Goal: Task Accomplishment & Management: Manage account settings

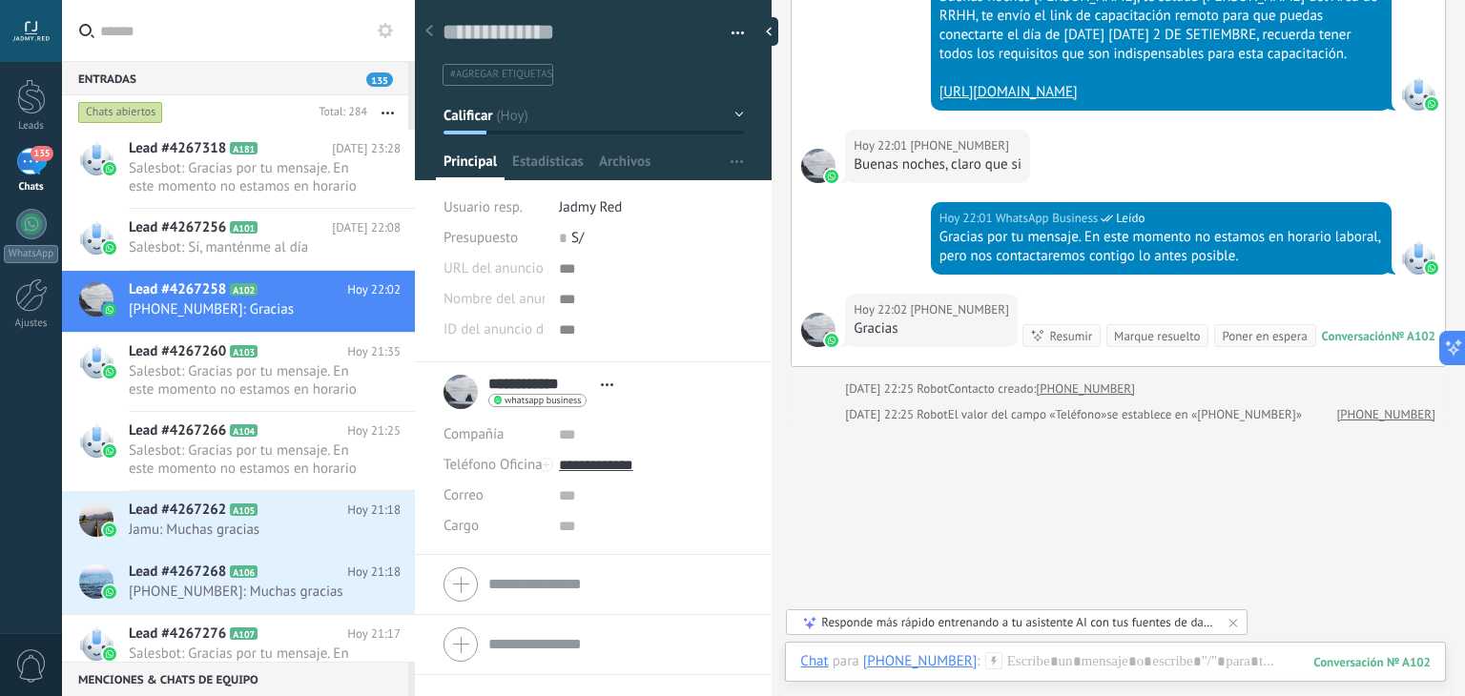
click at [335, 24] on div "Entradas 135 Chats abiertos Total: 284 Silenciar Acciones múltiples Ordenar Más…" at bounding box center [763, 348] width 1403 height 696
click at [345, 33] on div "Entradas 135 Chats abiertos Total: 284 Silenciar Acciones múltiples Ordenar Más…" at bounding box center [763, 348] width 1403 height 696
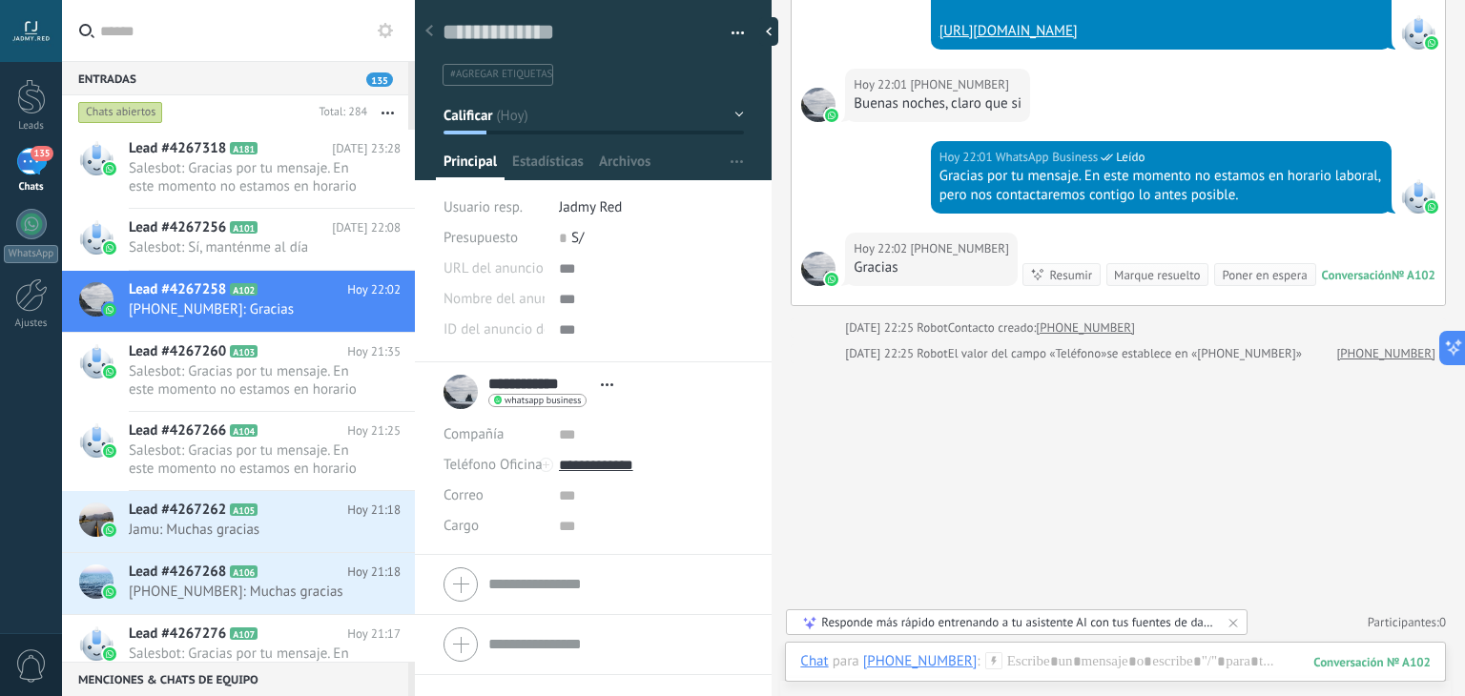
scroll to position [327, 0]
click at [284, 394] on span "Salesbot: Gracias por tu mensaje. En este momento no estamos en horario laboral…" at bounding box center [247, 381] width 236 height 36
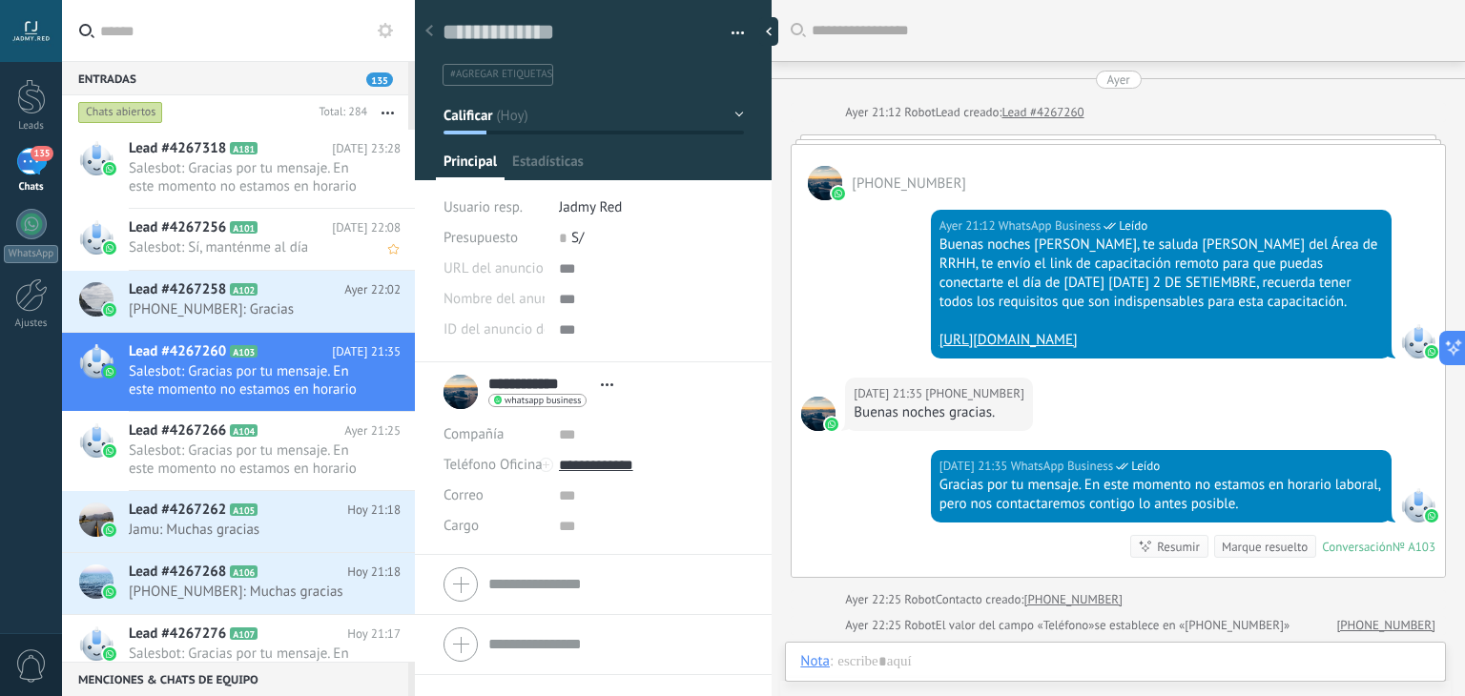
scroll to position [183, 0]
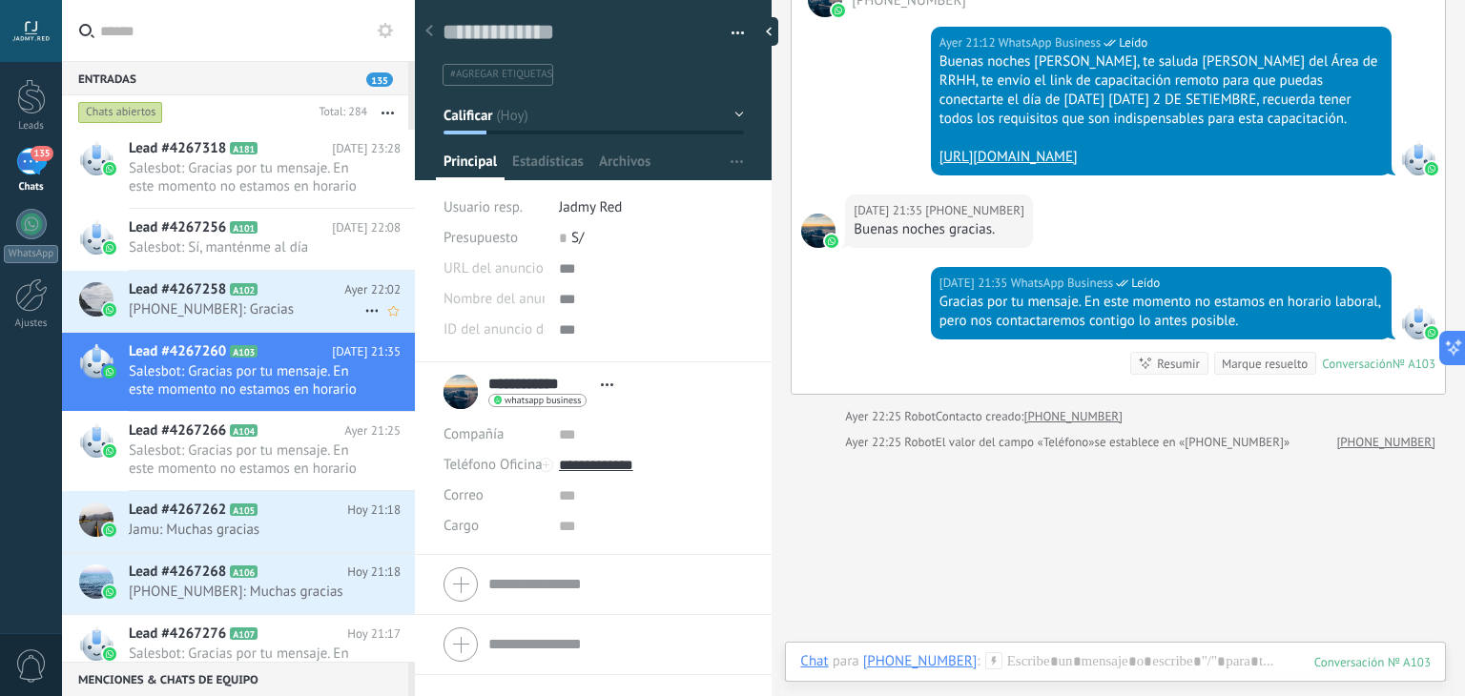
click at [290, 288] on h2 "Lead #4267258 A102" at bounding box center [237, 289] width 216 height 19
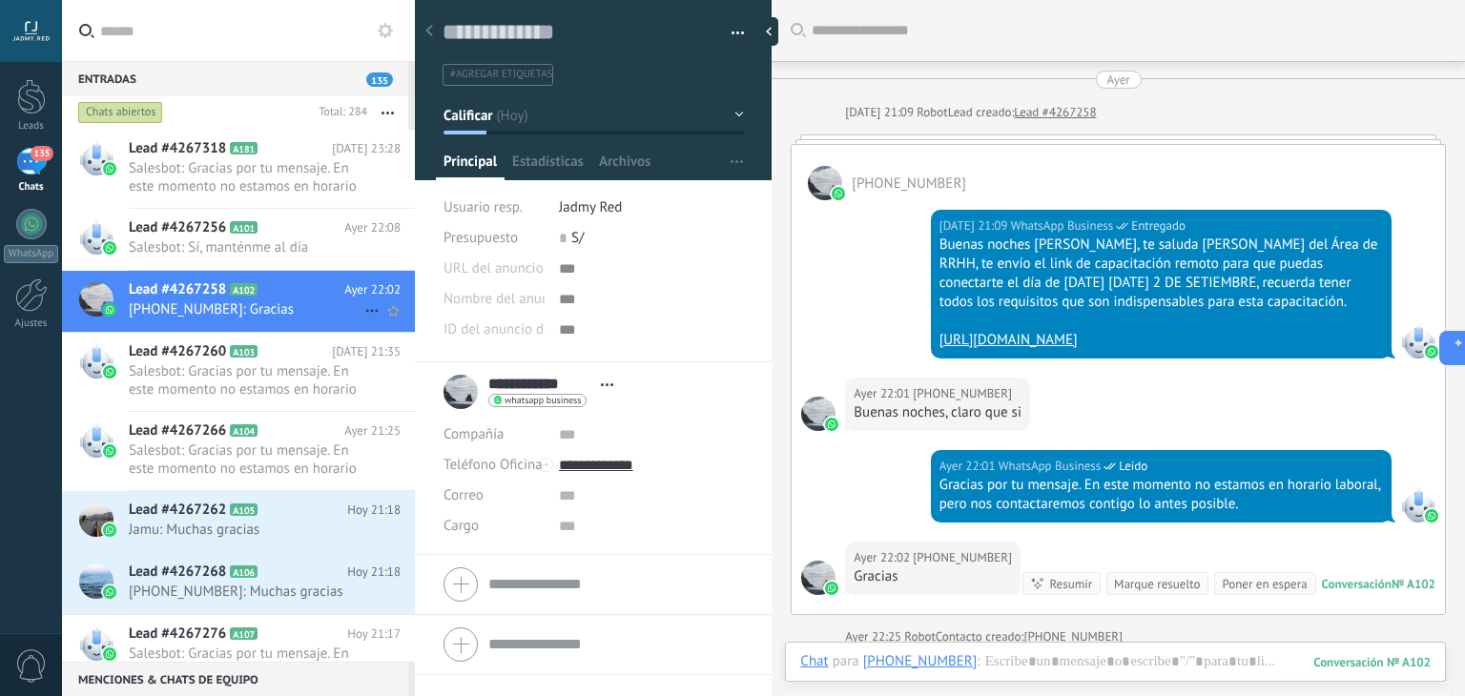
scroll to position [248, 0]
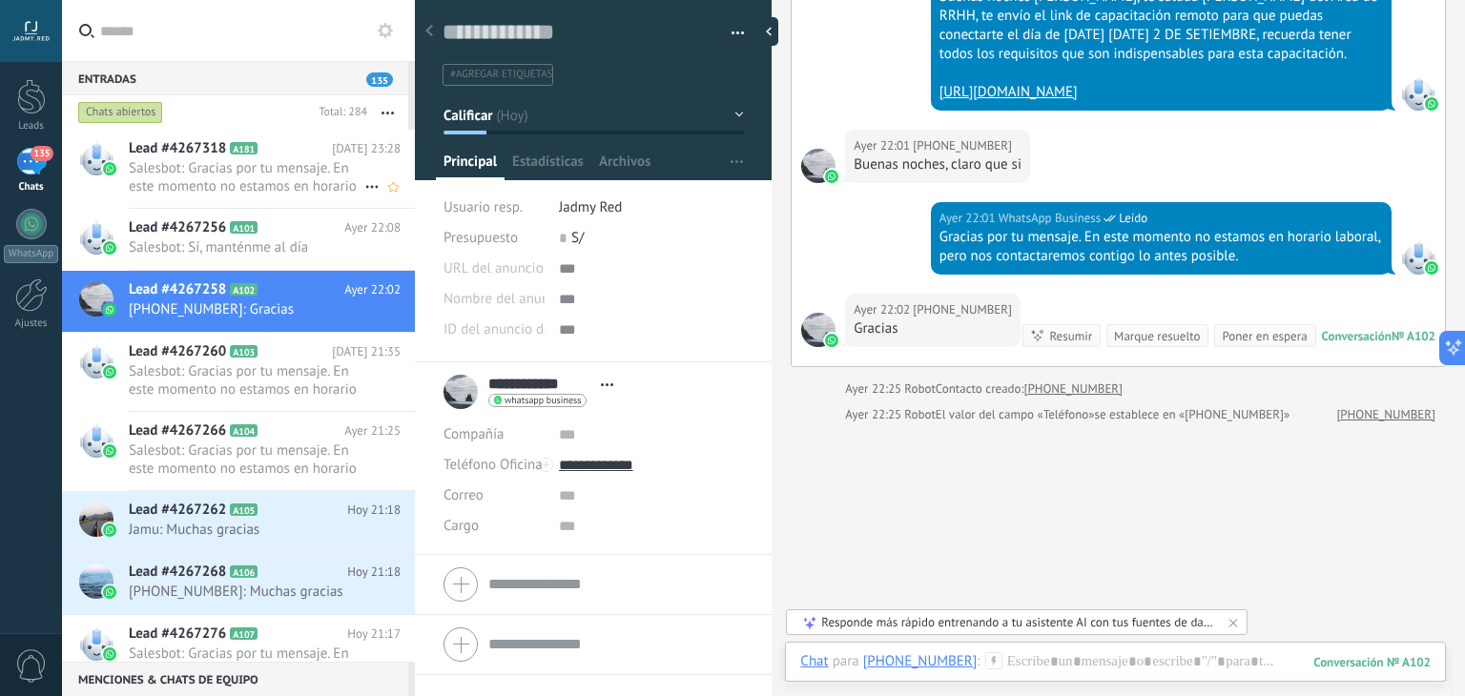
click at [292, 207] on div "Lead #4267318 A181 Hoy 23:28 Salesbot: Gracias por tu mensaje. En este momento …" at bounding box center [238, 169] width 353 height 79
click at [284, 194] on span "Salesbot: Gracias por tu mensaje. En este momento no estamos en horario laboral…" at bounding box center [247, 177] width 236 height 36
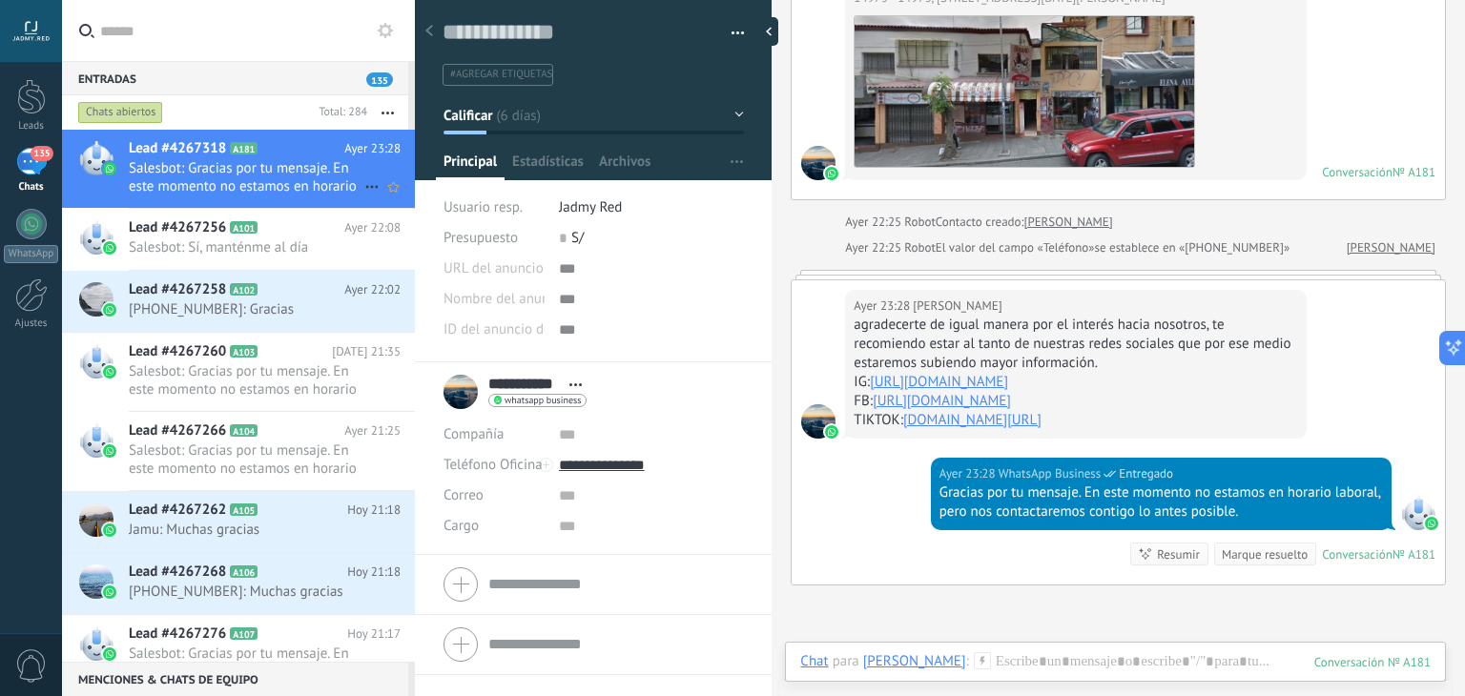
scroll to position [1071, 0]
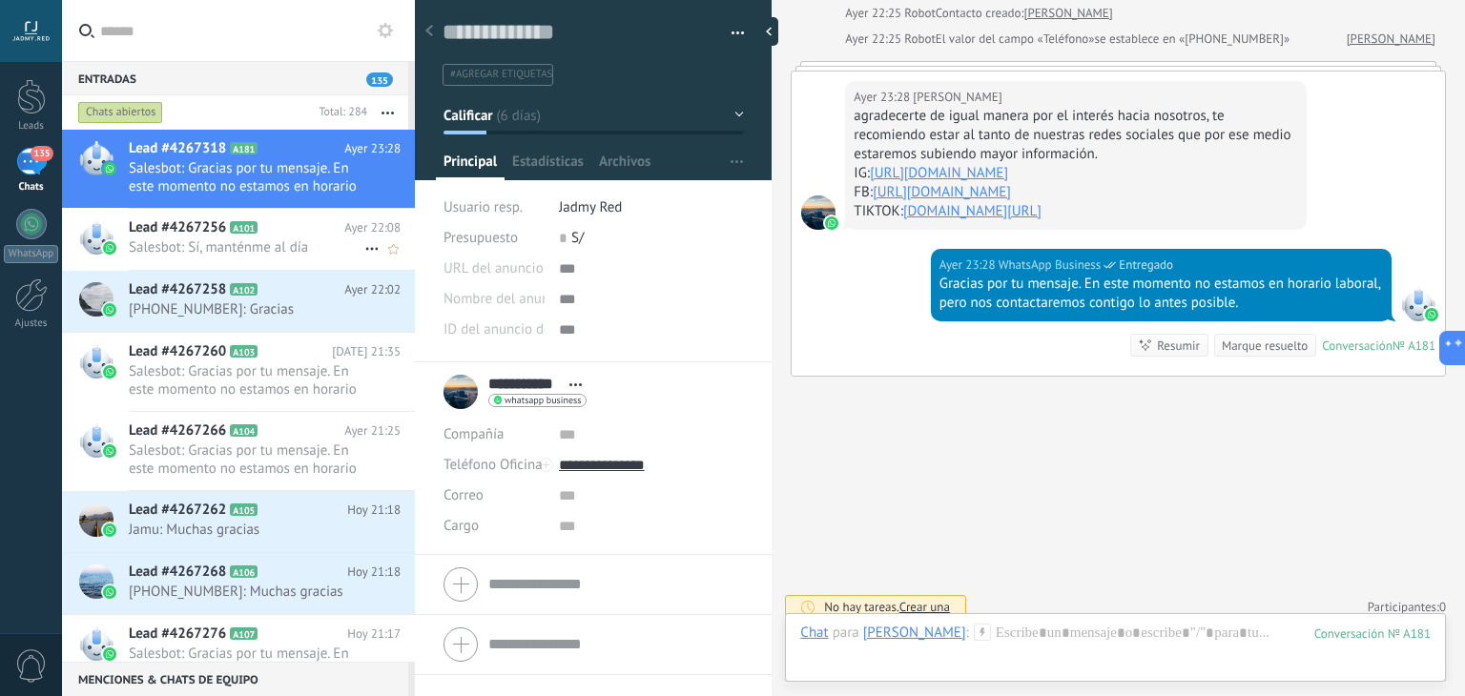
click at [285, 258] on div "Lead #4267256 A101 Ayer 22:08 Salesbot: Sí, manténme al día" at bounding box center [272, 239] width 286 height 60
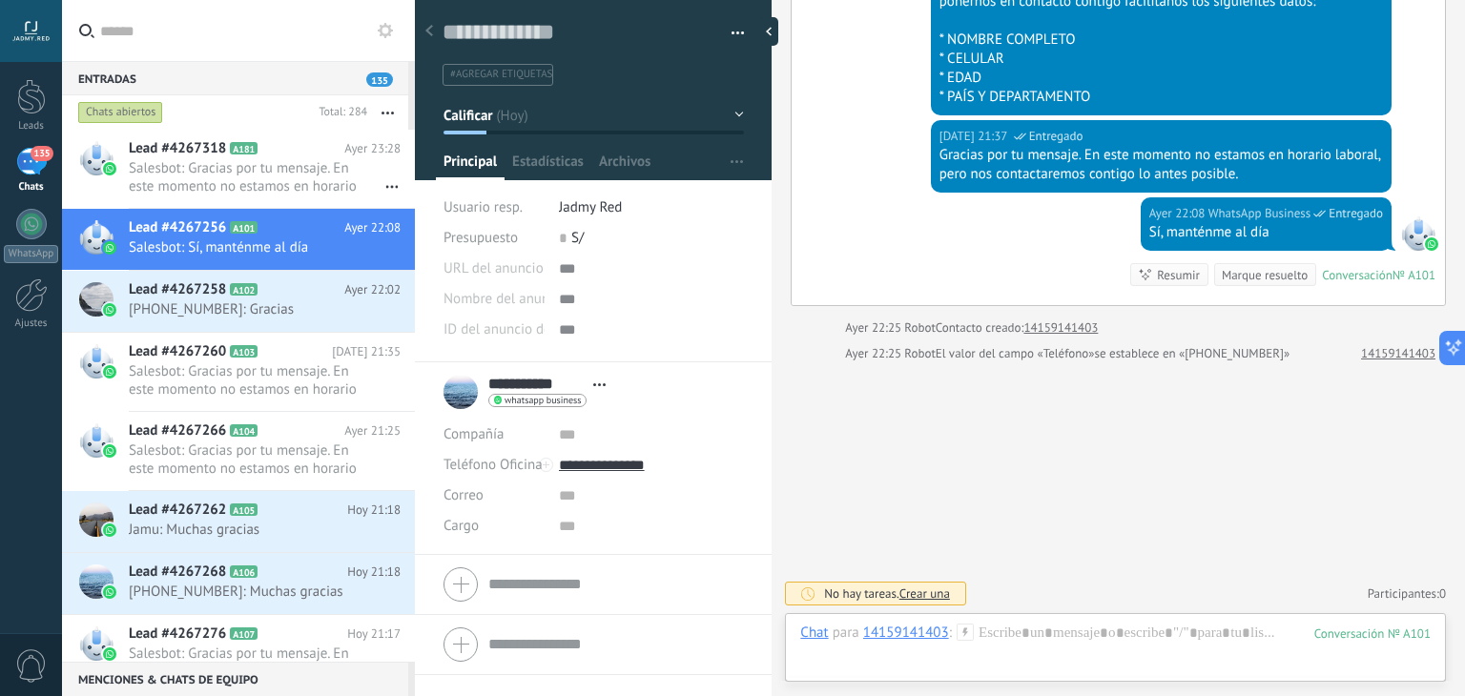
scroll to position [298, 0]
click at [184, 176] on span "Salesbot: Gracias por tu mensaje. En este momento no estamos en horario laboral…" at bounding box center [247, 177] width 236 height 36
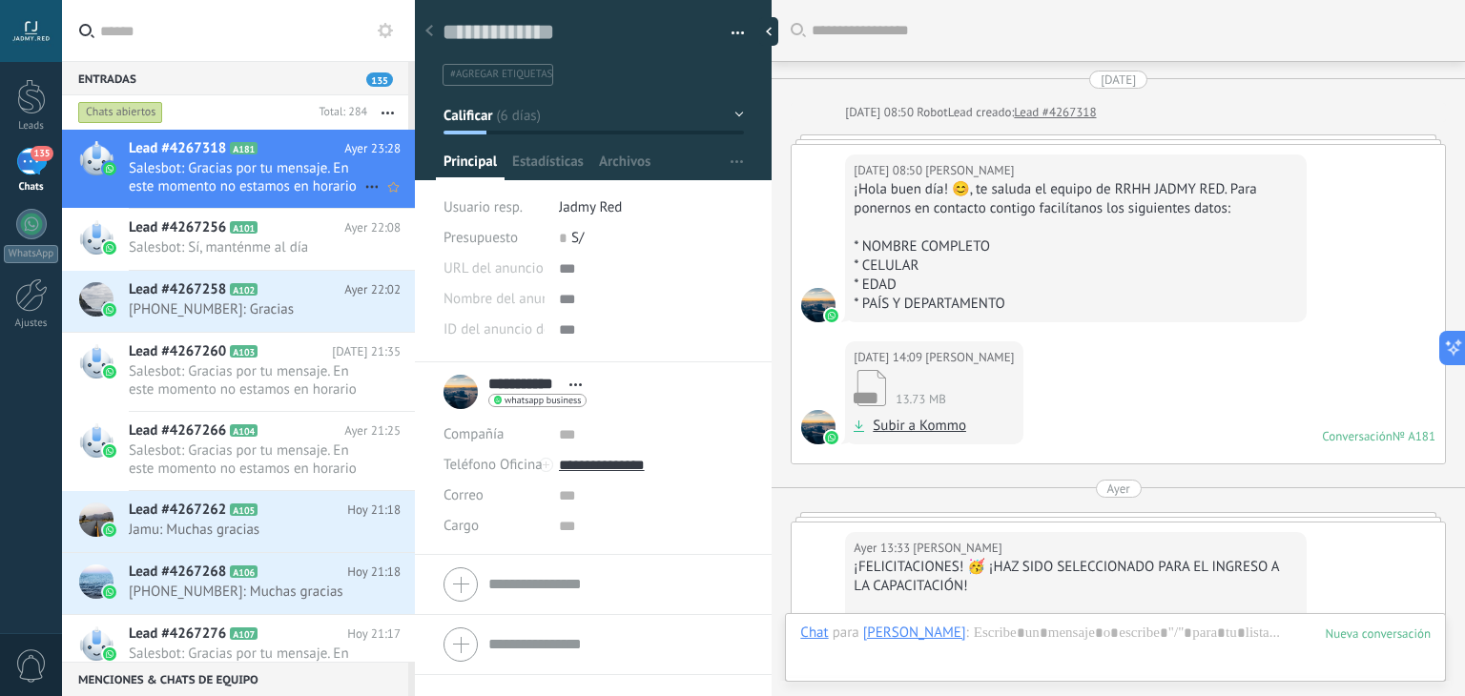
scroll to position [1120, 0]
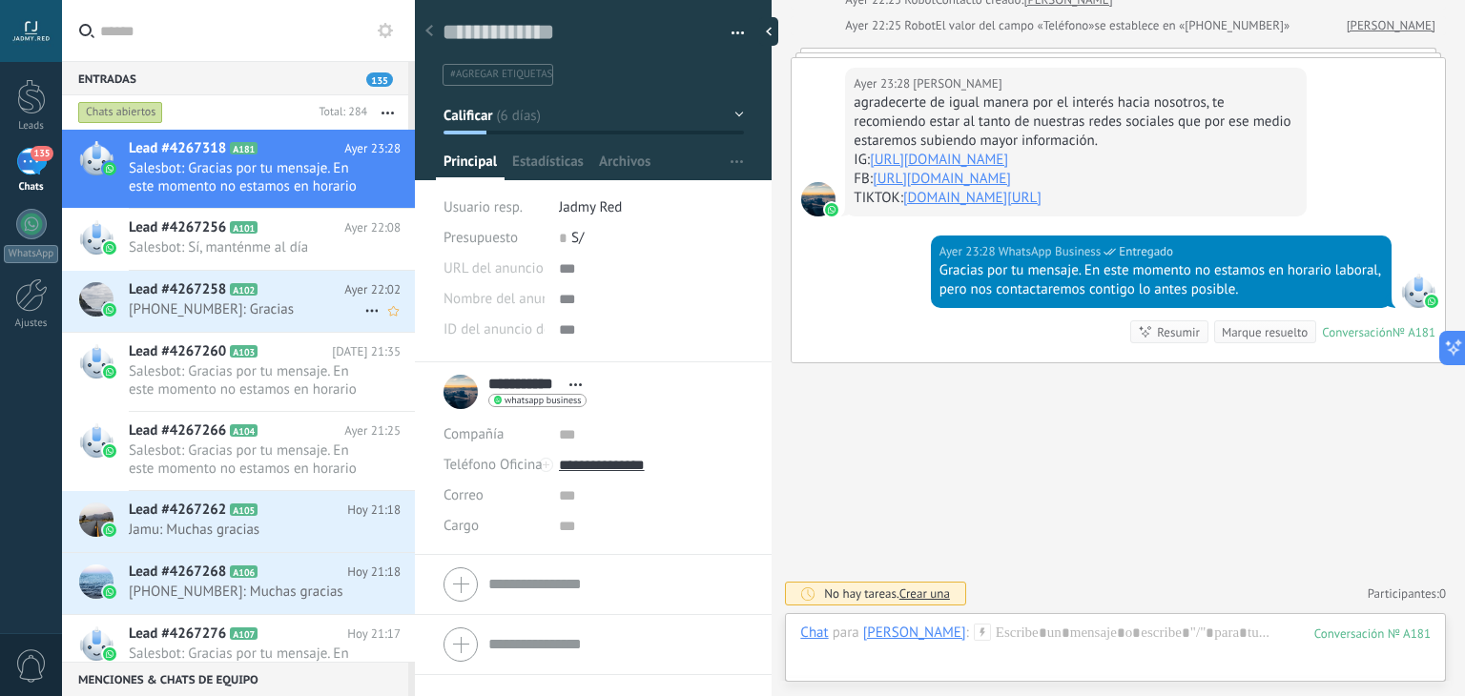
click at [215, 285] on span "Lead #4267258" at bounding box center [177, 289] width 97 height 19
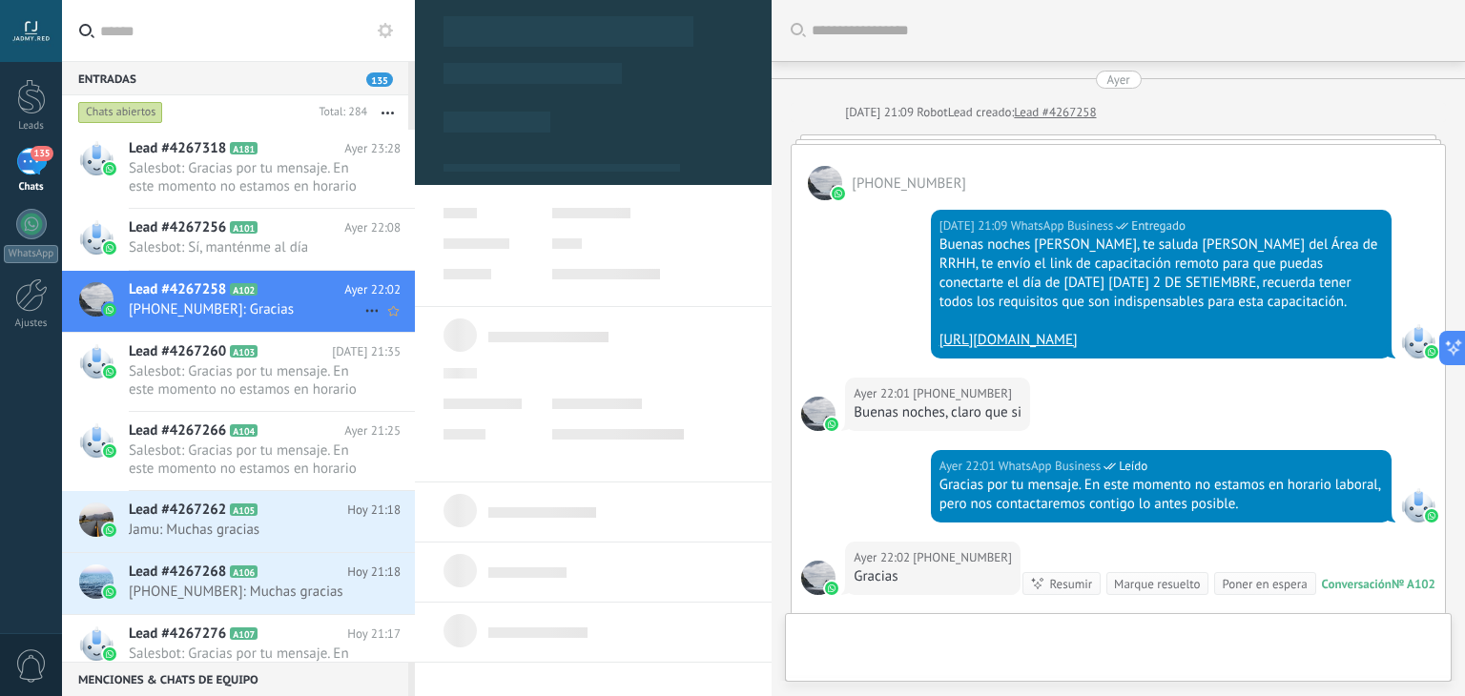
type textarea "**********"
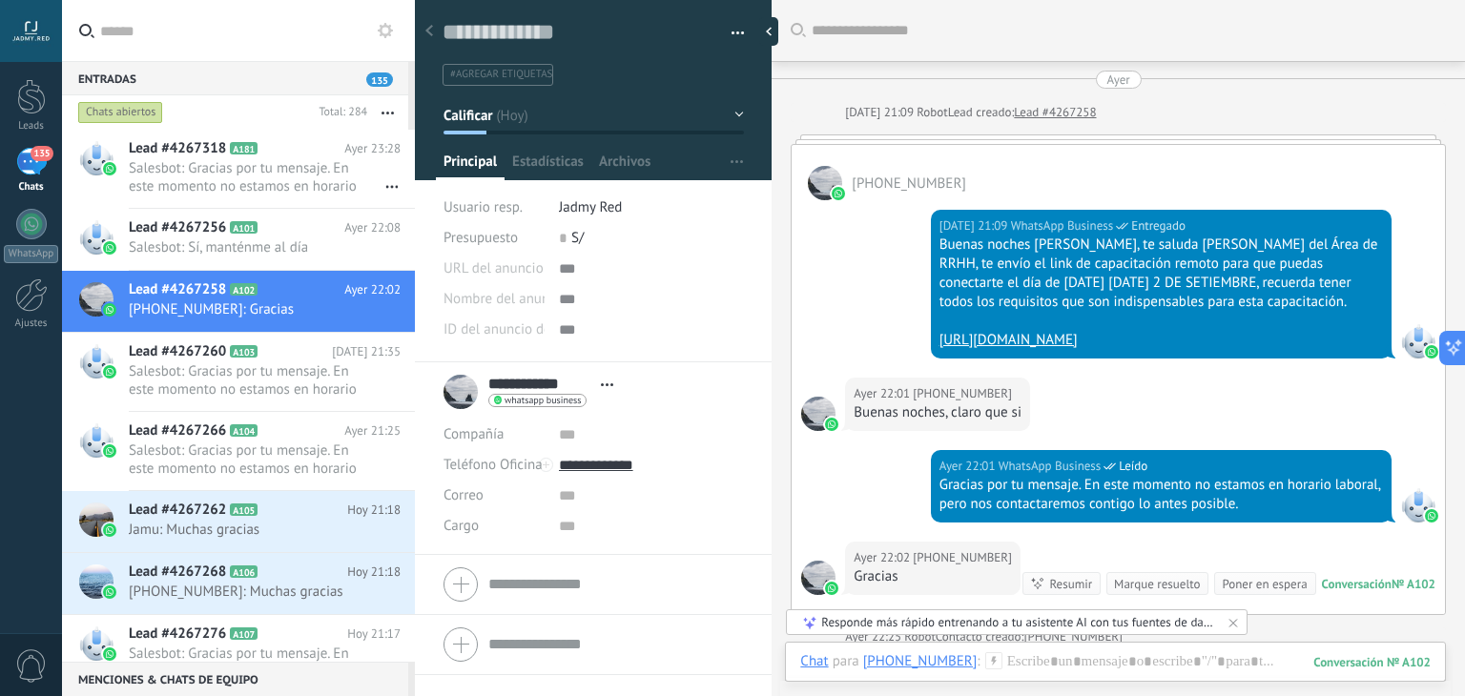
scroll to position [327, 0]
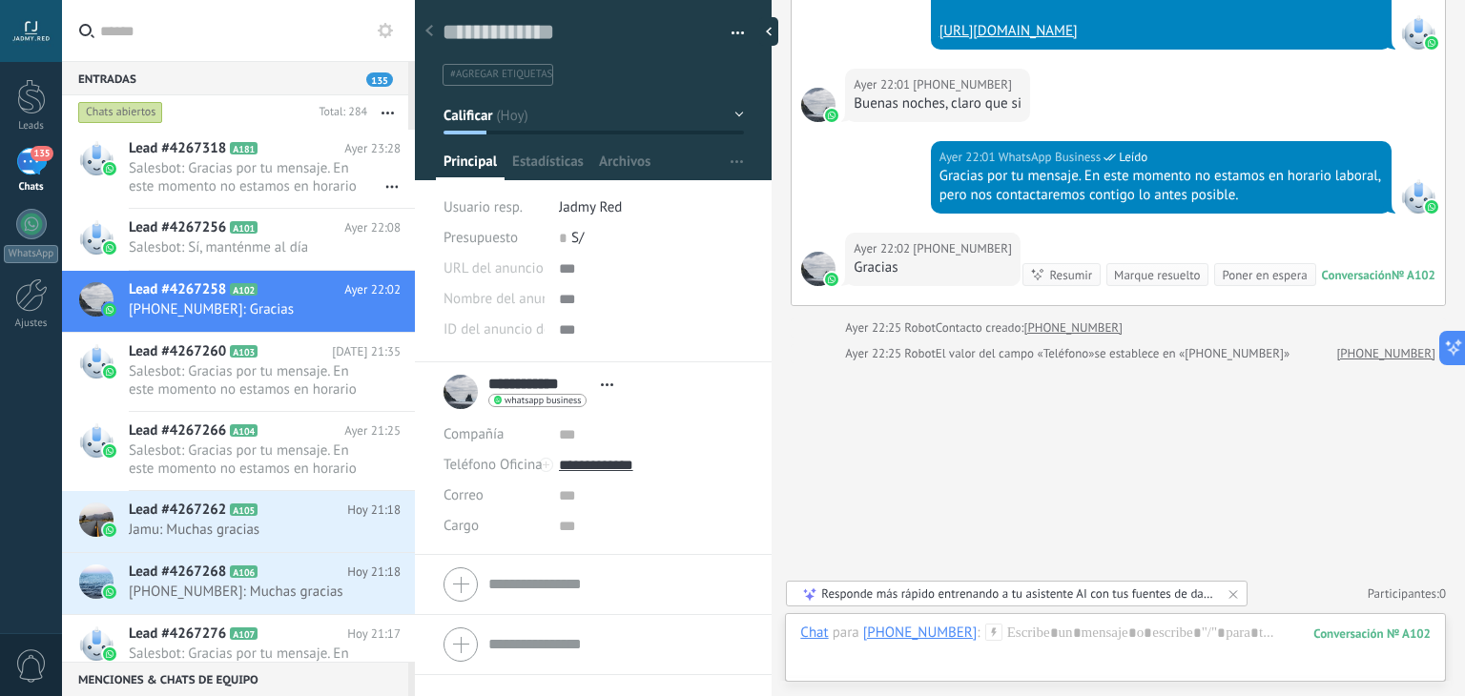
drag, startPoint x: 992, startPoint y: 277, endPoint x: 973, endPoint y: 277, distance: 19.1
click at [973, 277] on div "Gracias" at bounding box center [933, 268] width 158 height 19
click at [985, 636] on icon at bounding box center [993, 632] width 17 height 17
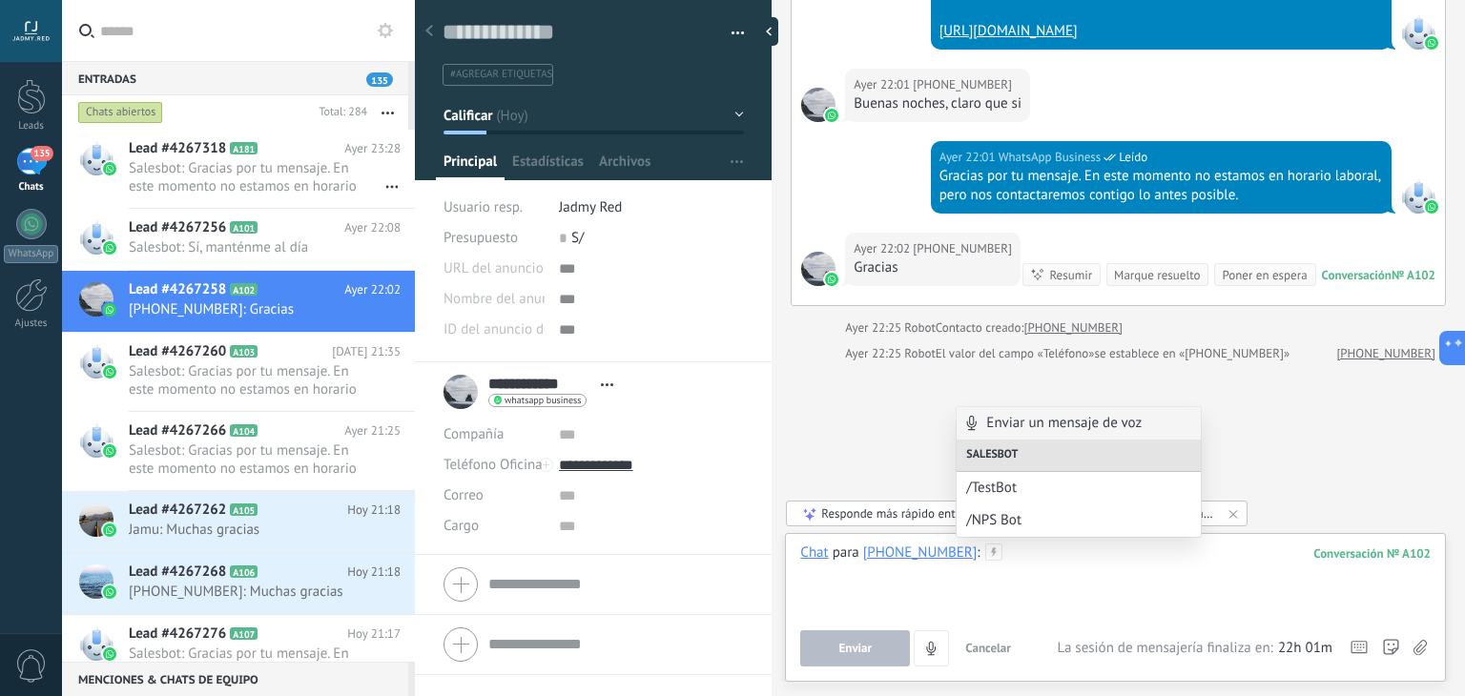
click at [1044, 593] on div at bounding box center [1115, 580] width 631 height 73
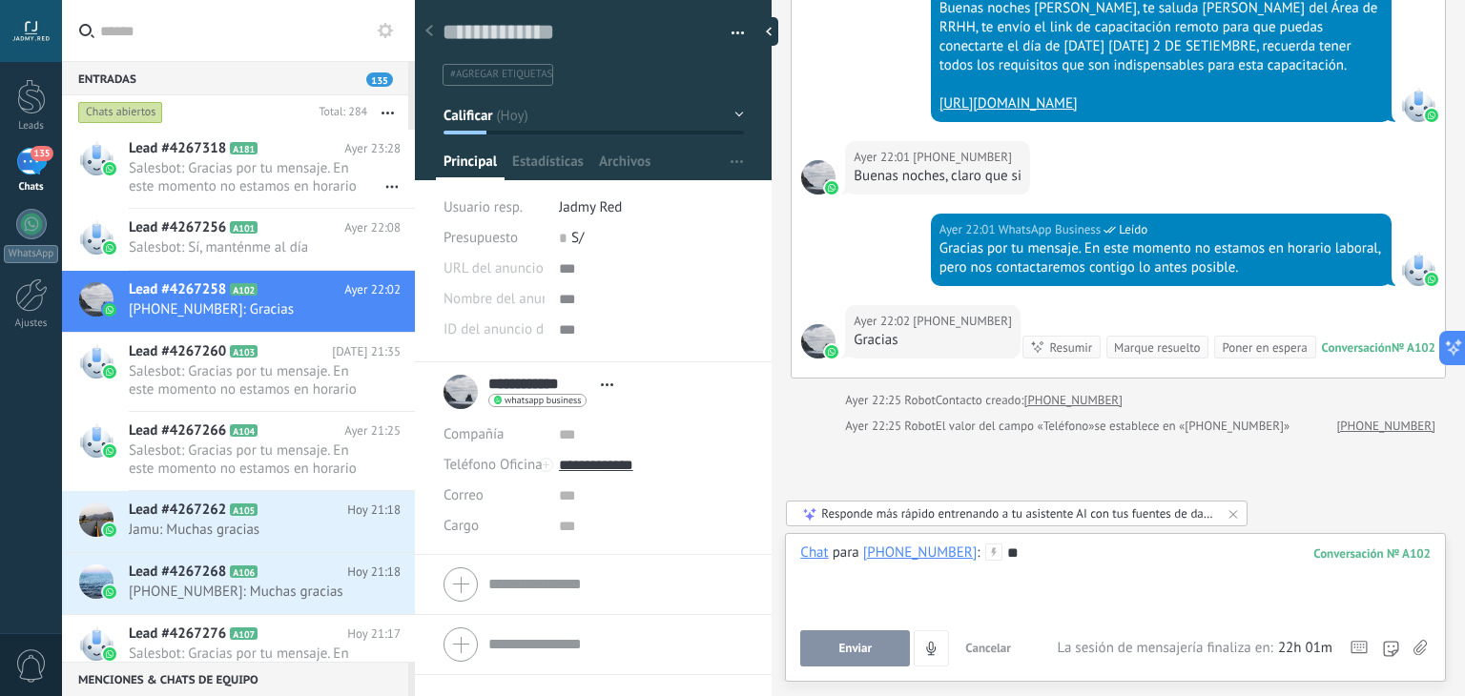
scroll to position [236, 0]
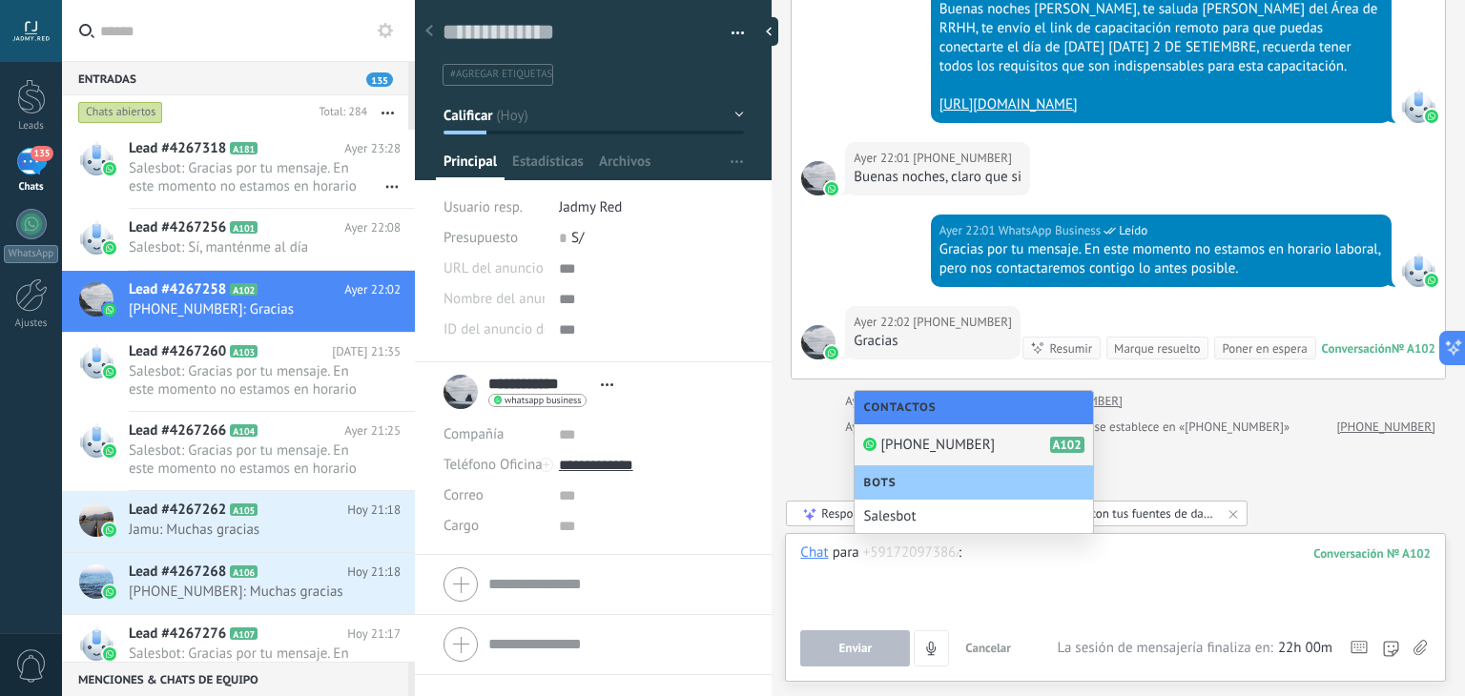
click at [1160, 411] on div "Ayer 22:25 Robot Contacto creado: +59172097386" at bounding box center [1140, 401] width 591 height 19
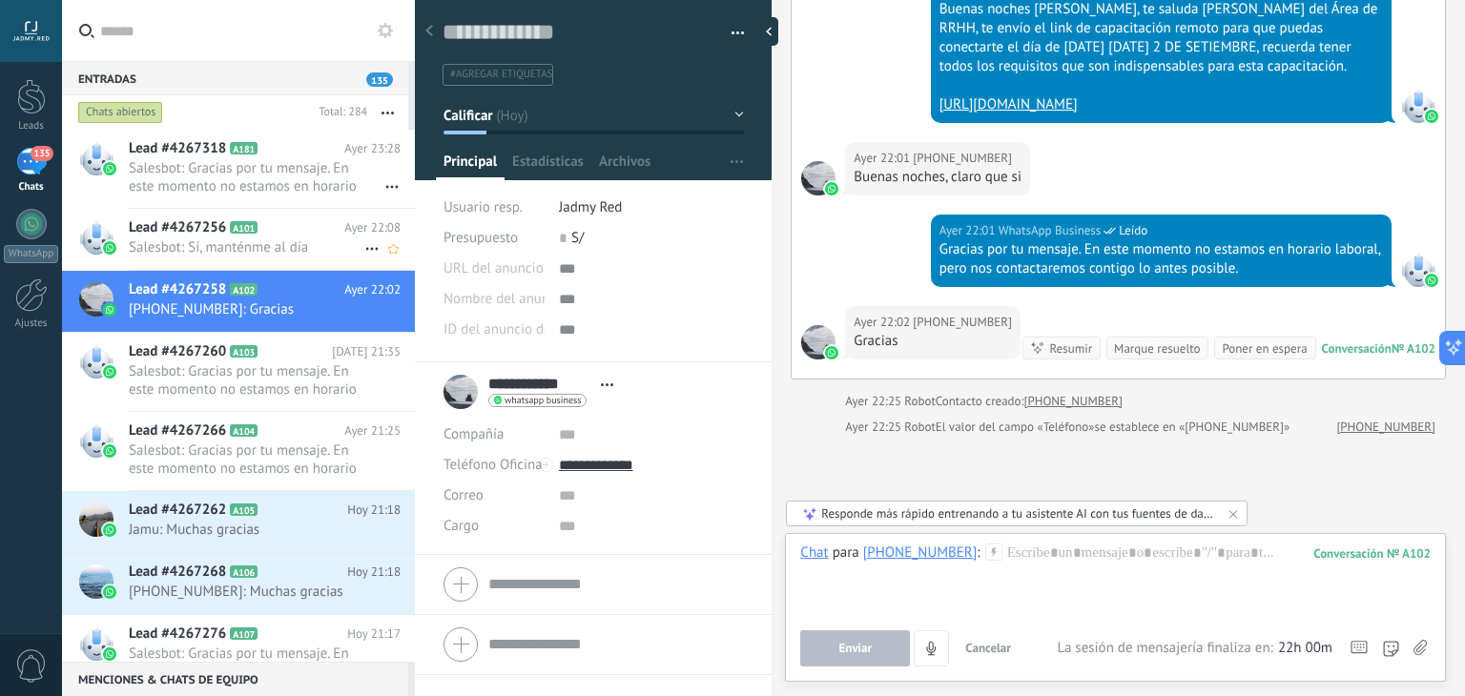
click at [205, 261] on div "Lead #4267256 A101 Ayer 22:08 Salesbot: Sí, manténme al día" at bounding box center [272, 239] width 286 height 60
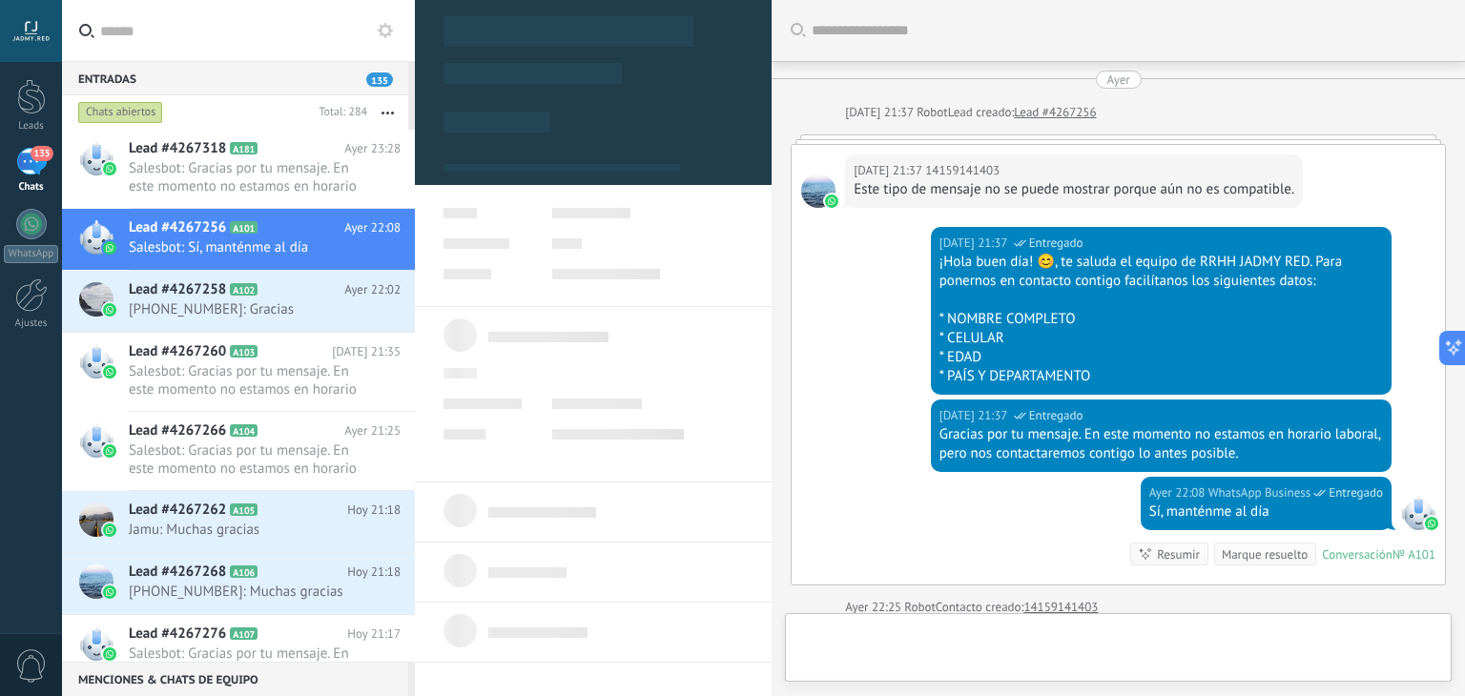
type textarea "**********"
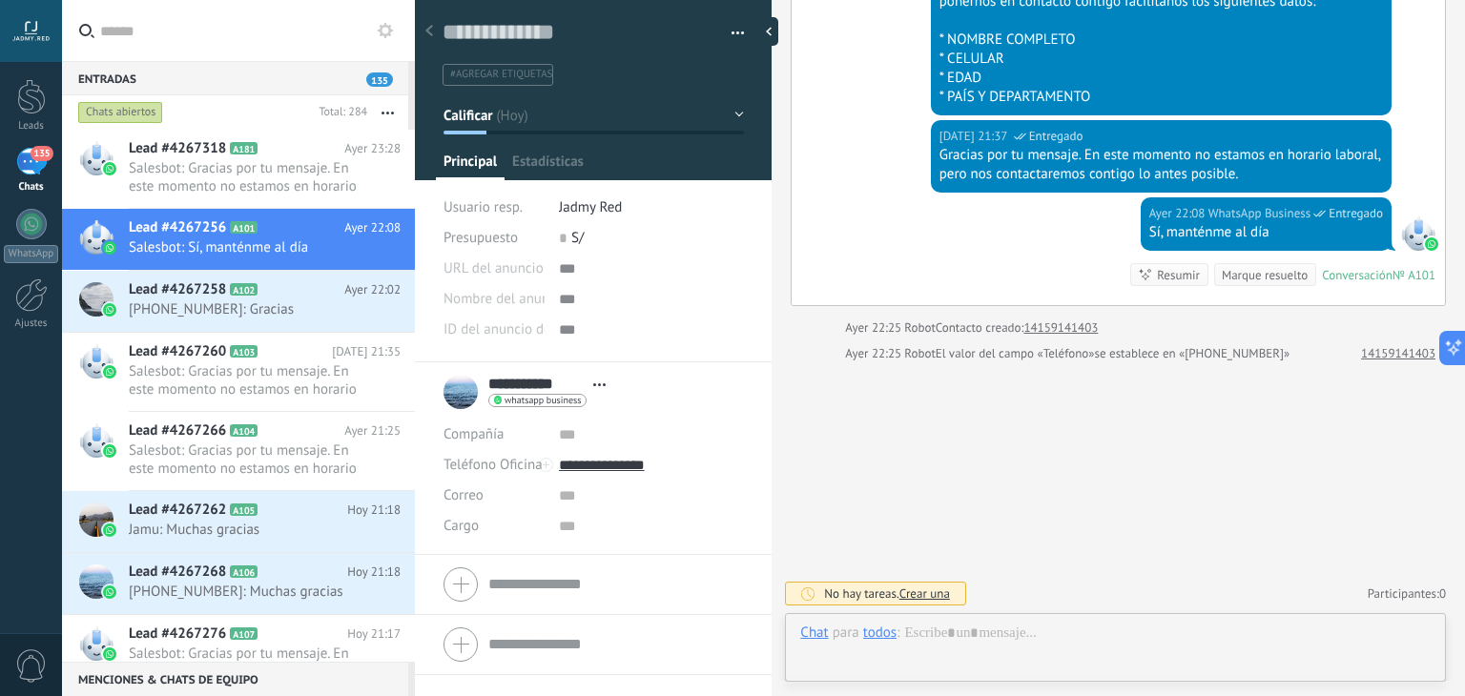
scroll to position [28, 0]
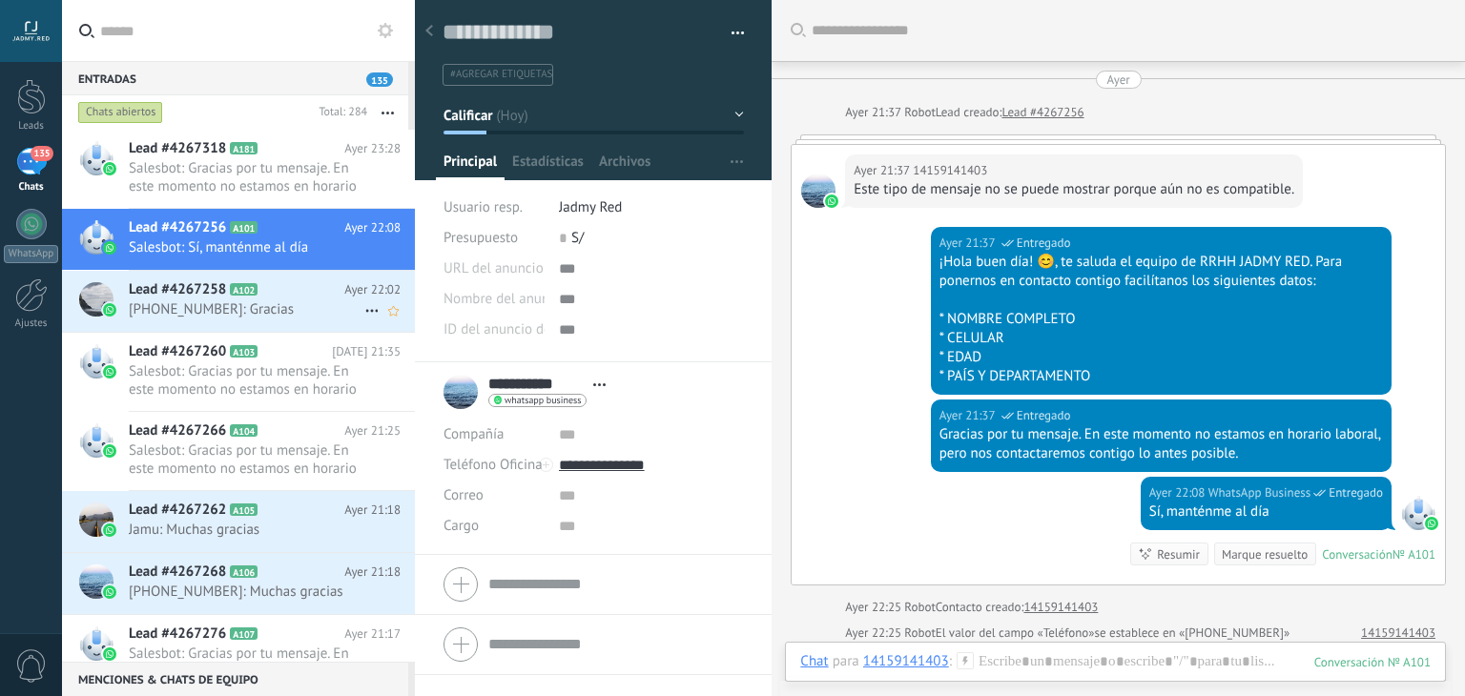
click at [279, 303] on span "[PHONE_NUMBER]: Gracias" at bounding box center [247, 310] width 236 height 18
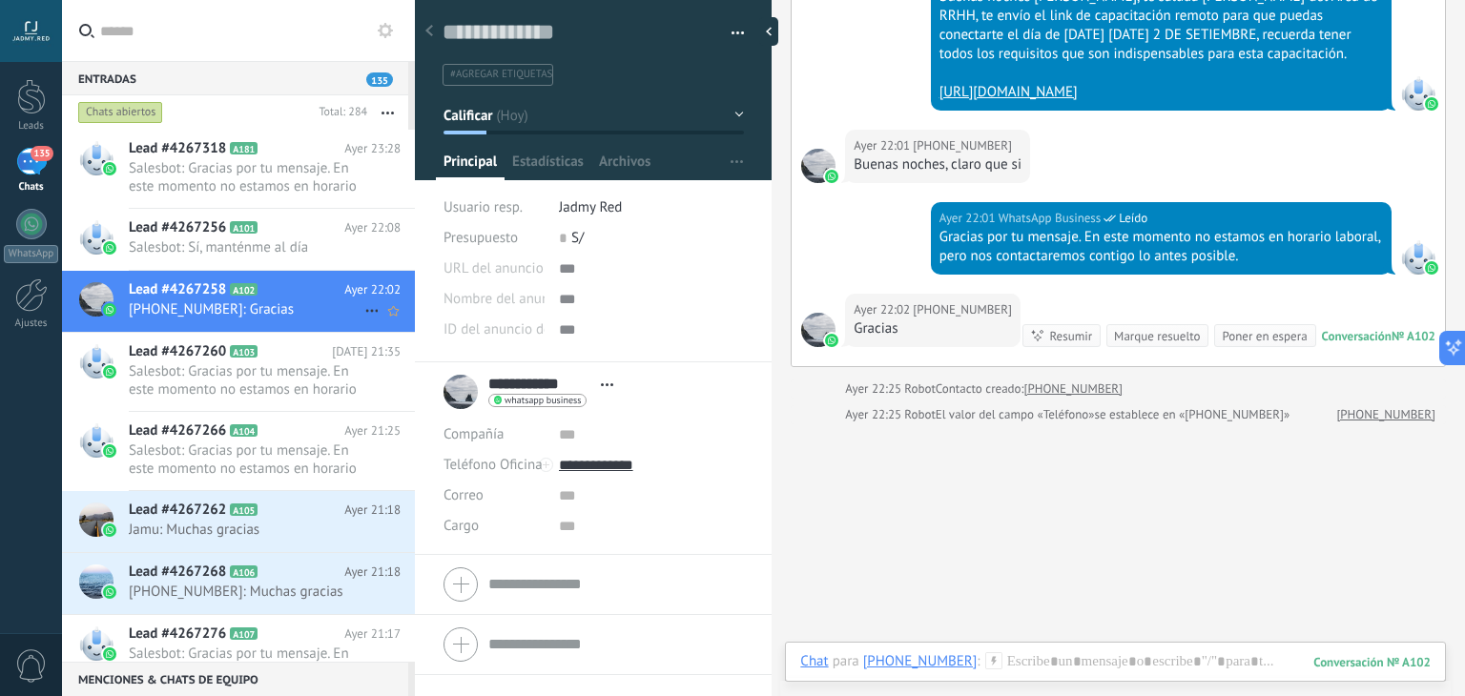
click at [365, 310] on use at bounding box center [371, 311] width 12 height 3
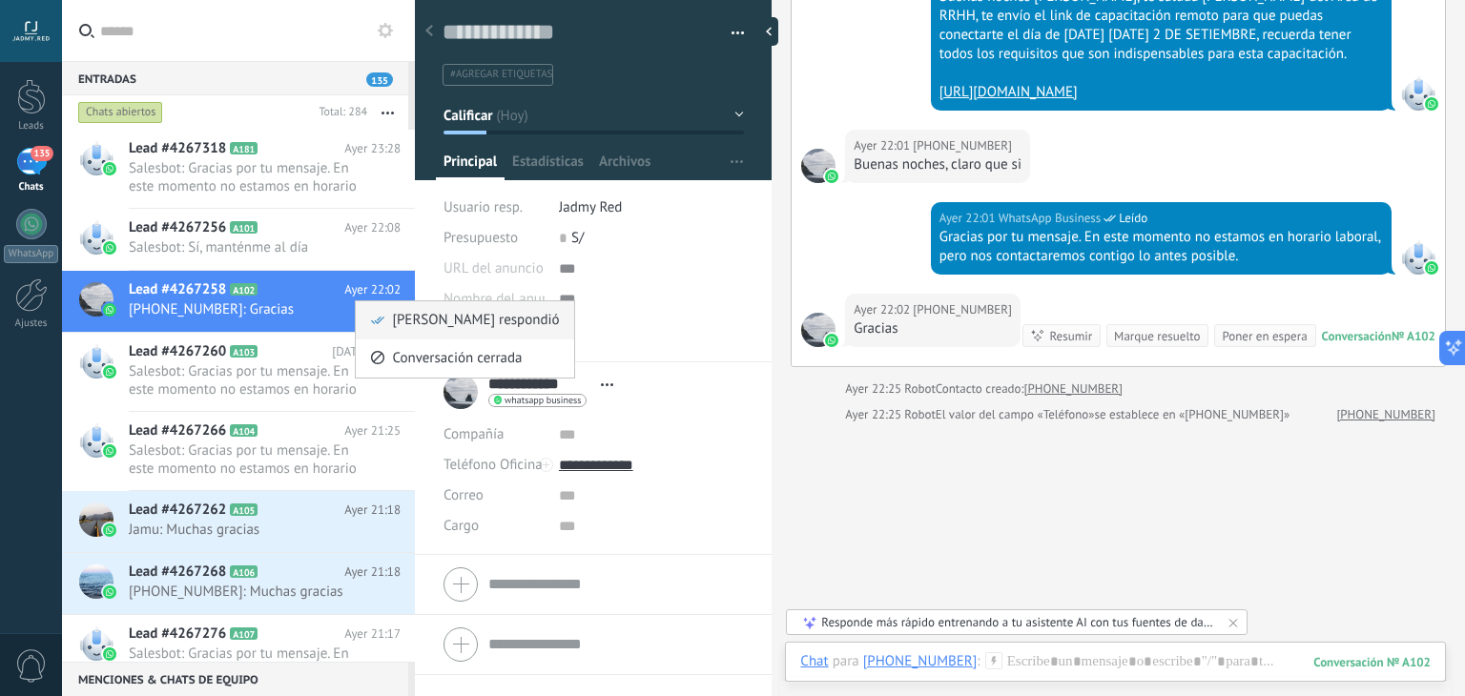
click at [400, 323] on span "[PERSON_NAME] respondió" at bounding box center [475, 320] width 167 height 38
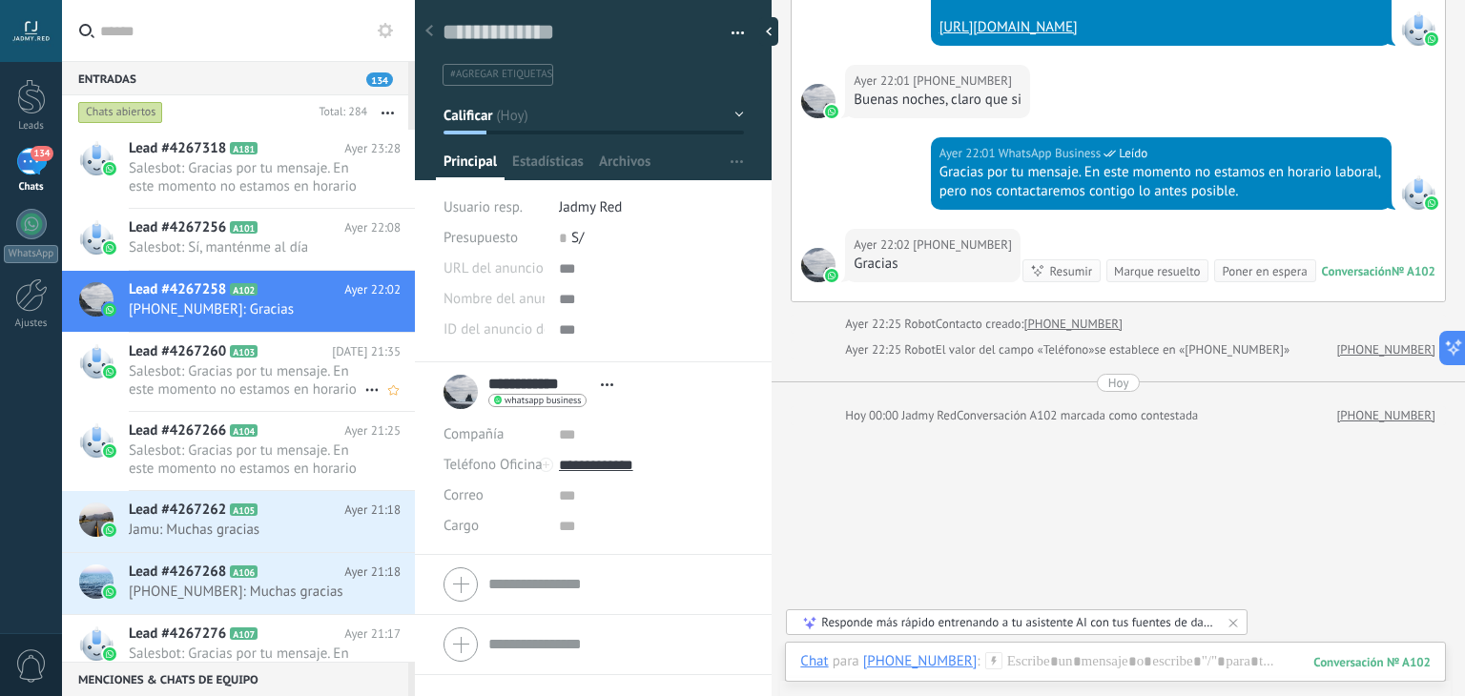
click at [312, 401] on div "Lead #4267260 A103 [DATE] 21:35 Salesbot: Gracias por tu mensaje. En este momen…" at bounding box center [272, 372] width 286 height 78
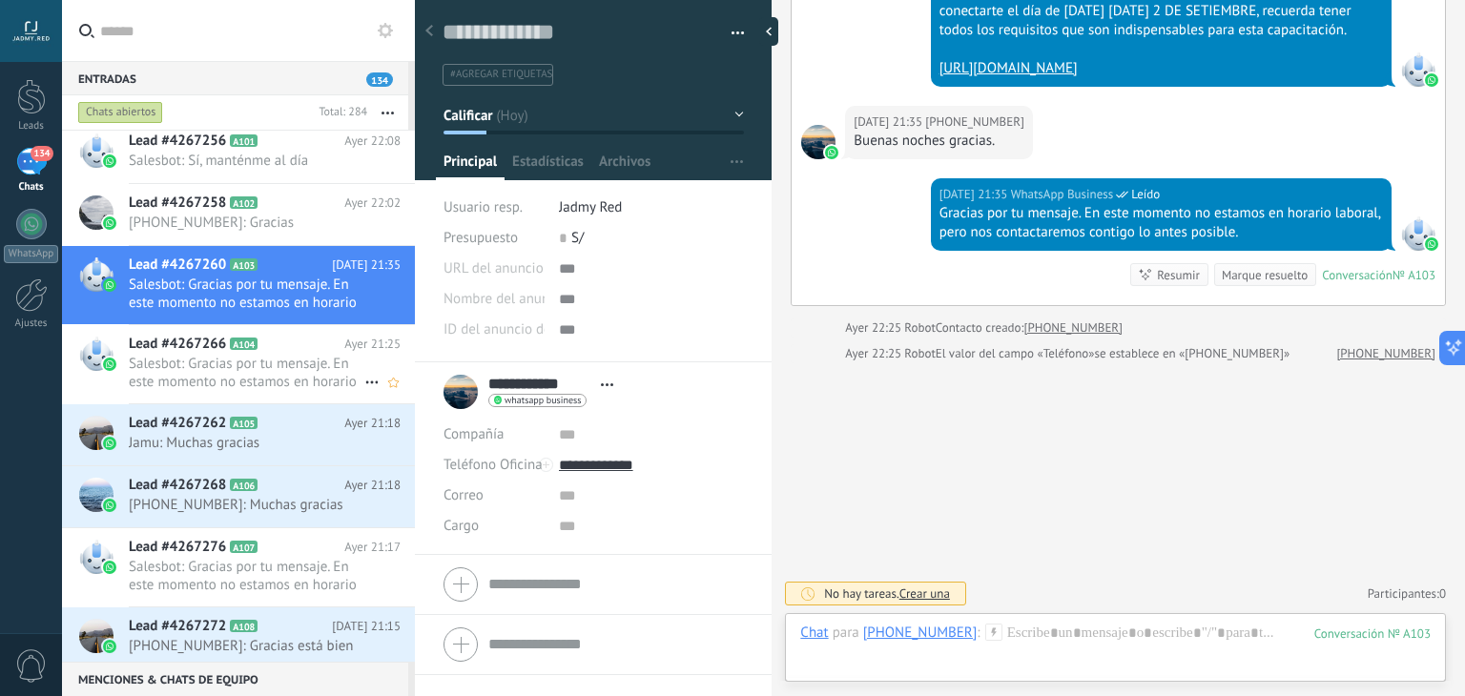
scroll to position [96, 0]
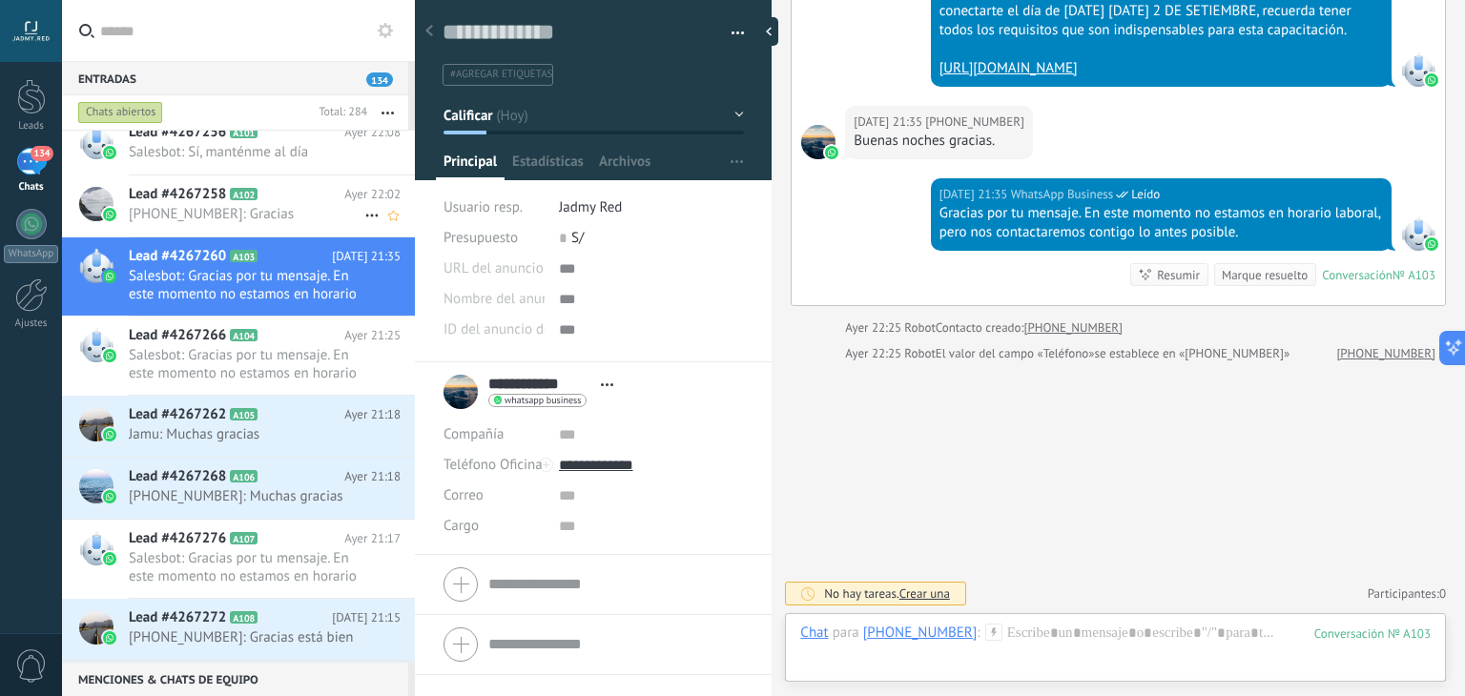
click at [279, 218] on span "[PHONE_NUMBER]: Gracias" at bounding box center [247, 214] width 236 height 18
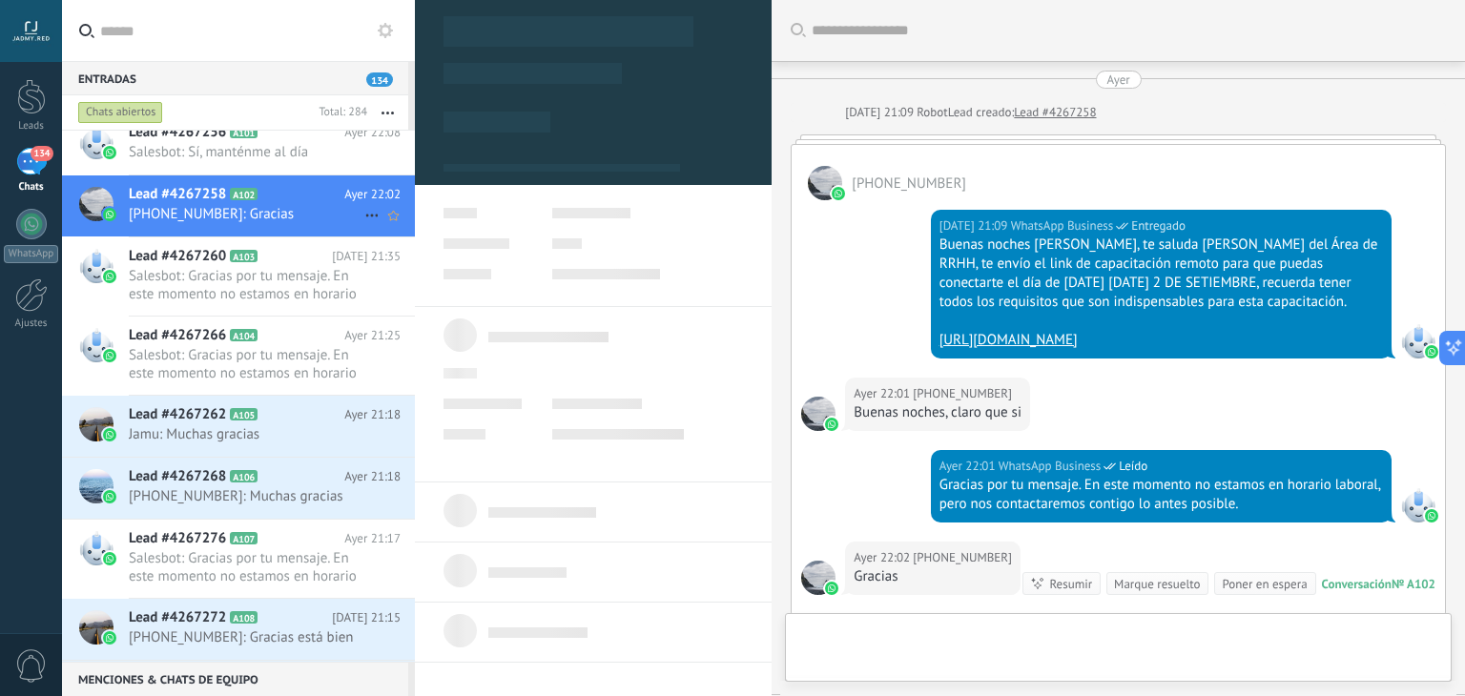
scroll to position [28, 0]
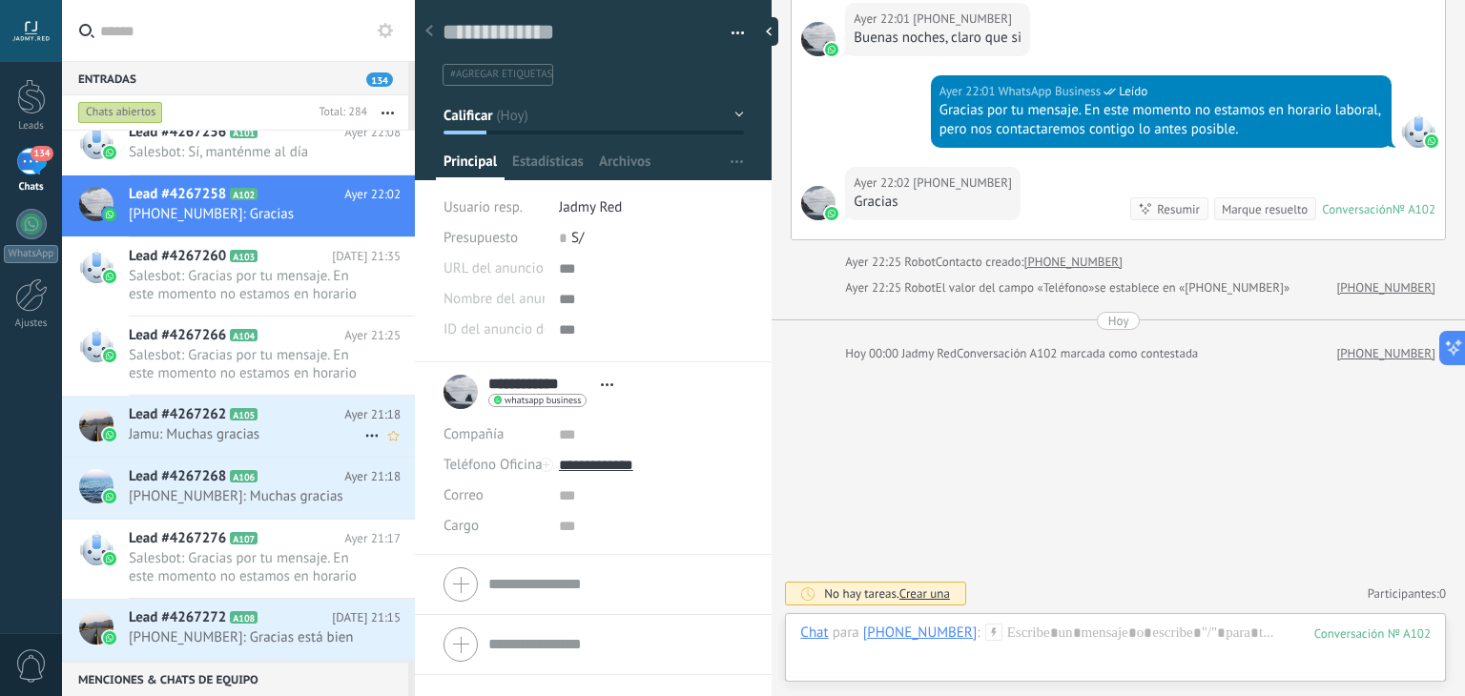
click at [252, 422] on h2 "Lead #4267262 A105" at bounding box center [237, 414] width 216 height 19
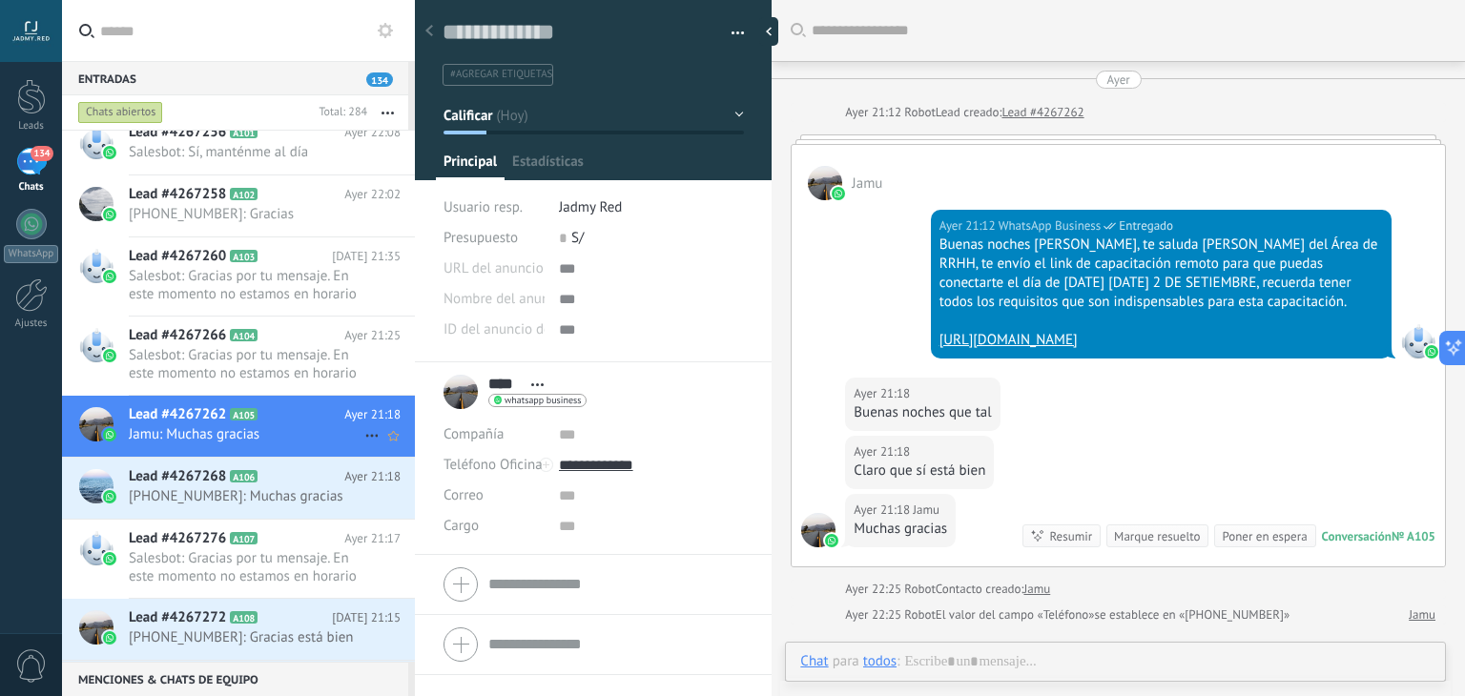
scroll to position [200, 0]
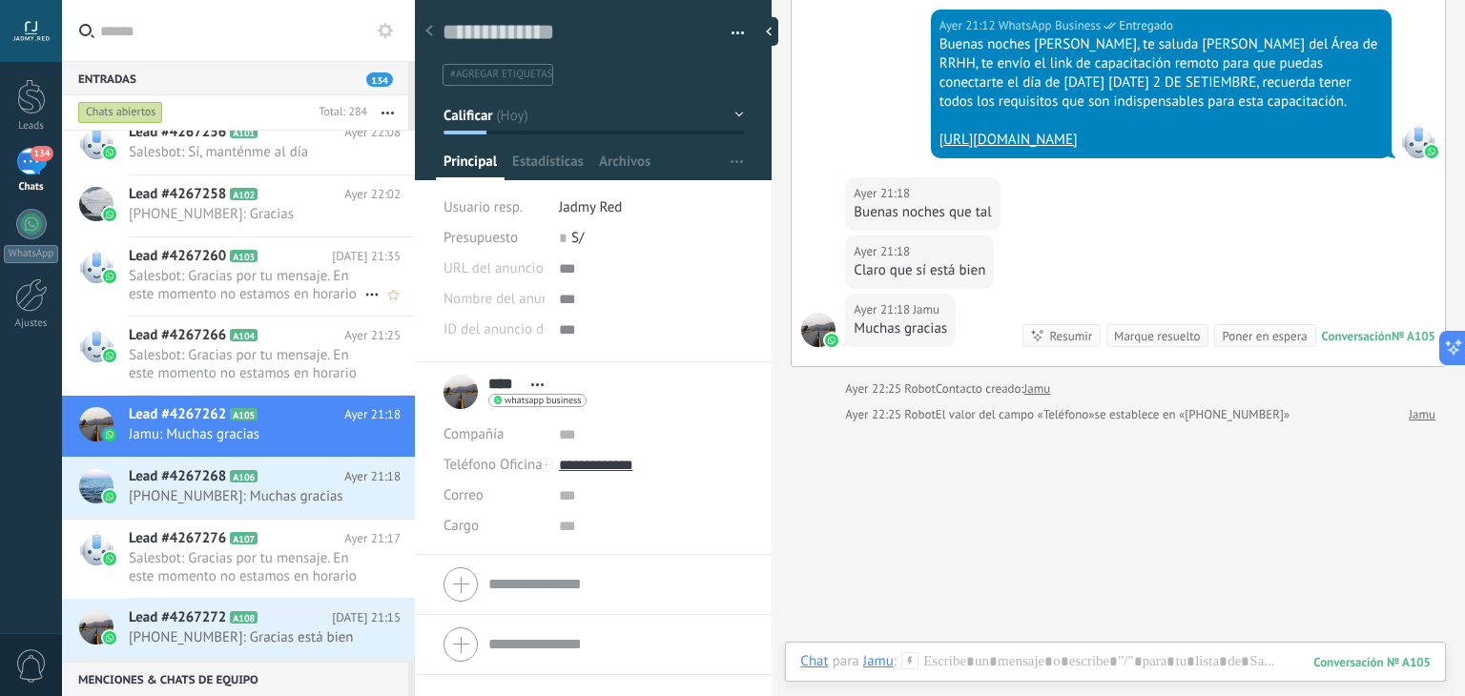
click at [225, 264] on span "Lead #4267260" at bounding box center [177, 256] width 97 height 19
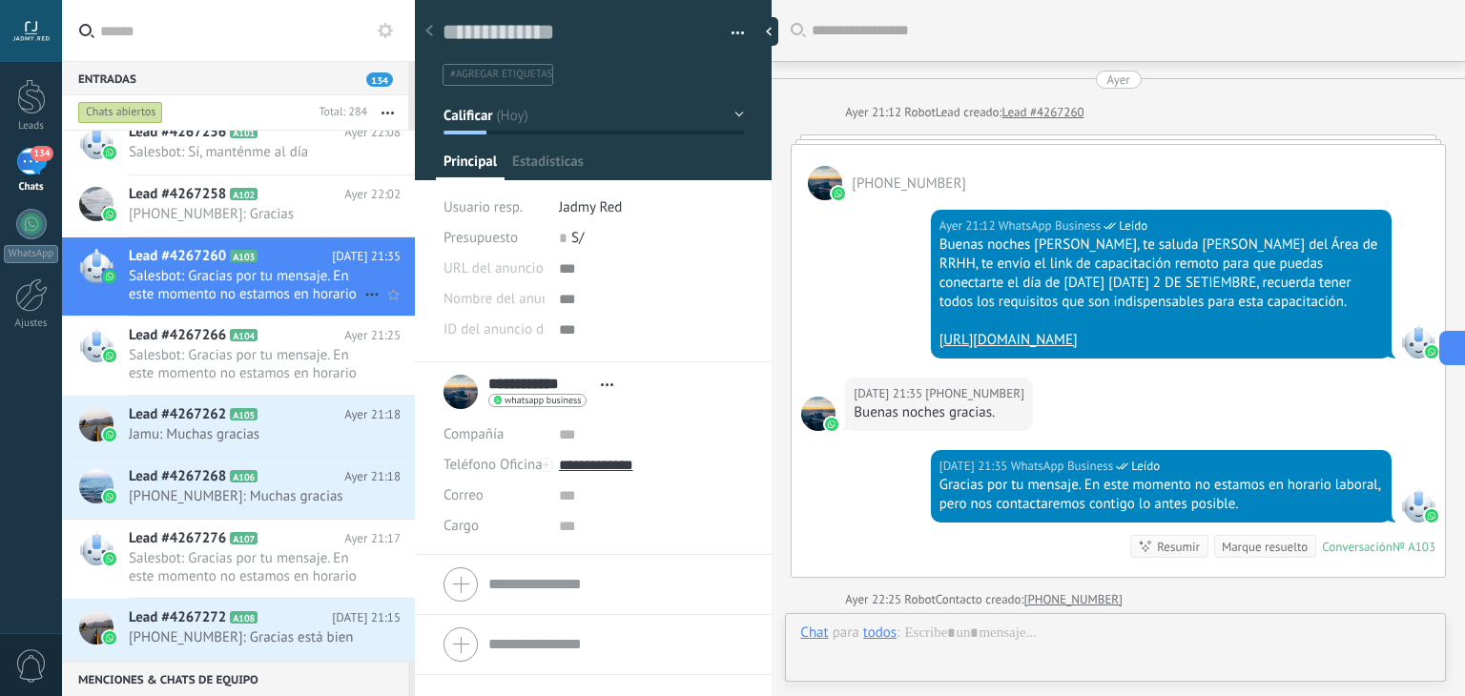
scroll to position [28, 0]
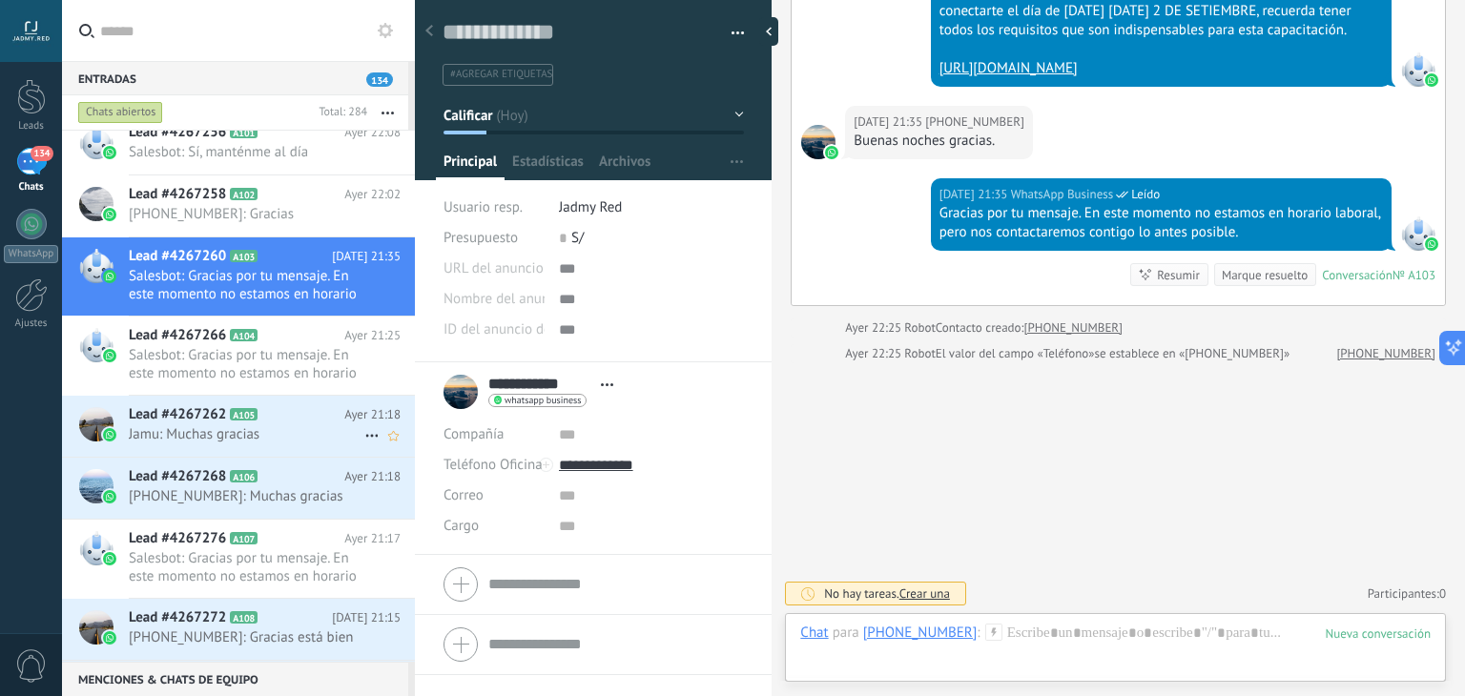
click at [238, 434] on span "Jamu: Muchas gracias" at bounding box center [247, 434] width 236 height 18
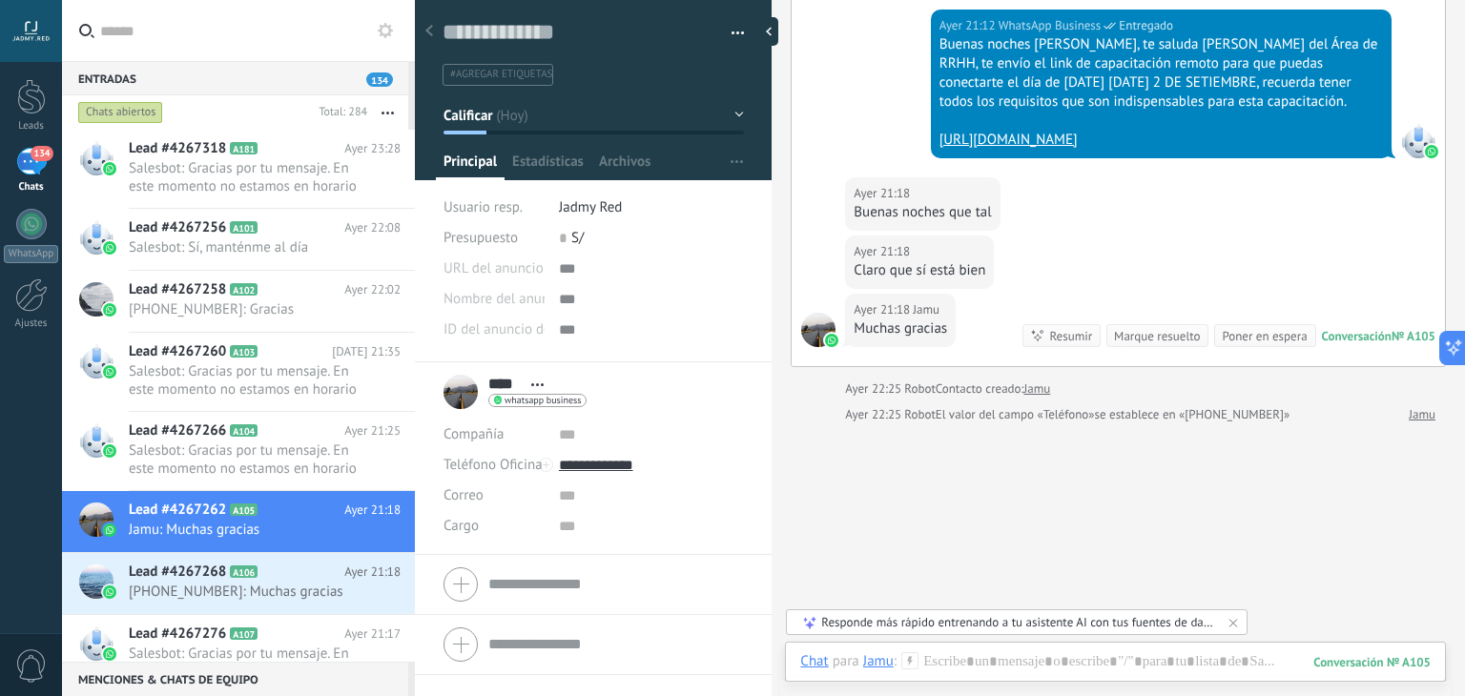
click at [1171, 345] on div "Marque resuelto" at bounding box center [1157, 336] width 86 height 18
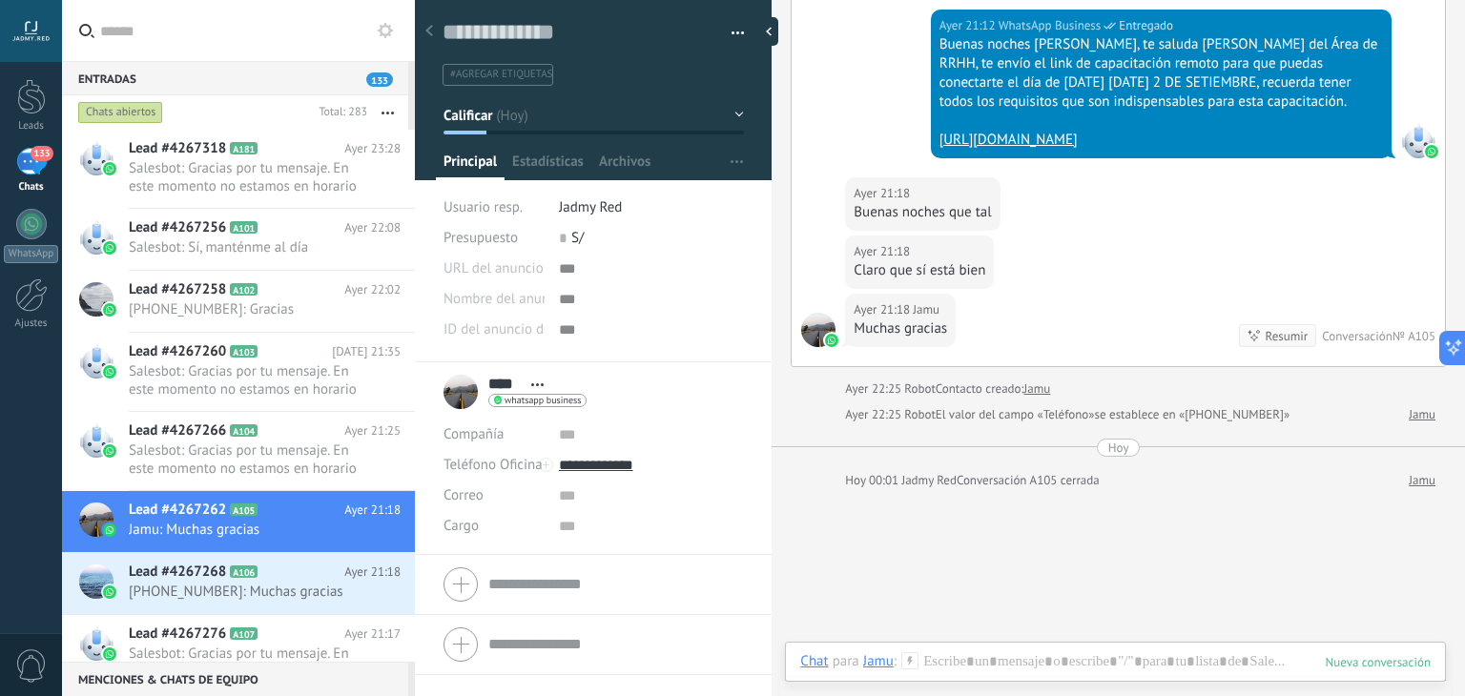
scroll to position [267, 0]
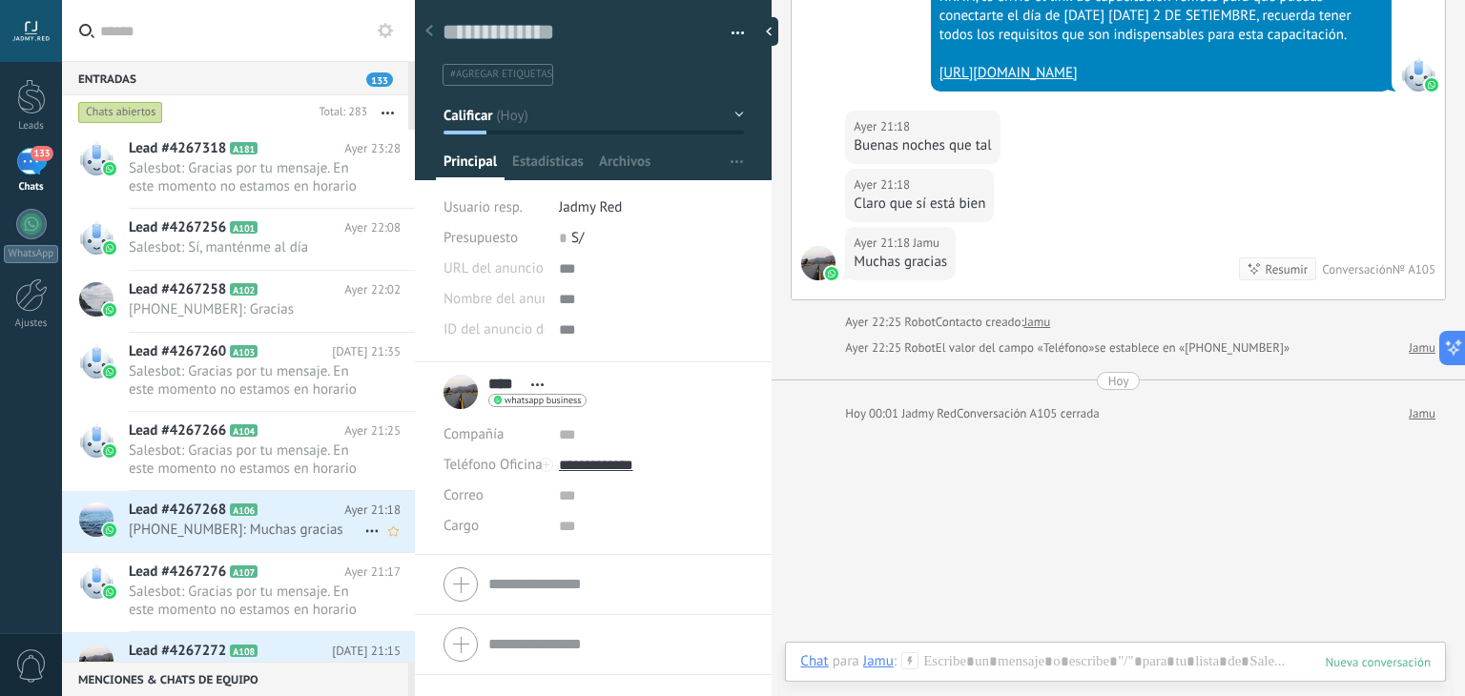
click at [255, 529] on span "[PHONE_NUMBER]: Muchas gracias" at bounding box center [247, 530] width 236 height 18
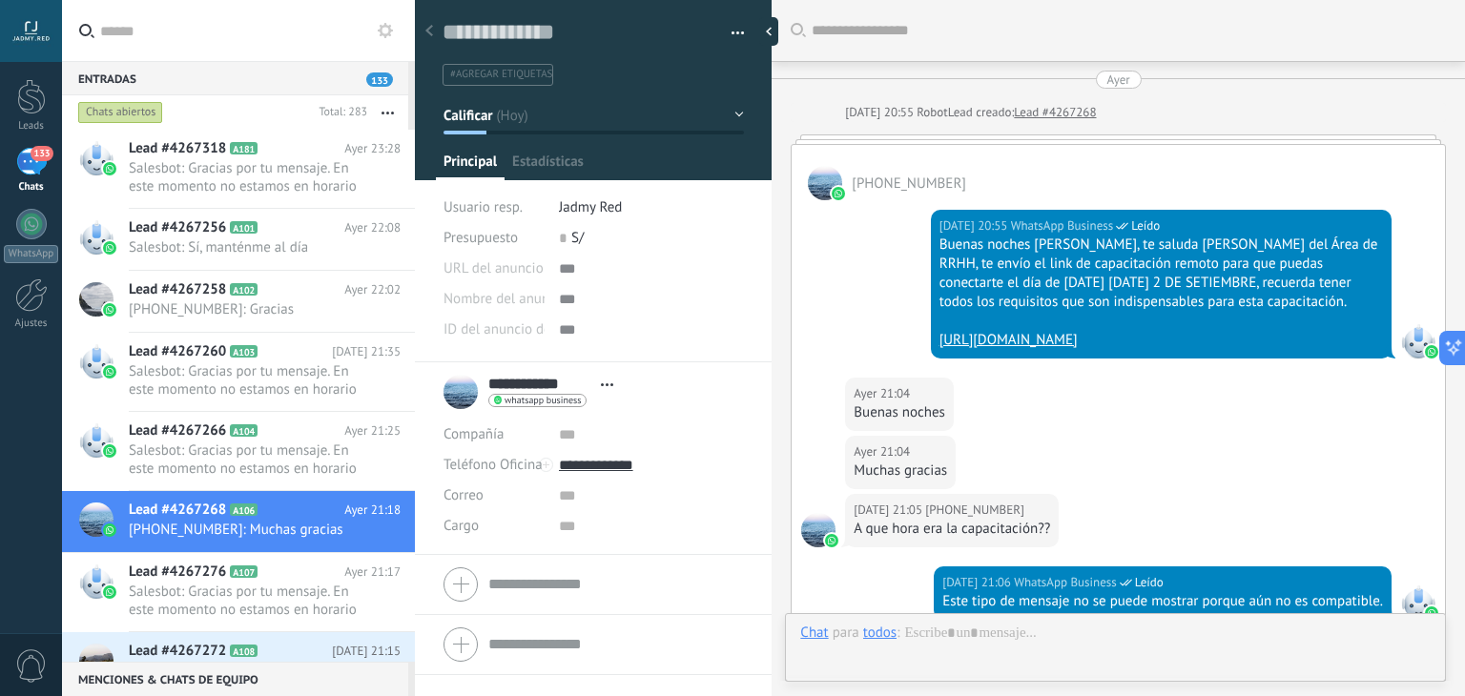
scroll to position [607, 0]
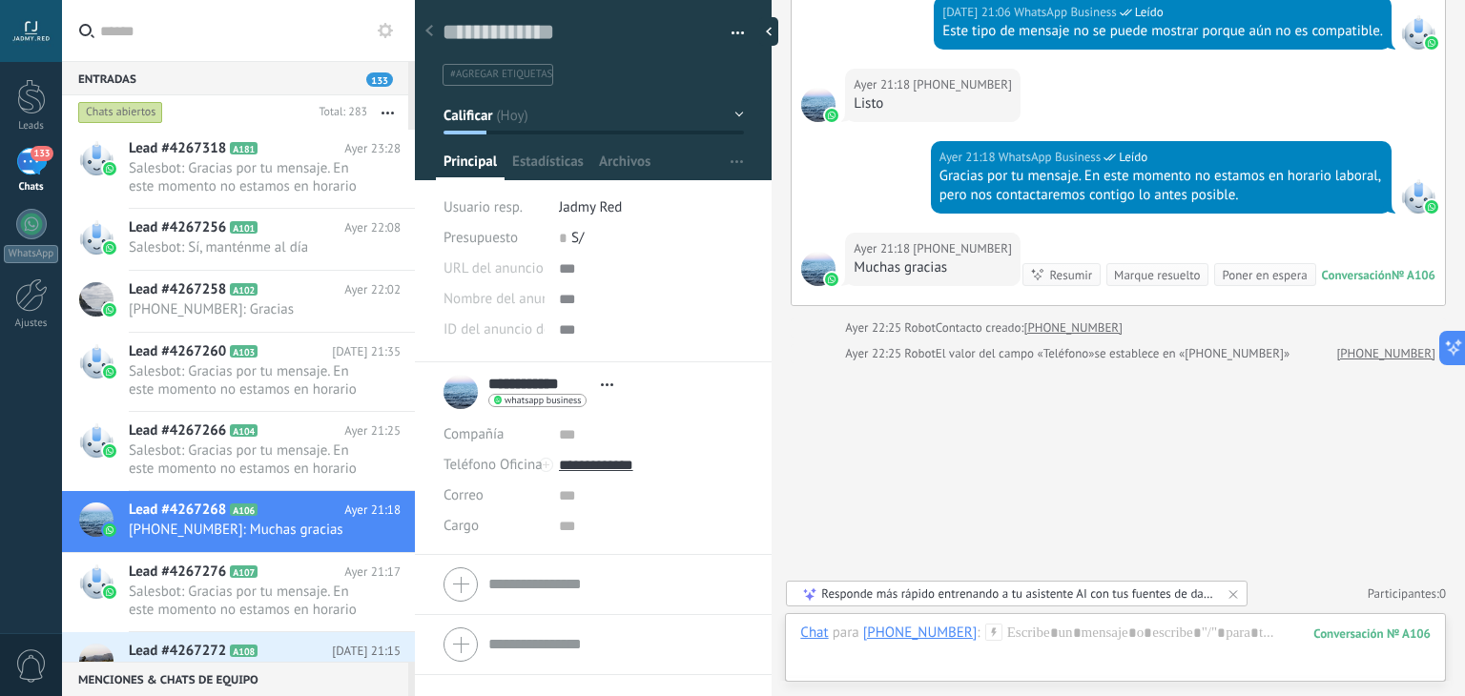
click at [1136, 273] on div "Marque resuelto" at bounding box center [1157, 275] width 86 height 18
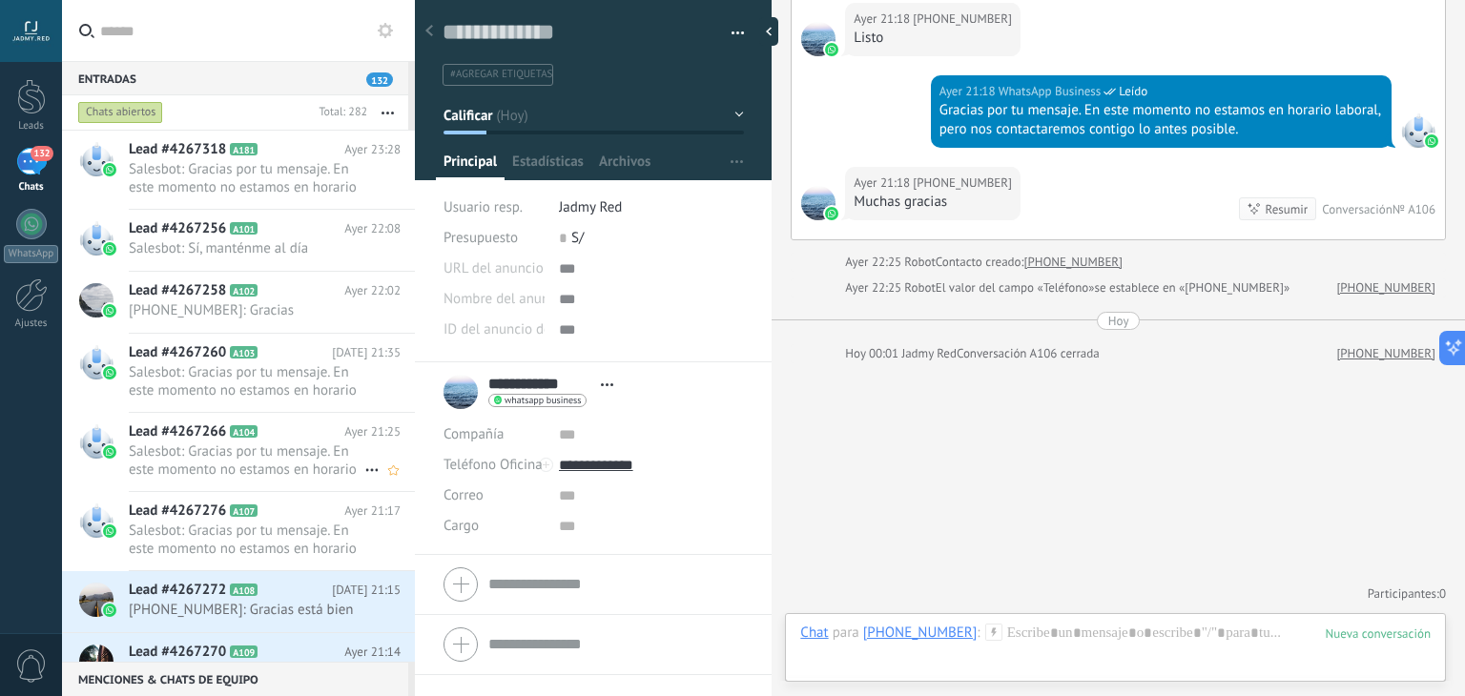
scroll to position [295, 0]
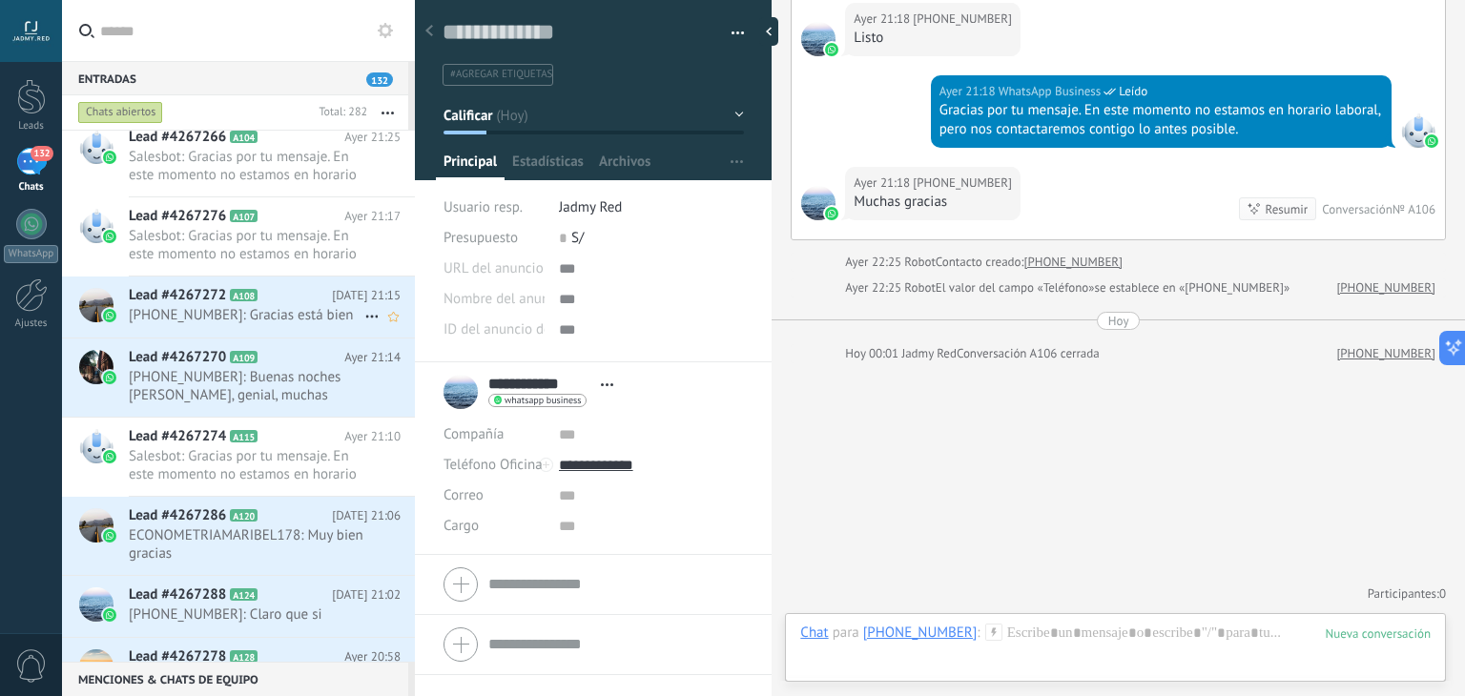
click at [202, 321] on span "[PHONE_NUMBER]: Gracias está bien" at bounding box center [247, 315] width 236 height 18
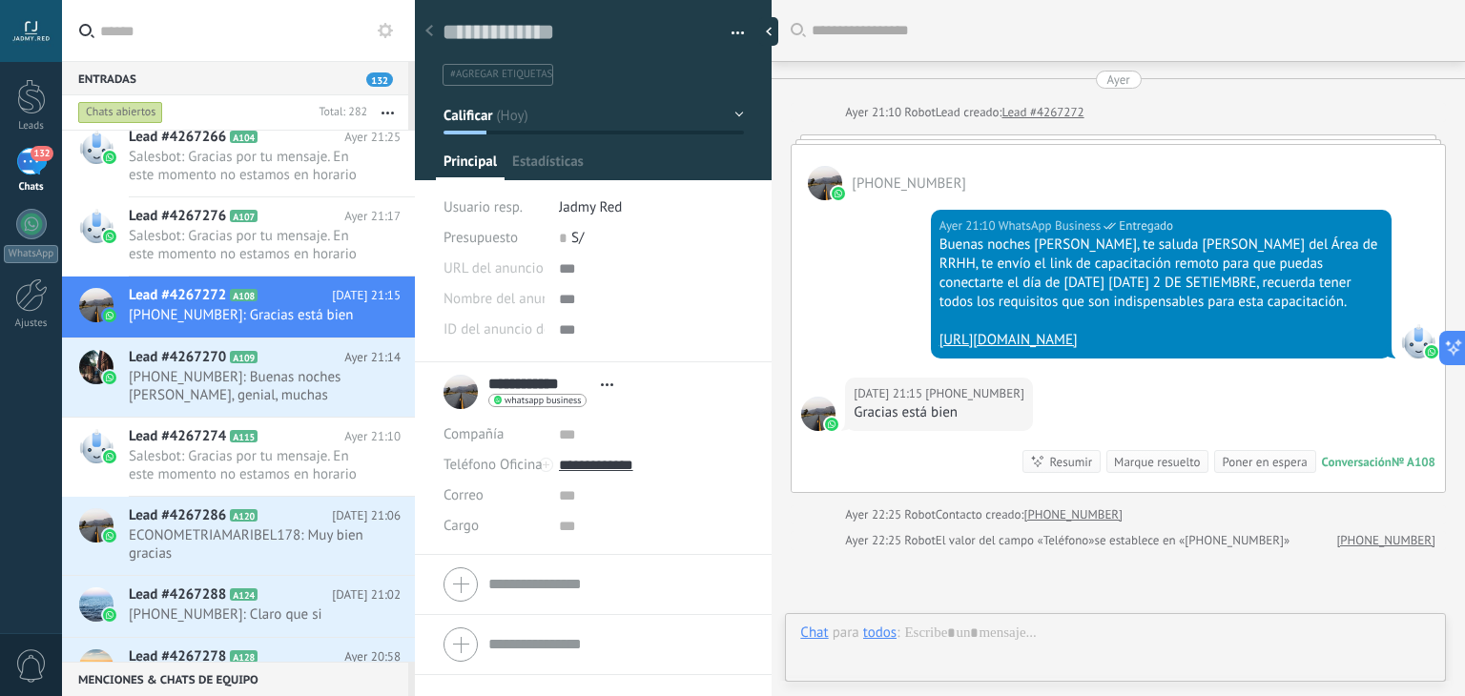
scroll to position [28, 0]
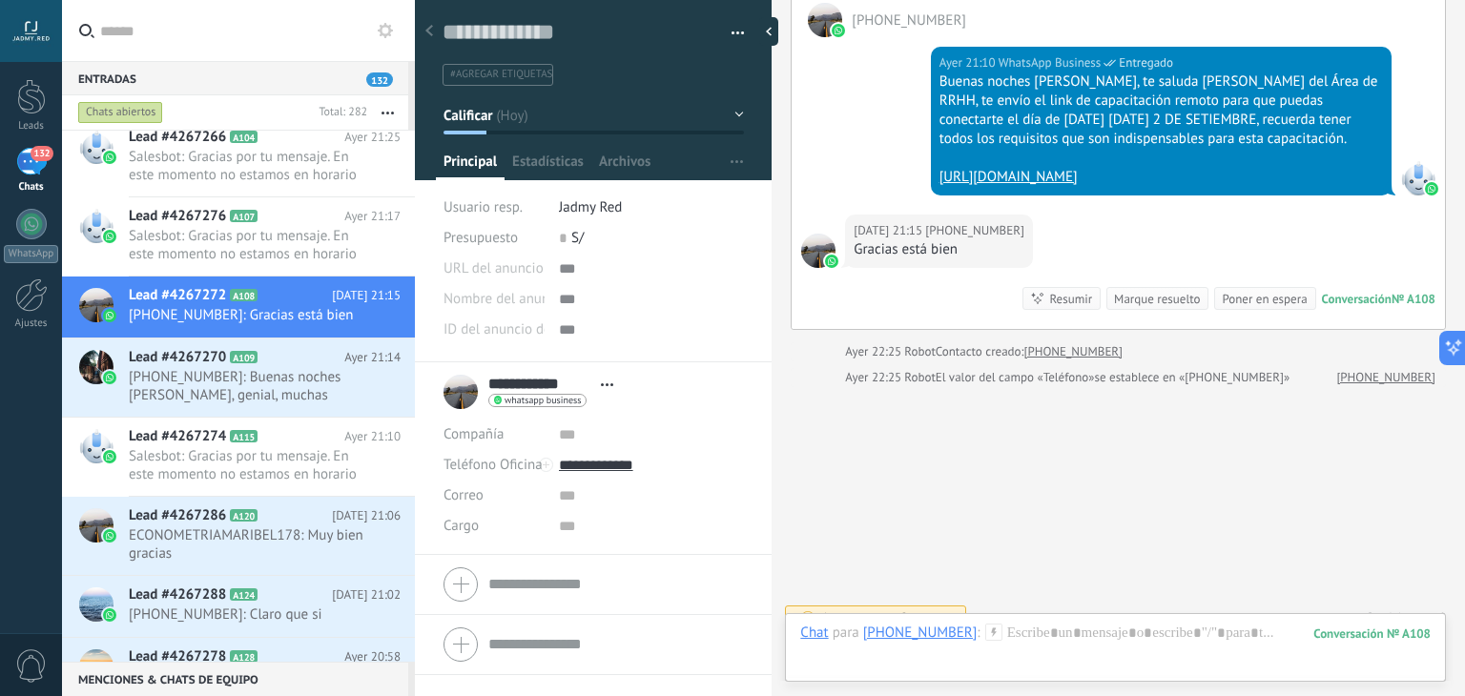
click at [1127, 290] on div "Marque resuelto" at bounding box center [1157, 299] width 86 height 18
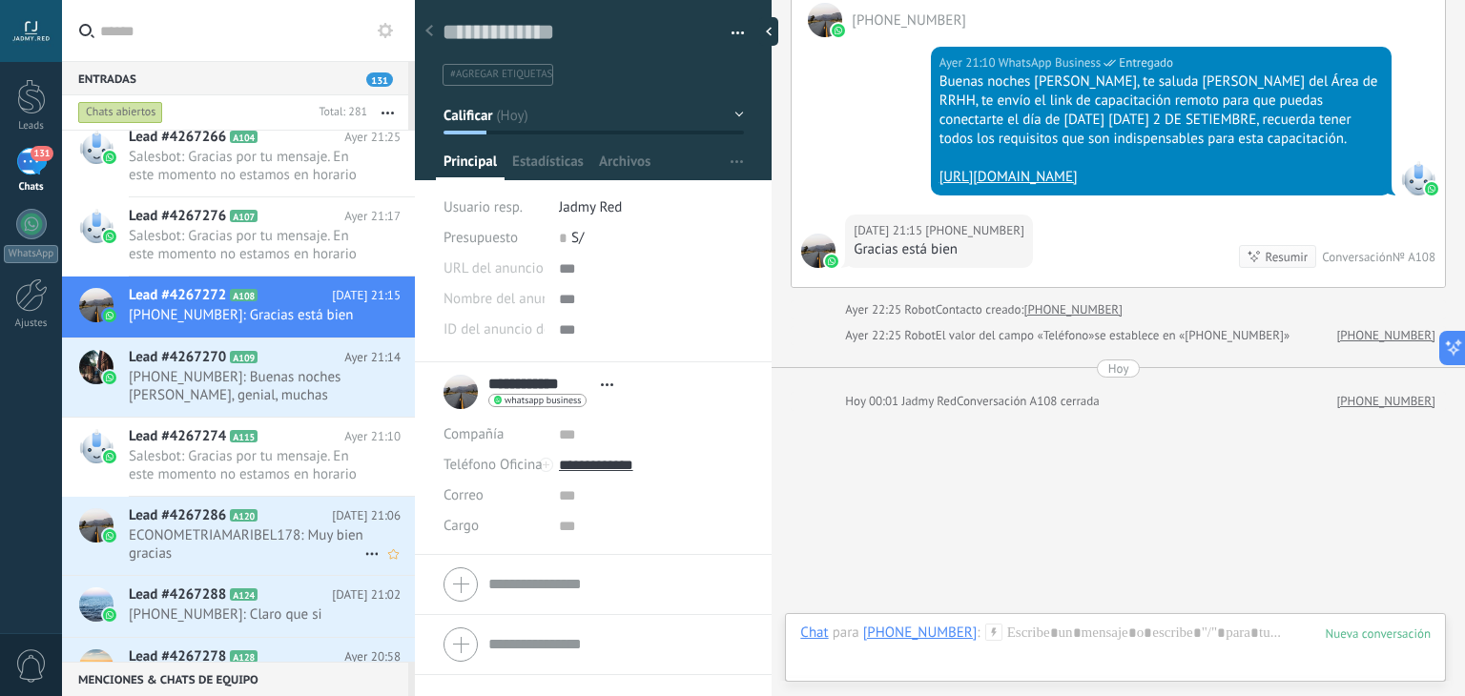
scroll to position [229, 0]
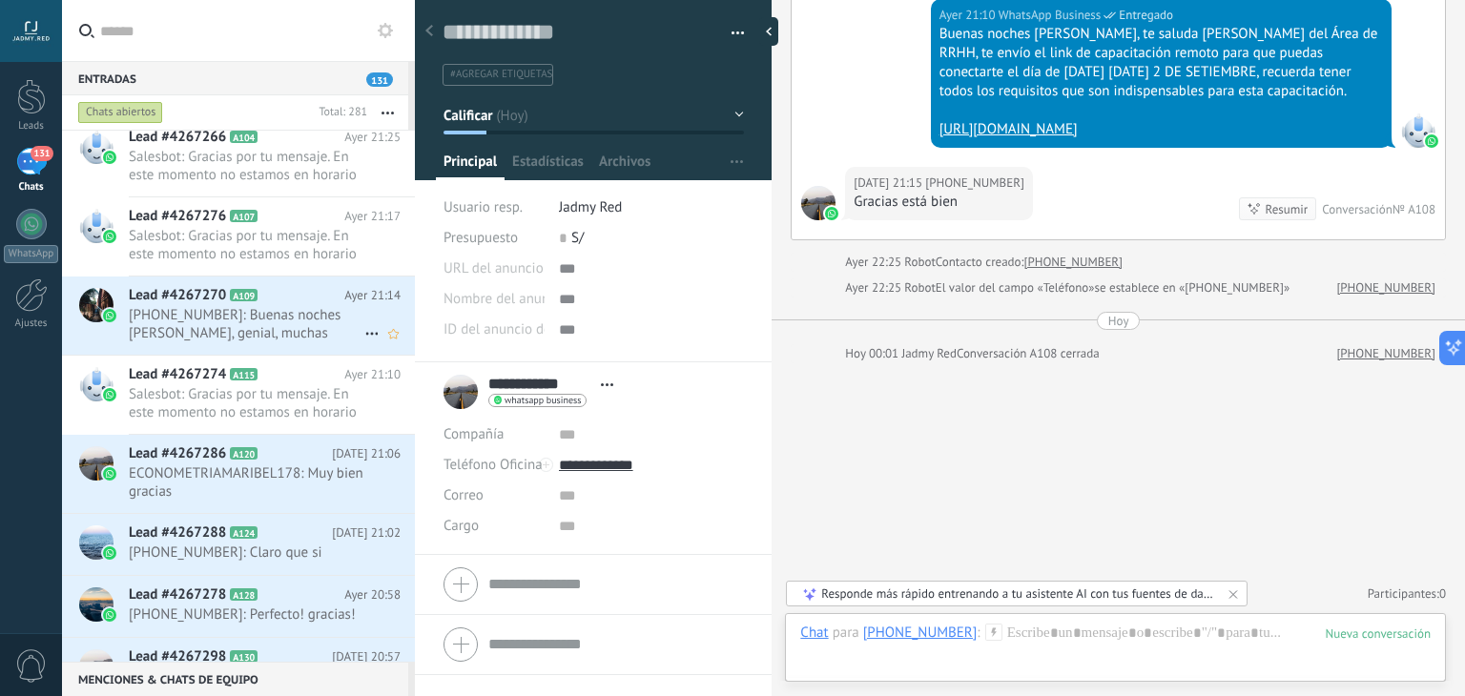
click at [268, 334] on span "[PHONE_NUMBER]: Buenas noches [PERSON_NAME], genial, muchas gracias! [DATE] me …" at bounding box center [247, 324] width 236 height 36
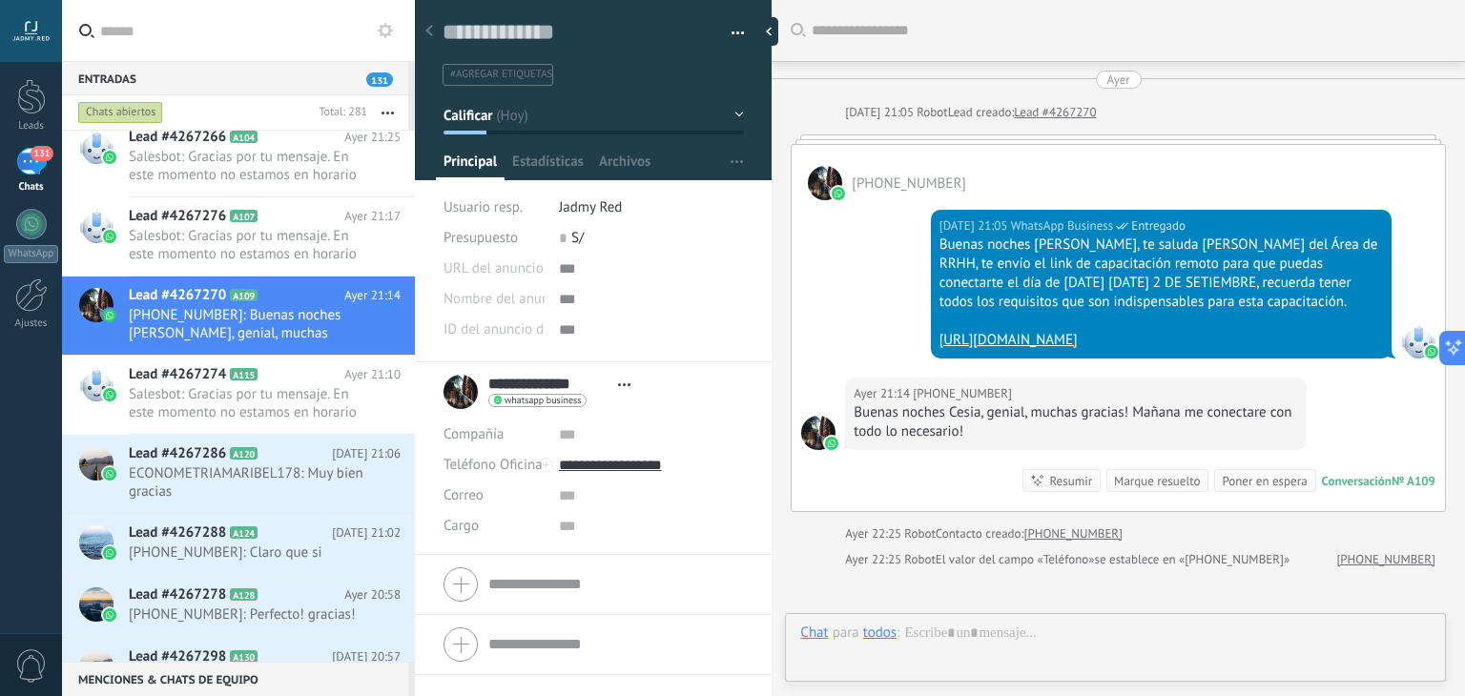
scroll to position [224, 0]
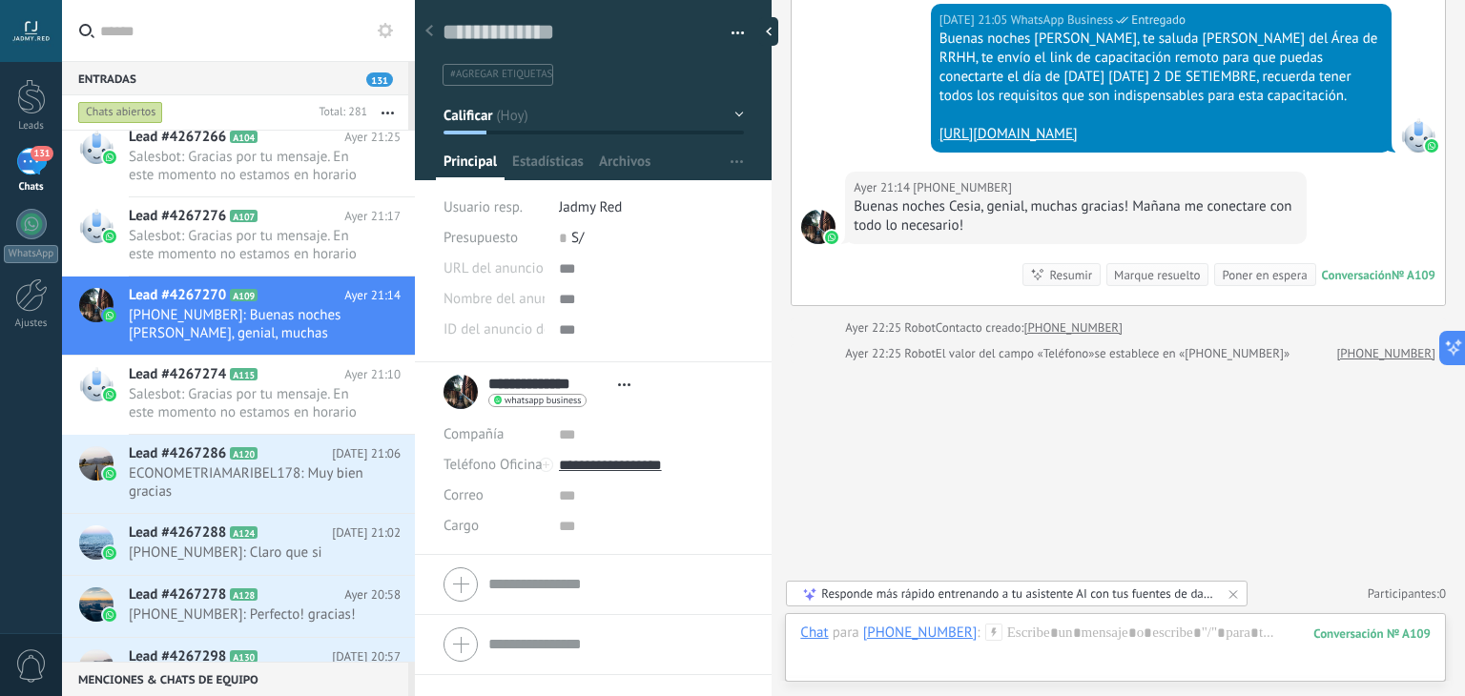
click at [1146, 276] on div "Marque resuelto" at bounding box center [1157, 275] width 86 height 18
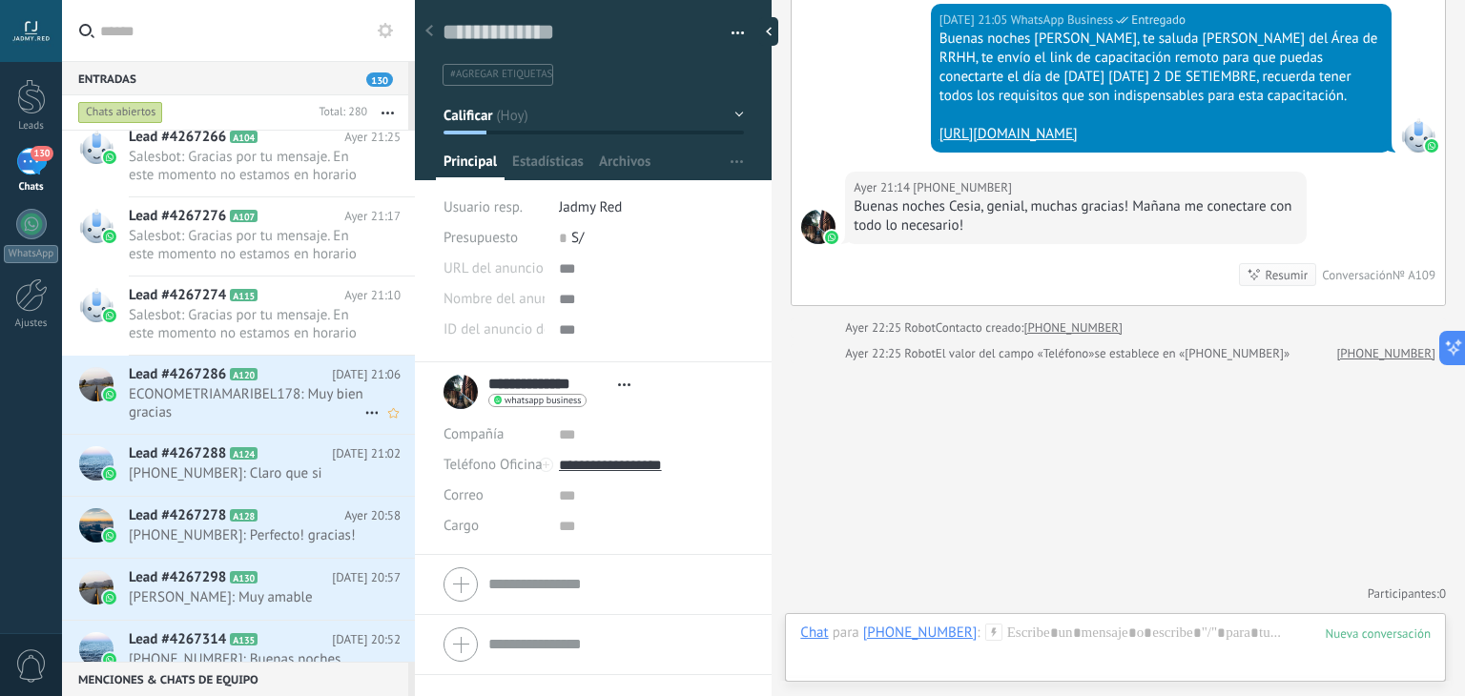
click at [269, 386] on span "ECONOMETRIAMARIBEL178: Muy bien gracias" at bounding box center [247, 403] width 236 height 36
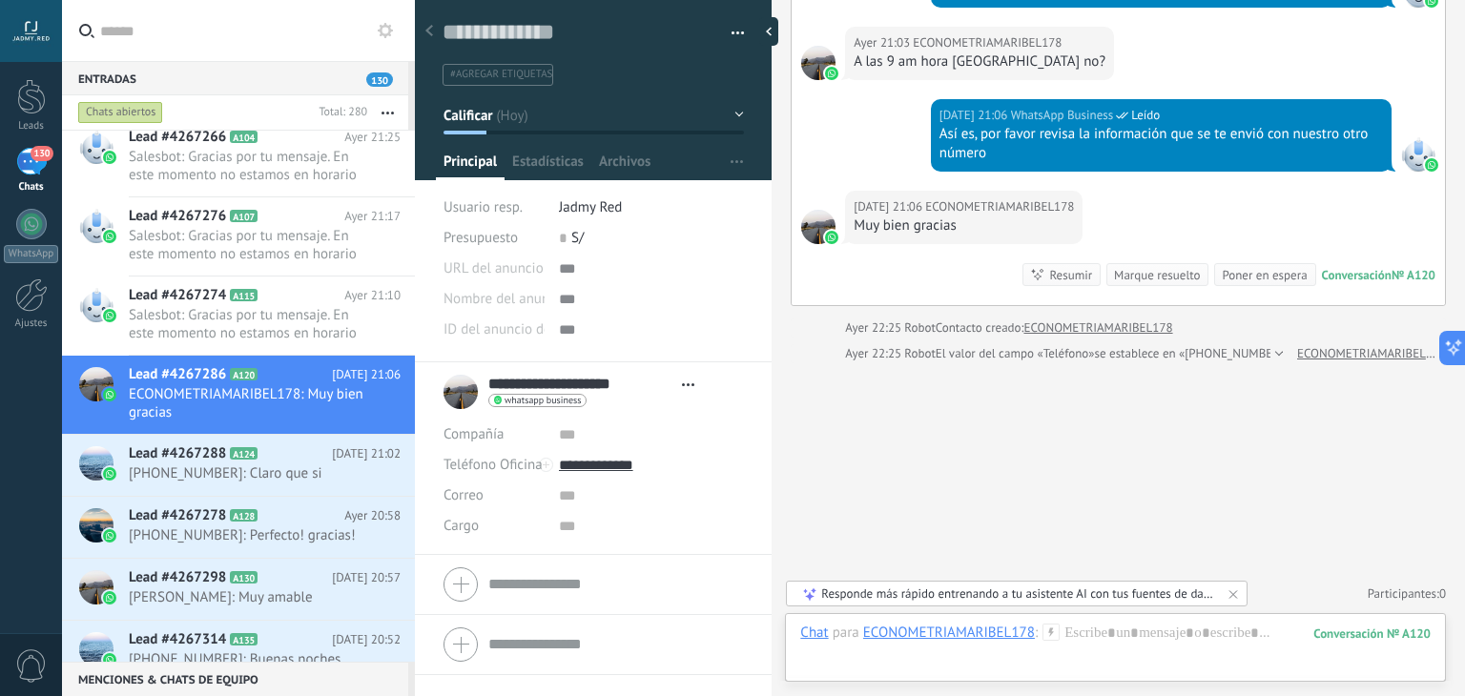
click at [1160, 277] on div "Marque resuelto" at bounding box center [1157, 275] width 86 height 18
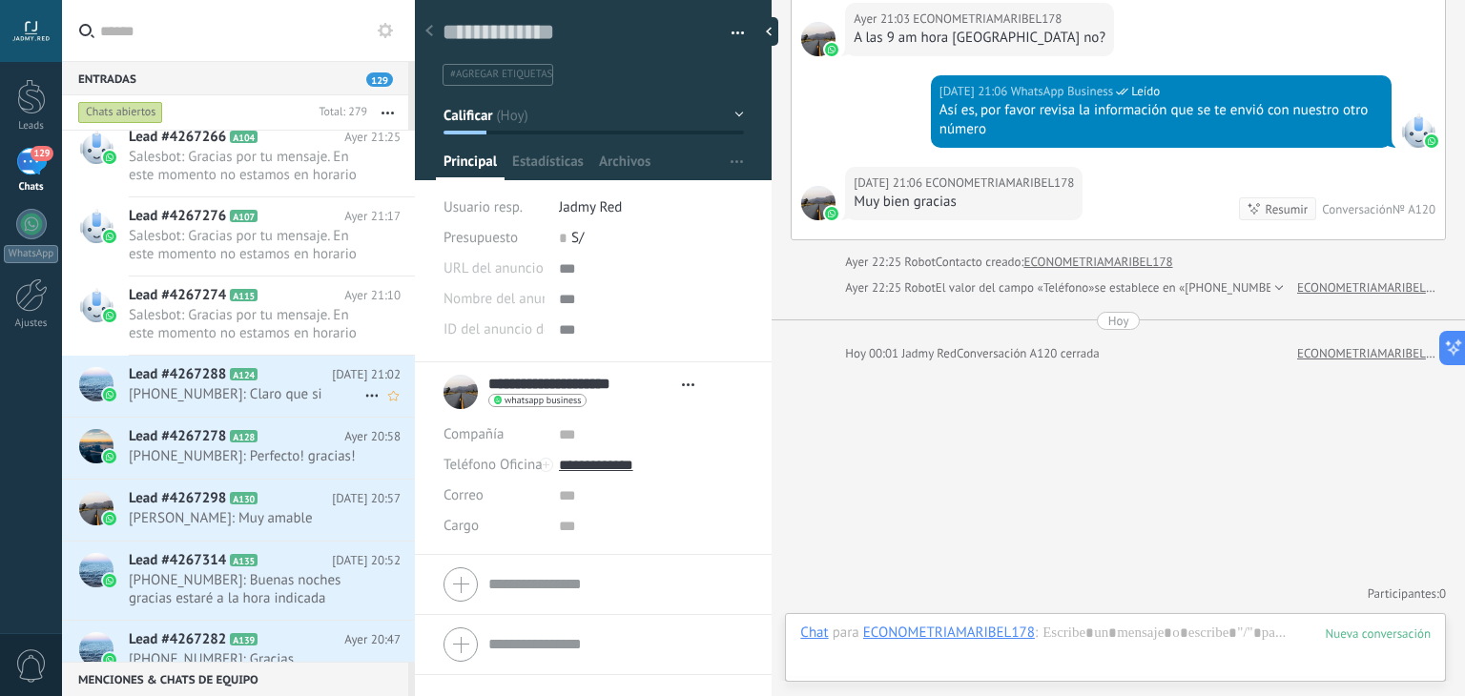
click at [270, 413] on div "Lead #4267288 A124 [DATE] 21:02 [PHONE_NUMBER]: Claro que si" at bounding box center [272, 386] width 286 height 60
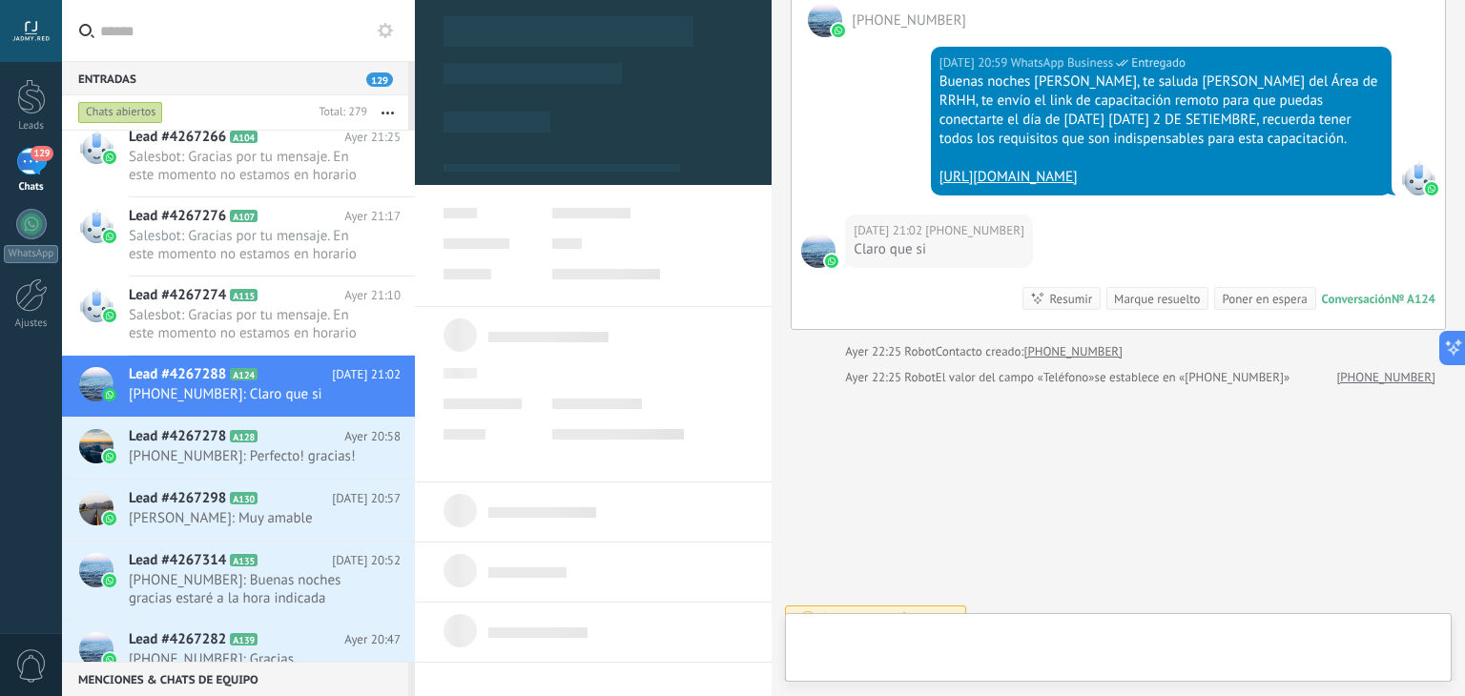
click at [1157, 290] on div "Marque resuelto" at bounding box center [1157, 299] width 86 height 18
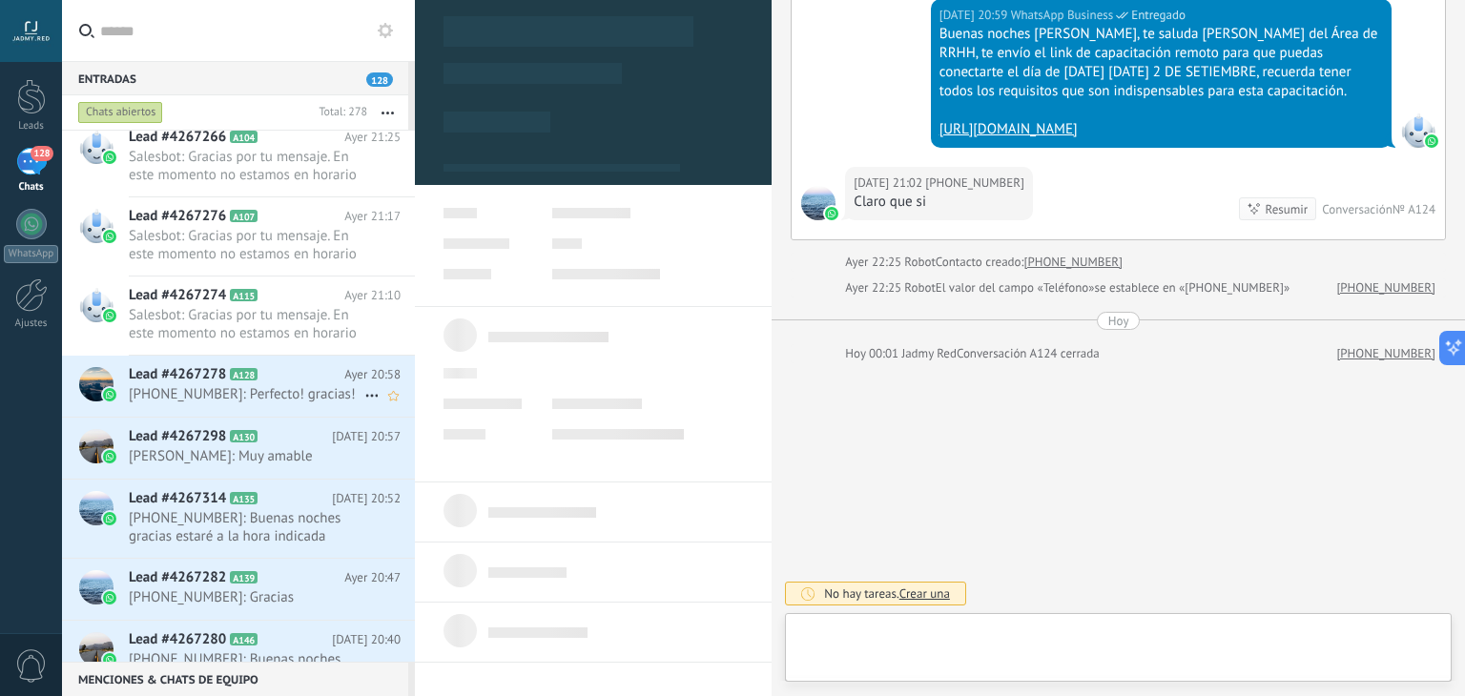
click at [309, 373] on h2 "Lead #4267278 A128" at bounding box center [237, 374] width 216 height 19
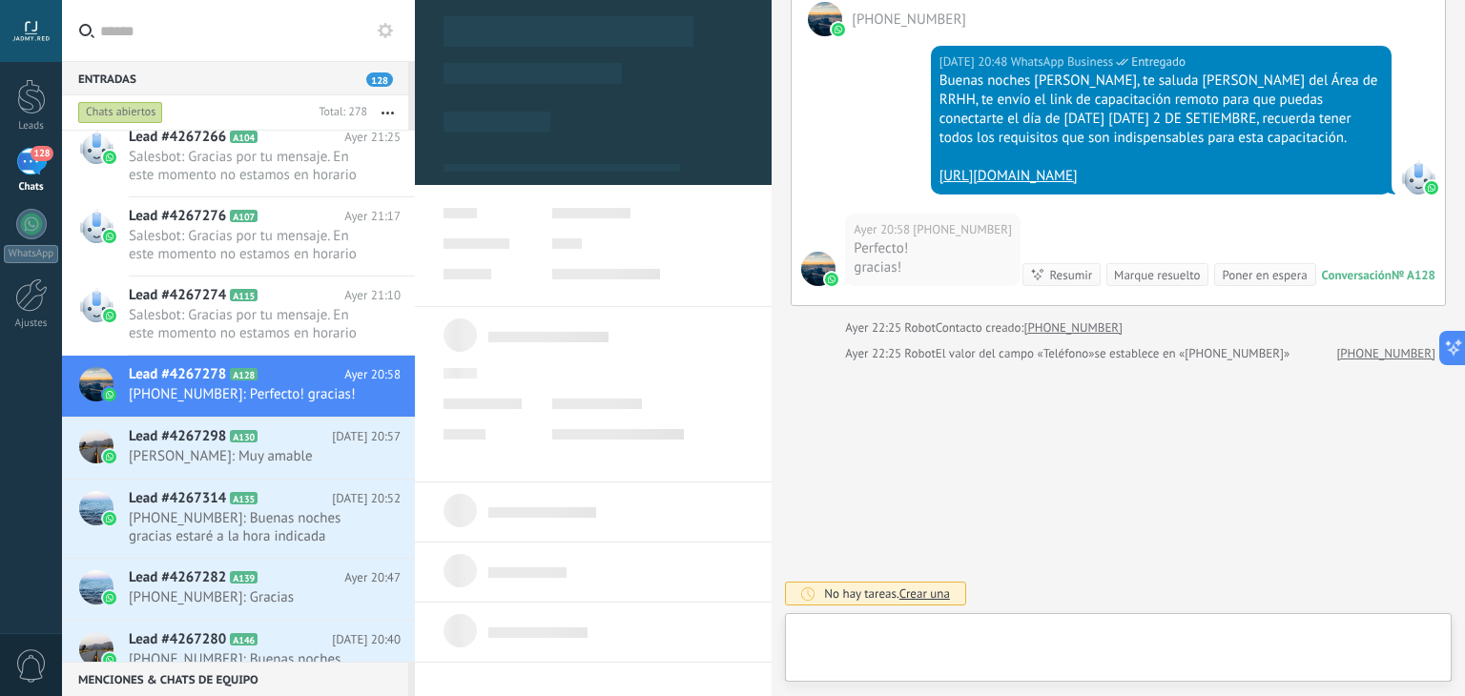
click at [1141, 288] on div "[DATE] 20:58 [PHONE_NUMBER] Perfecto! gracias! Conversación № A128 Conversación…" at bounding box center [1118, 260] width 653 height 92
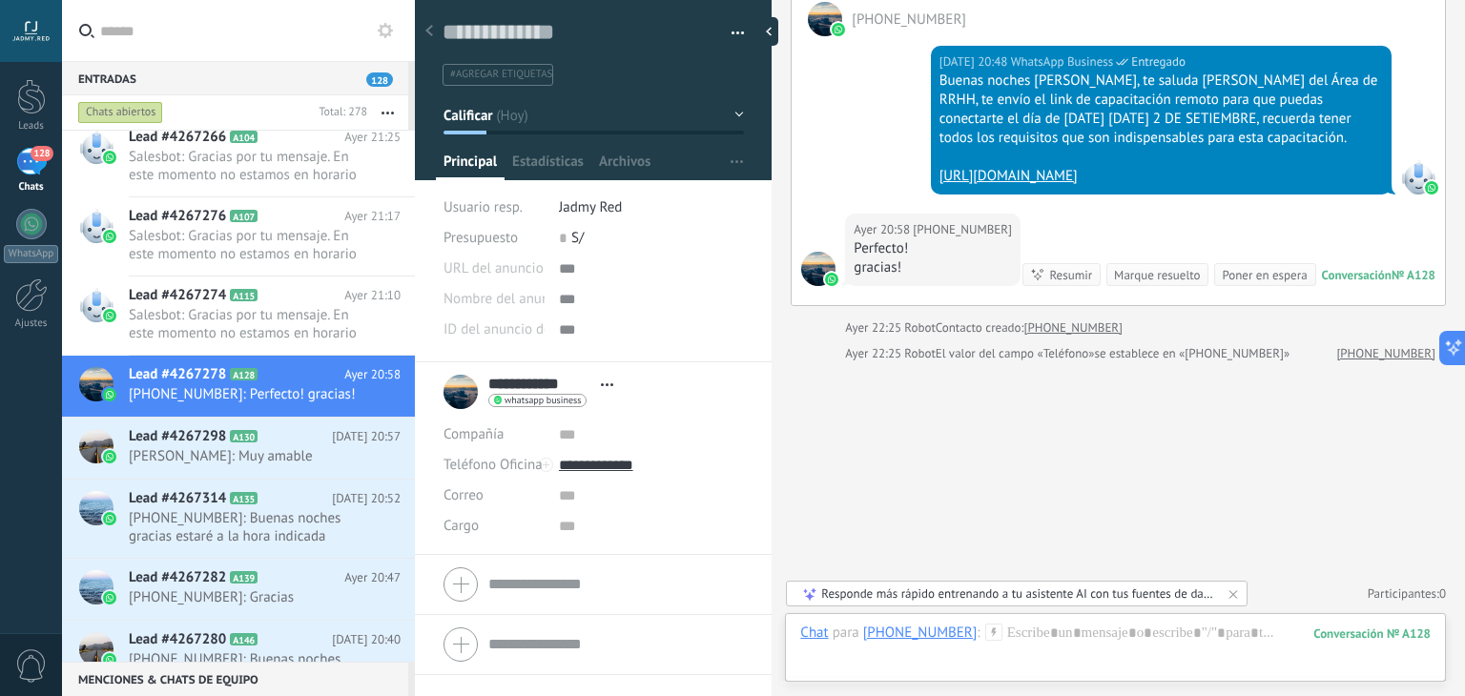
click at [1156, 275] on div "Marque resuelto" at bounding box center [1157, 275] width 86 height 18
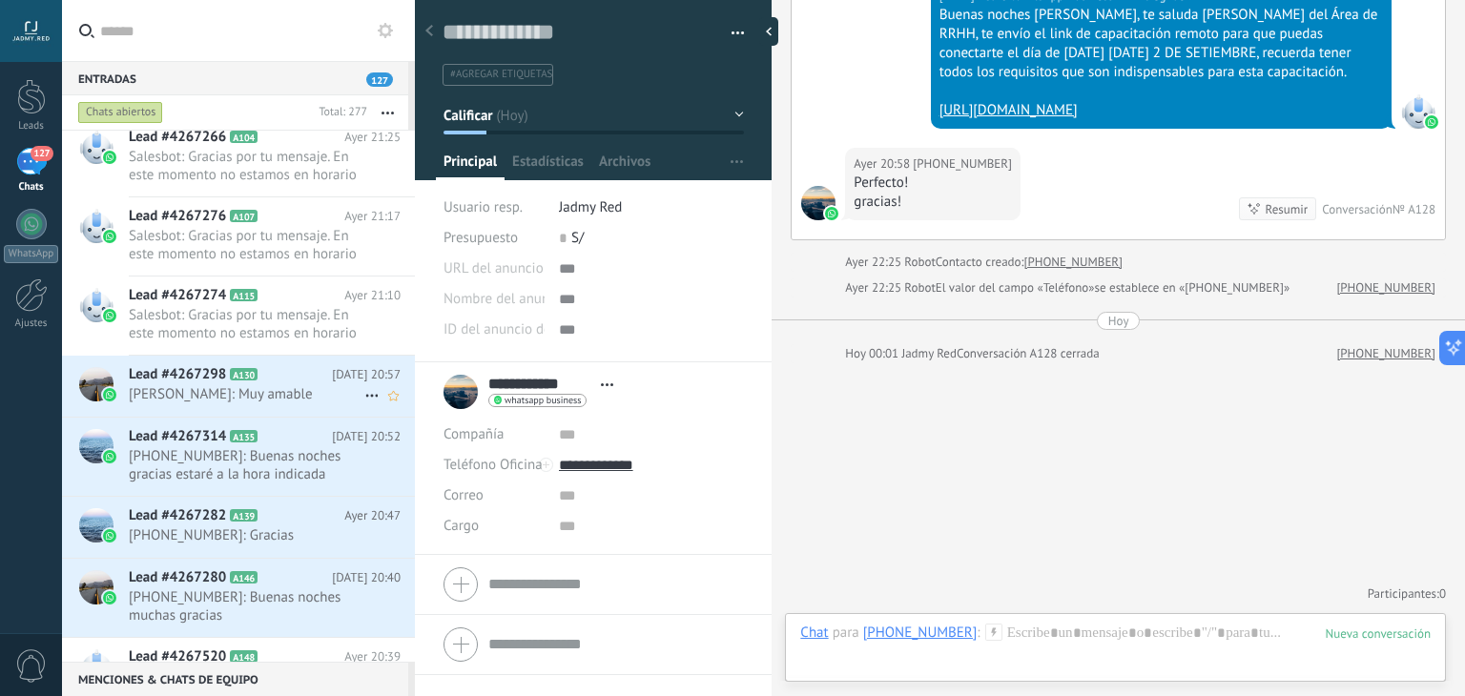
click at [266, 365] on icon at bounding box center [272, 374] width 19 height 19
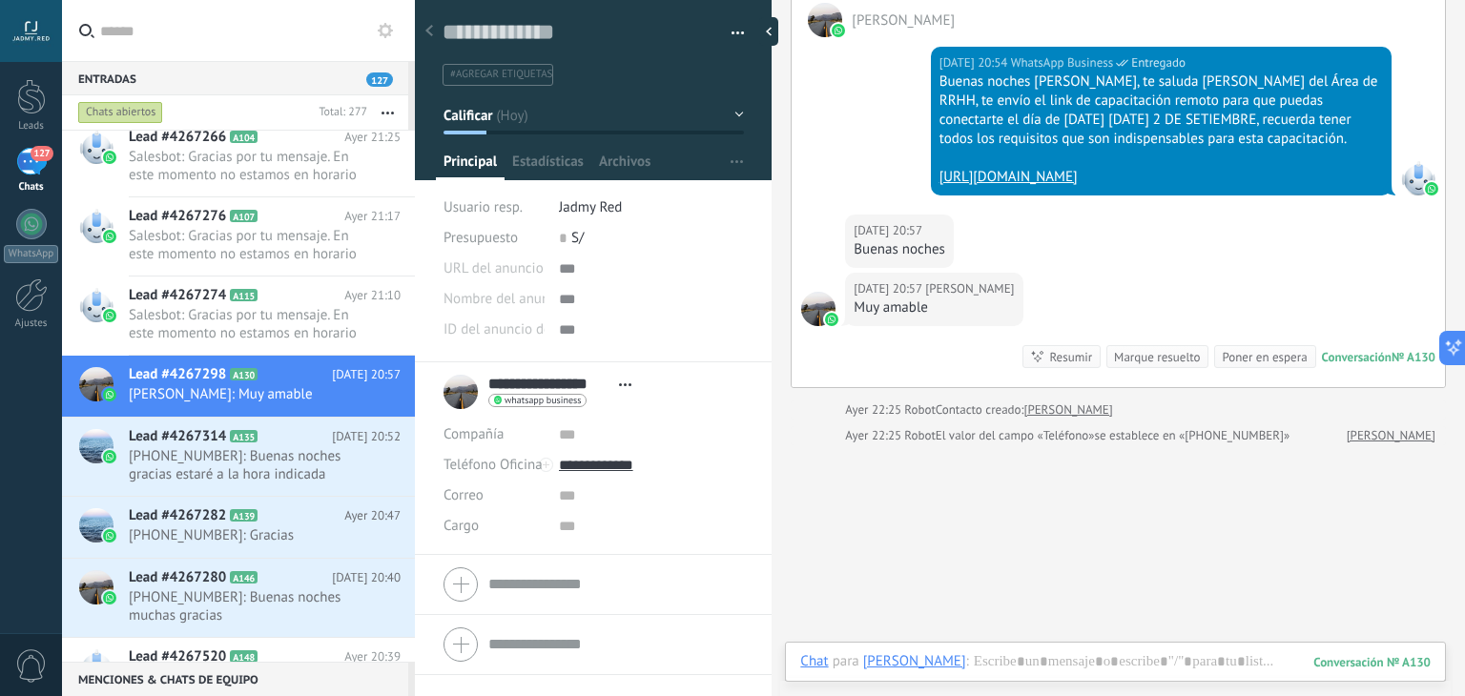
click at [1133, 366] on div "Marque resuelto" at bounding box center [1157, 357] width 86 height 18
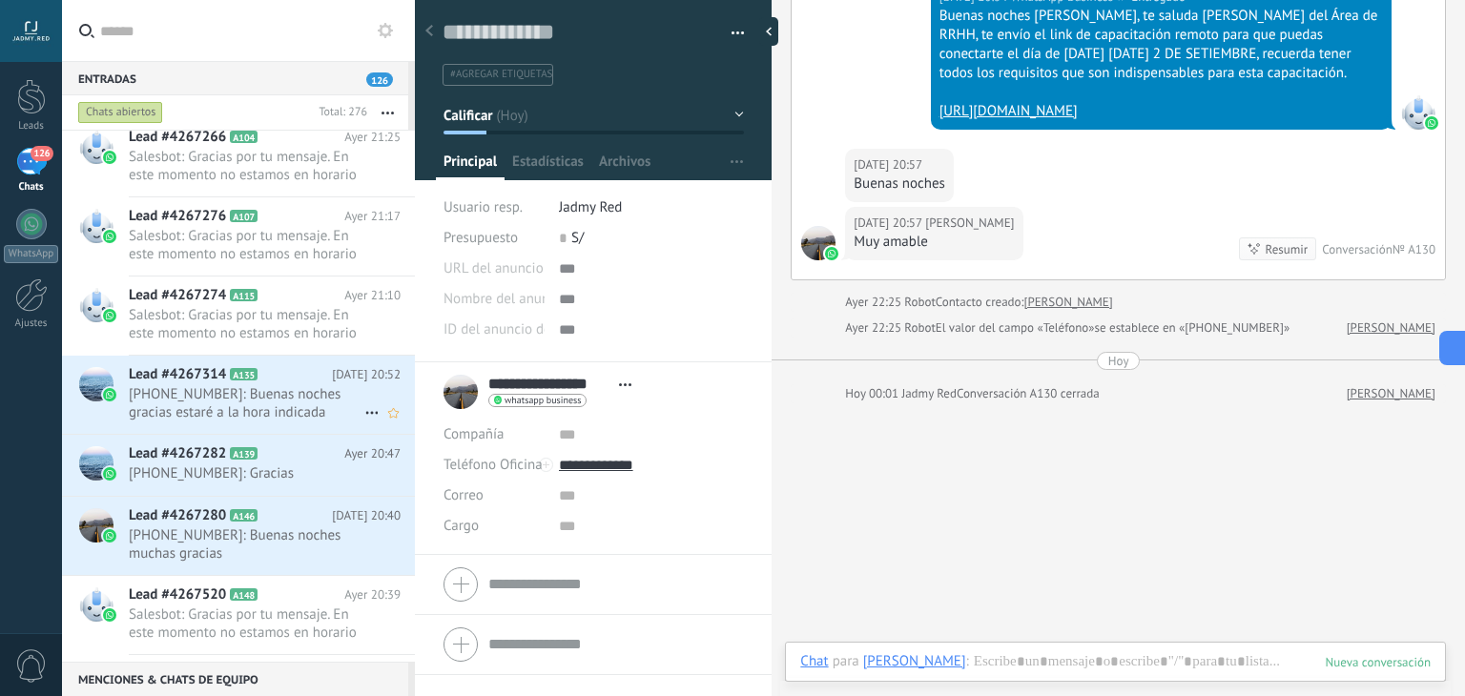
click at [313, 391] on span "[PHONE_NUMBER]: Buenas noches gracias estaré a la hora indicada" at bounding box center [247, 403] width 236 height 36
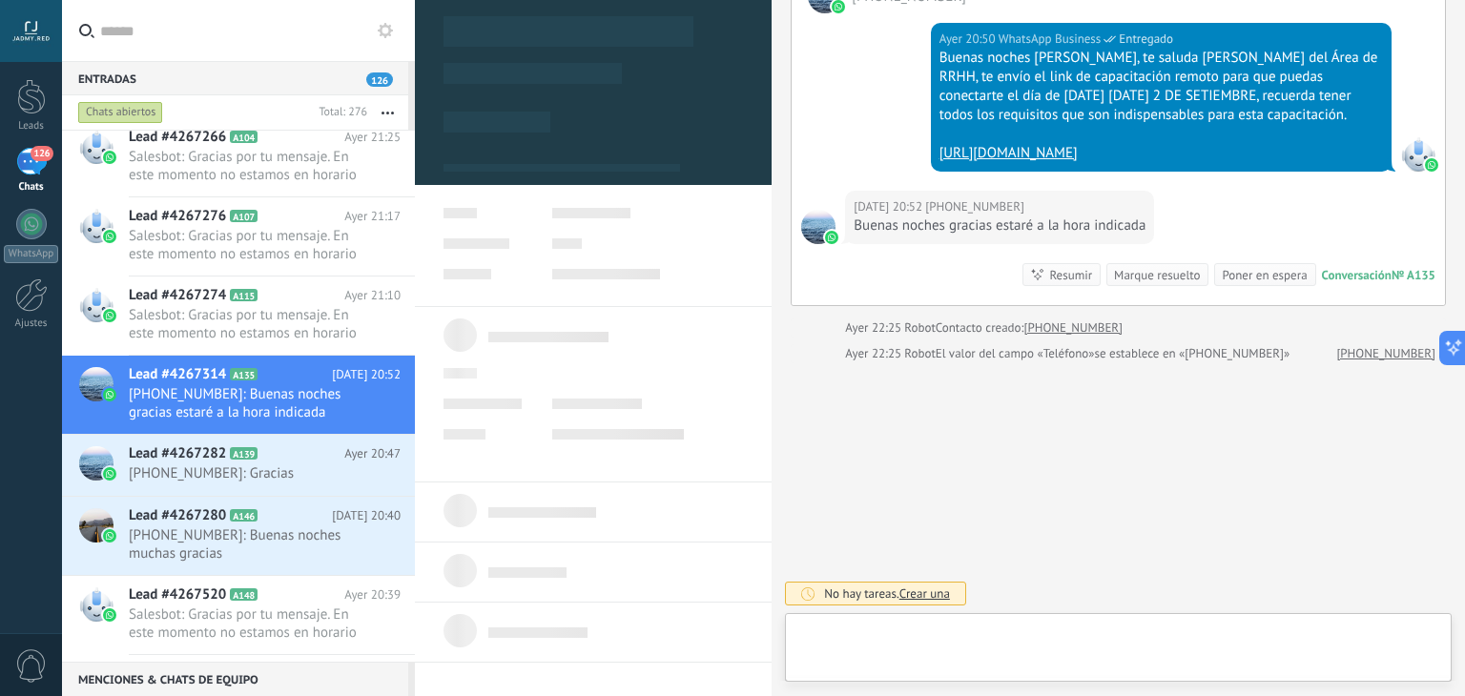
click at [1145, 275] on div "Marque resuelto" at bounding box center [1157, 275] width 86 height 18
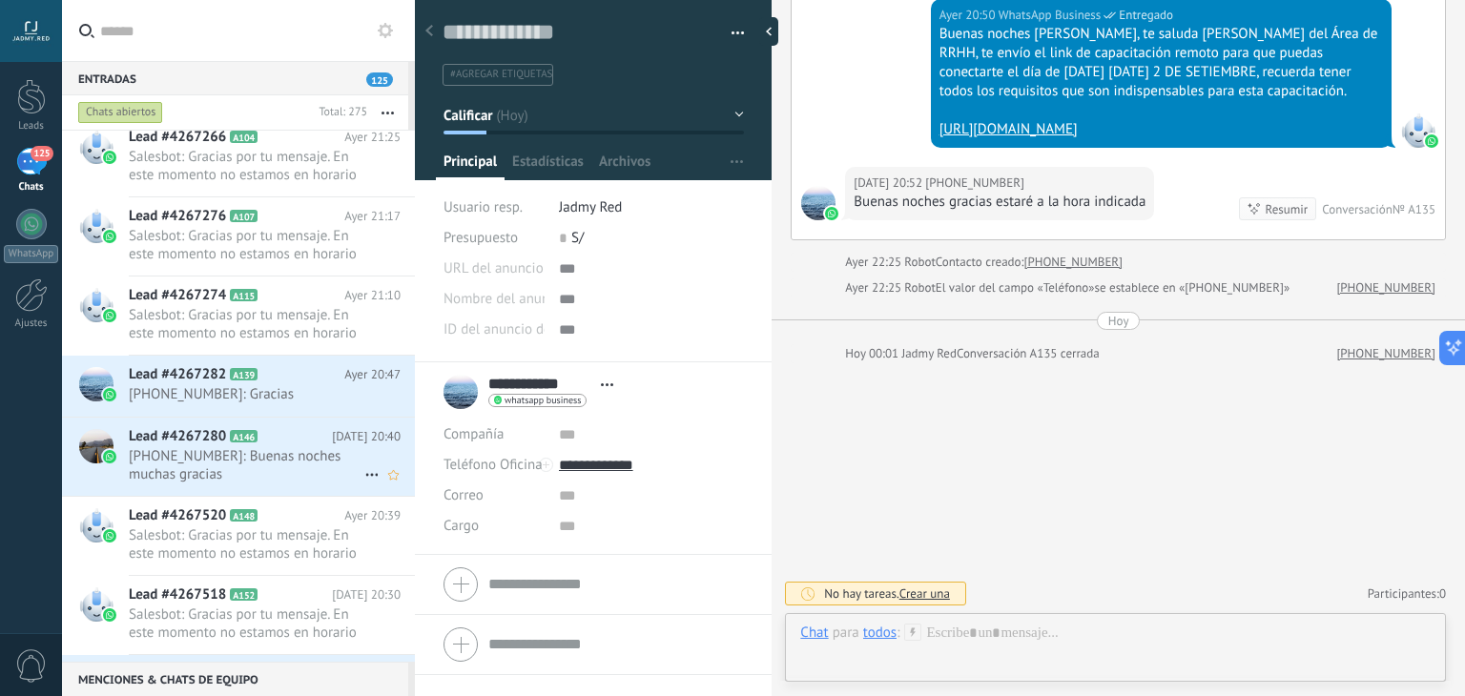
click at [257, 438] on span "A146" at bounding box center [244, 436] width 28 height 12
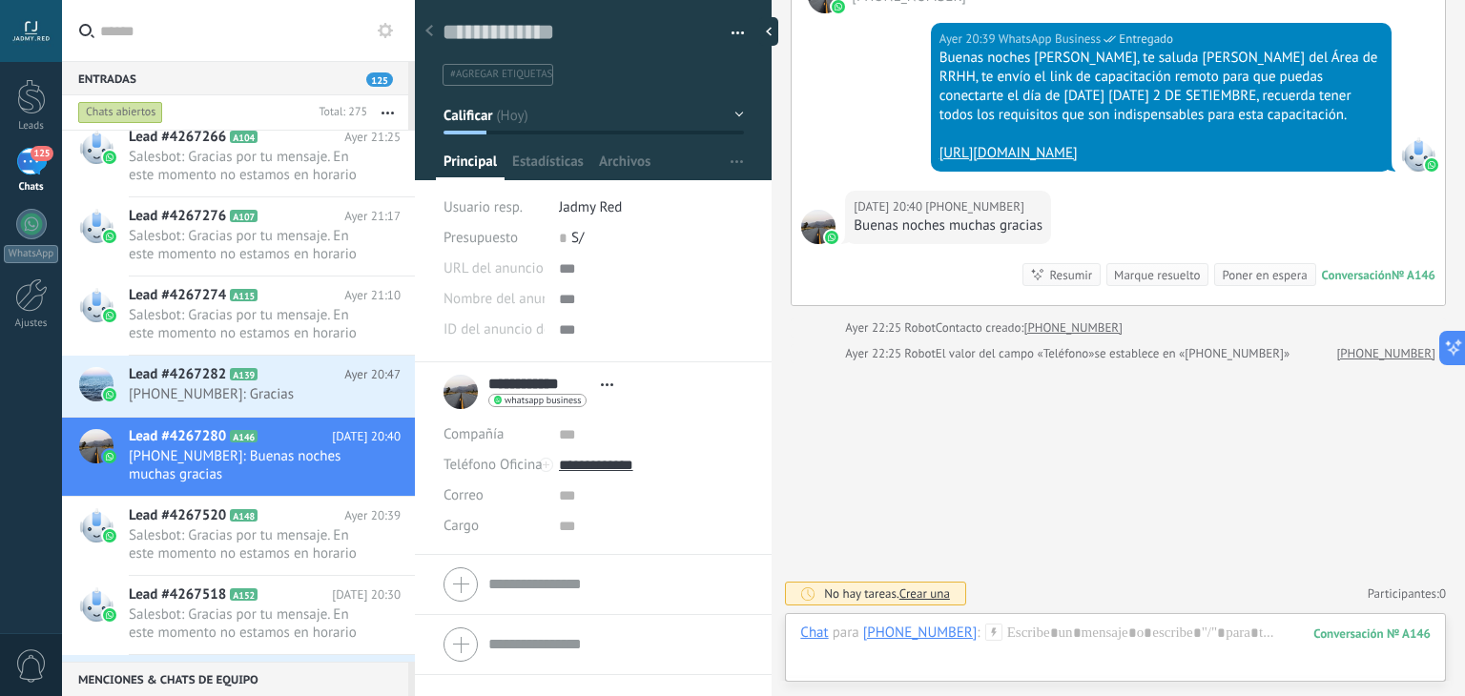
click at [1156, 273] on div "Marque resuelto" at bounding box center [1157, 275] width 86 height 18
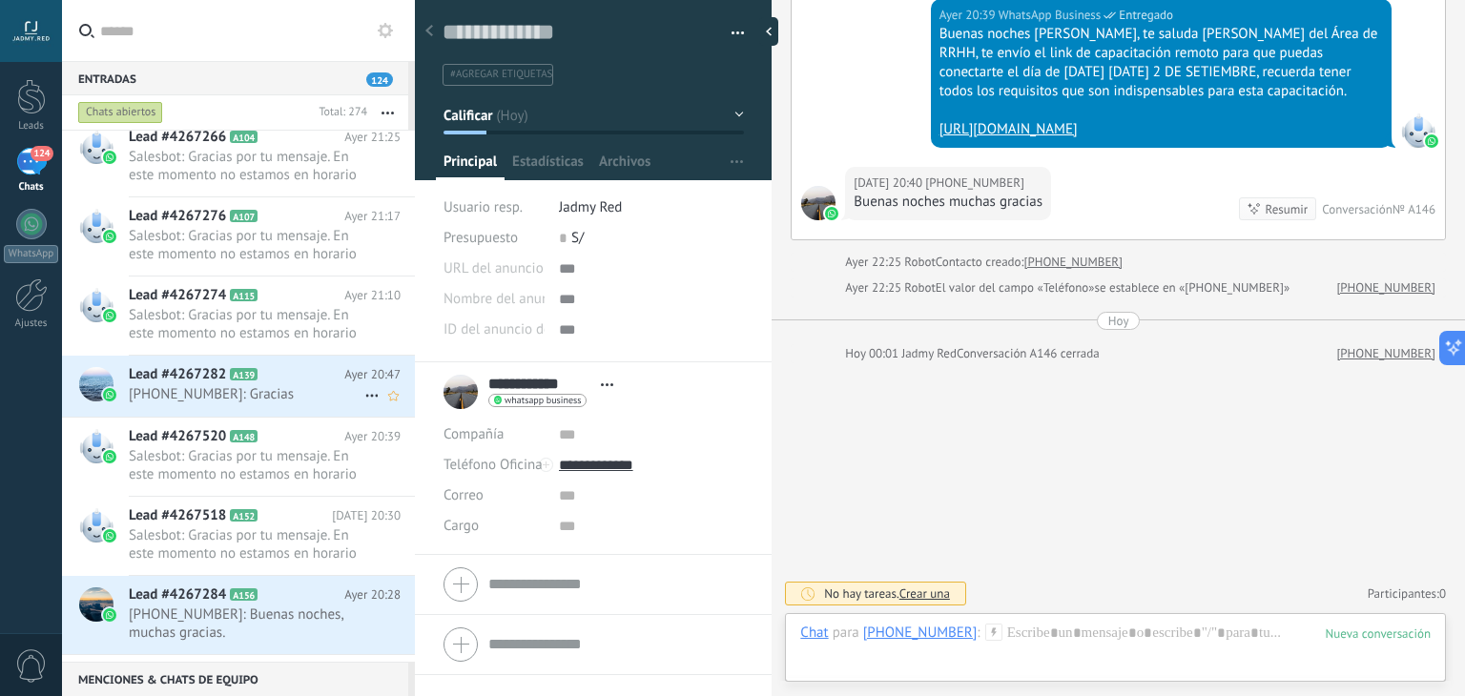
click at [246, 362] on div "Lead #4267282 A139 [DATE] 20:47 [PHONE_NUMBER]: Gracias" at bounding box center [272, 386] width 286 height 60
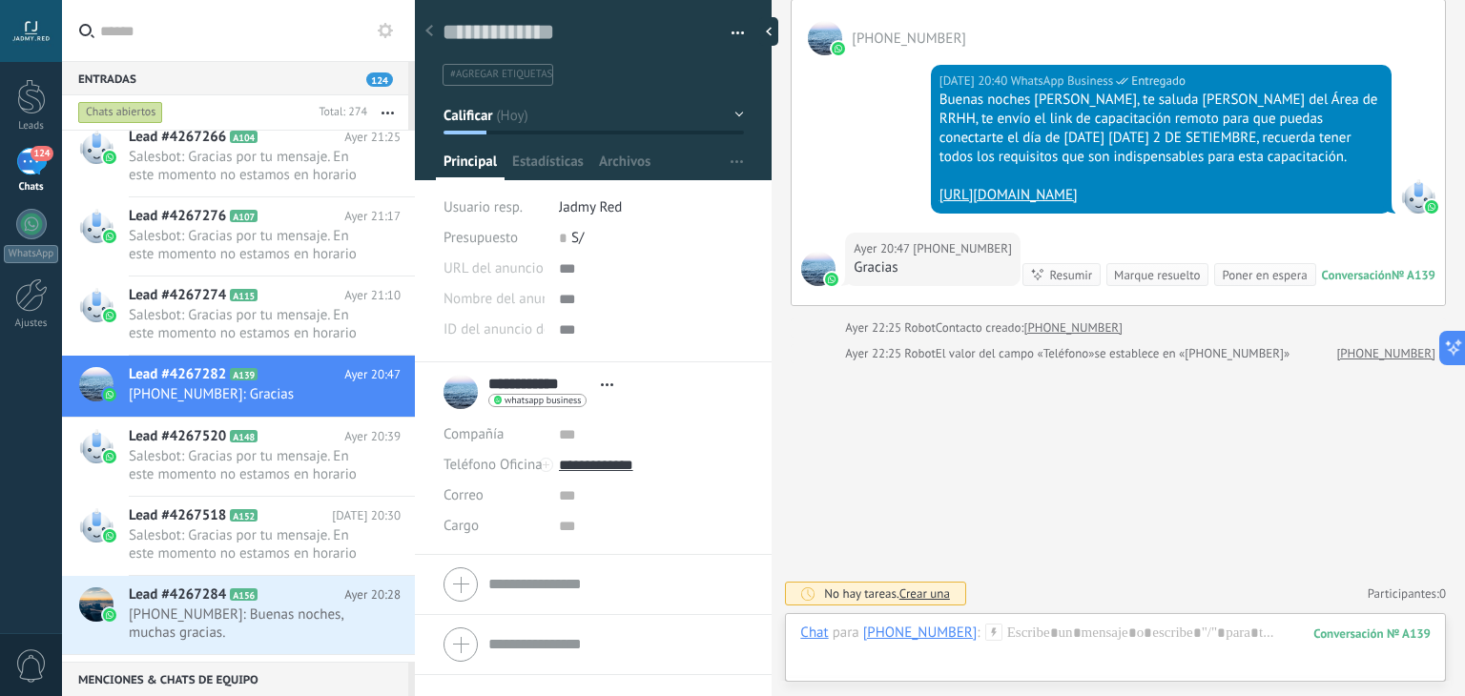
click at [1135, 275] on div "Marque resuelto" at bounding box center [1157, 275] width 86 height 18
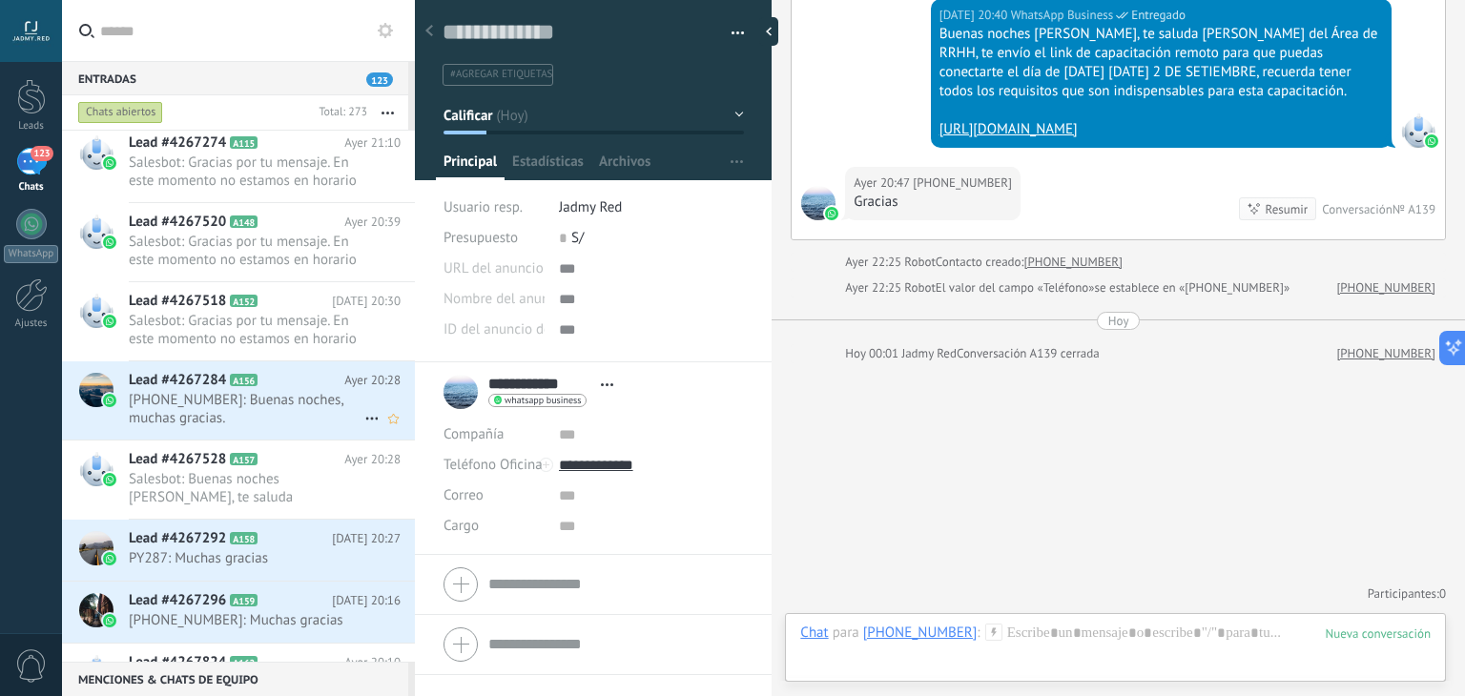
click at [298, 402] on span "[PHONE_NUMBER]: Buenas noches, muchas gracias." at bounding box center [247, 409] width 236 height 36
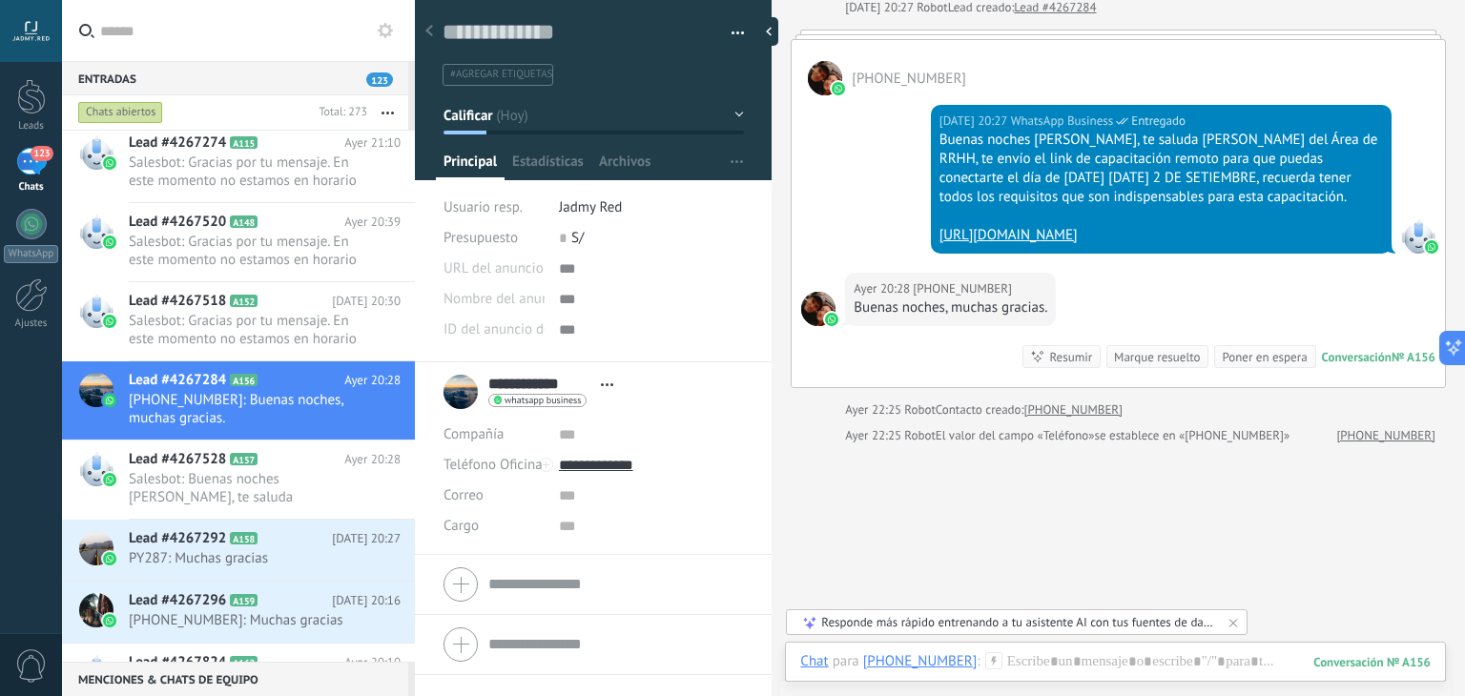
click at [1118, 366] on div "Marque resuelto" at bounding box center [1157, 357] width 86 height 18
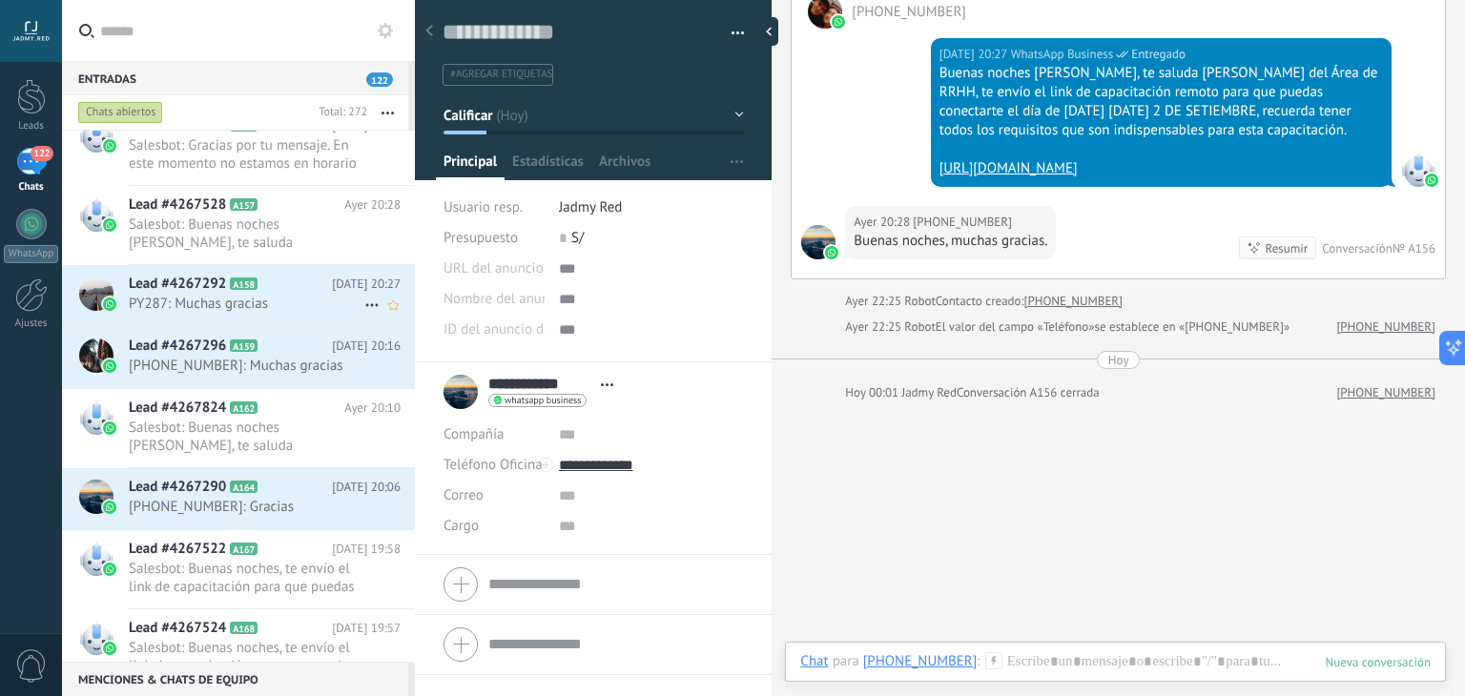
click at [156, 309] on span "PY287: Muchas gracias" at bounding box center [247, 304] width 236 height 18
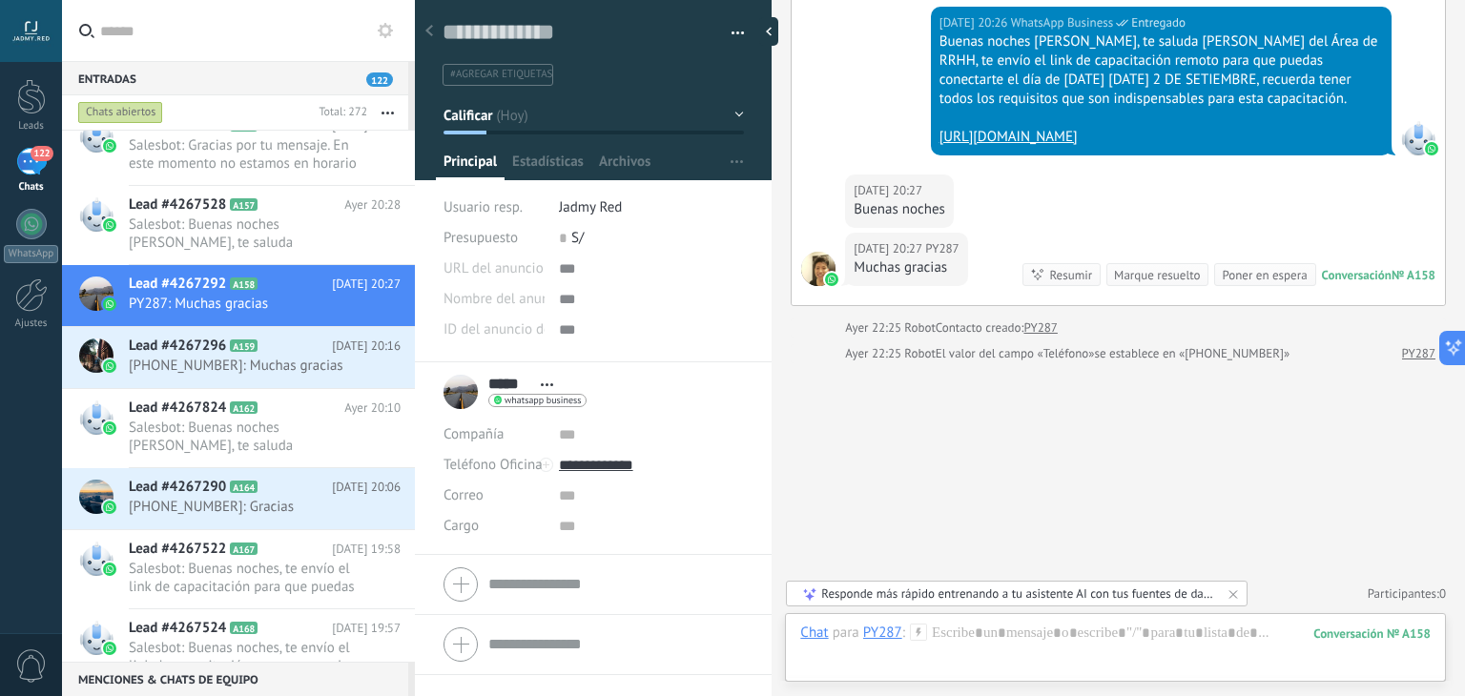
click at [1160, 272] on div "Marque resuelto" at bounding box center [1157, 275] width 86 height 18
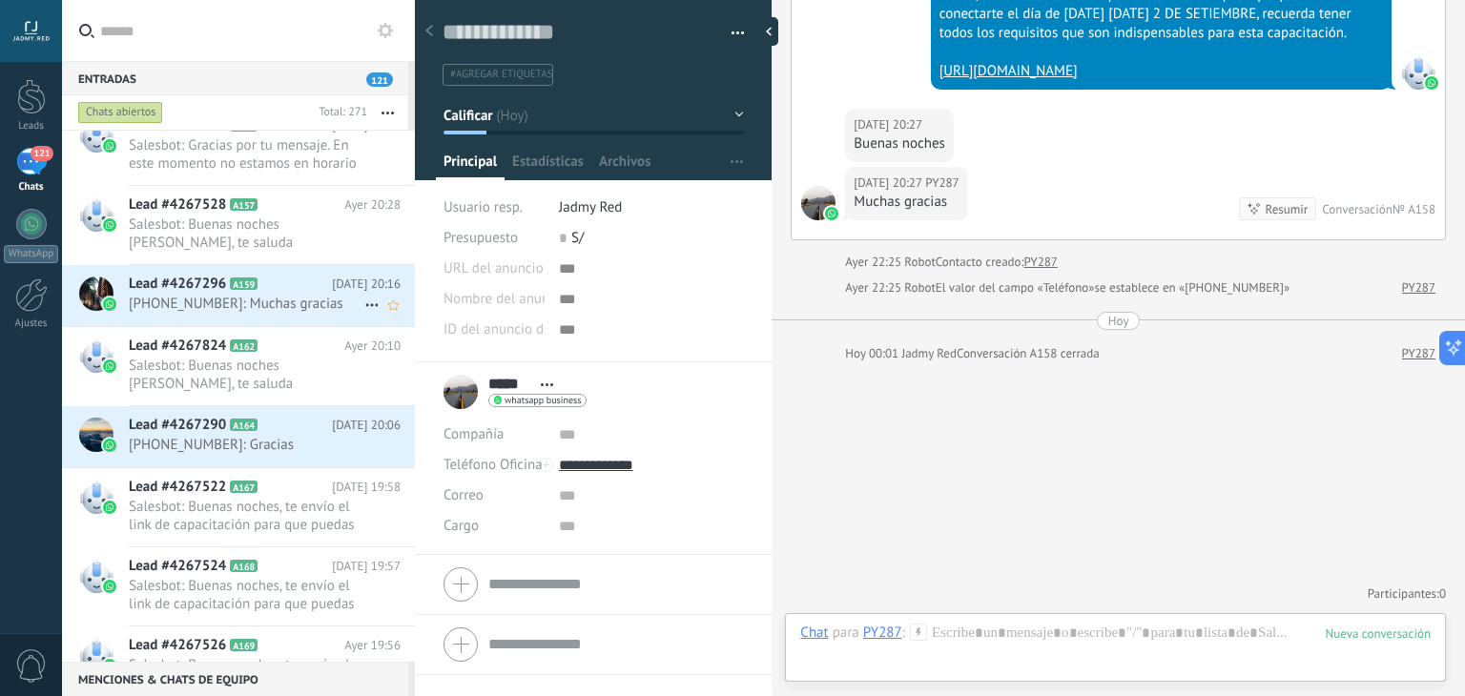
click at [230, 314] on div "Lead #4267296 A159 [DATE] 20:16 [PHONE_NUMBER]: Muchas gracias" at bounding box center [272, 295] width 286 height 60
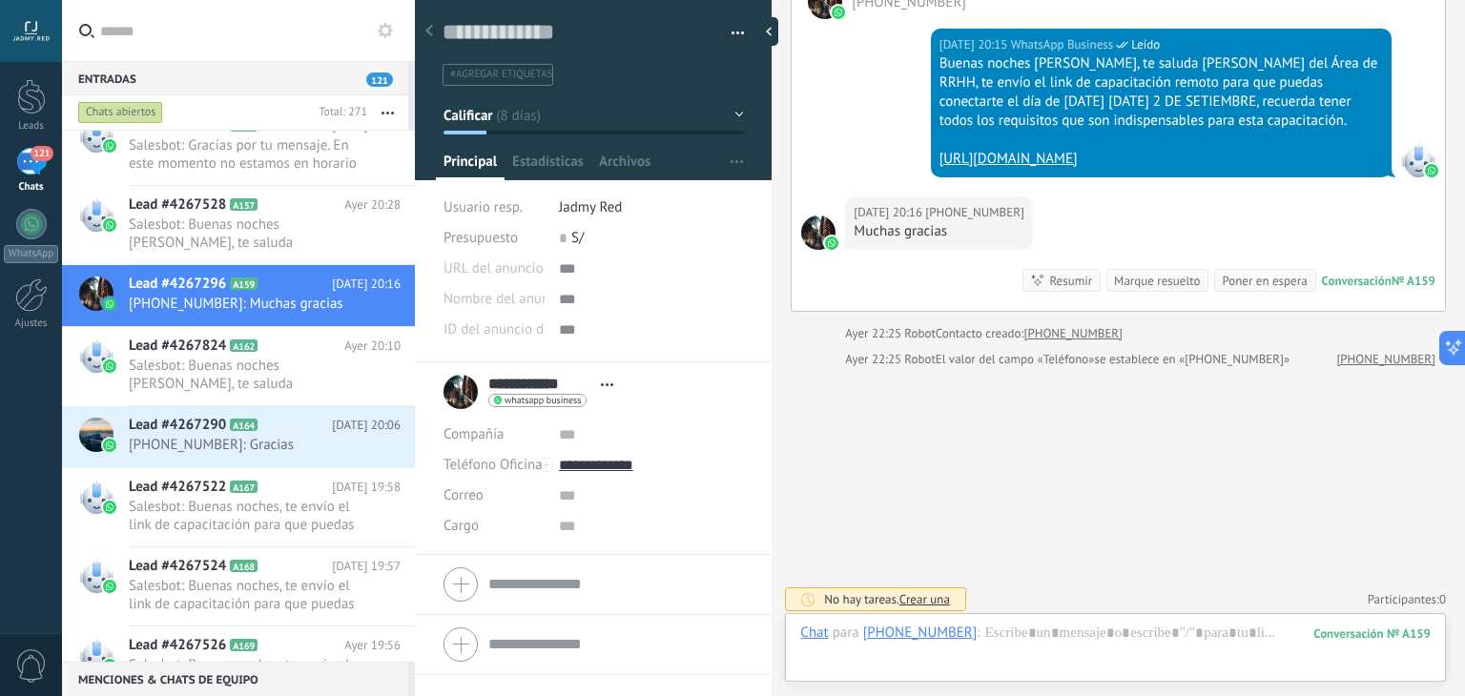
click at [1152, 280] on div "Marque resuelto" at bounding box center [1157, 281] width 86 height 18
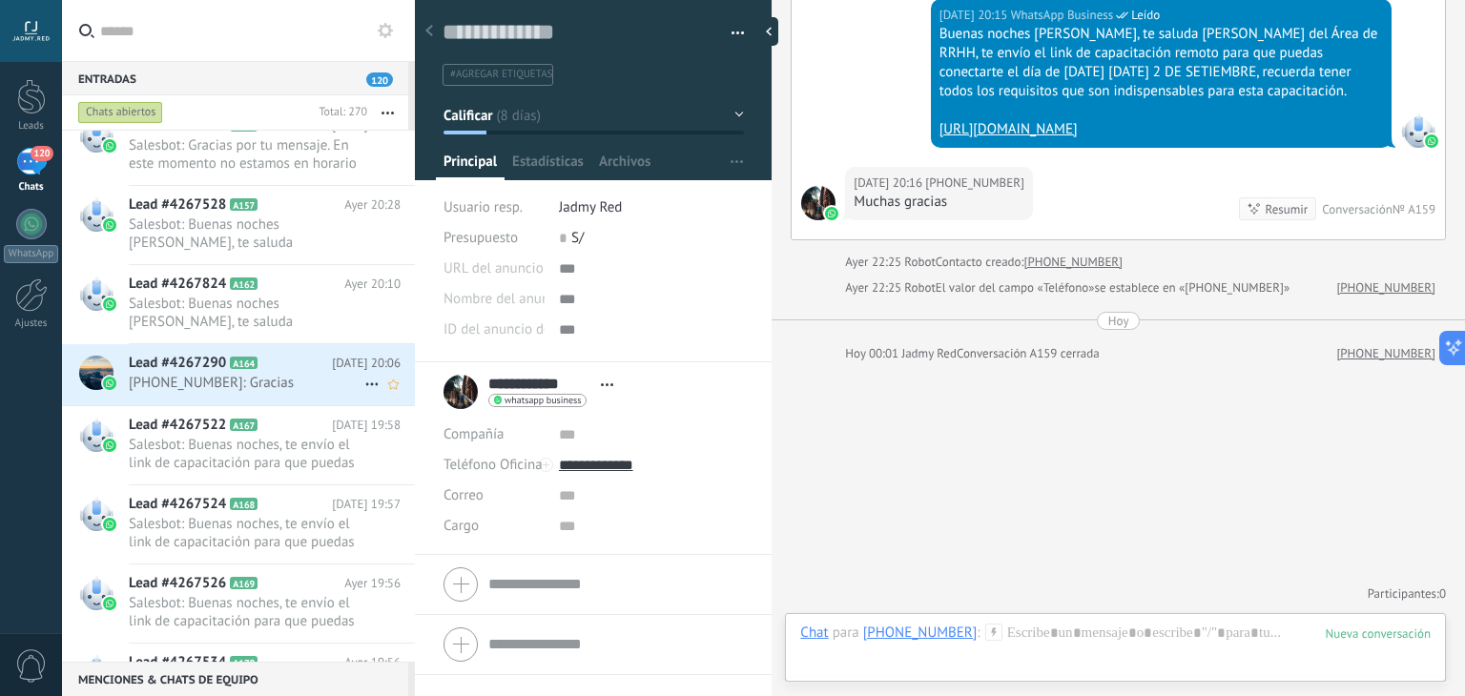
click at [320, 363] on h2 "Lead #4267290 A164" at bounding box center [230, 363] width 203 height 19
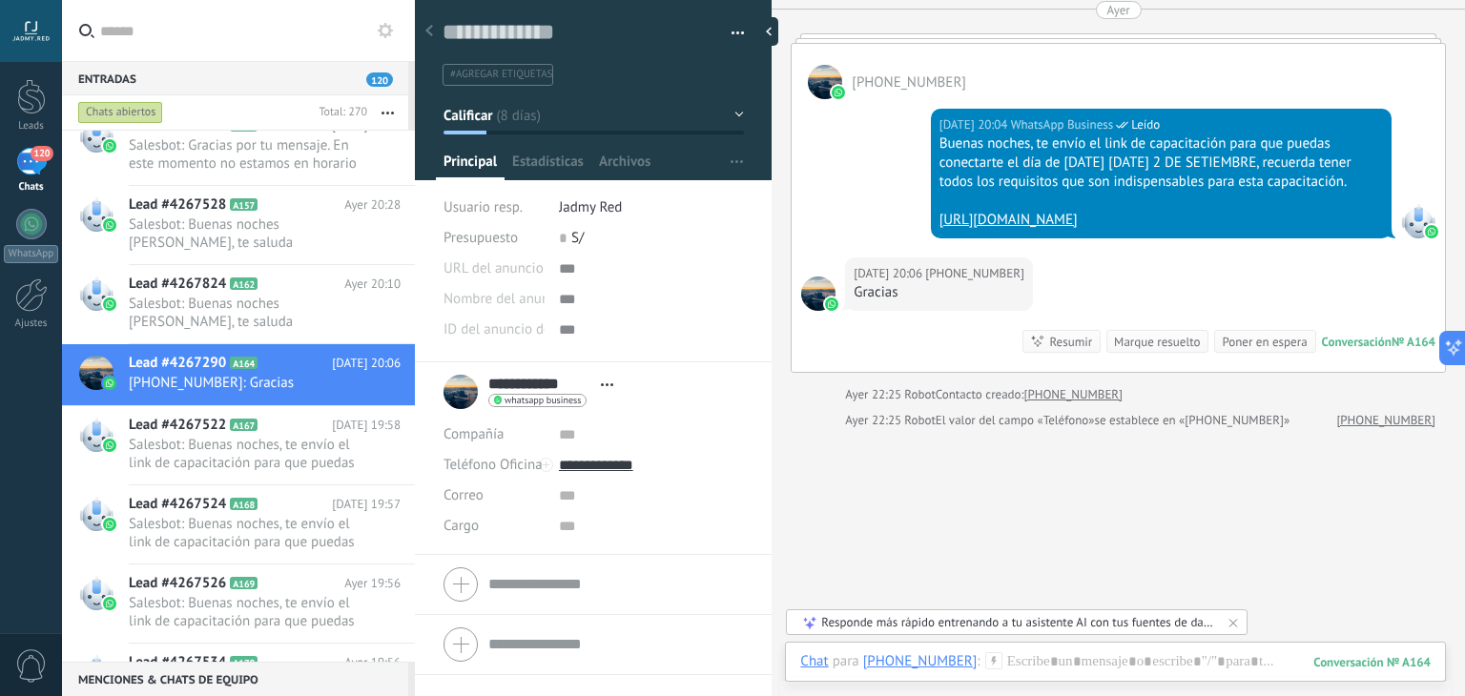
click at [1150, 344] on div "Marque resuelto" at bounding box center [1157, 342] width 86 height 18
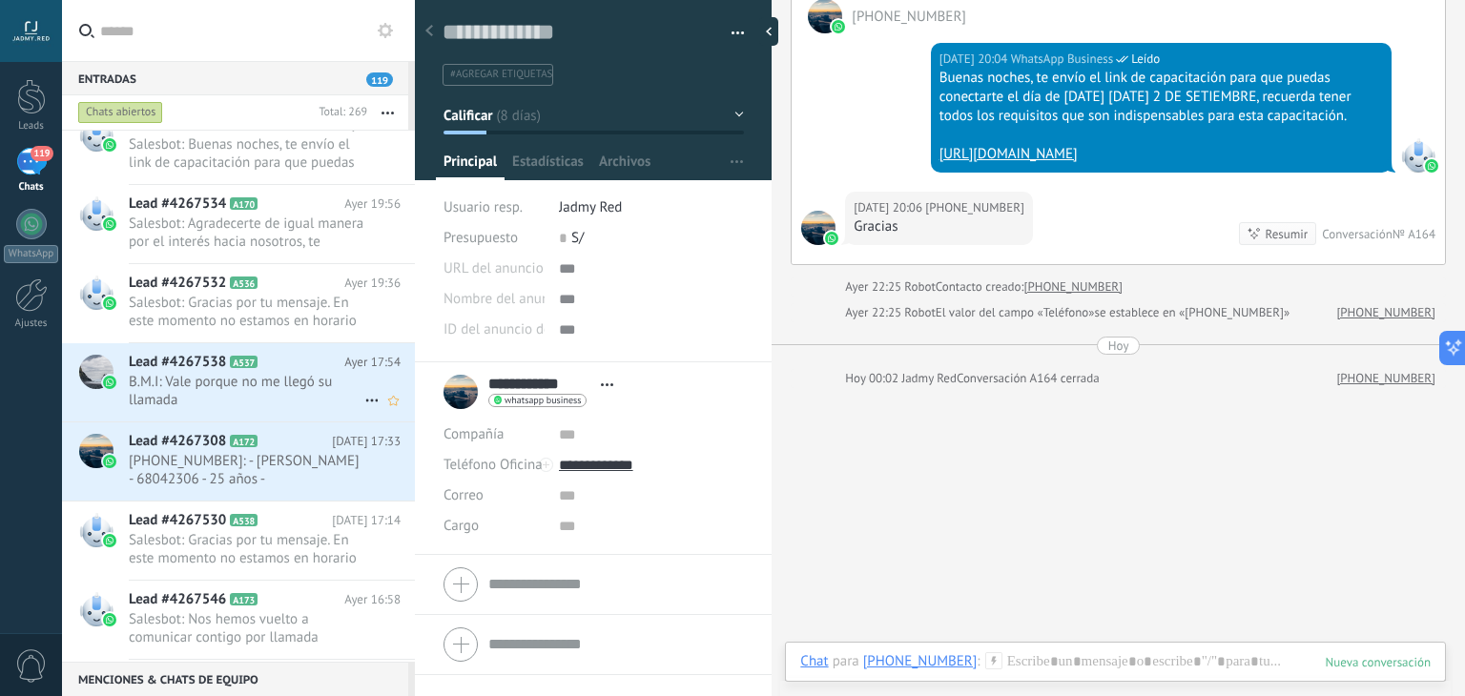
click at [241, 348] on div "Lead #4267538 A537 [DATE] 17:54 B.M.I: Vale porque no me llegó su llamada" at bounding box center [272, 382] width 286 height 78
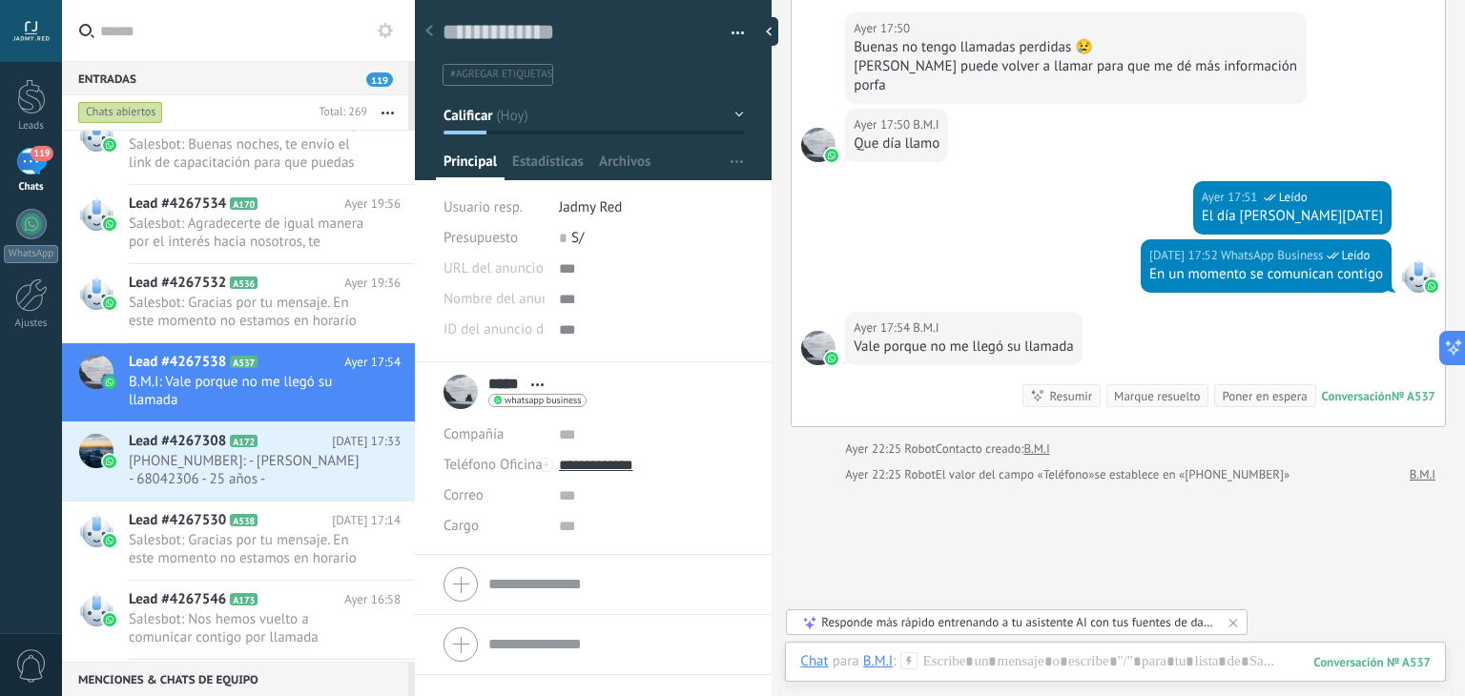
click at [1152, 387] on div "Marque resuelto" at bounding box center [1157, 396] width 86 height 18
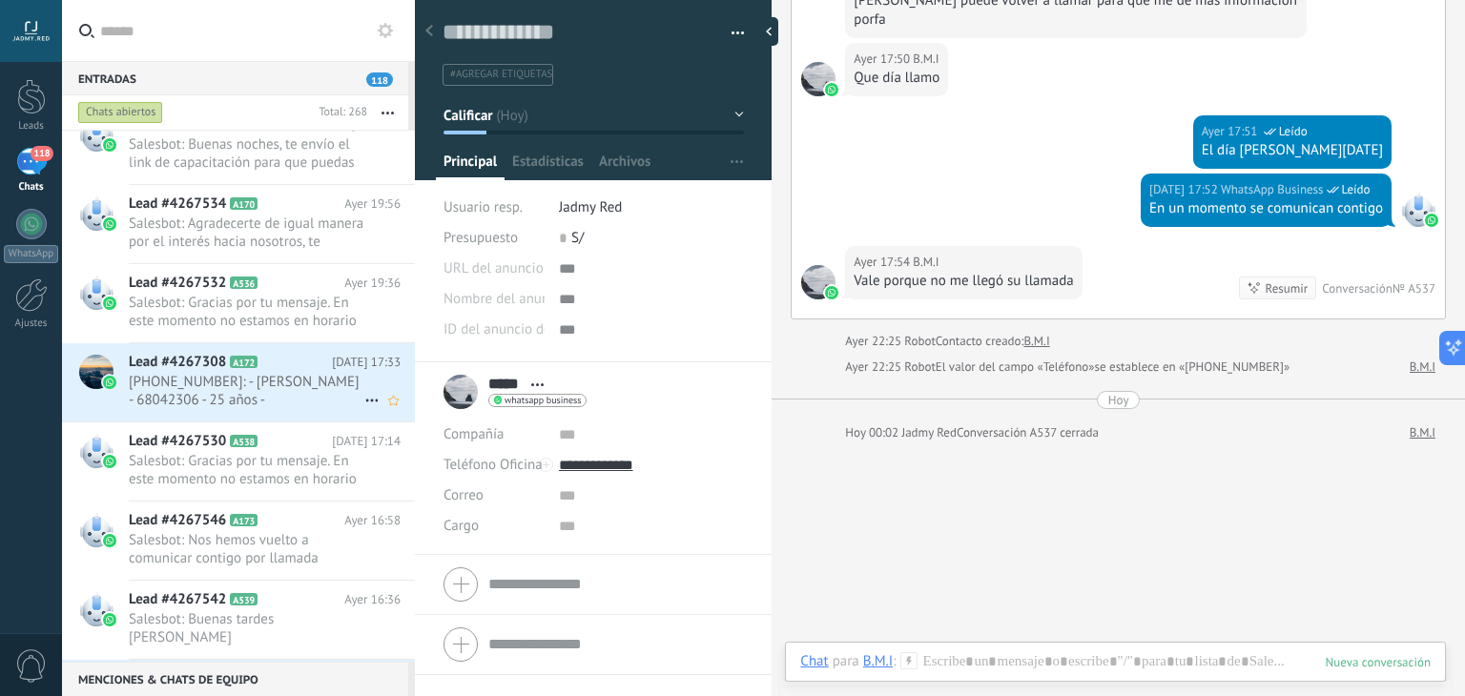
click at [247, 398] on span "[PHONE_NUMBER]: - [PERSON_NAME] - 68042306 - 25 años - [GEOGRAPHIC_DATA] - [GEO…" at bounding box center [247, 391] width 236 height 36
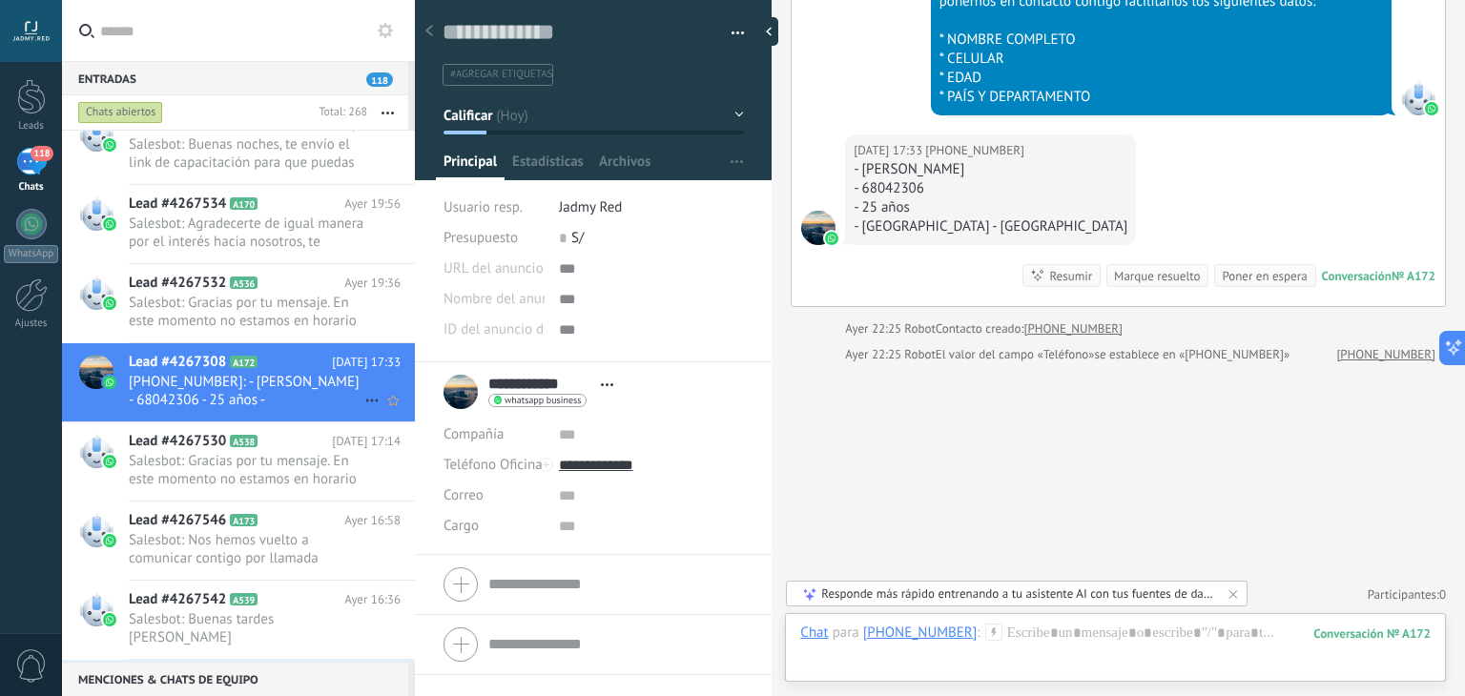
click at [365, 400] on use at bounding box center [371, 401] width 12 height 3
click at [321, 367] on div at bounding box center [732, 348] width 1465 height 696
drag, startPoint x: 321, startPoint y: 367, endPoint x: 256, endPoint y: 401, distance: 73.8
click at [256, 401] on span "[PHONE_NUMBER]: - [PERSON_NAME] - 68042306 - 25 años - [GEOGRAPHIC_DATA] - [GEO…" at bounding box center [247, 391] width 236 height 36
drag, startPoint x: 328, startPoint y: 383, endPoint x: 294, endPoint y: 297, distance: 93.4
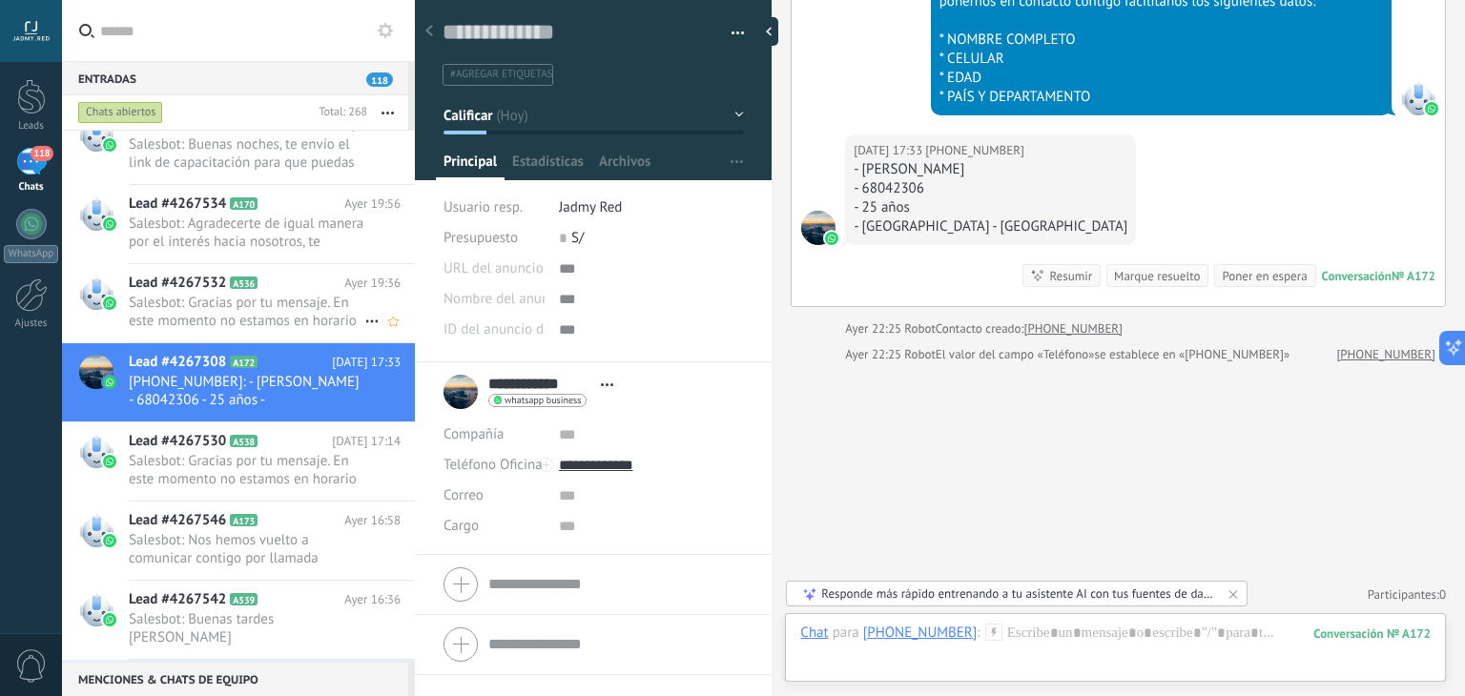
click at [294, 297] on span "Salesbot: Gracias por tu mensaje. En este momento no estamos en horario laboral…" at bounding box center [247, 312] width 236 height 36
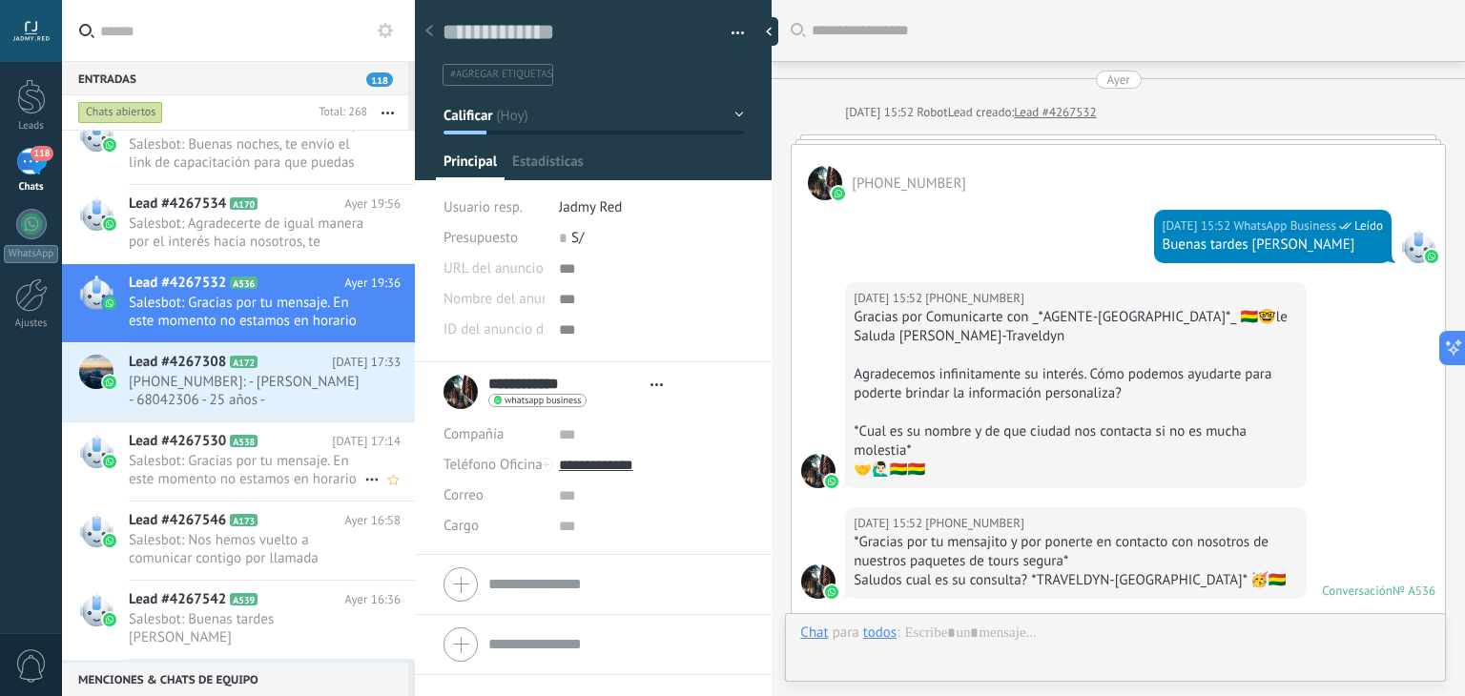
click at [289, 452] on span "Salesbot: Gracias por tu mensaje. En este momento no estamos en horario laboral…" at bounding box center [247, 470] width 236 height 36
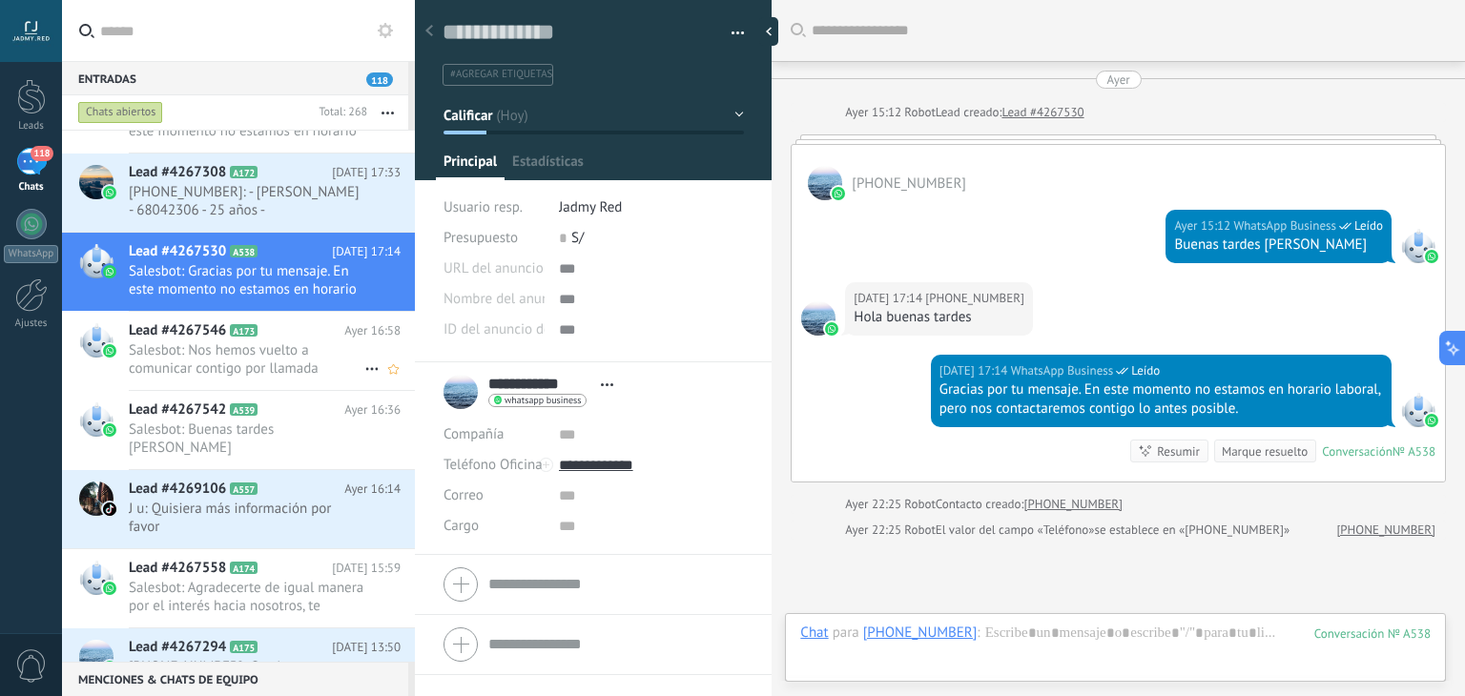
scroll to position [28, 0]
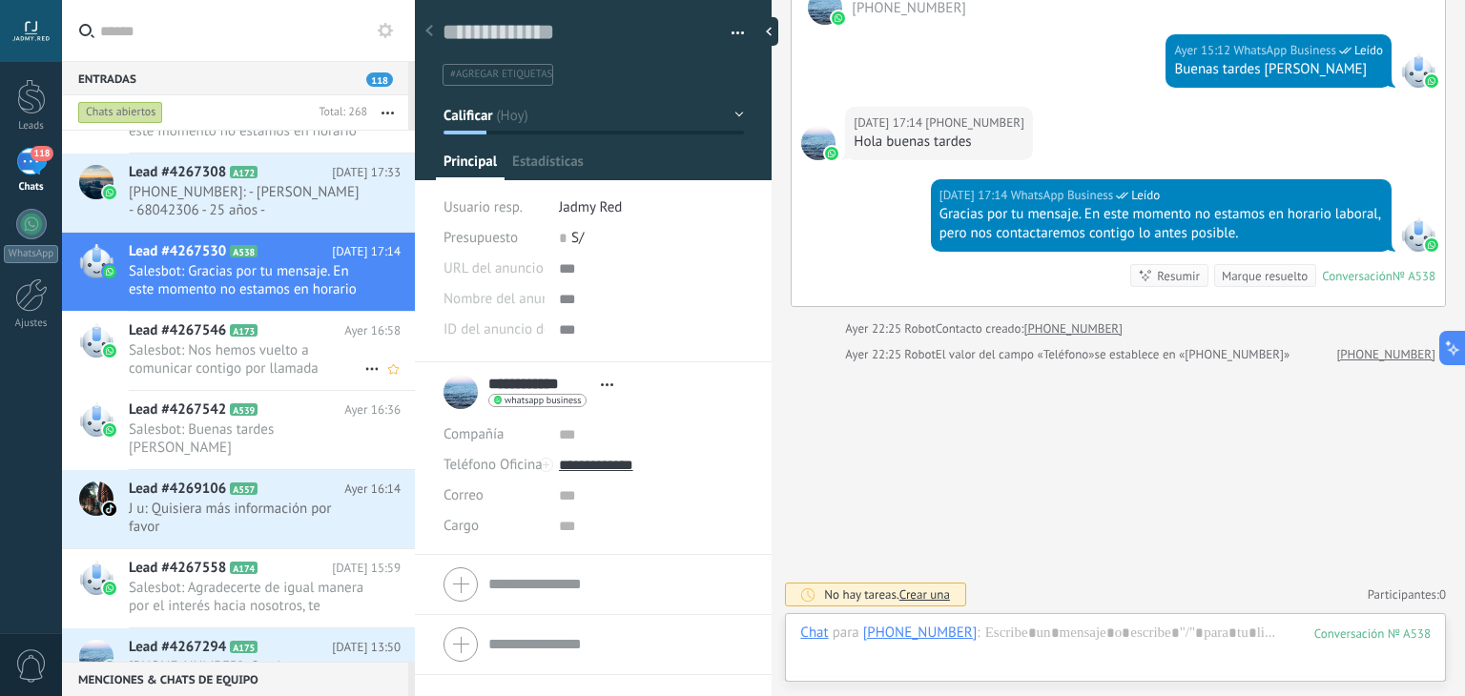
click at [238, 483] on span "A557" at bounding box center [244, 489] width 28 height 12
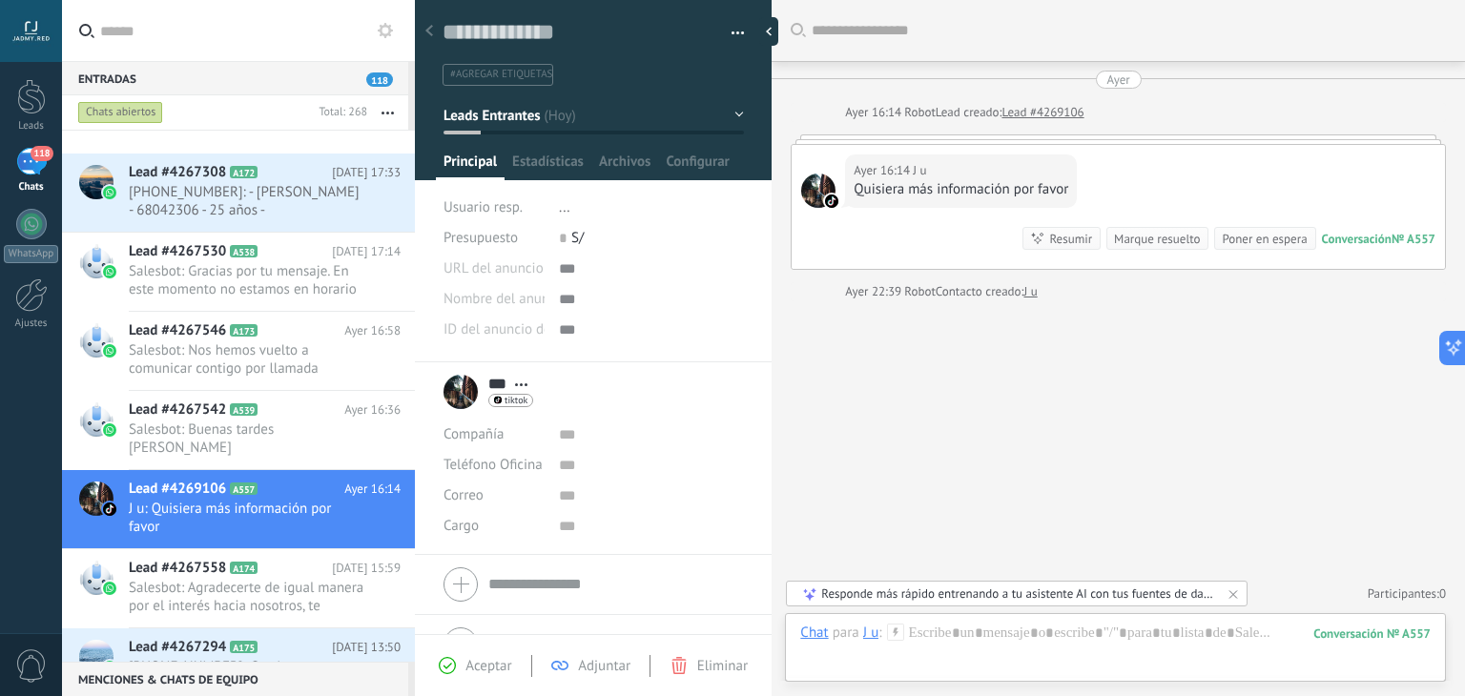
scroll to position [1526, 0]
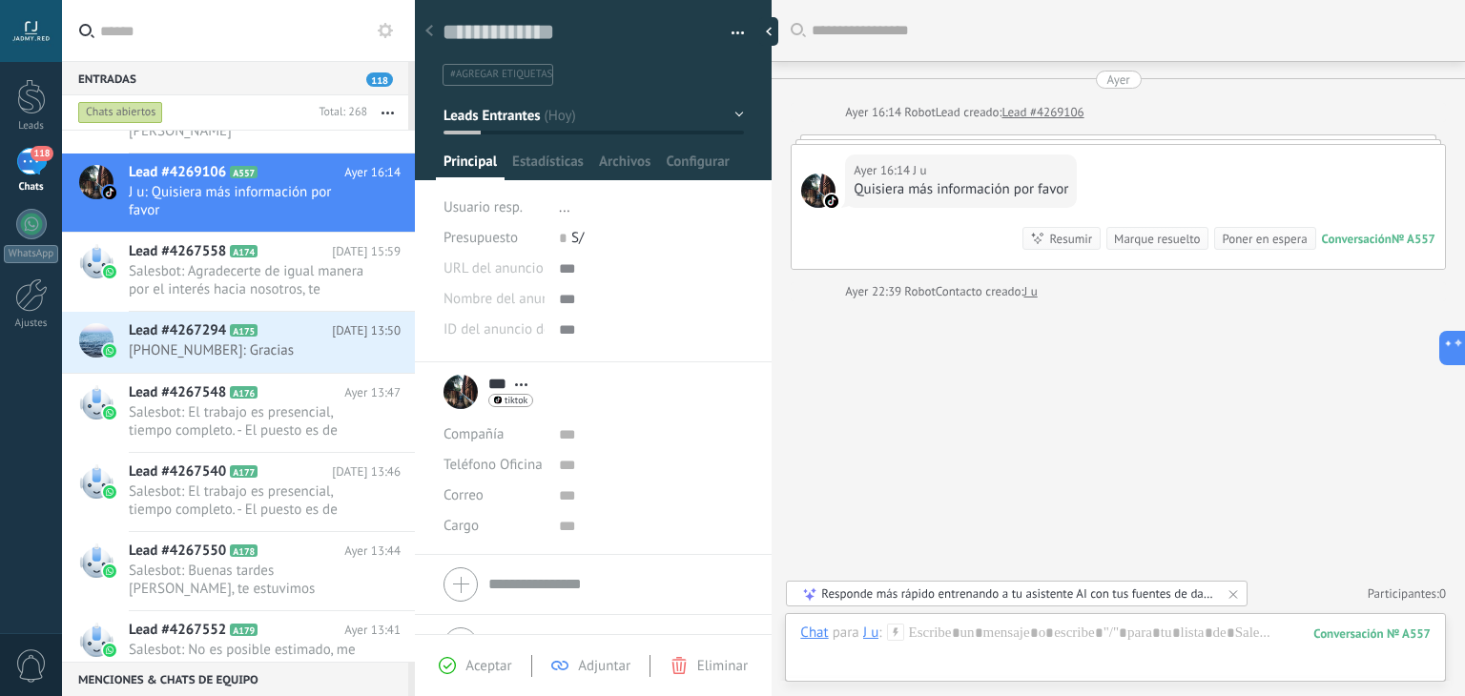
click at [1170, 237] on div "Marque resuelto" at bounding box center [1157, 239] width 86 height 18
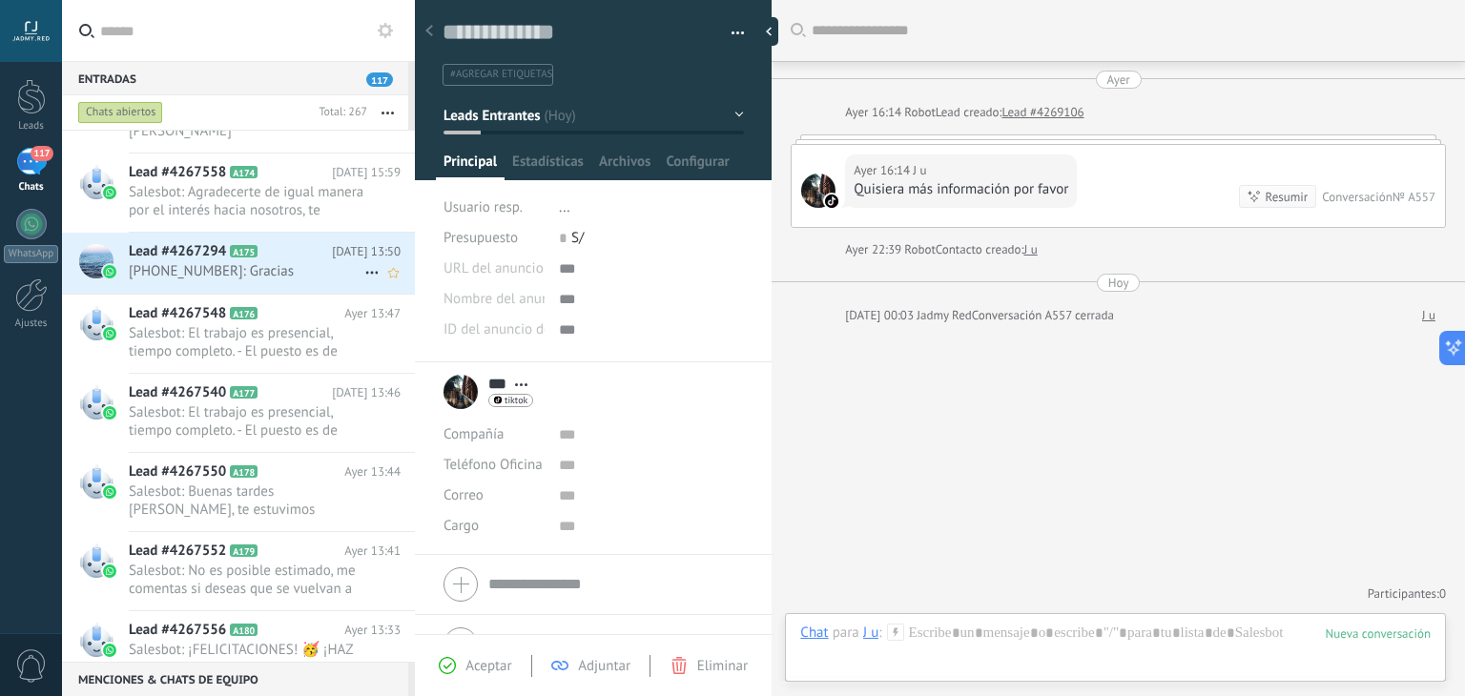
click at [225, 264] on div "Lead #4267294 A175 [DATE] 13:50 [PHONE_NUMBER]: Gracias" at bounding box center [272, 263] width 286 height 60
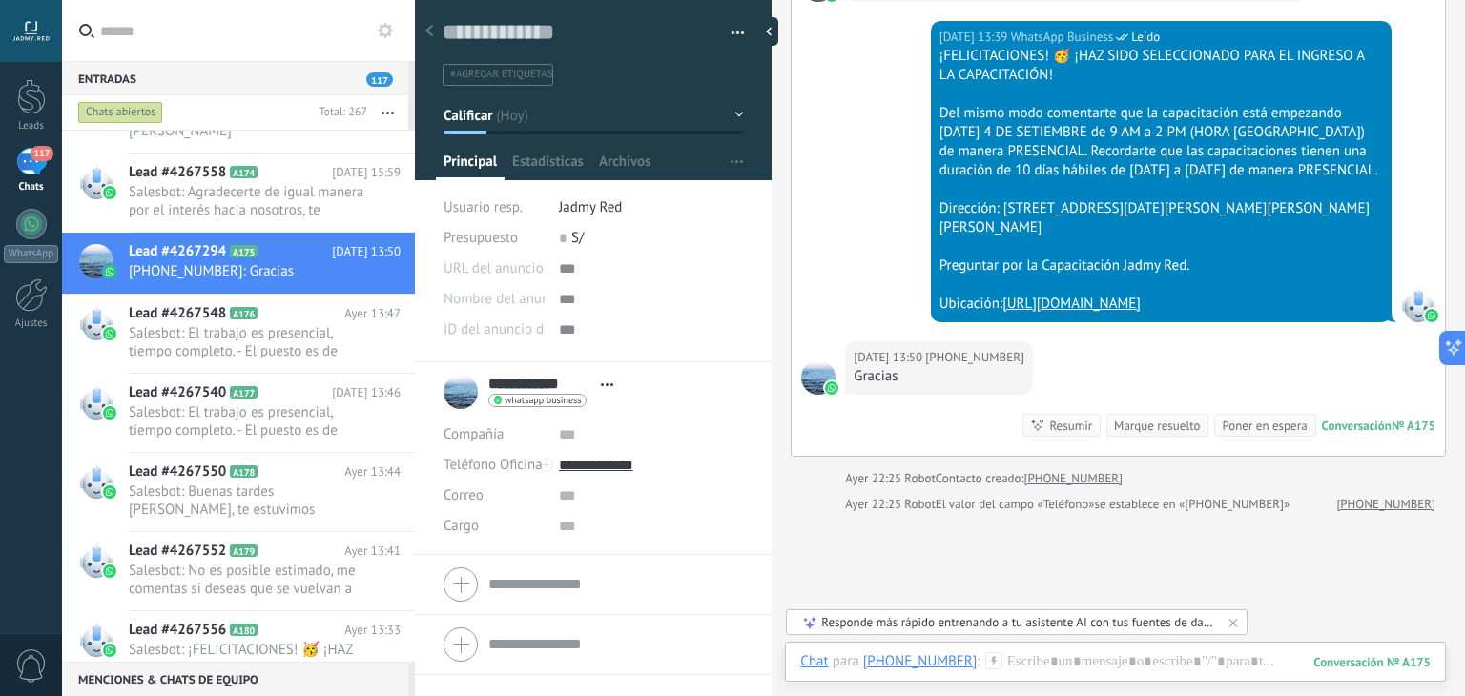
scroll to position [878, 0]
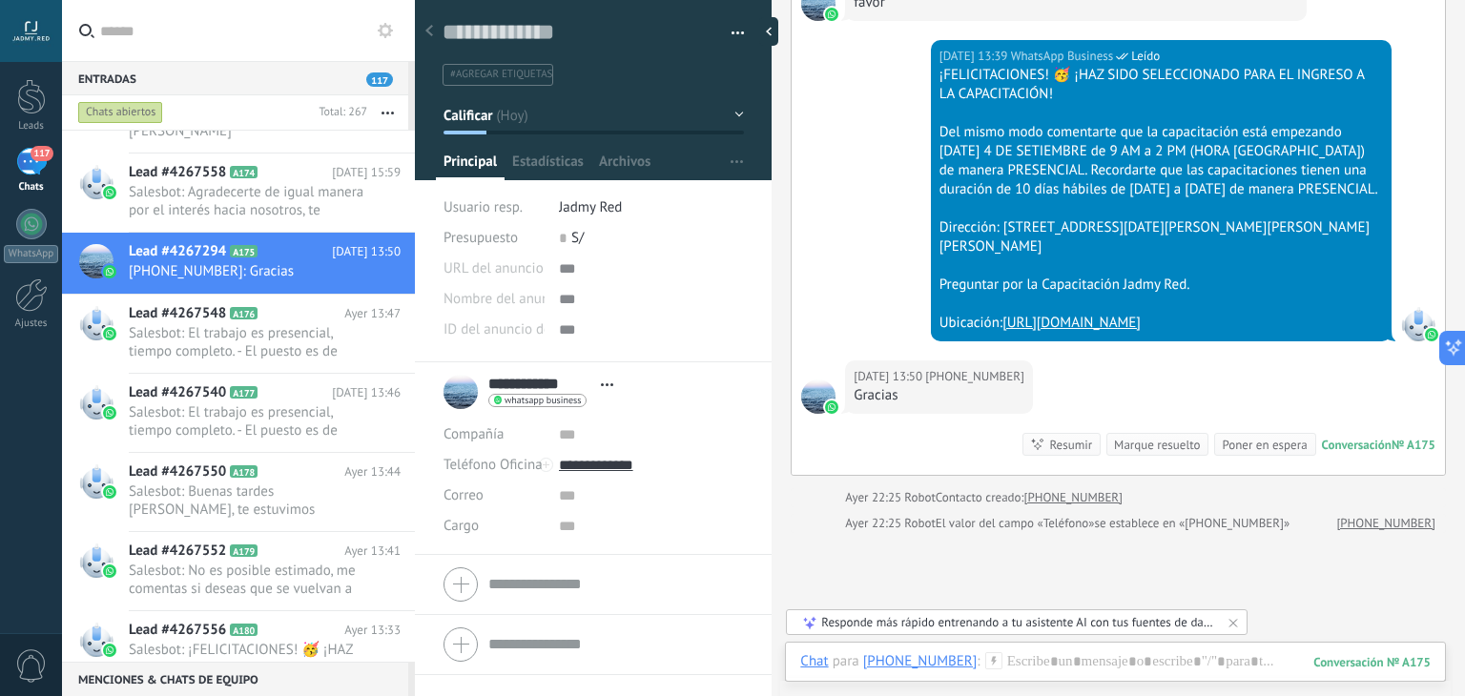
click at [1149, 436] on div "Marque resuelto" at bounding box center [1157, 445] width 86 height 18
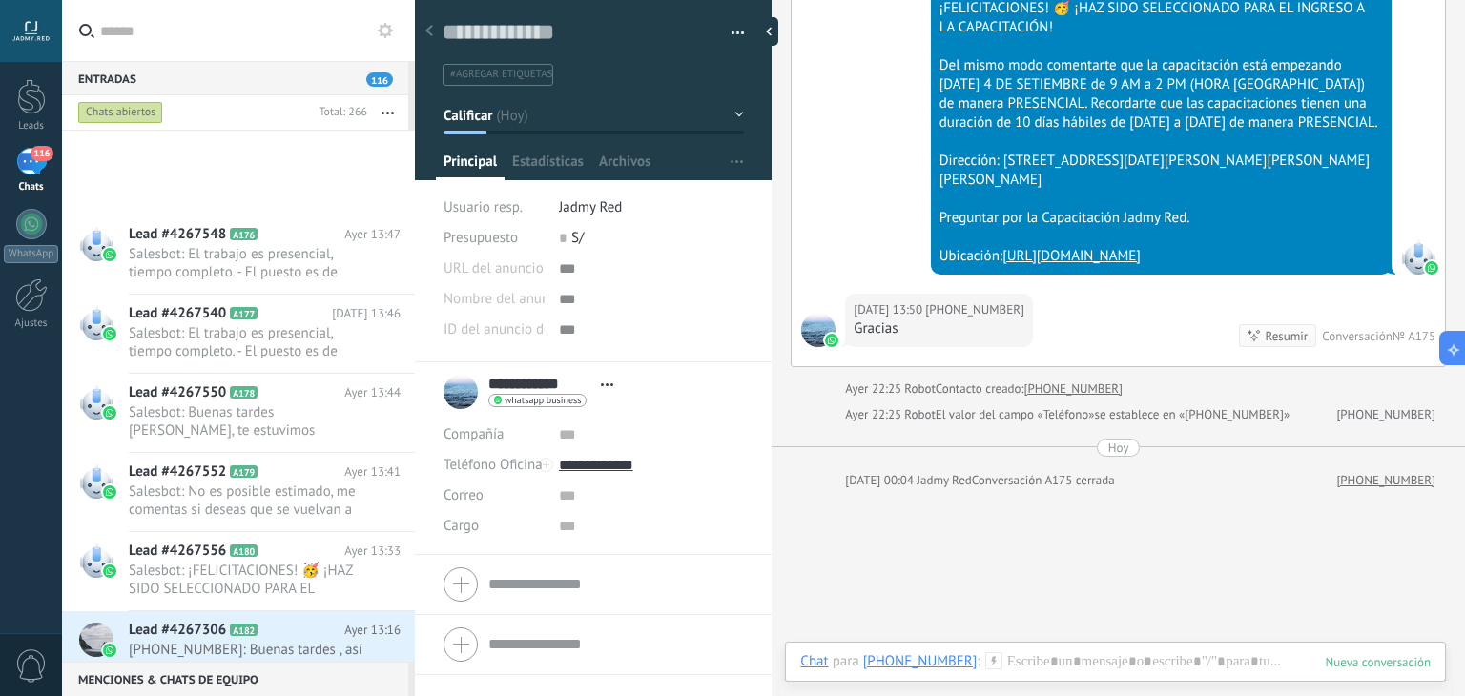
scroll to position [1970, 0]
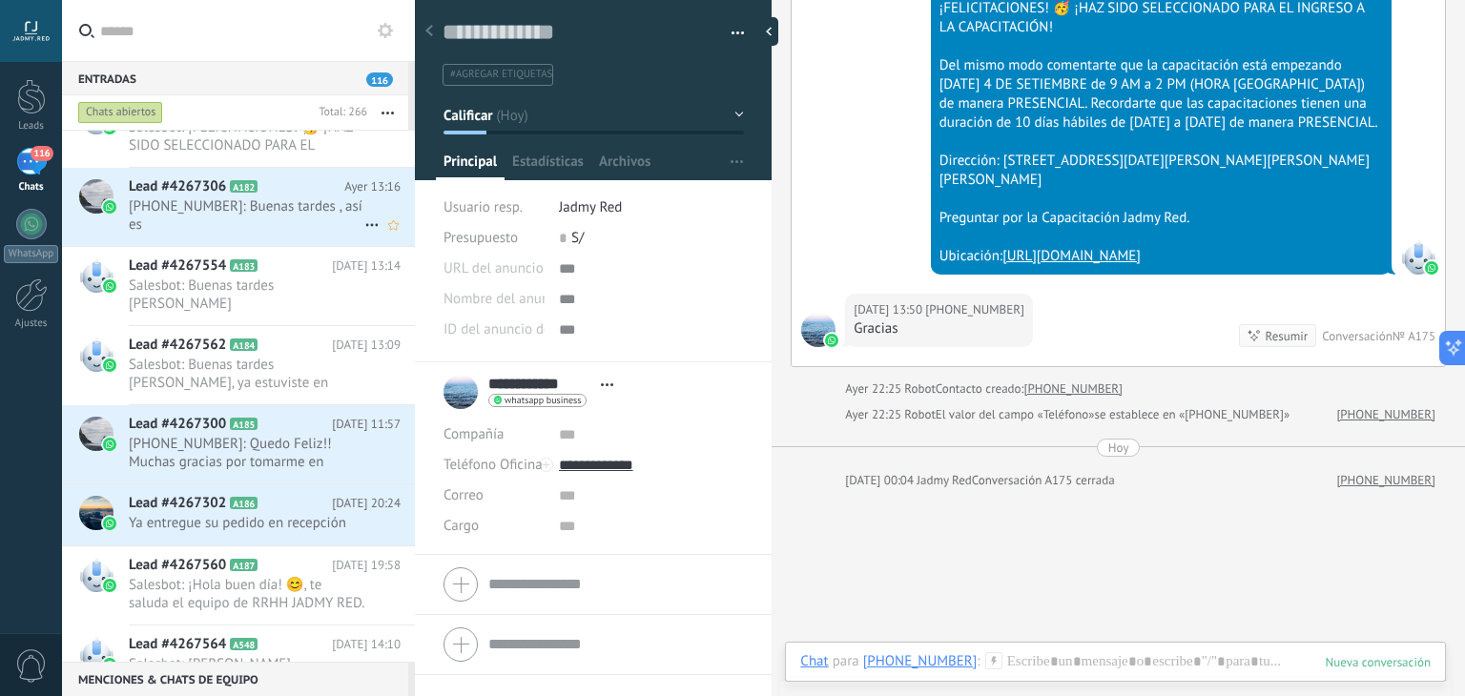
click at [186, 181] on span "Lead #4267306" at bounding box center [177, 186] width 97 height 19
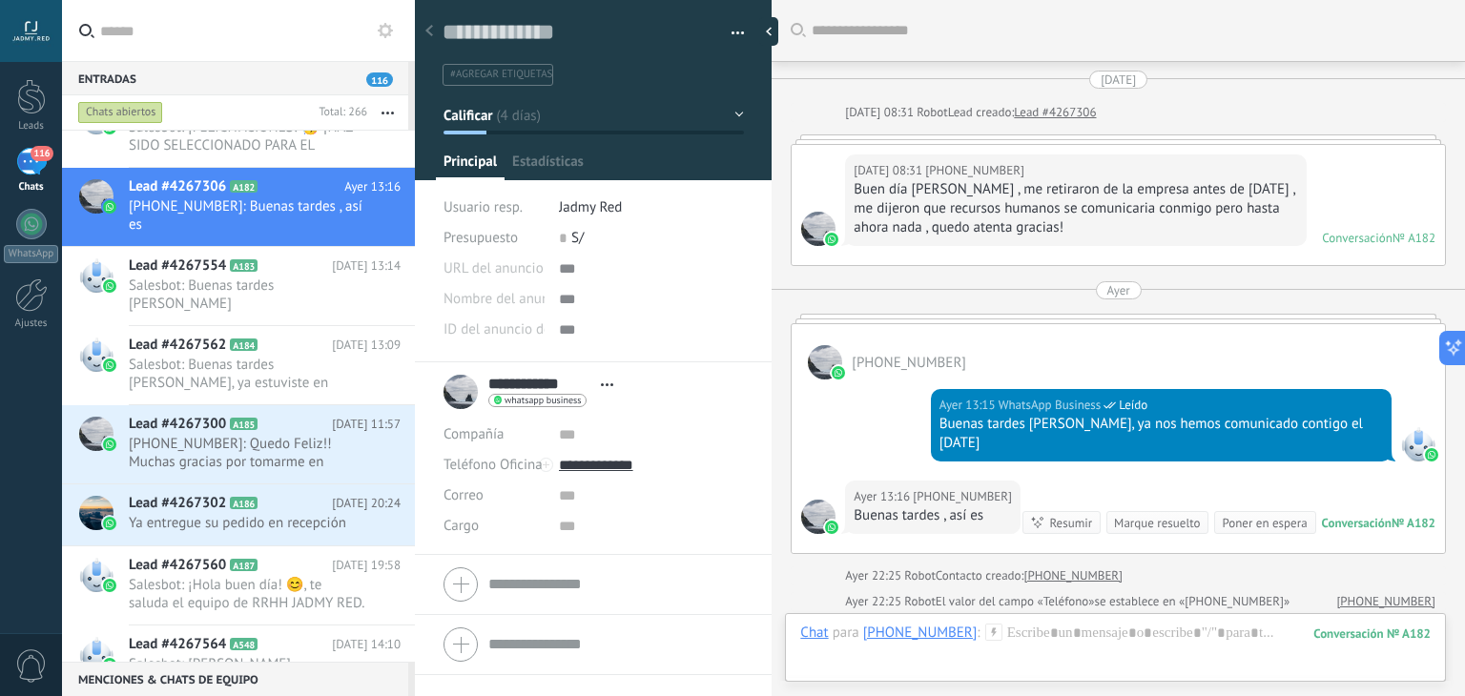
scroll to position [227, 0]
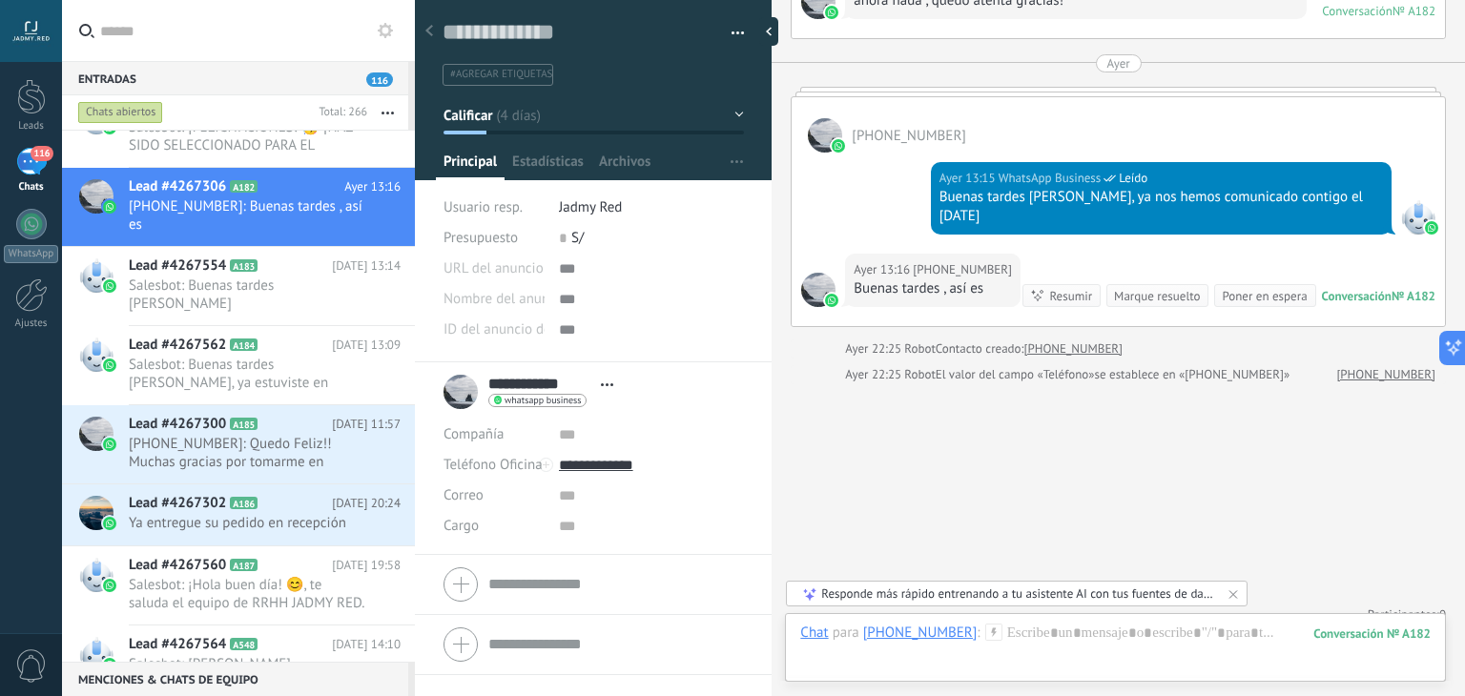
click at [1171, 287] on div "Marque resuelto" at bounding box center [1157, 296] width 86 height 18
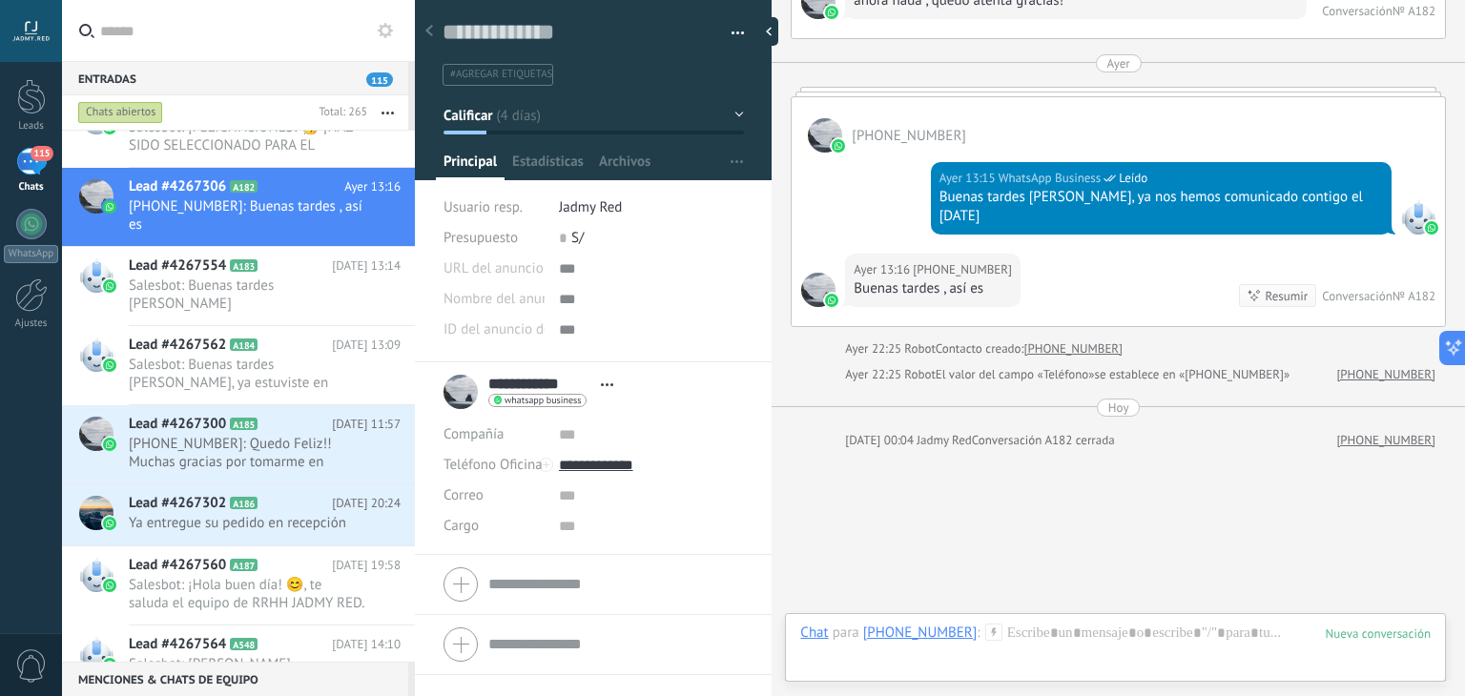
scroll to position [293, 0]
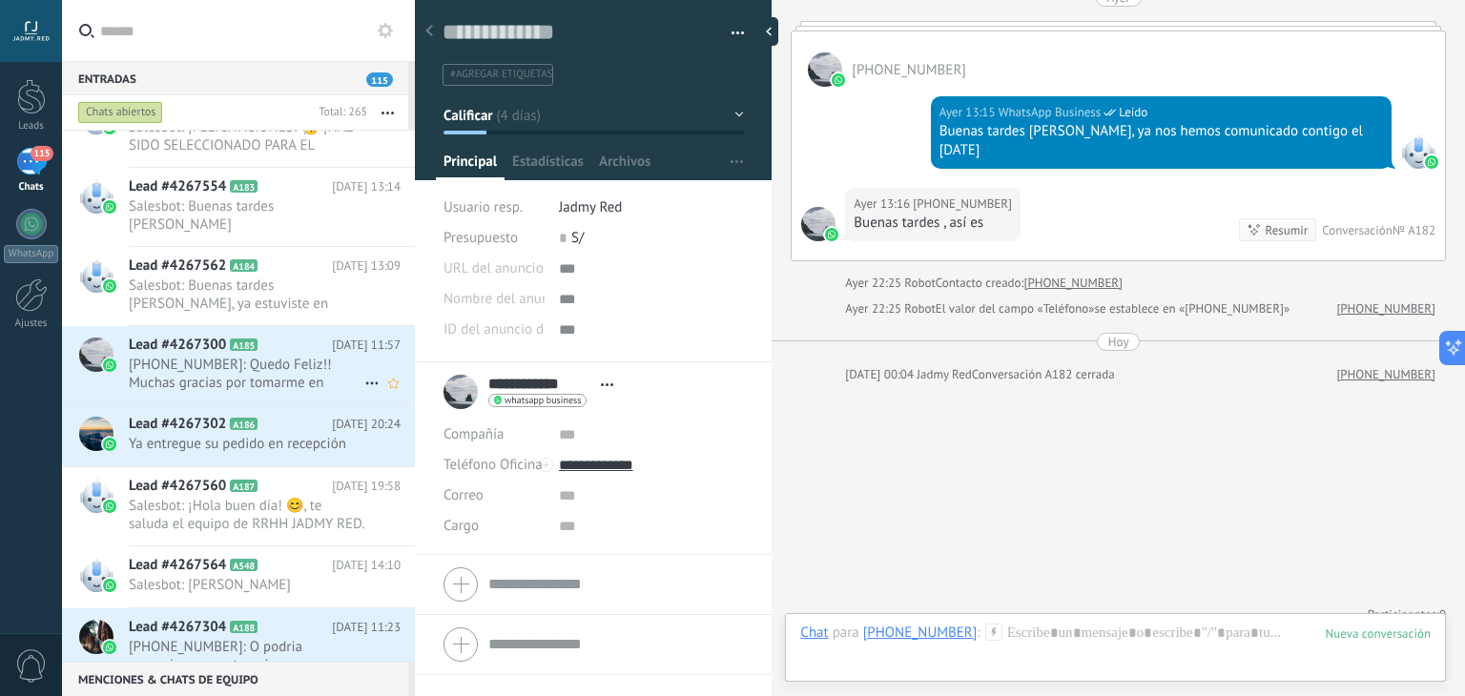
click at [280, 336] on icon at bounding box center [272, 345] width 19 height 19
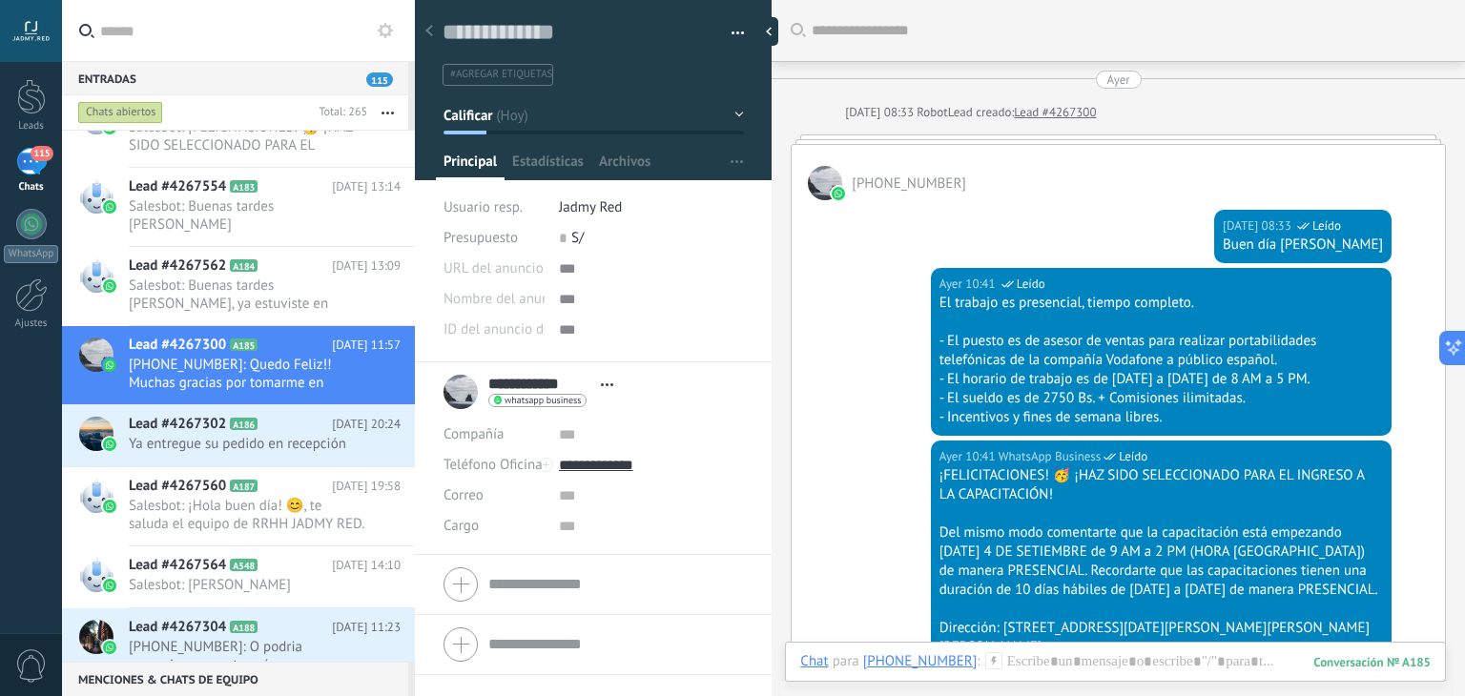
scroll to position [488, 0]
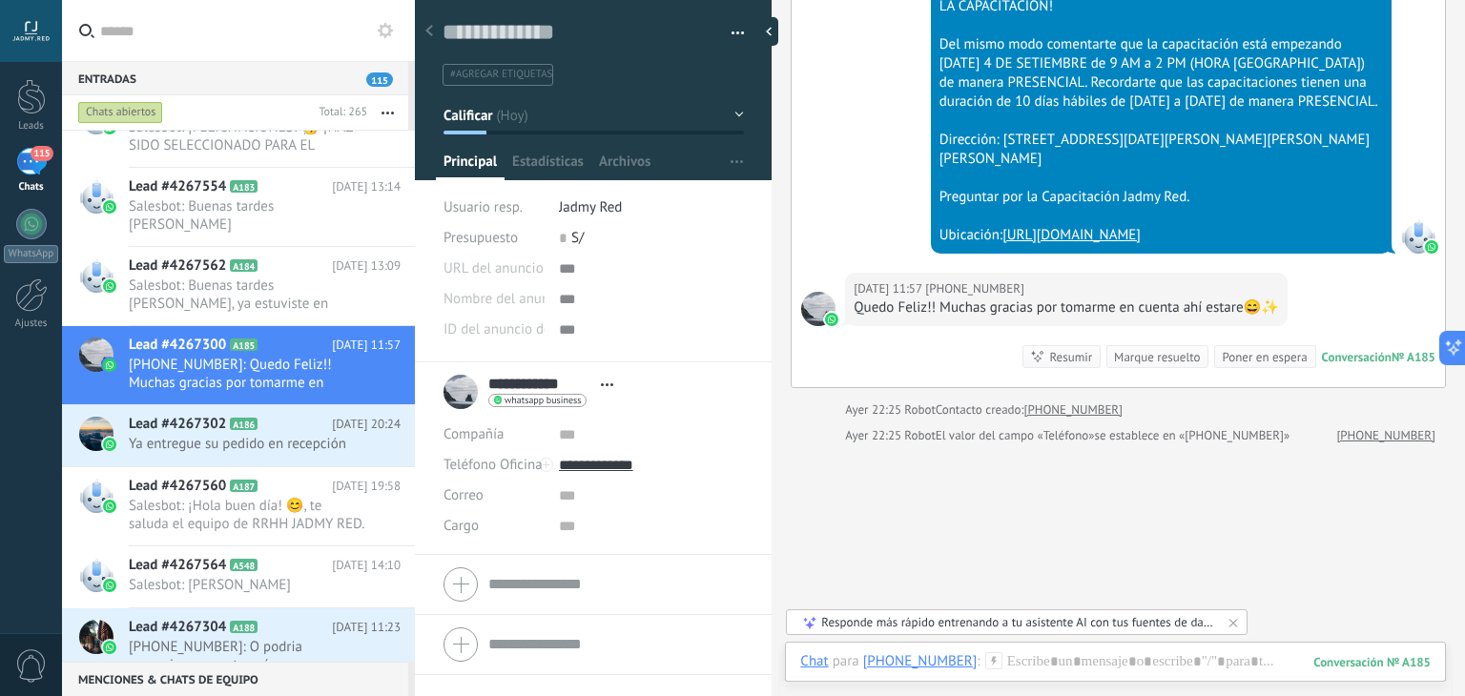
click at [1124, 366] on div "Marque resuelto" at bounding box center [1157, 357] width 86 height 18
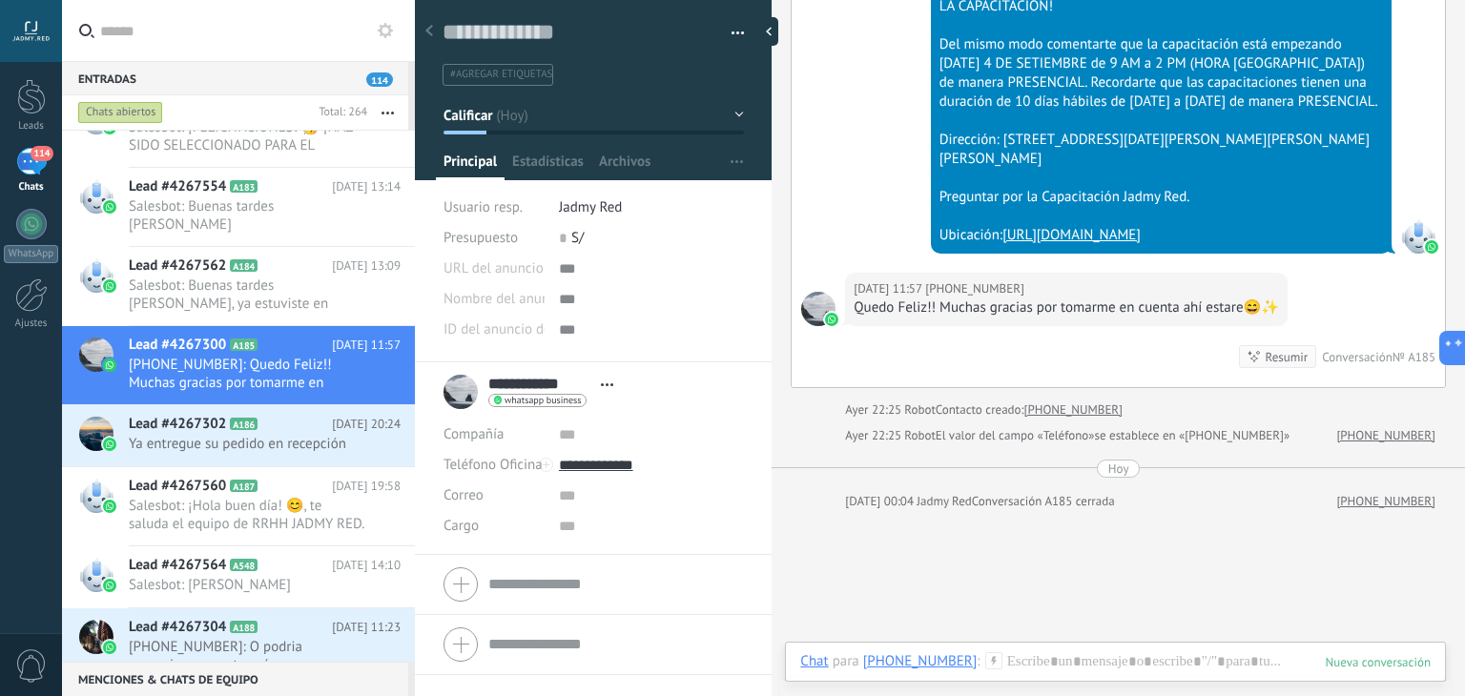
scroll to position [553, 0]
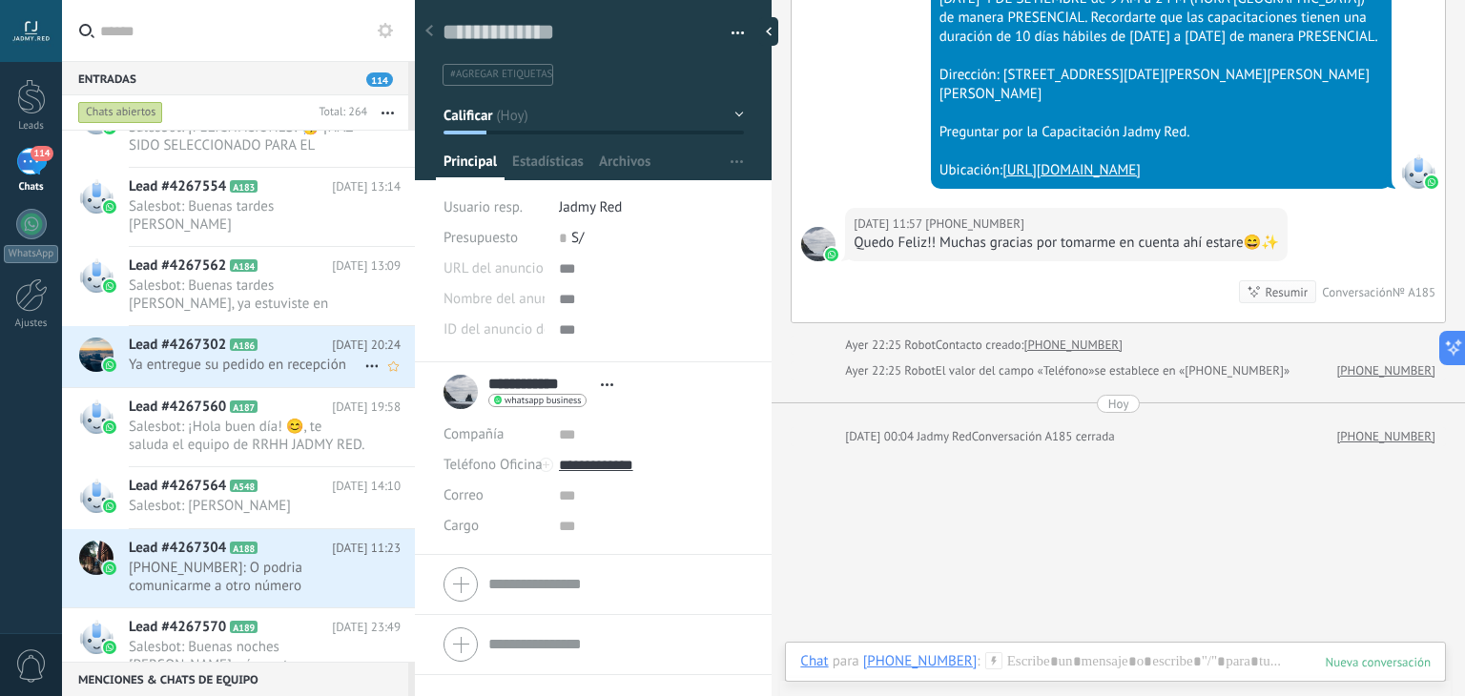
click at [278, 336] on icon at bounding box center [272, 345] width 19 height 19
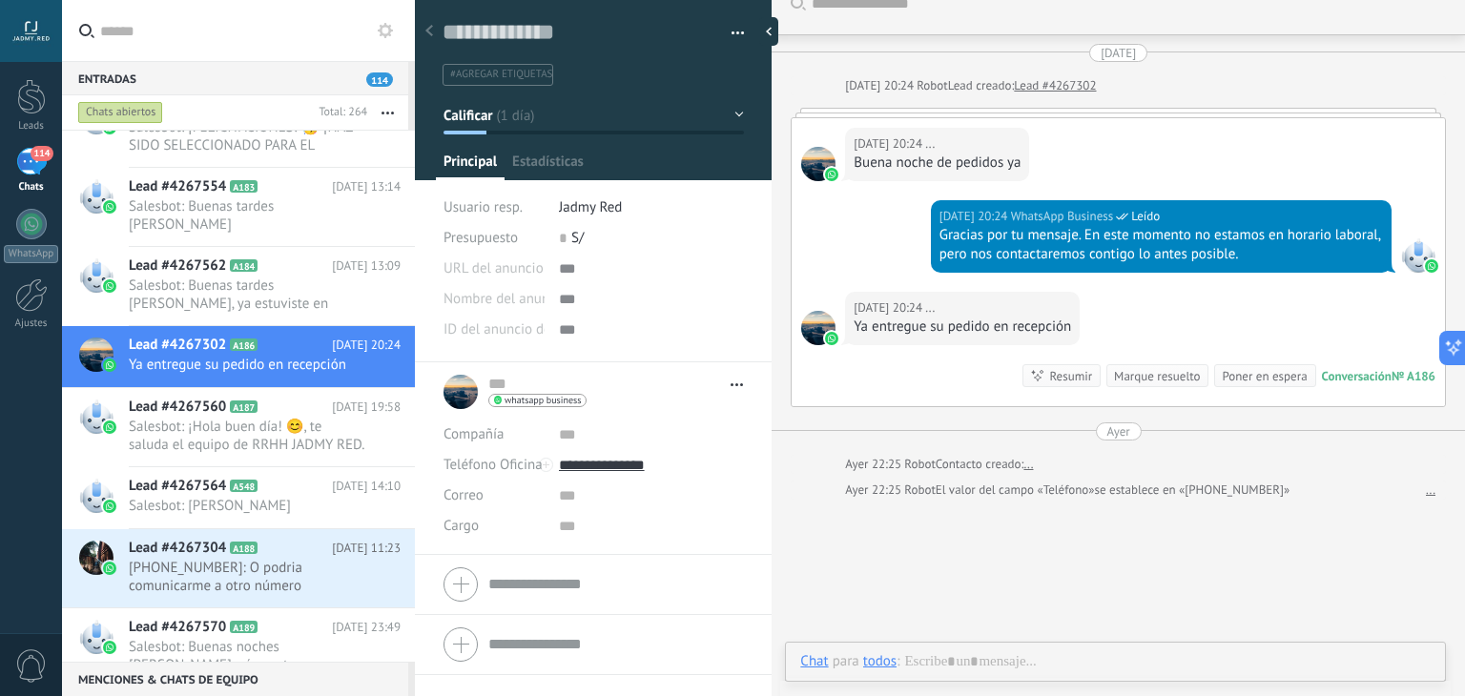
scroll to position [28, 0]
click at [1155, 376] on div "Marque resuelto" at bounding box center [1157, 376] width 86 height 18
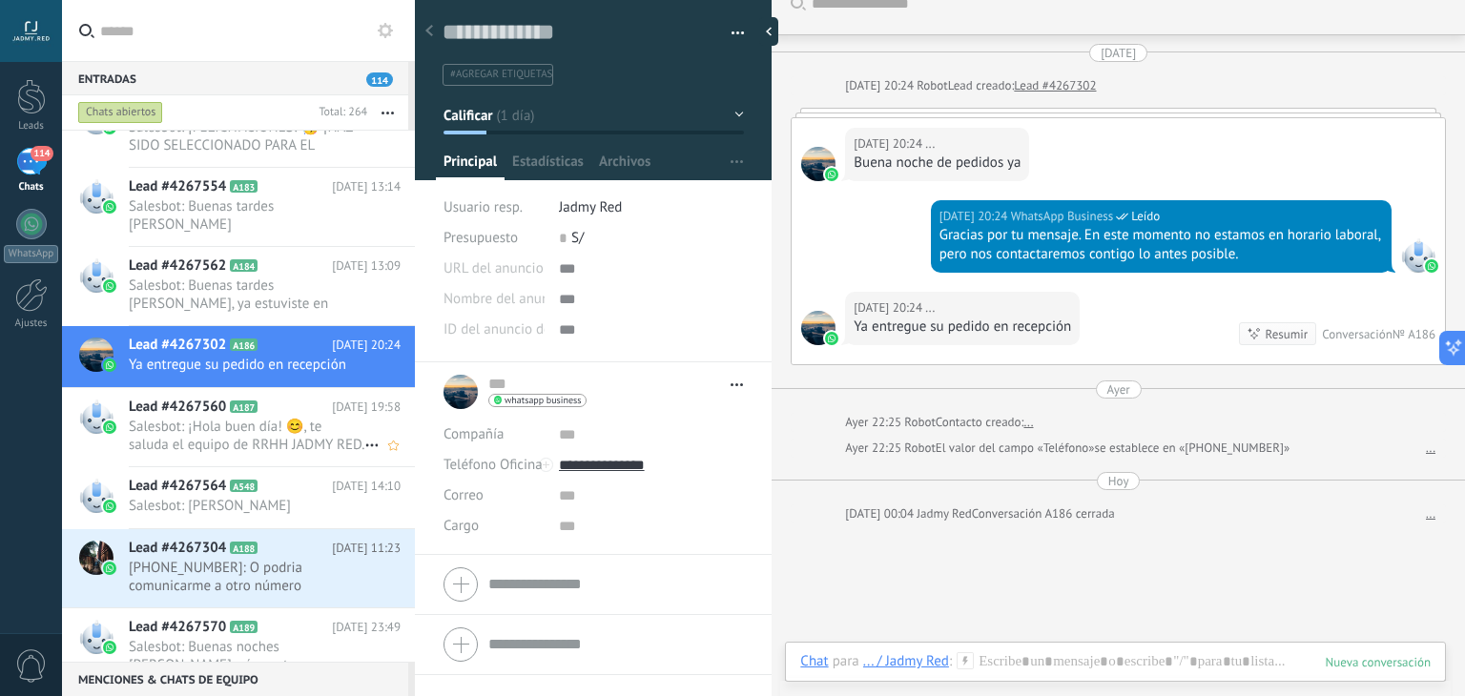
scroll to position [92, 0]
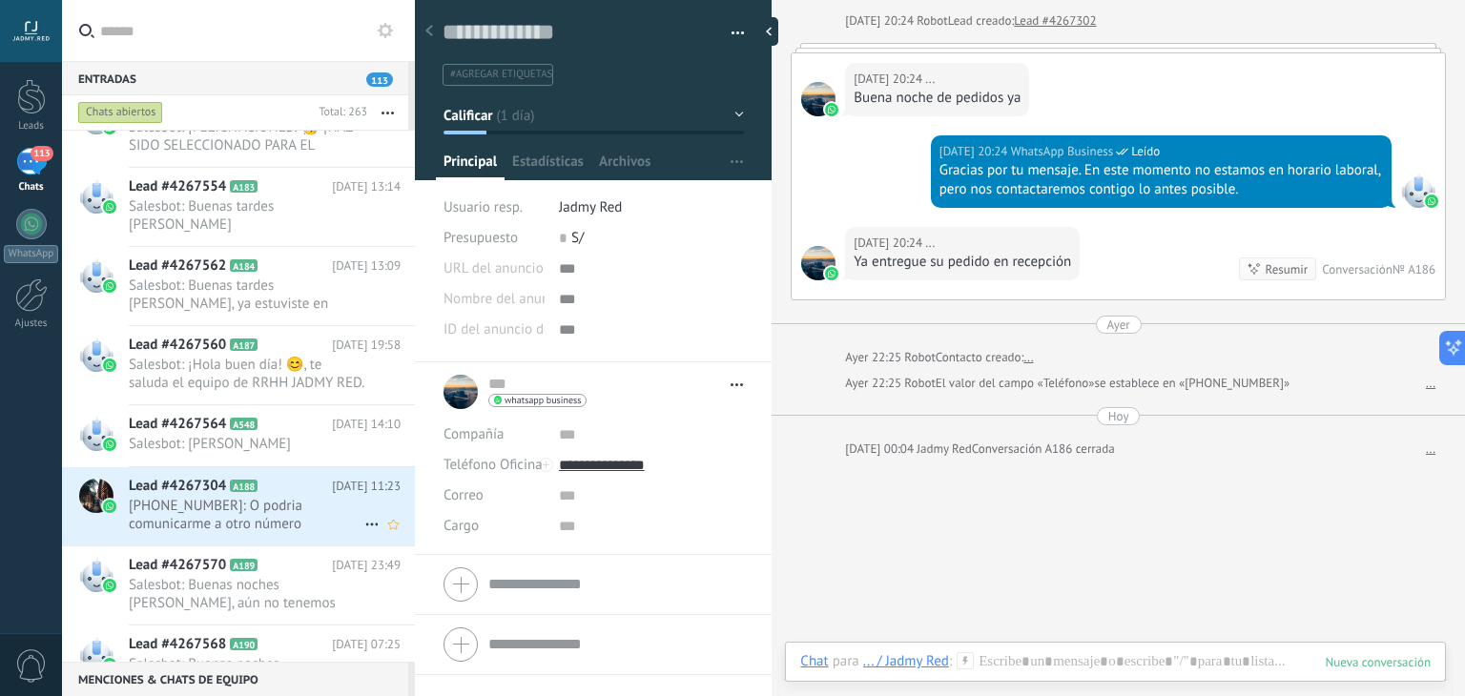
click at [256, 505] on span "[PHONE_NUMBER]: O podria comunicarme a otro número" at bounding box center [247, 515] width 236 height 36
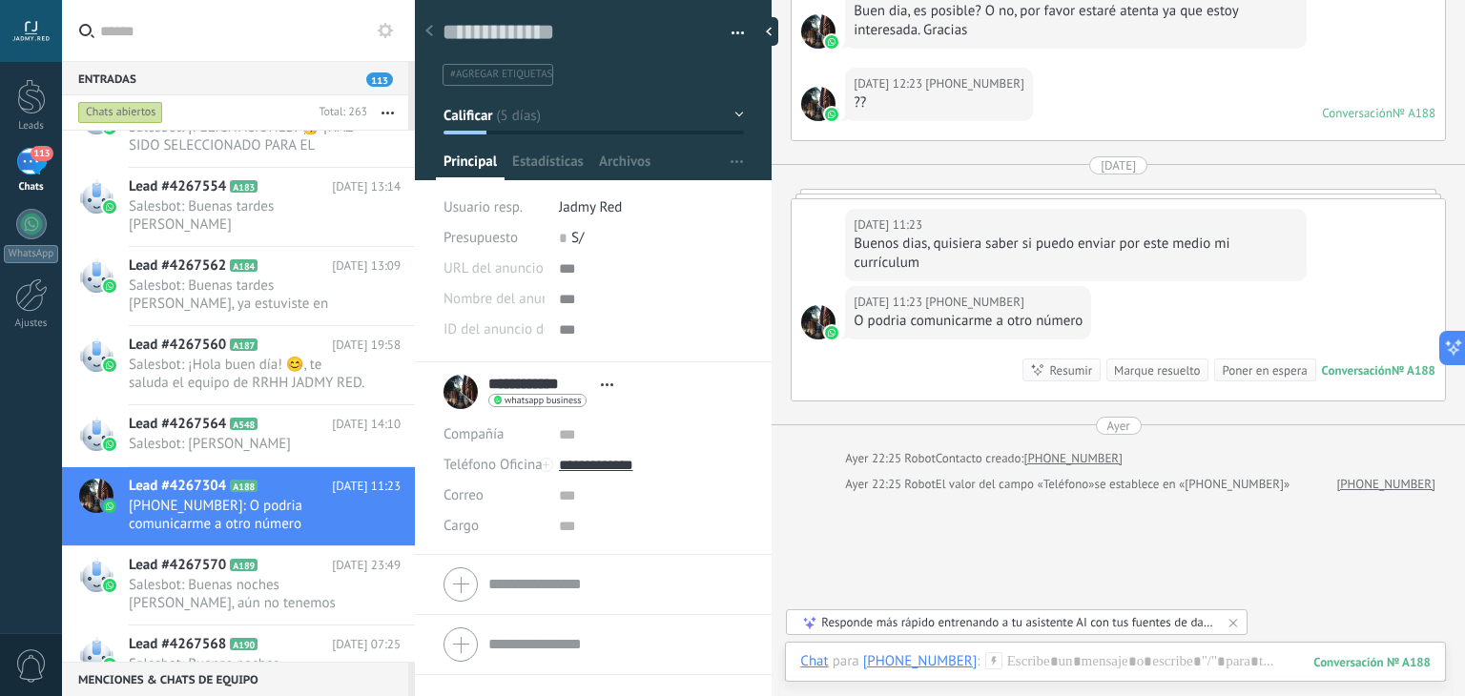
scroll to position [826, 0]
click at [1152, 371] on div "Marque resuelto" at bounding box center [1157, 370] width 86 height 18
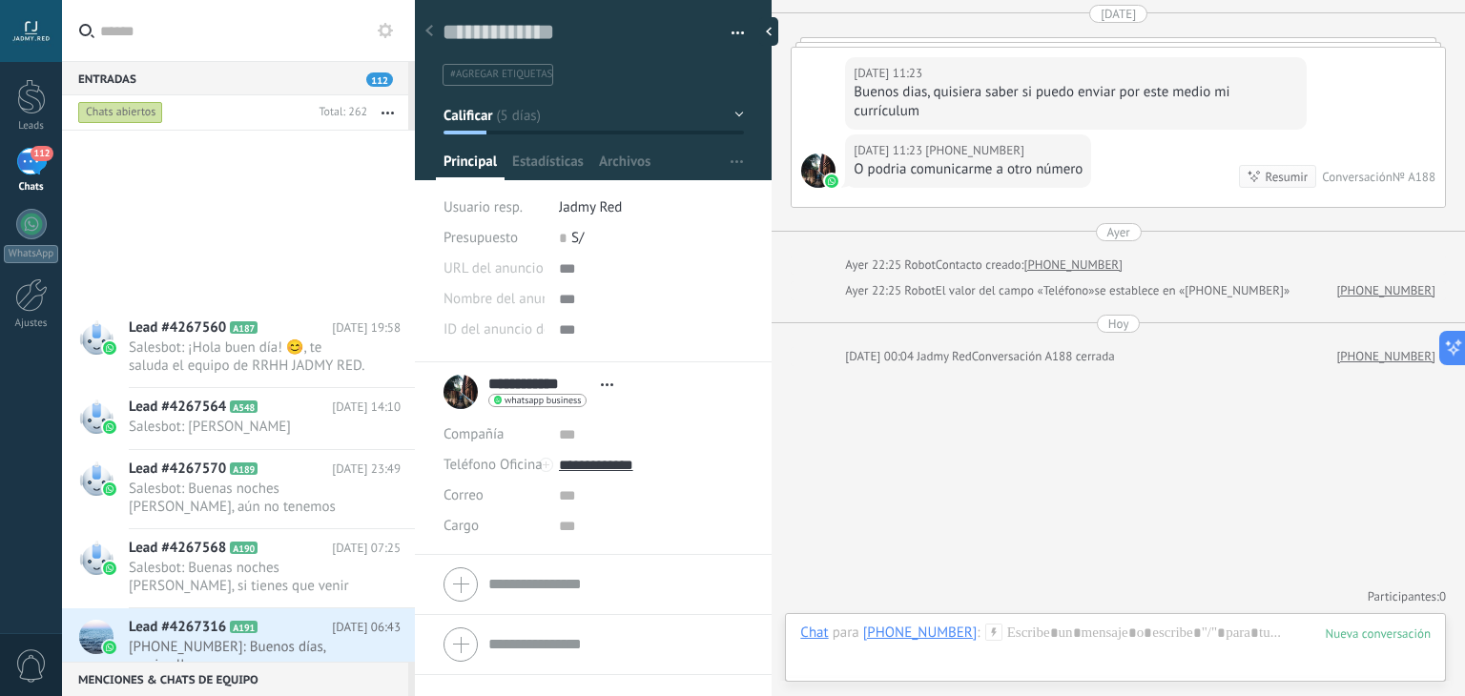
scroll to position [2415, 0]
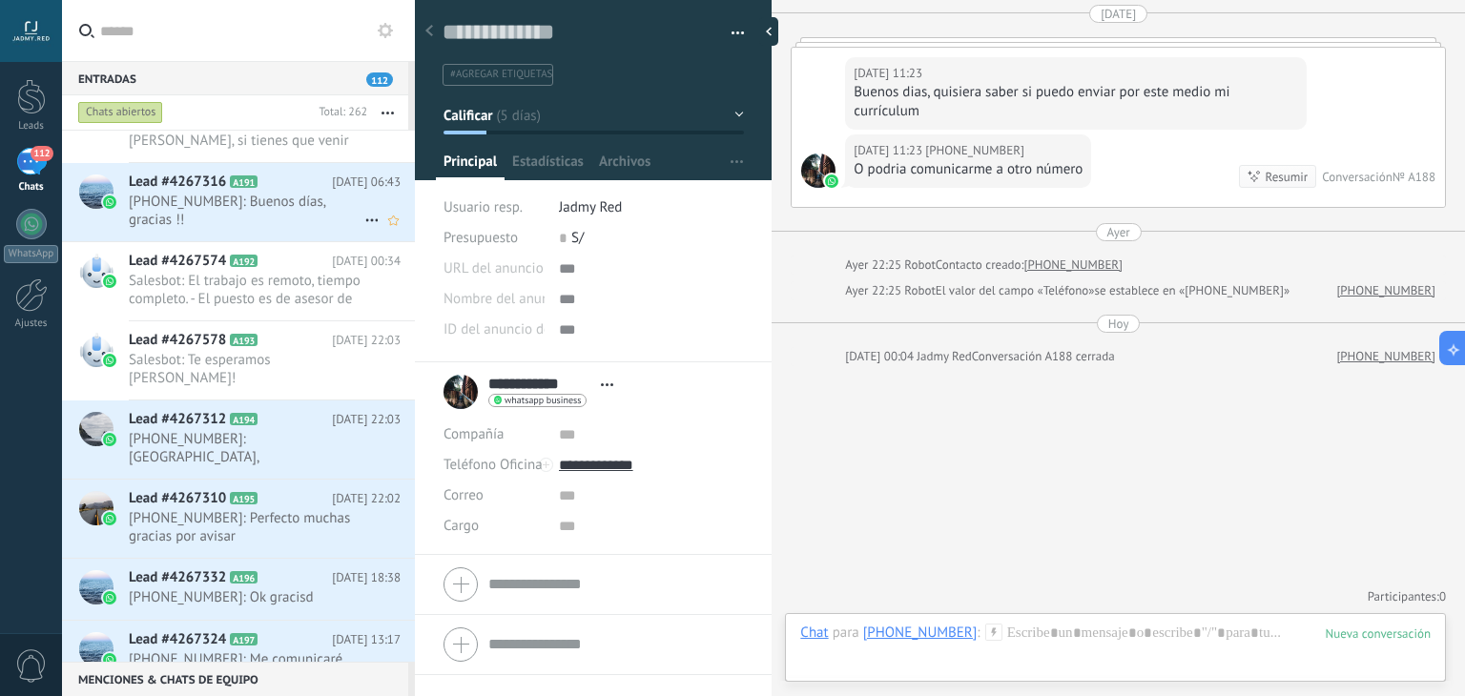
click at [239, 231] on div "Lead #4267316 A191 [DATE] 06:43 [PHONE_NUMBER]: Buenos días, gracias !!" at bounding box center [272, 202] width 286 height 78
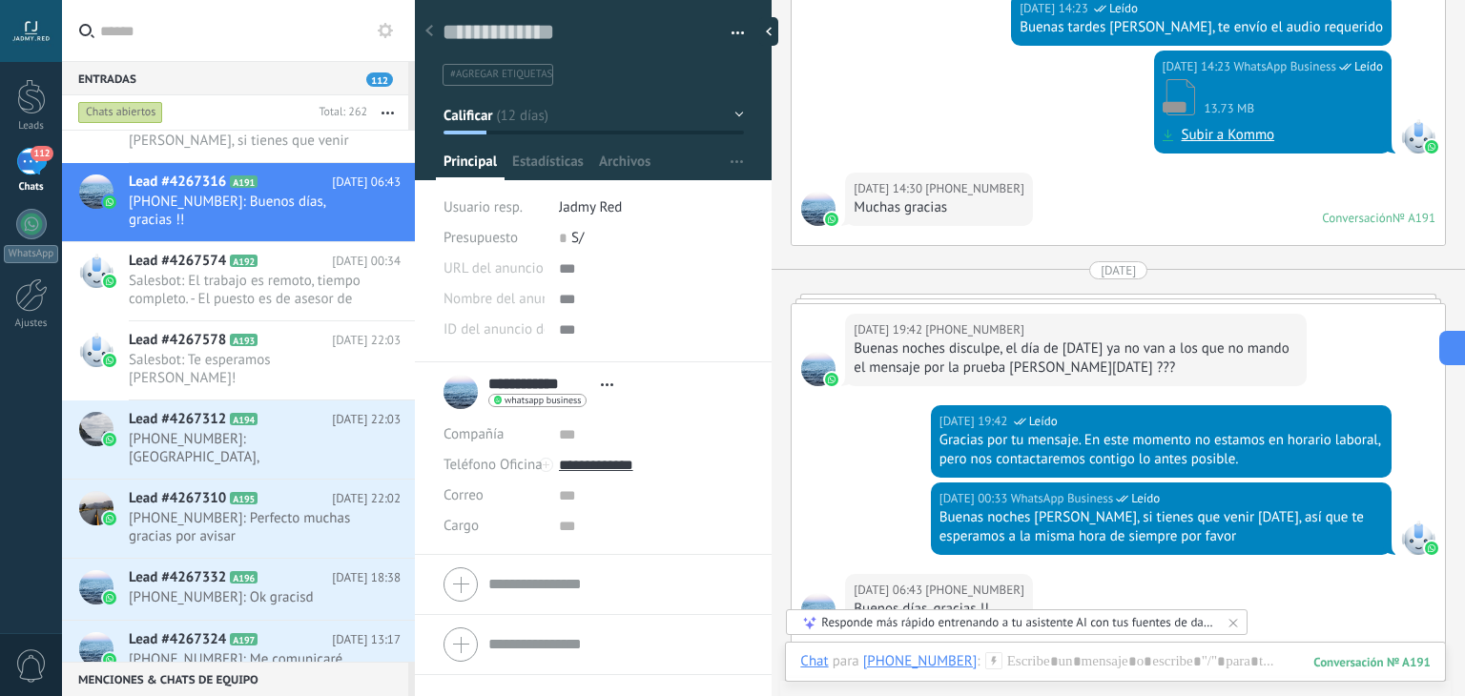
scroll to position [2855, 0]
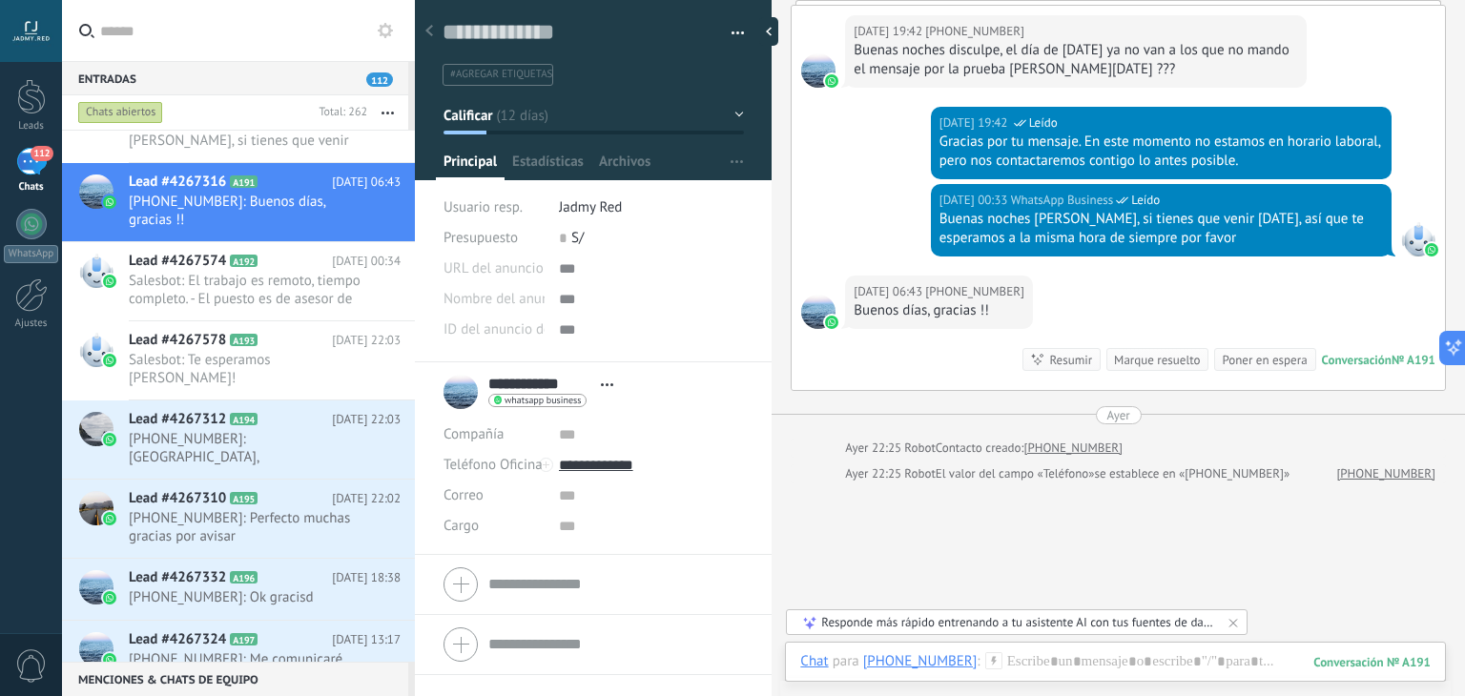
click at [1163, 369] on div "Marque resuelto" at bounding box center [1157, 360] width 86 height 18
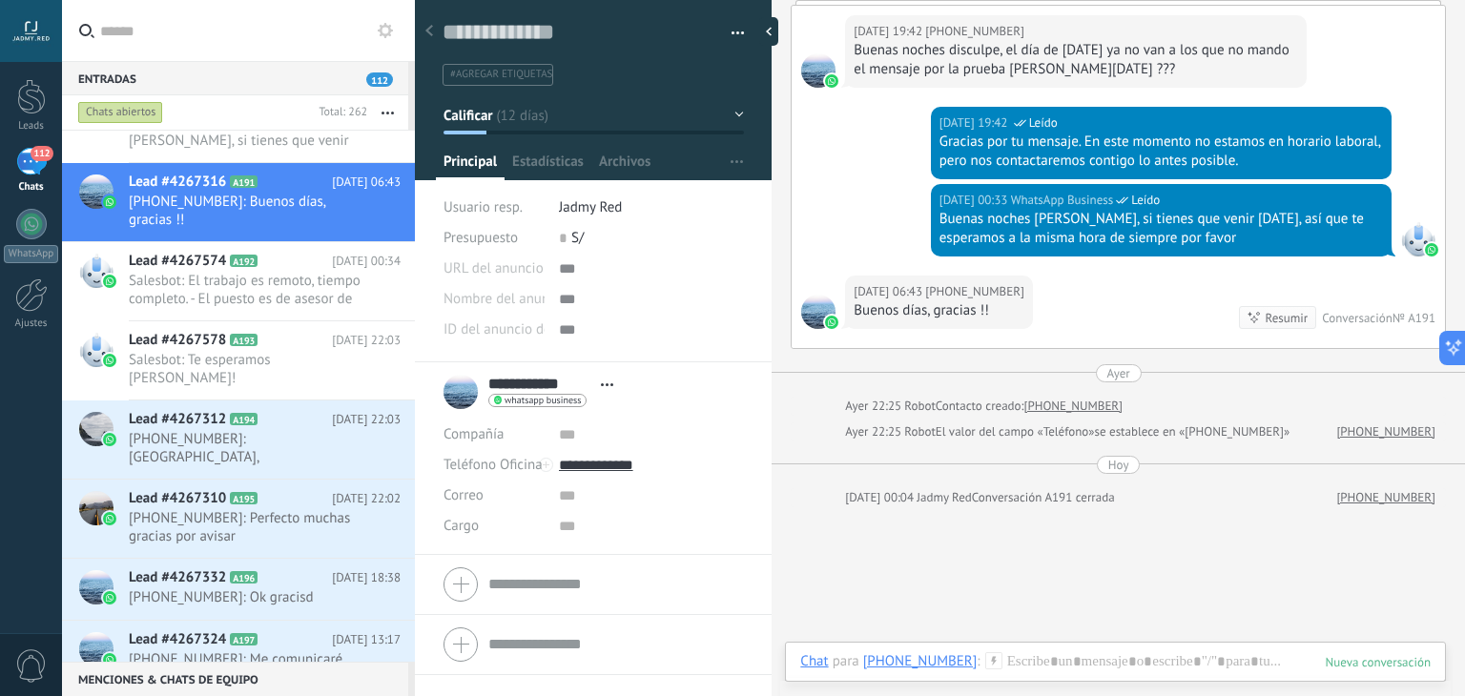
scroll to position [2922, 0]
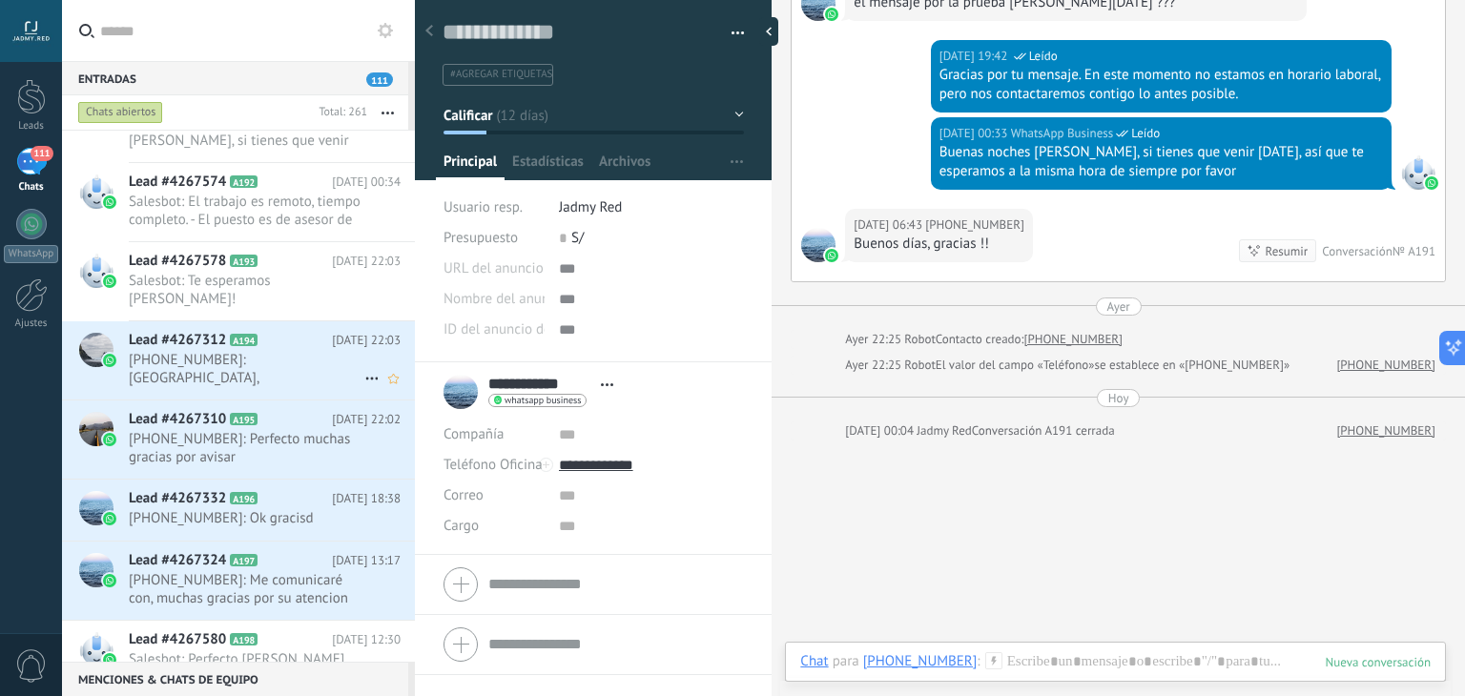
click at [264, 351] on span "[PHONE_NUMBER]: [GEOGRAPHIC_DATA], [GEOGRAPHIC_DATA]" at bounding box center [247, 369] width 236 height 36
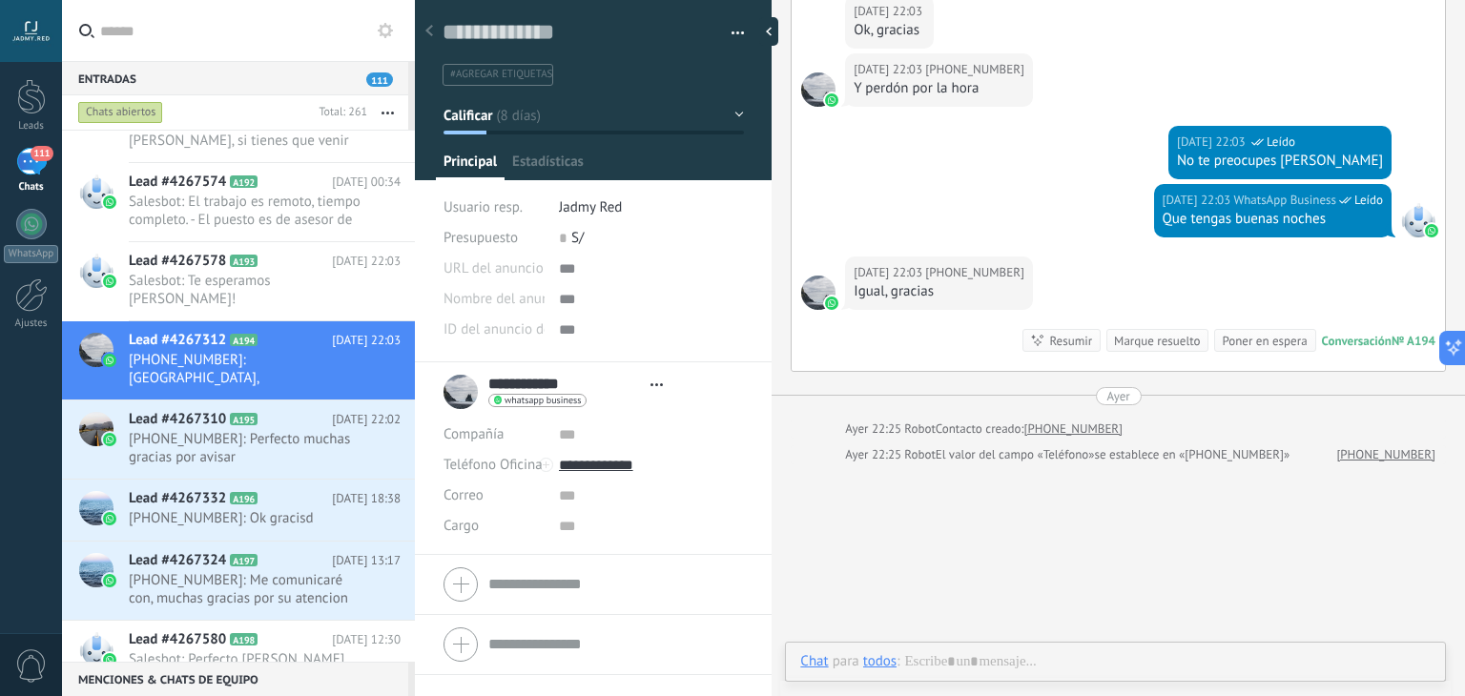
scroll to position [28, 0]
click at [1129, 350] on div "Marque resuelto" at bounding box center [1157, 341] width 86 height 18
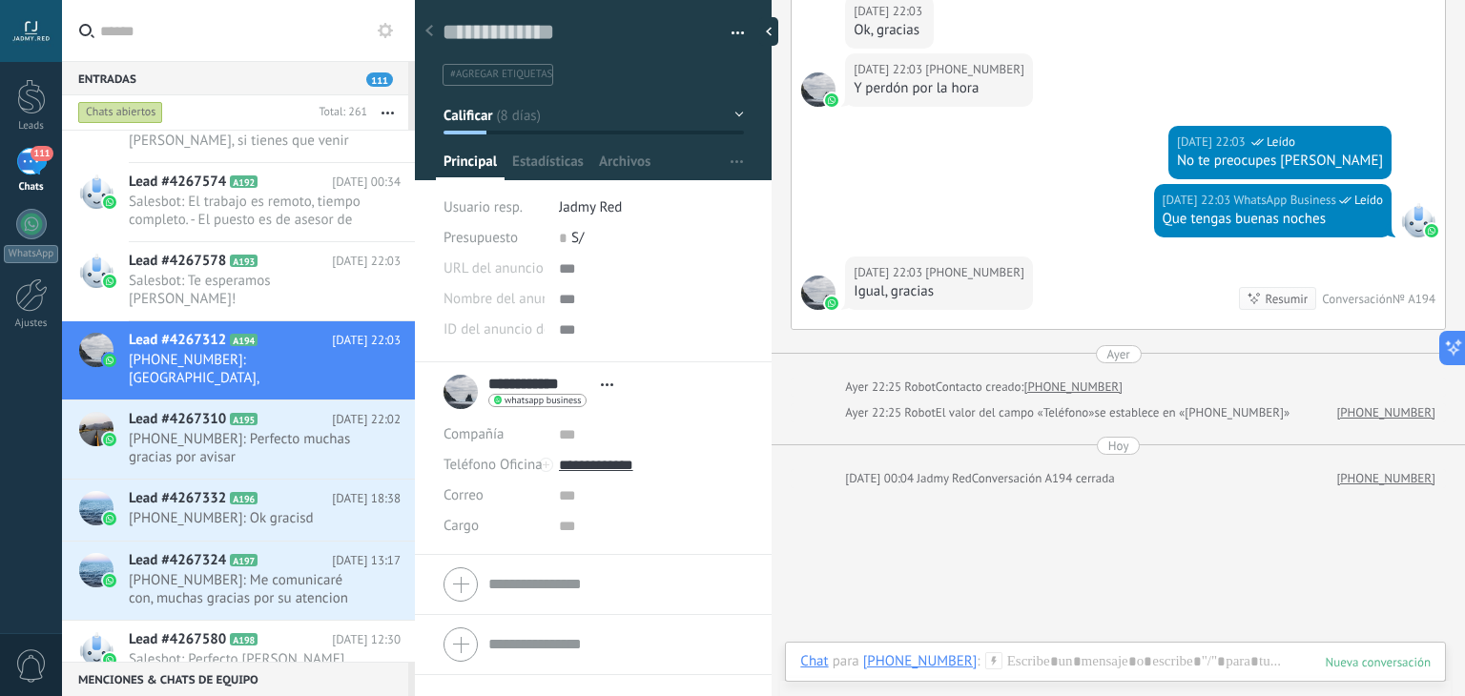
scroll to position [2530, 0]
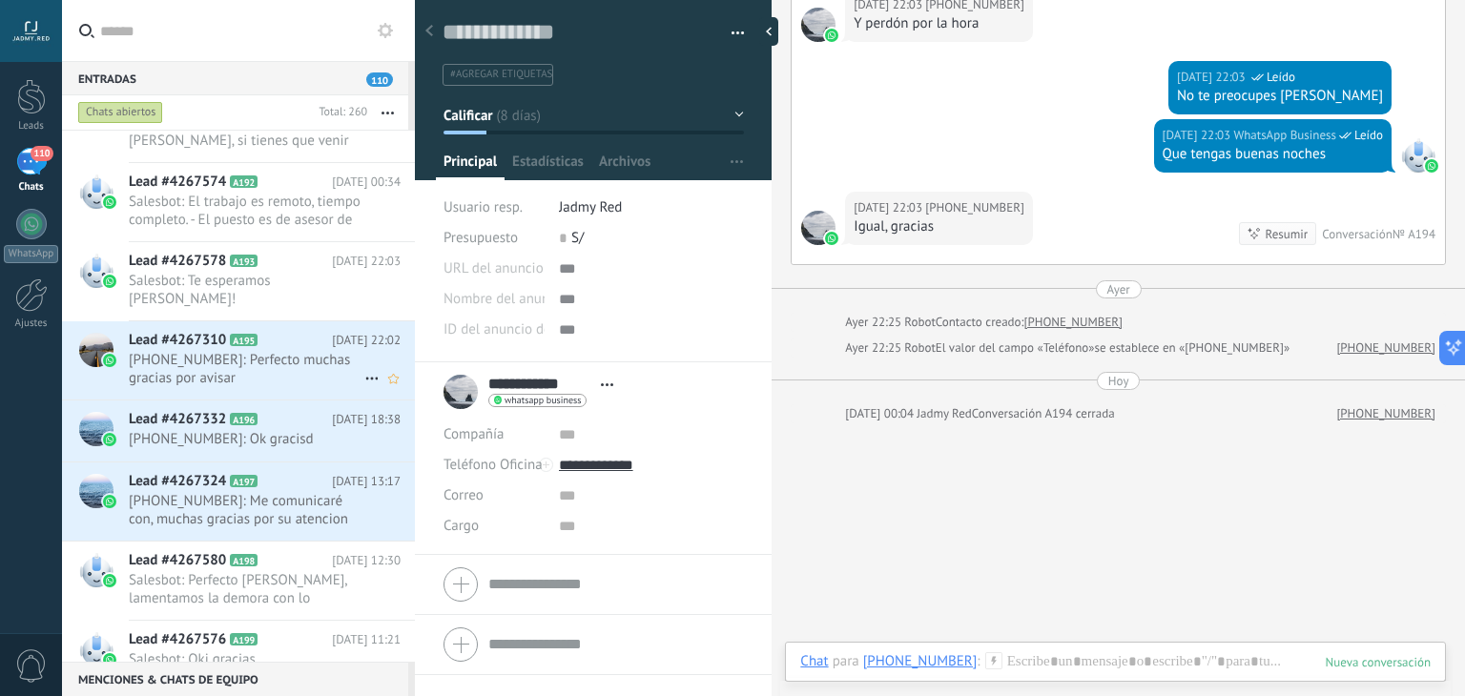
click at [332, 331] on span "[DATE] 22:02" at bounding box center [366, 340] width 69 height 19
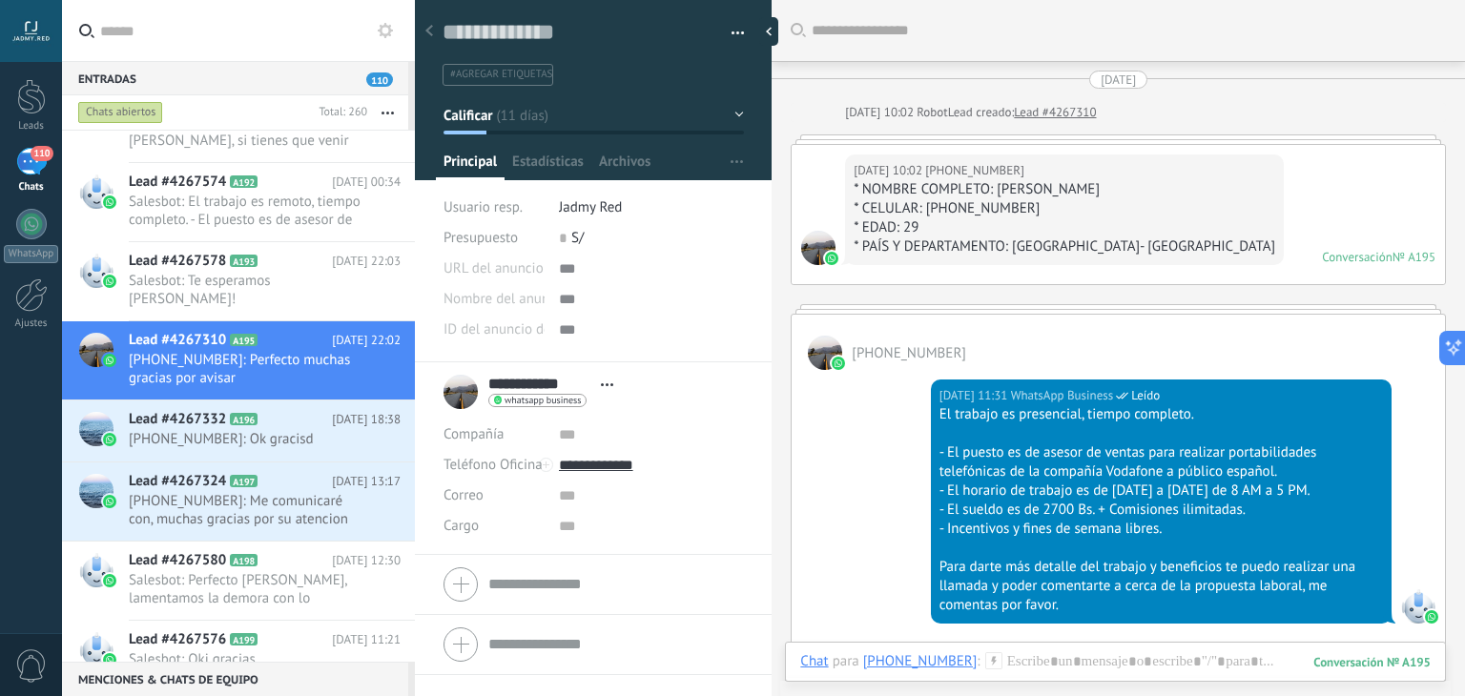
scroll to position [3184, 0]
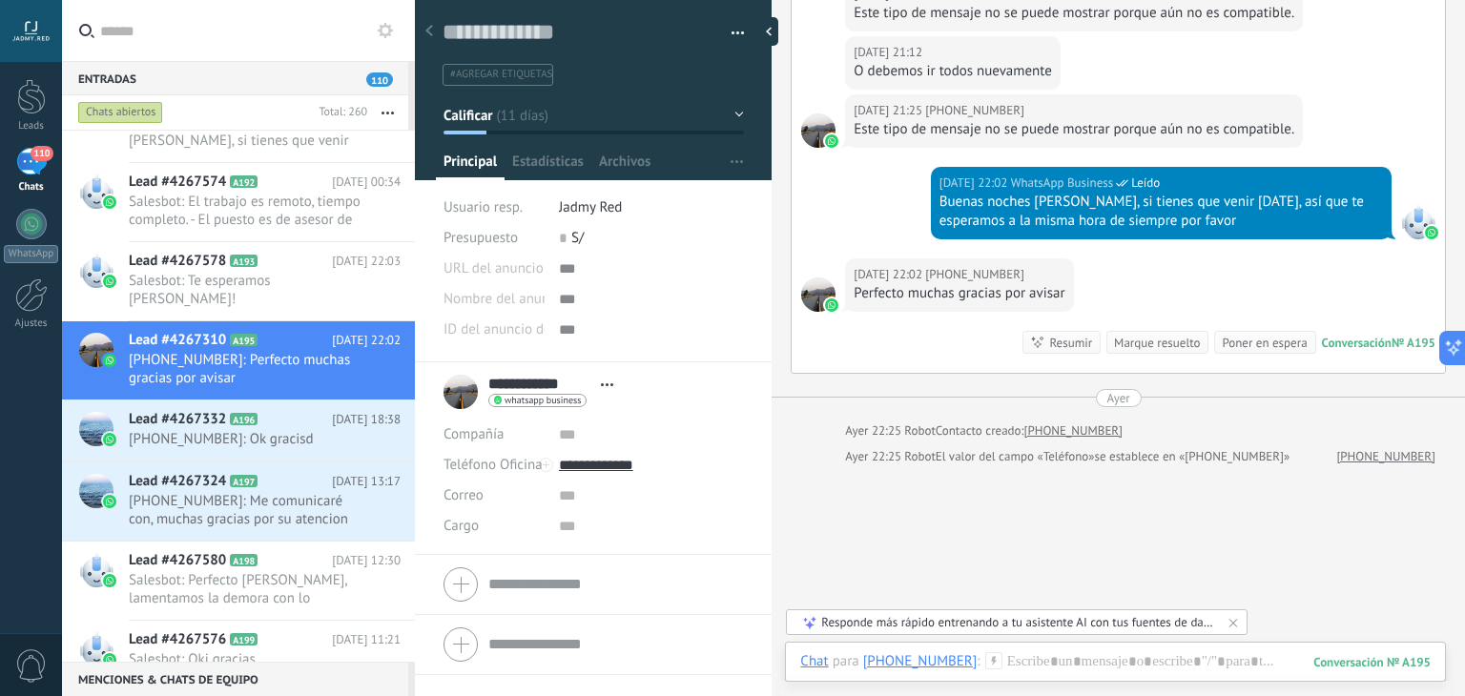
click at [1148, 352] on div "Marque resuelto" at bounding box center [1157, 343] width 86 height 18
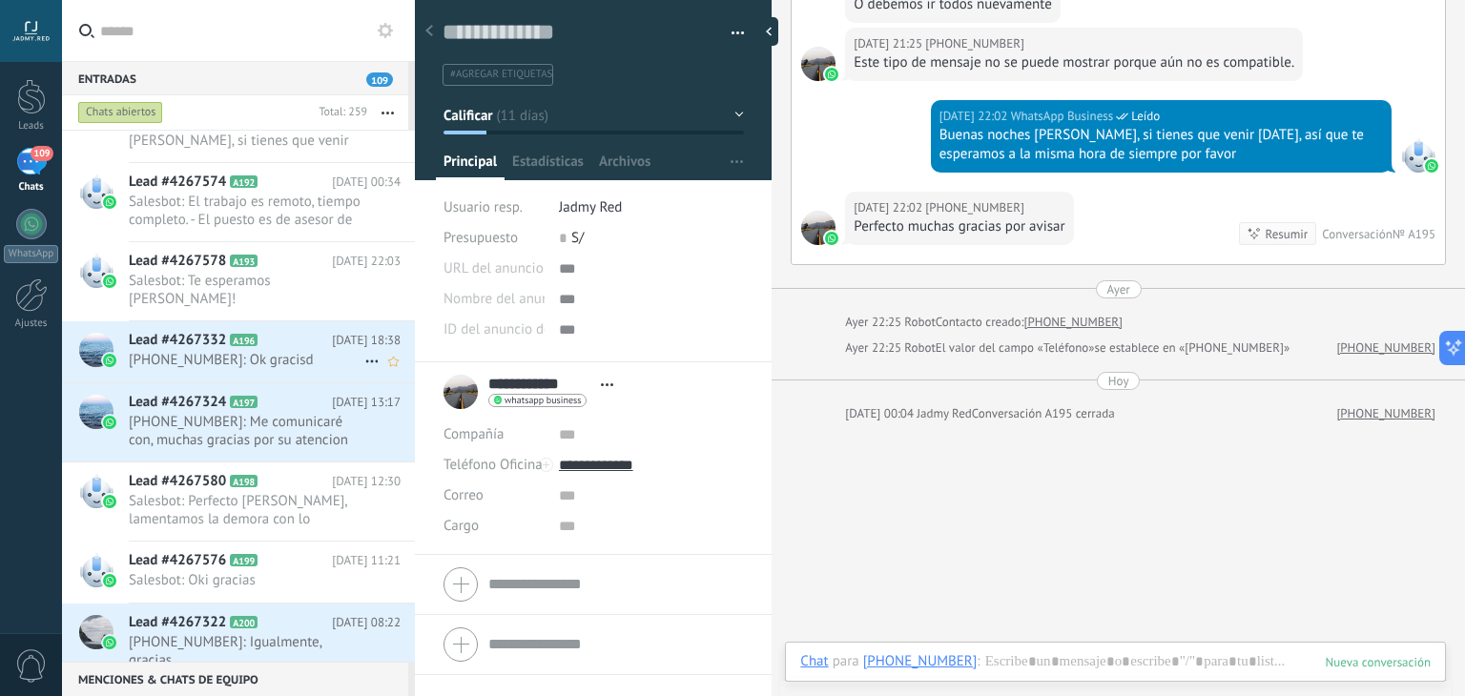
click at [266, 357] on div "Lead #4267332 A196 [DATE] 18:38 [PHONE_NUMBER]: Ok gracisd" at bounding box center [272, 351] width 286 height 60
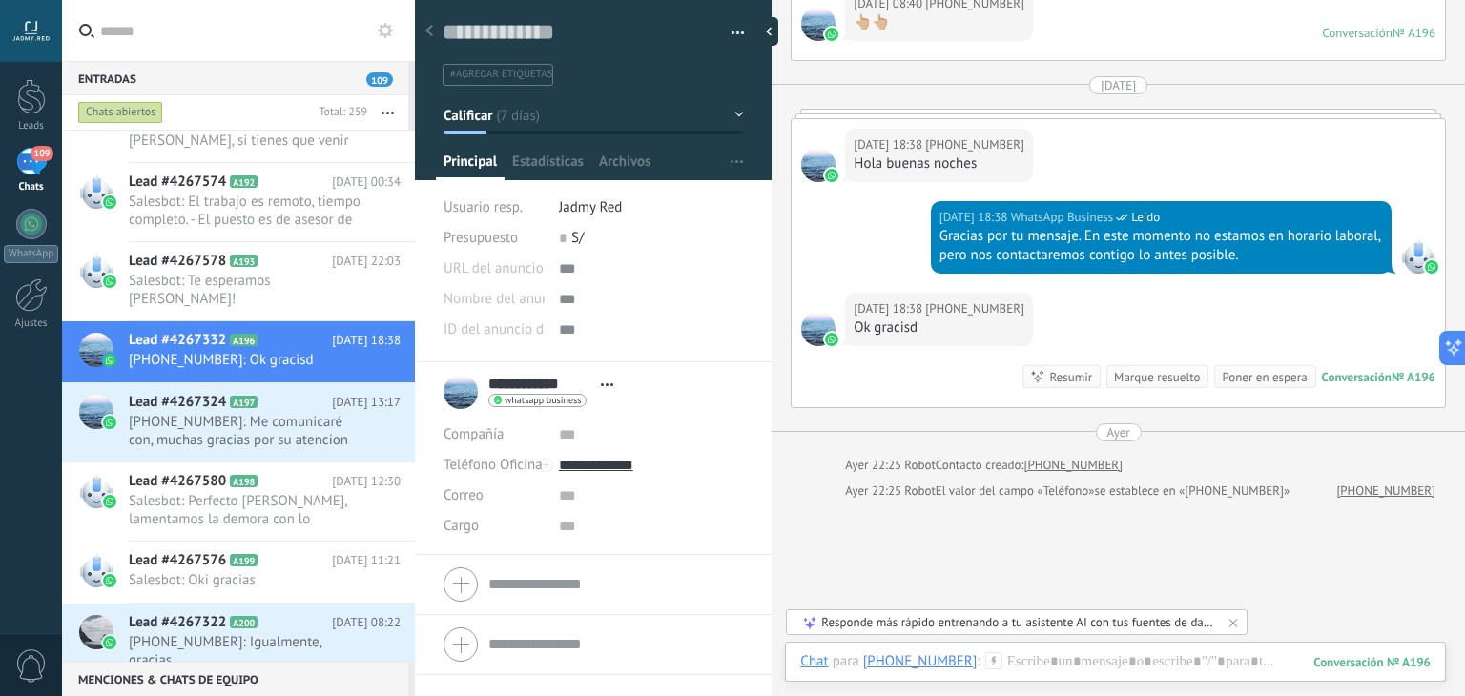
click at [1135, 376] on div "Marque resuelto" at bounding box center [1157, 377] width 86 height 18
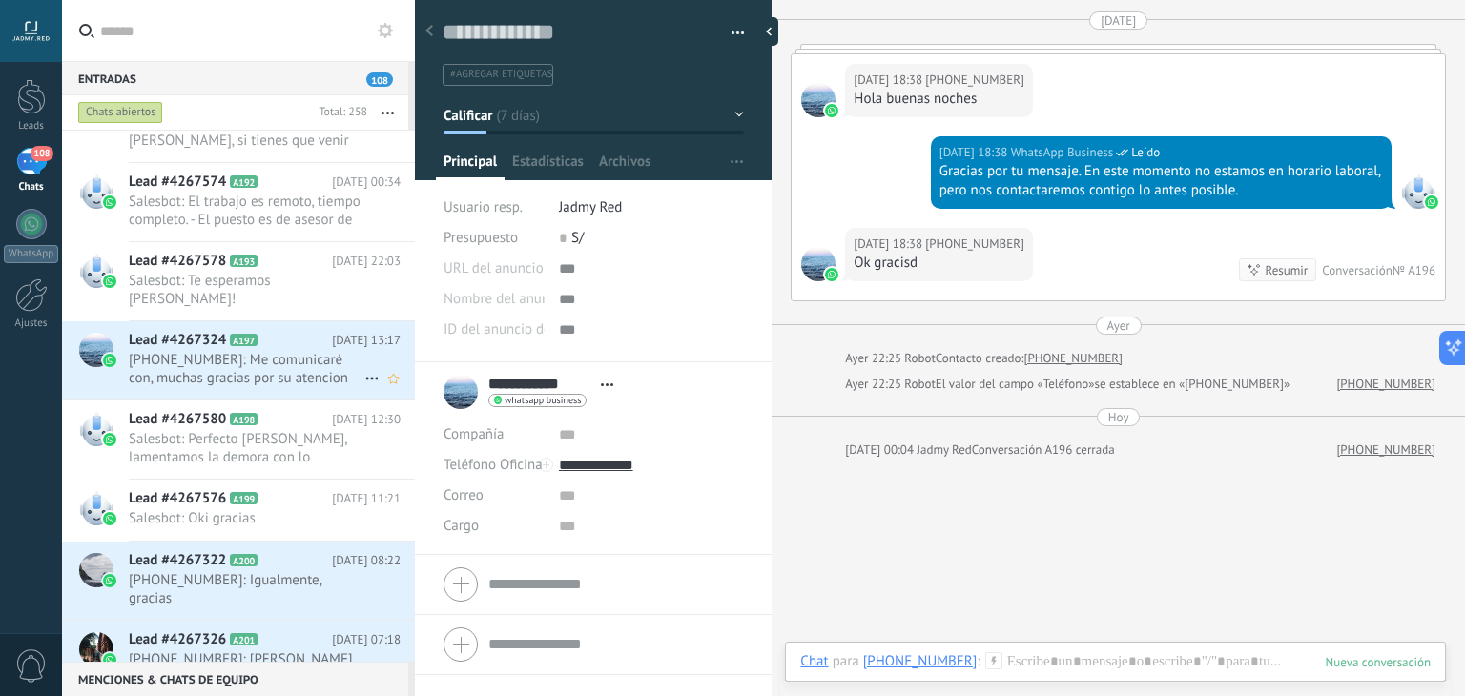
click at [297, 331] on h2 "Lead #4267324 A197" at bounding box center [230, 340] width 203 height 19
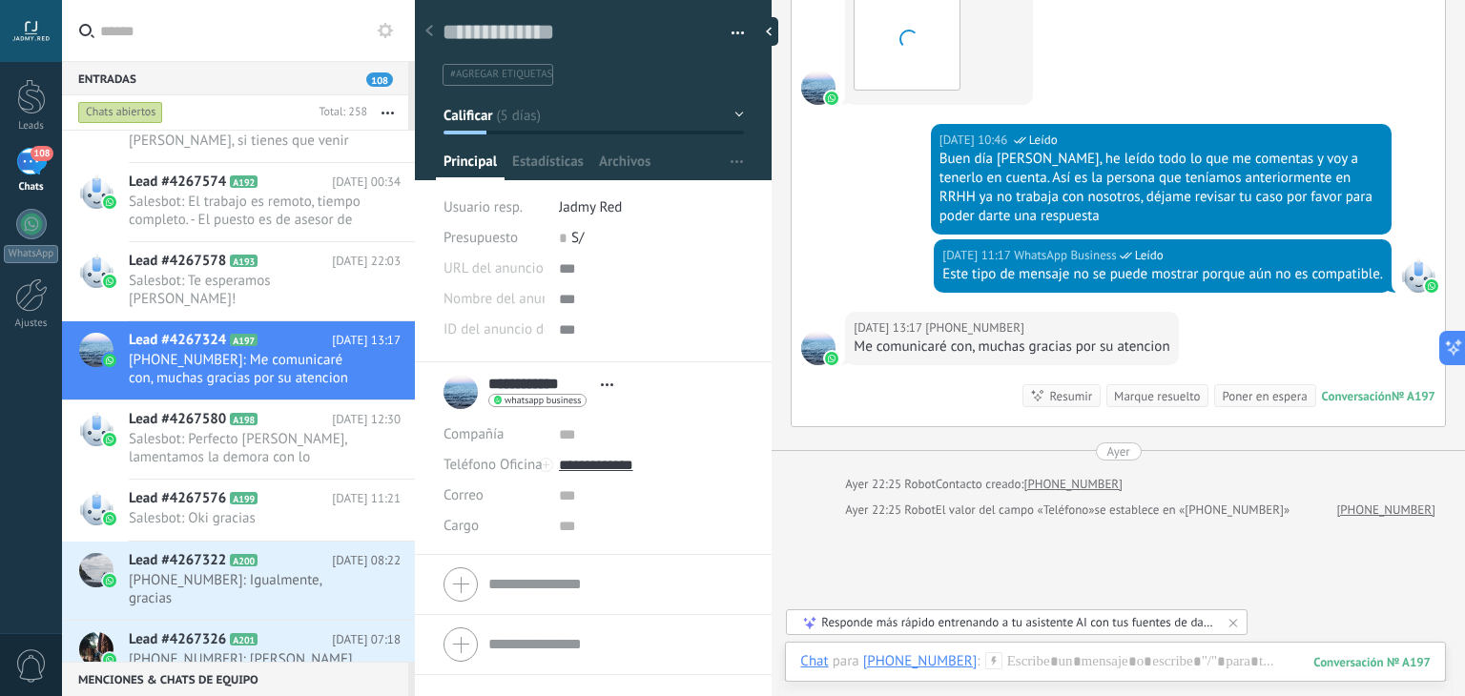
click at [1118, 387] on div "Marque resuelto" at bounding box center [1157, 396] width 86 height 18
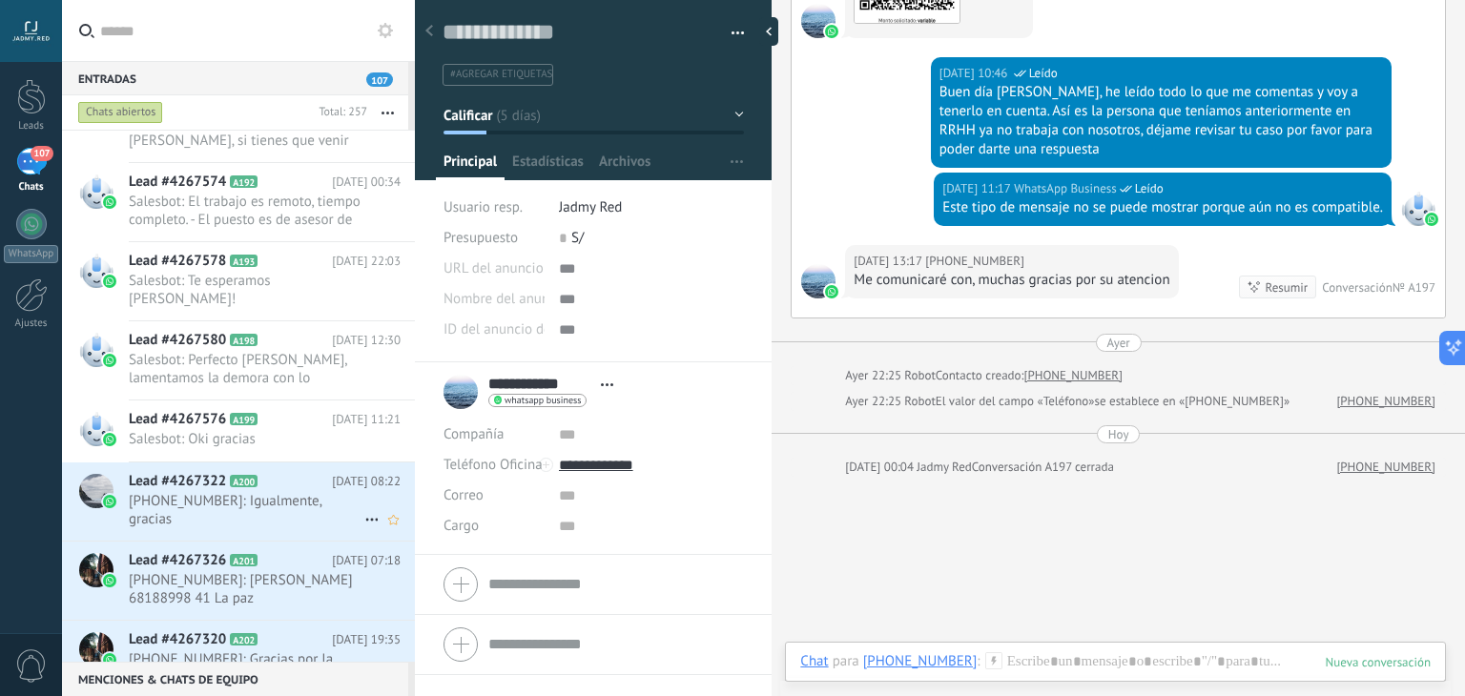
click at [267, 492] on span "[PHONE_NUMBER]: Igualmente, gracias" at bounding box center [247, 510] width 236 height 36
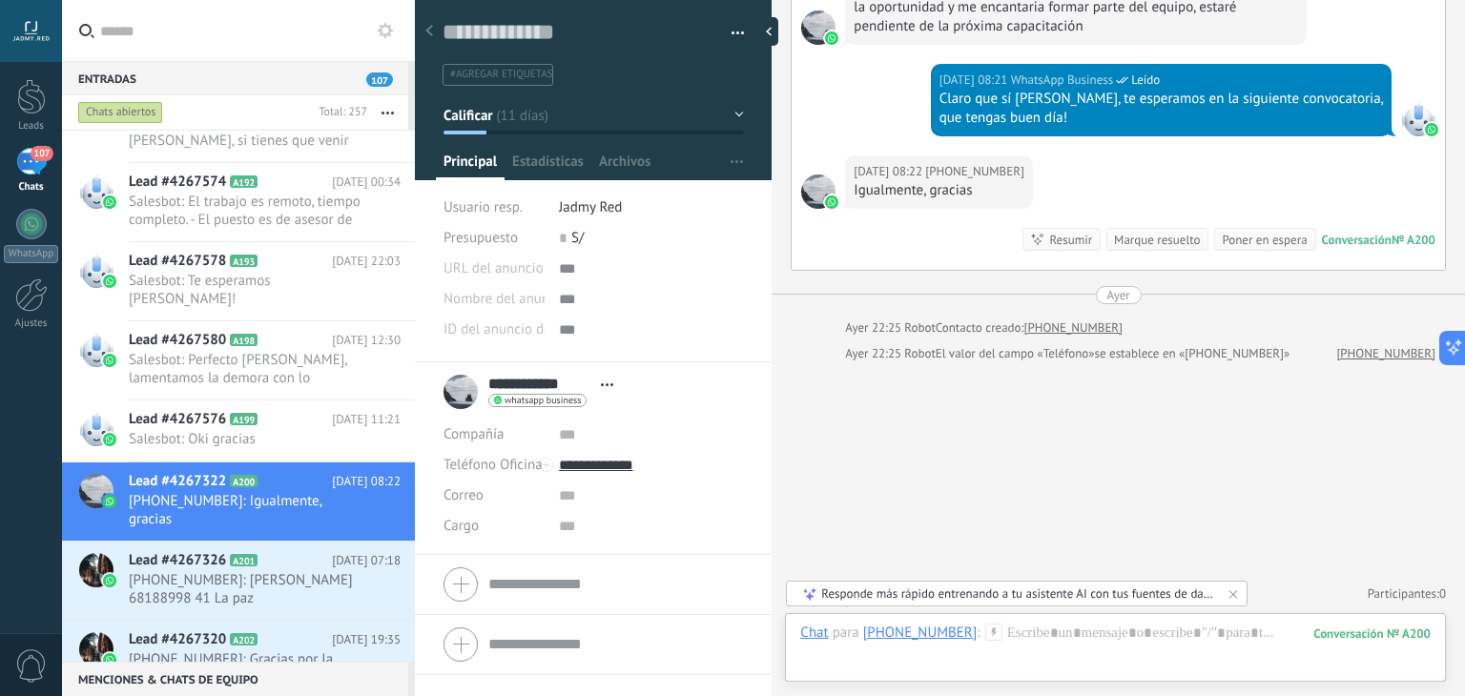
click at [1168, 243] on div "Marque resuelto" at bounding box center [1157, 240] width 86 height 18
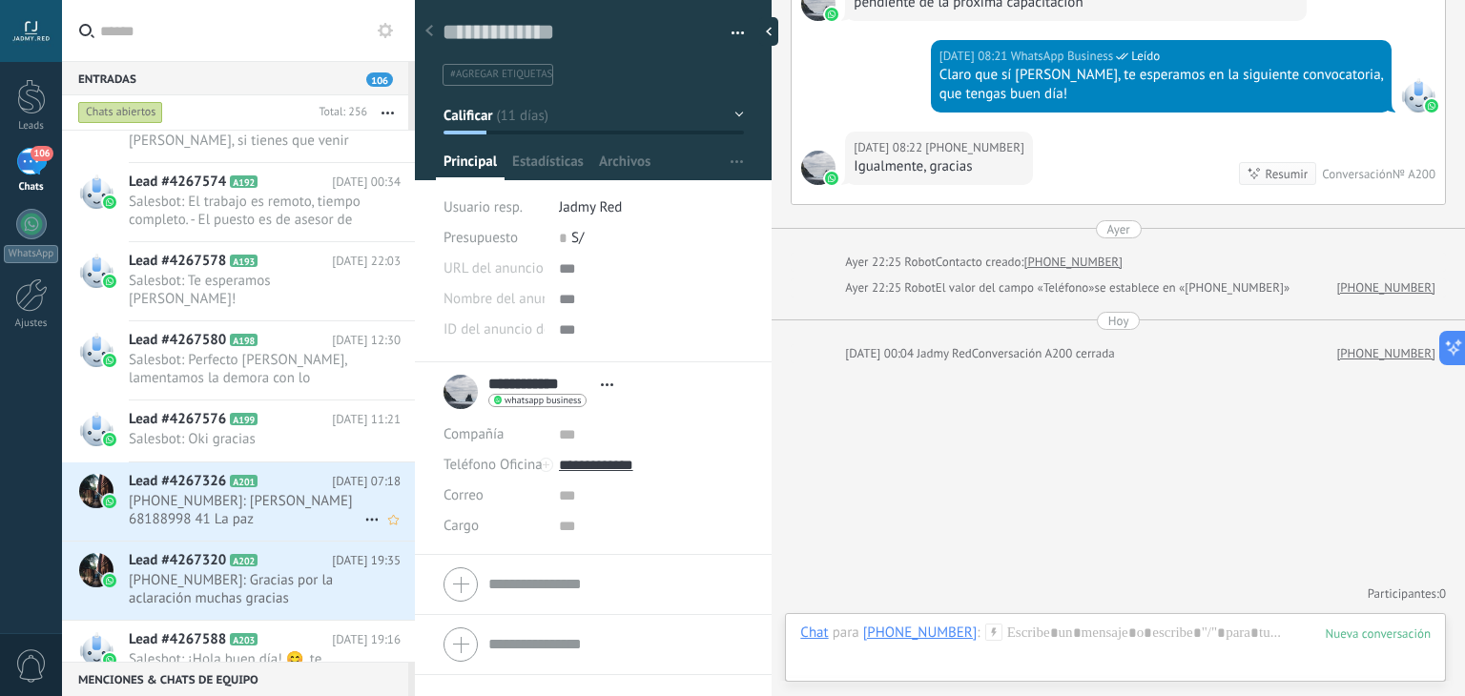
click at [301, 508] on span "[PHONE_NUMBER]: [PERSON_NAME] 68188998 41 La paz [GEOGRAPHIC_DATA]" at bounding box center [247, 510] width 236 height 36
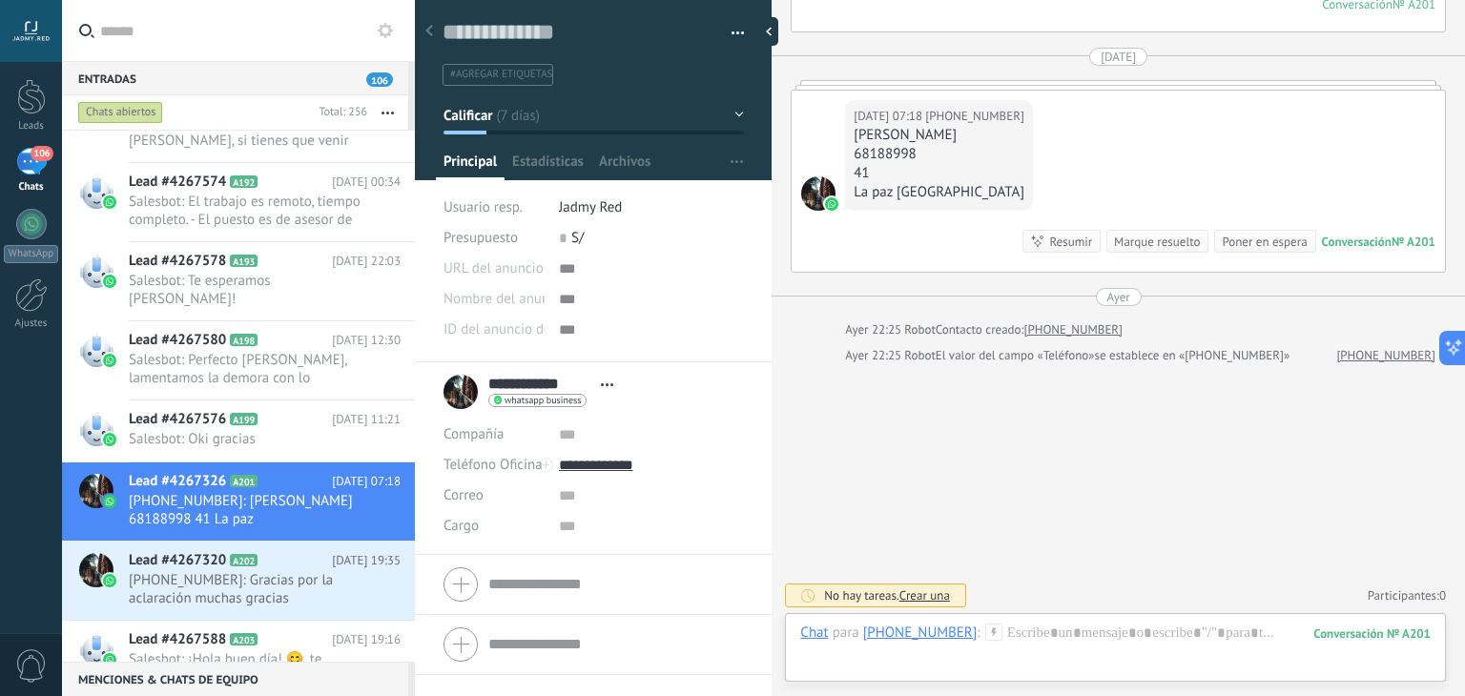
click at [1136, 245] on div "Marque resuelto" at bounding box center [1157, 242] width 86 height 18
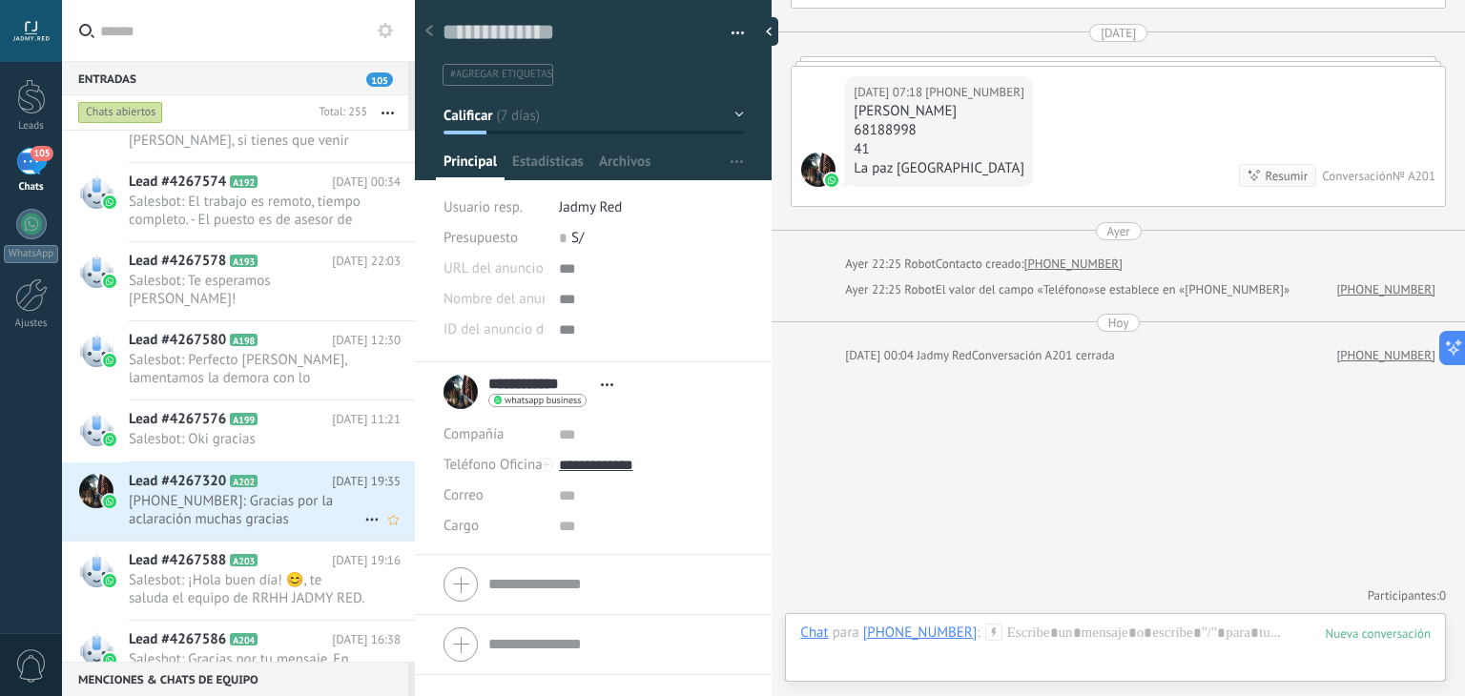
click at [248, 500] on span "[PHONE_NUMBER]: Gracias por la aclaración muchas gracias" at bounding box center [247, 510] width 236 height 36
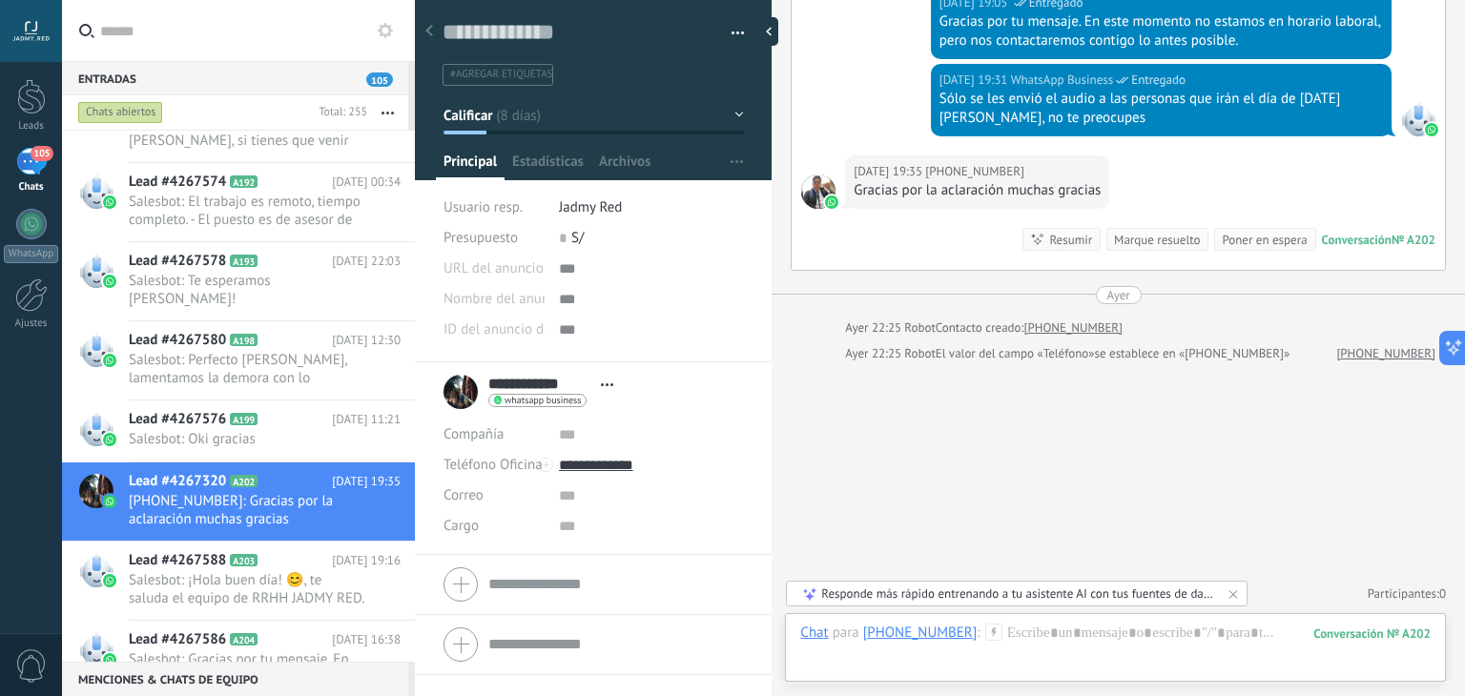
click at [1135, 233] on div "Marque resuelto" at bounding box center [1157, 240] width 86 height 18
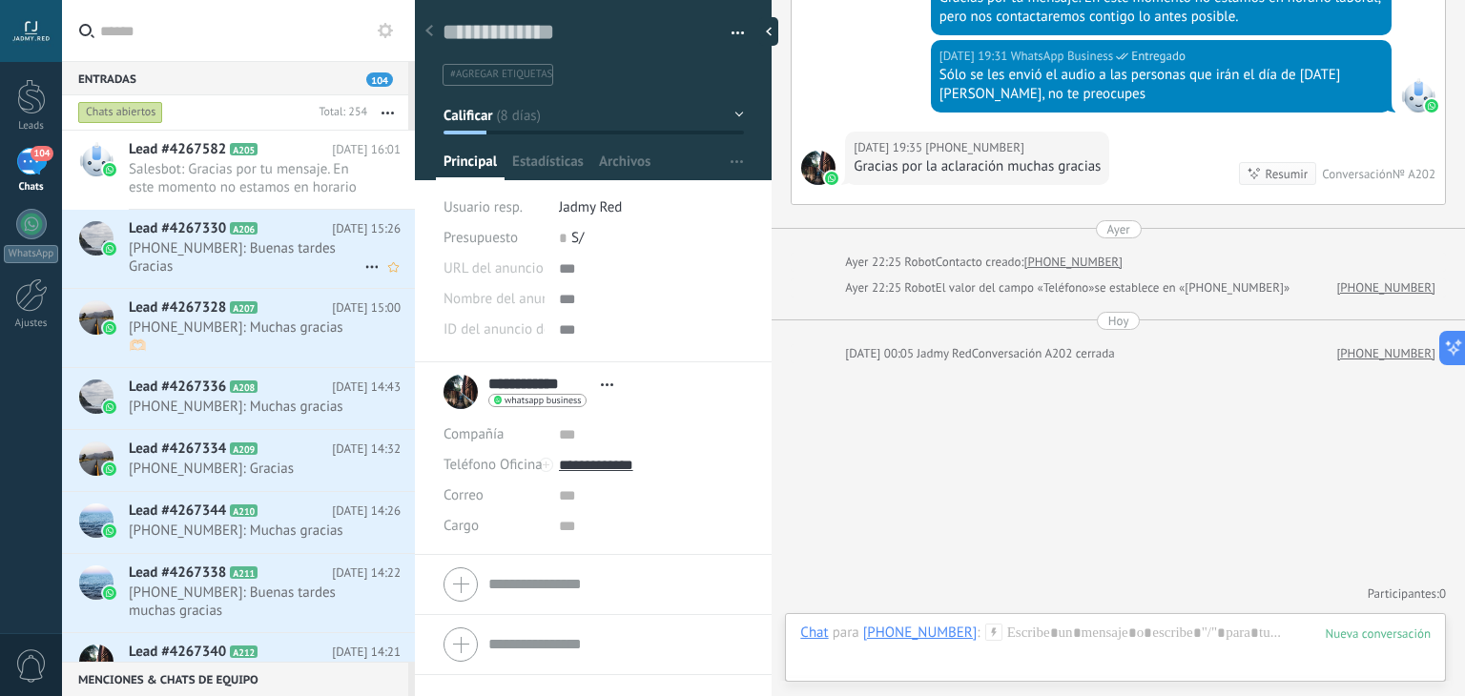
click at [203, 218] on div "Lead #4267330 A206 [DATE] 15:26 [PHONE_NUMBER]: Buenas tardes Gracias" at bounding box center [272, 249] width 286 height 78
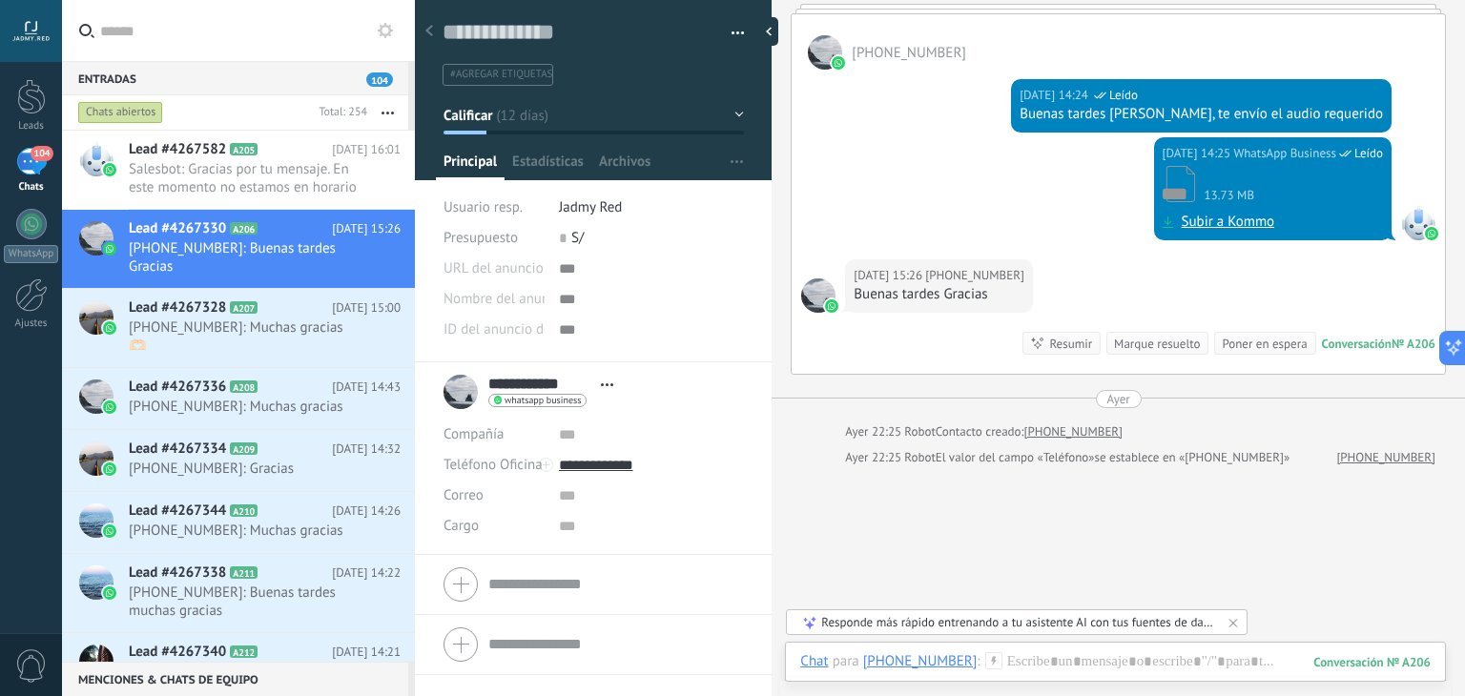
click at [1118, 353] on div "Marque resuelto" at bounding box center [1157, 344] width 86 height 18
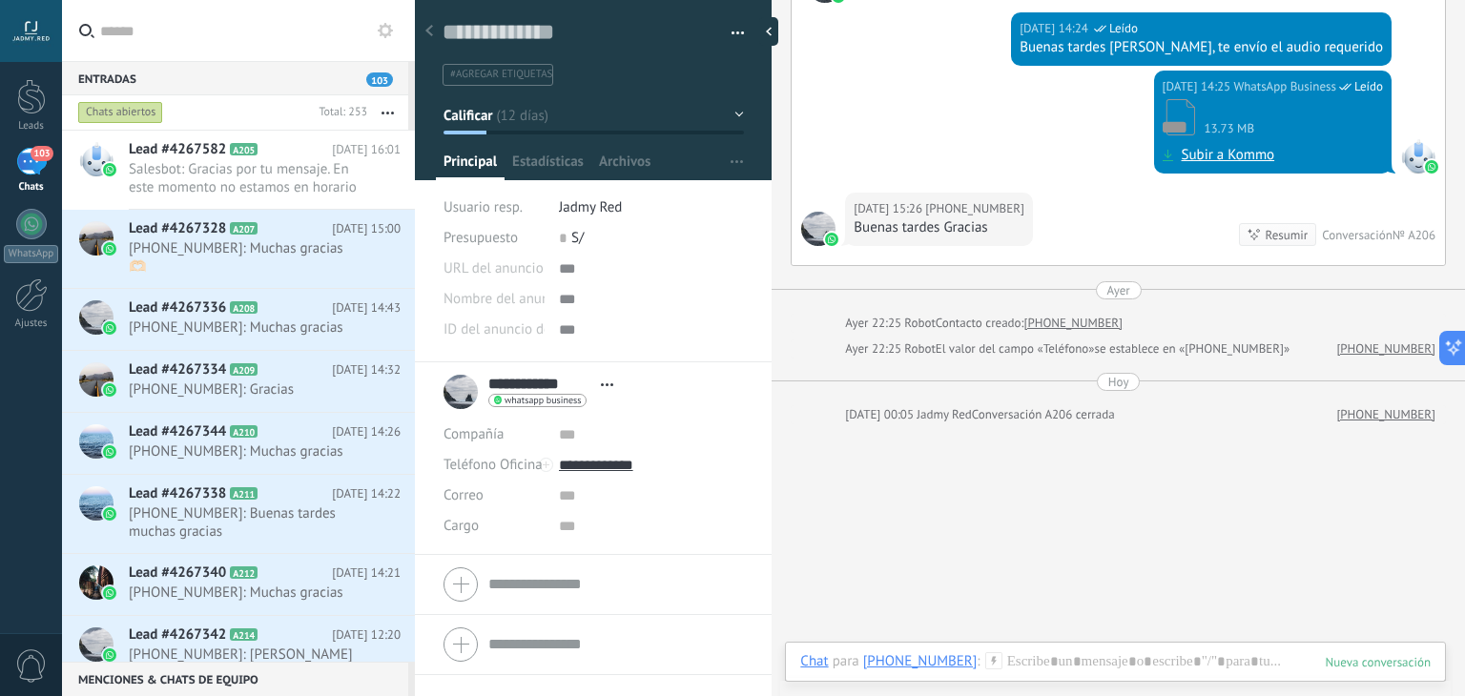
click at [389, 118] on button "button" at bounding box center [387, 112] width 41 height 34
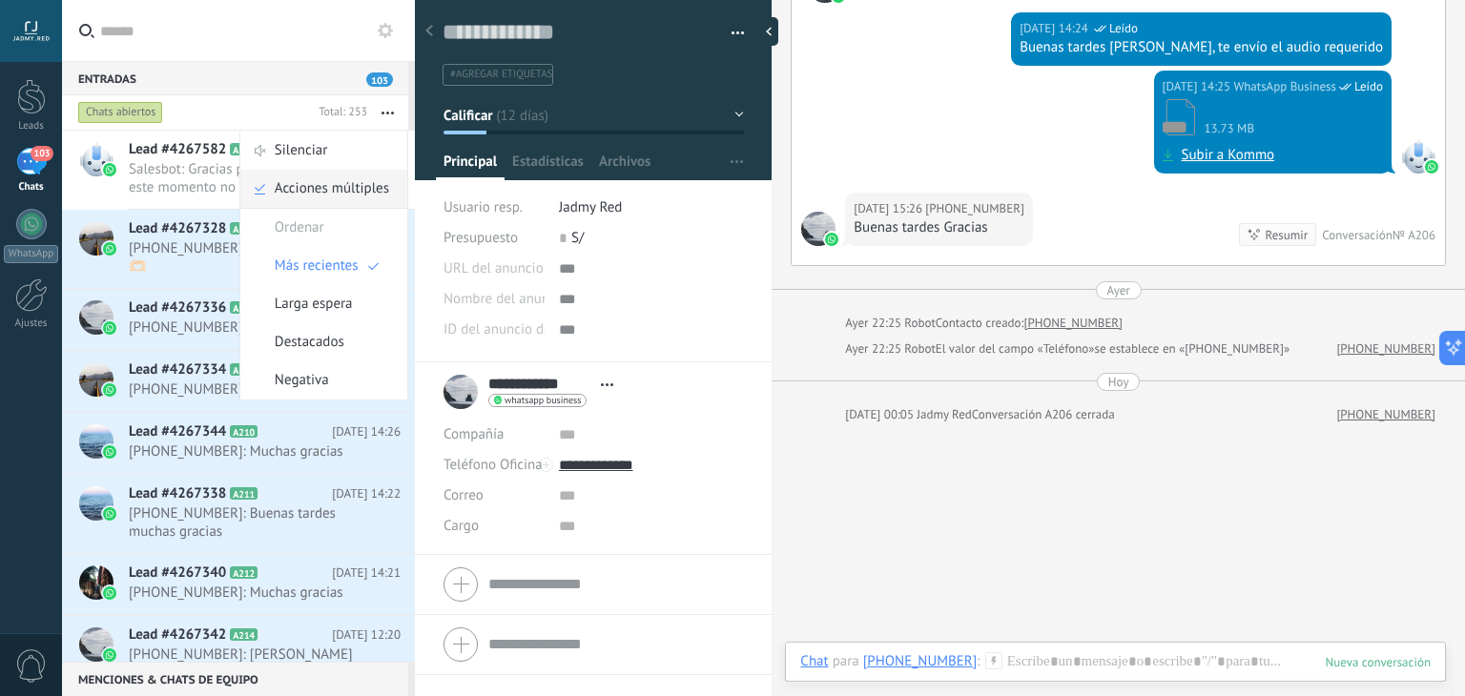
click at [368, 188] on span "Acciones múltiples" at bounding box center [332, 189] width 114 height 38
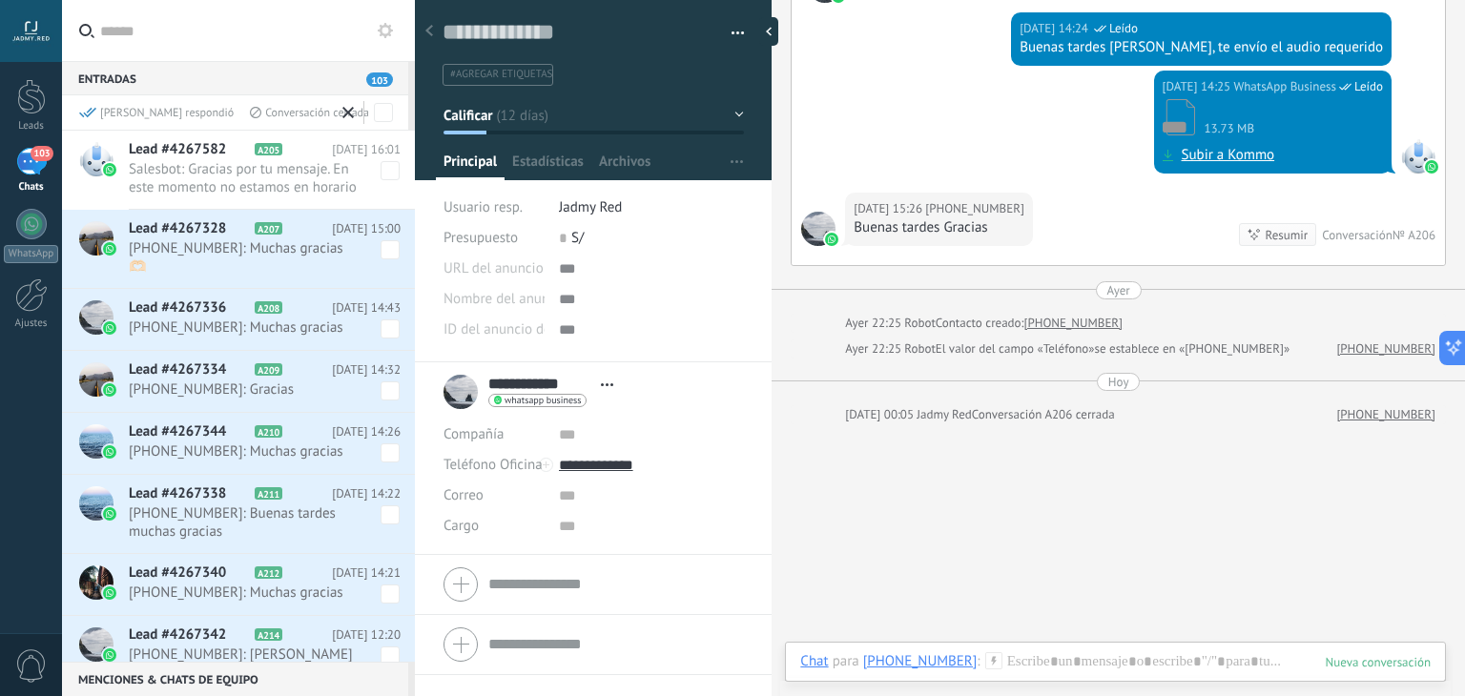
click at [381, 249] on span at bounding box center [390, 249] width 19 height 19
click at [389, 320] on span at bounding box center [390, 329] width 19 height 19
click at [385, 382] on span at bounding box center [390, 391] width 19 height 19
click at [385, 444] on span at bounding box center [390, 453] width 19 height 19
click at [382, 506] on span at bounding box center [390, 515] width 19 height 19
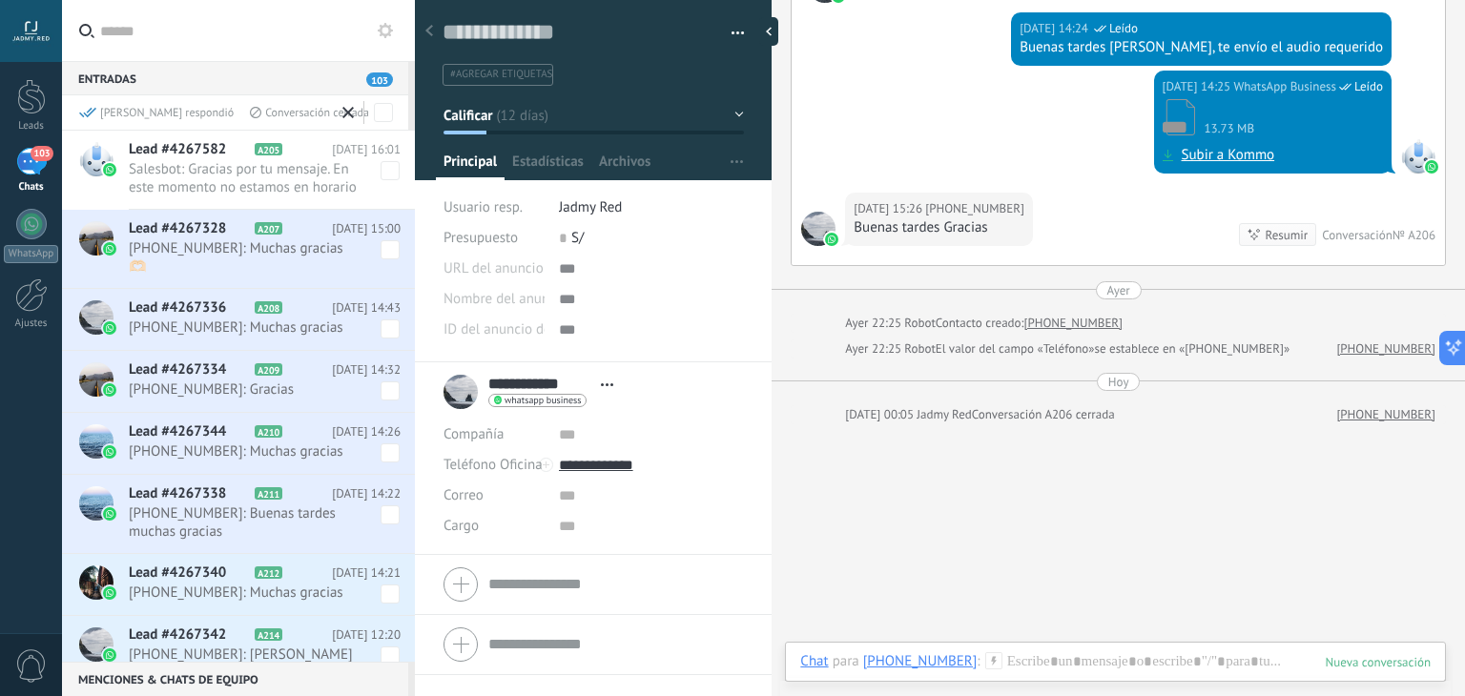
click at [388, 585] on div "Lead #4267340 A212 [DATE] 14:21 [PHONE_NUMBER]: Muchas gracias" at bounding box center [272, 584] width 286 height 60
click at [387, 646] on span "[PHONE_NUMBER]: [PERSON_NAME] 77704870 45 [GEOGRAPHIC_DATA], [GEOGRAPHIC_DATA]" at bounding box center [265, 664] width 272 height 36
click at [385, 585] on span at bounding box center [390, 594] width 19 height 19
click at [384, 647] on span at bounding box center [390, 656] width 19 height 19
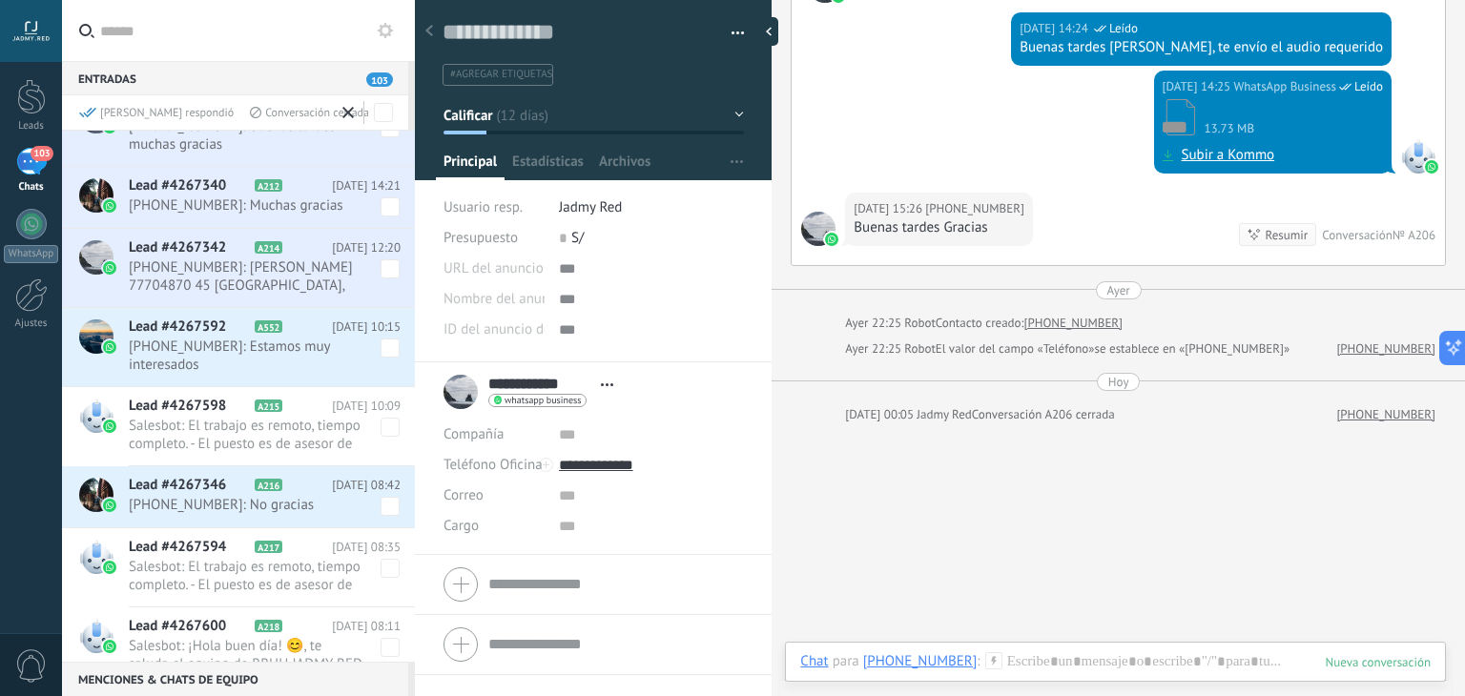
click at [382, 349] on span at bounding box center [390, 348] width 19 height 19
click at [382, 504] on span at bounding box center [390, 506] width 19 height 19
click at [126, 120] on div "[PERSON_NAME] respondió Conversación cerrada" at bounding box center [238, 112] width 353 height 34
click at [130, 114] on div "[PERSON_NAME] respondió" at bounding box center [156, 113] width 155 height 16
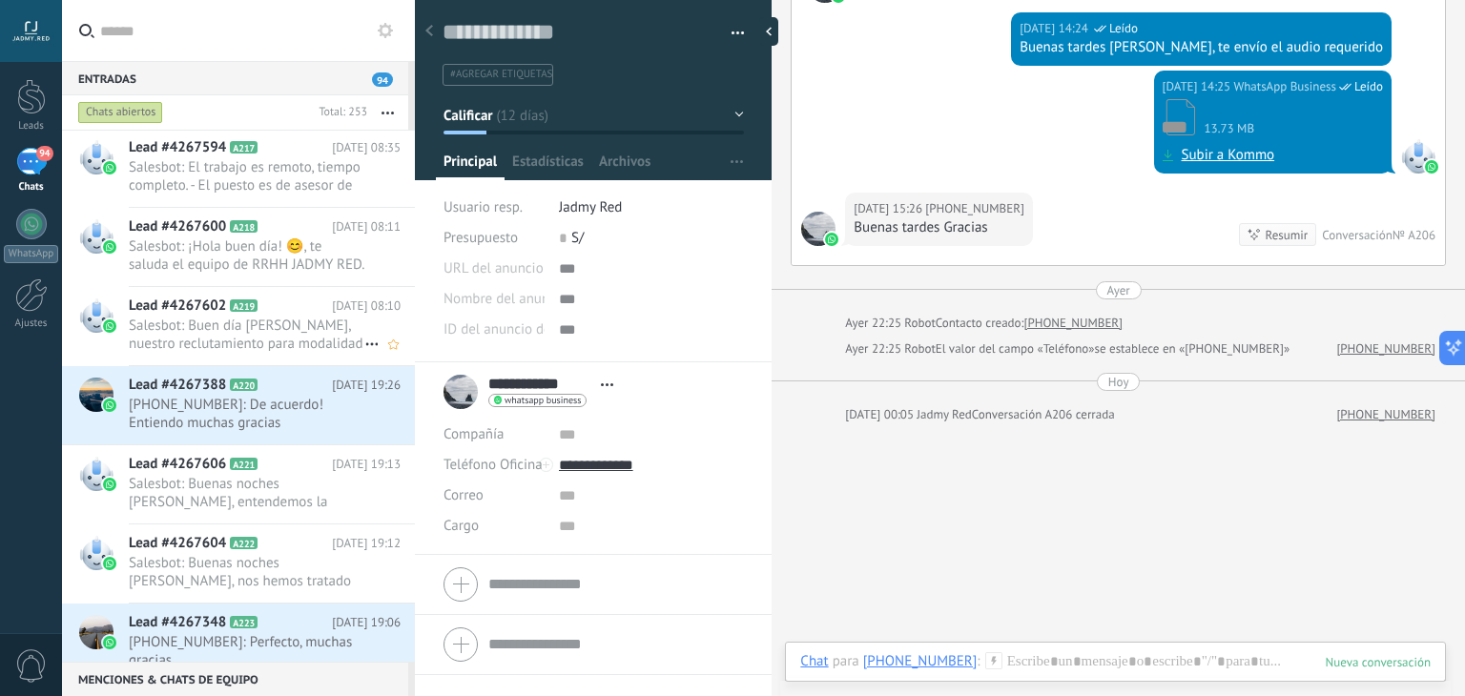
scroll to position [3720, 0]
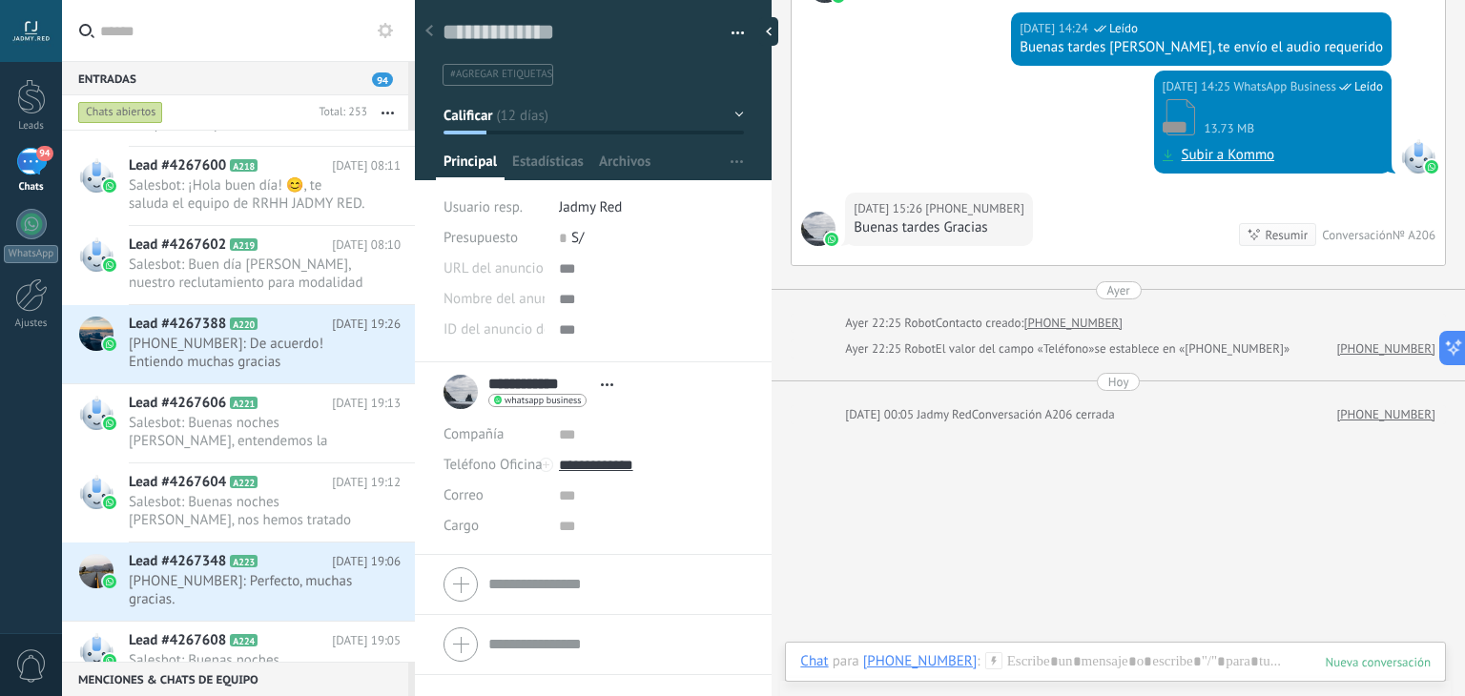
click at [390, 101] on button "button" at bounding box center [387, 112] width 41 height 34
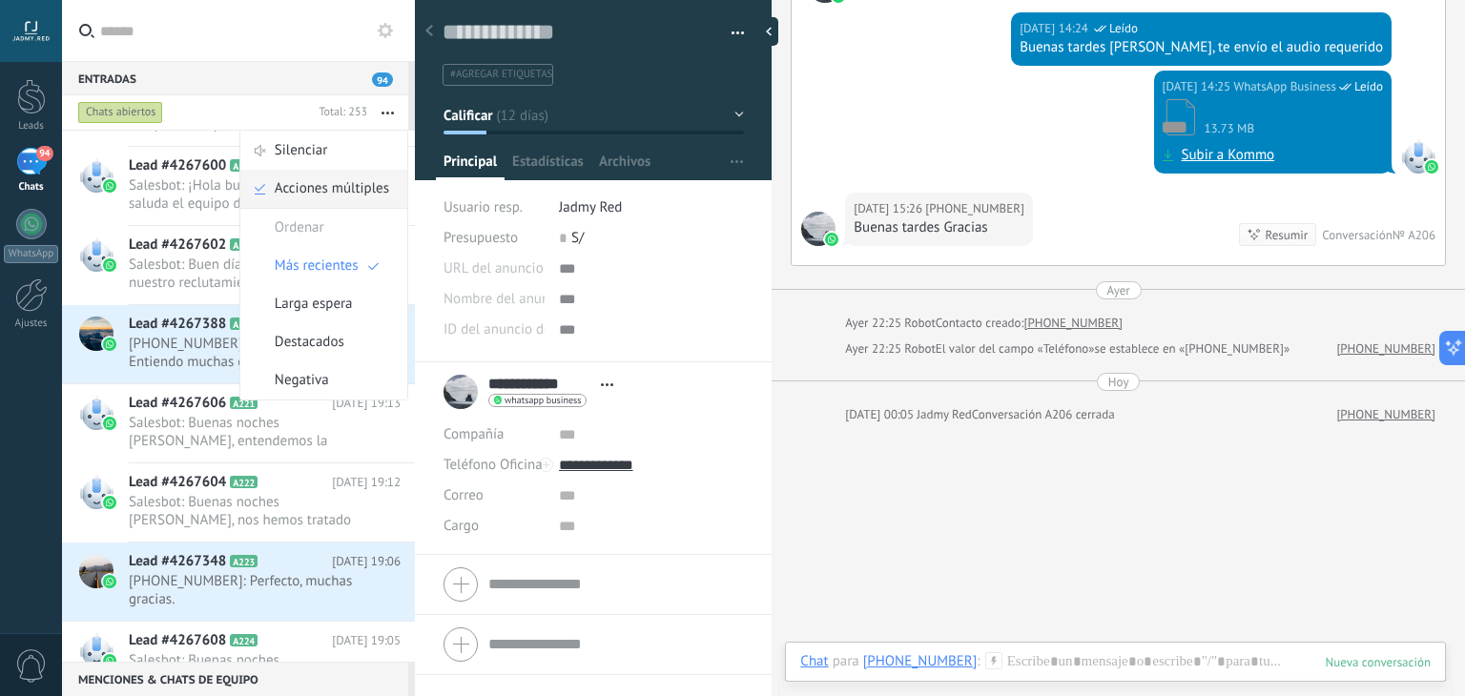
click at [325, 196] on span "Acciones múltiples" at bounding box center [332, 189] width 114 height 38
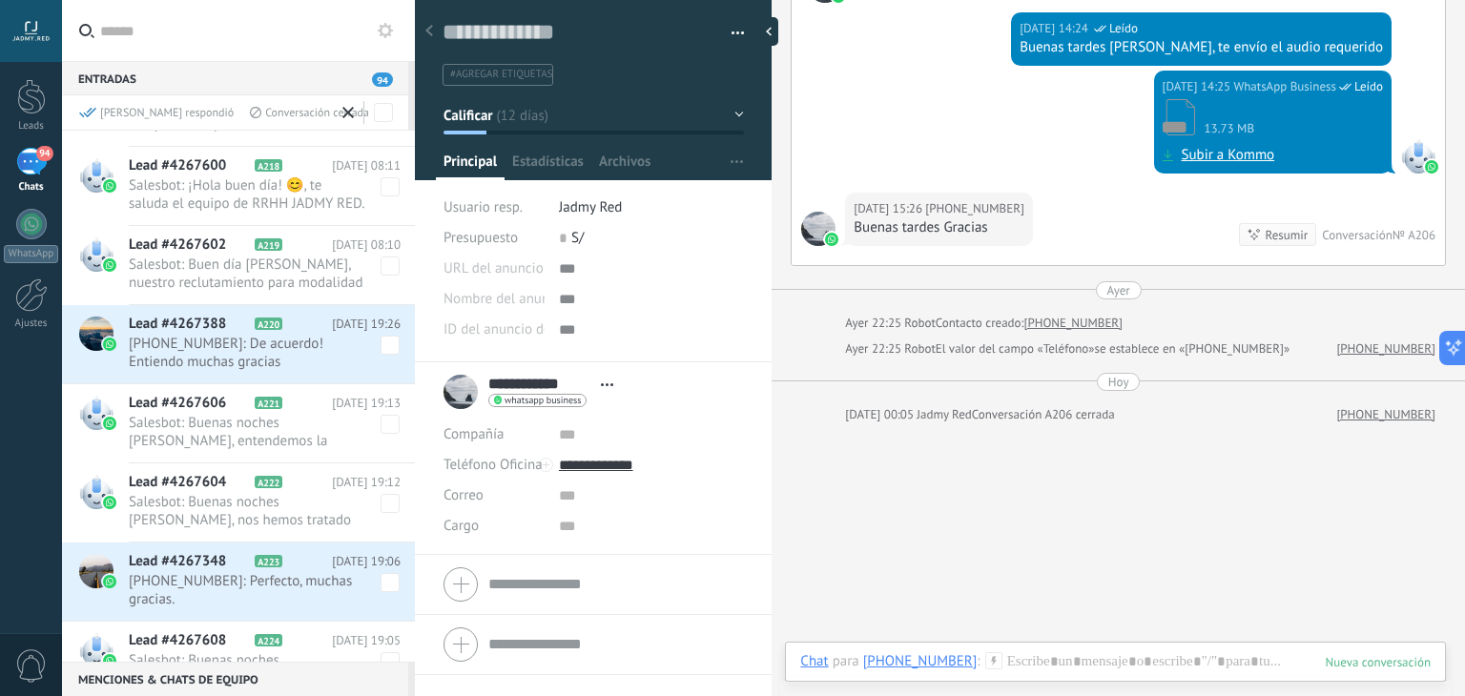
click at [381, 341] on span at bounding box center [390, 345] width 19 height 19
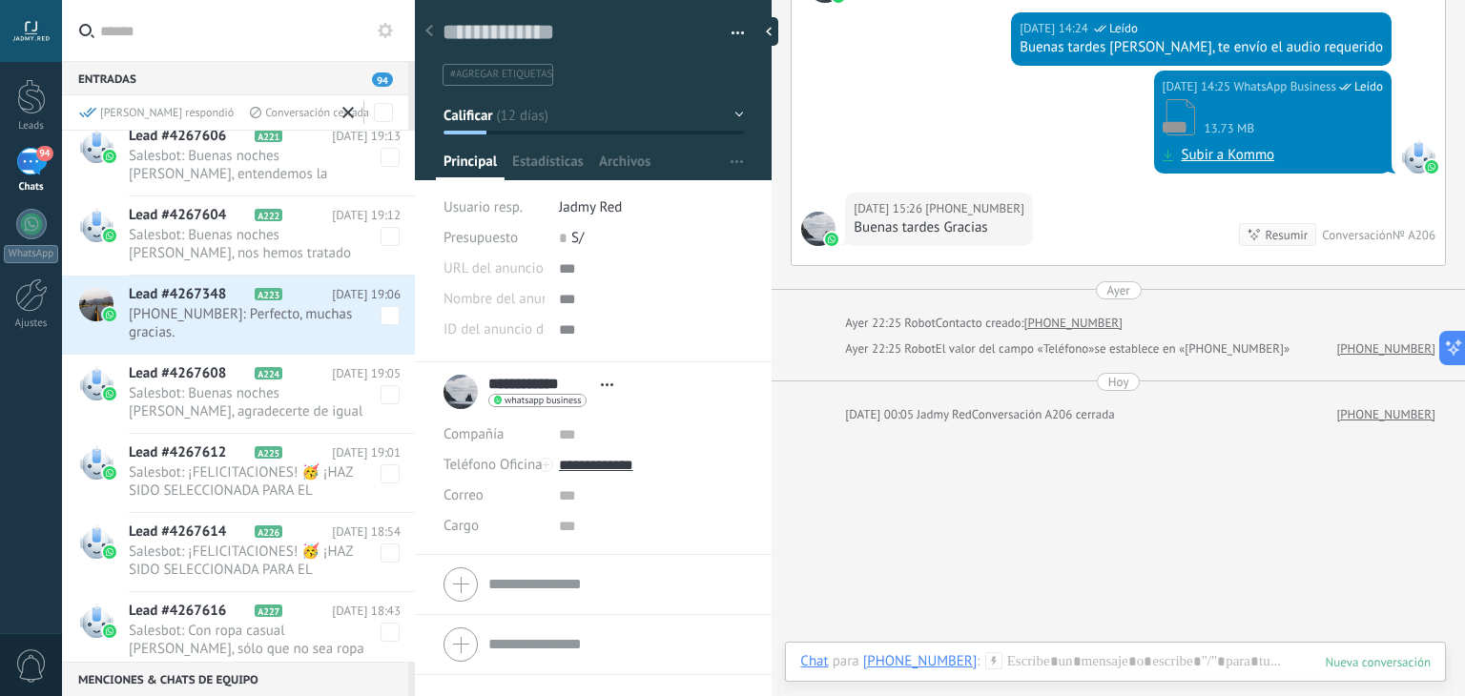
click at [383, 312] on span at bounding box center [390, 315] width 19 height 19
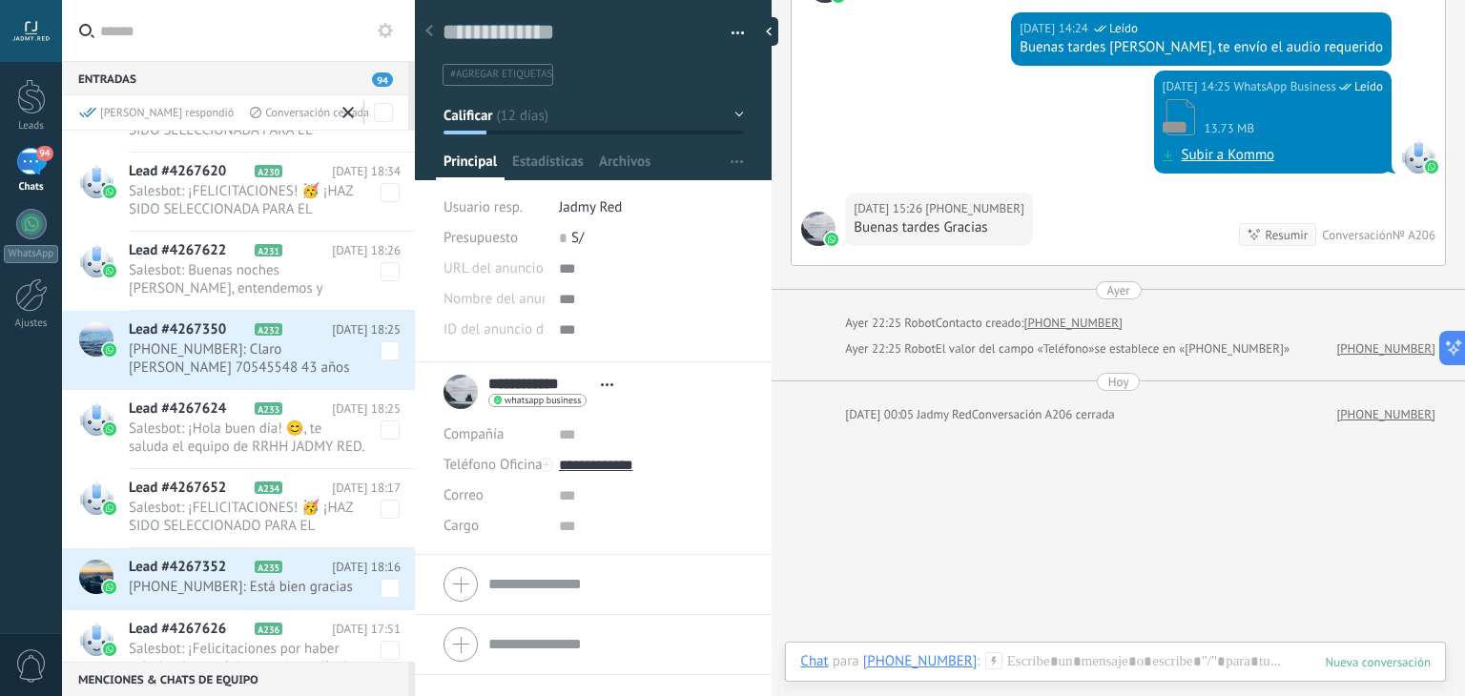
scroll to position [4687, 0]
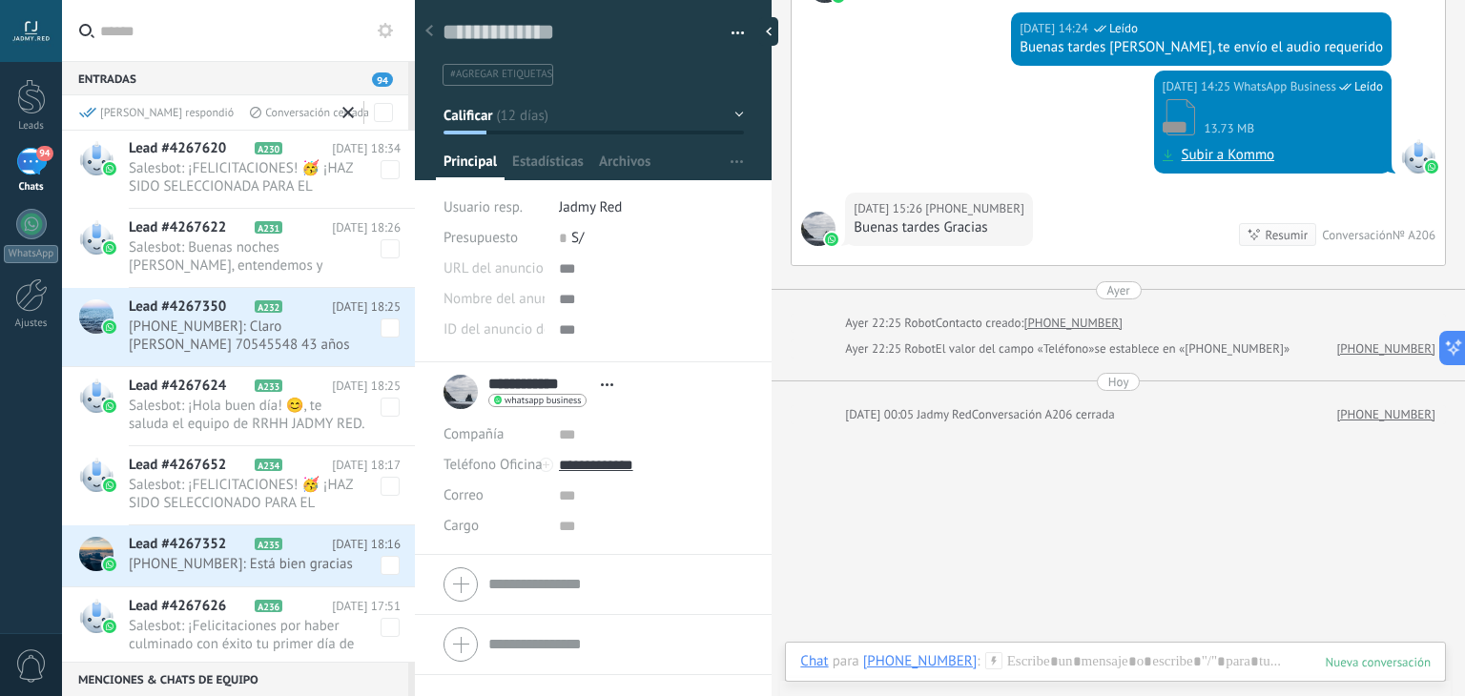
click at [382, 322] on span at bounding box center [390, 328] width 19 height 19
click at [381, 566] on span at bounding box center [390, 565] width 19 height 19
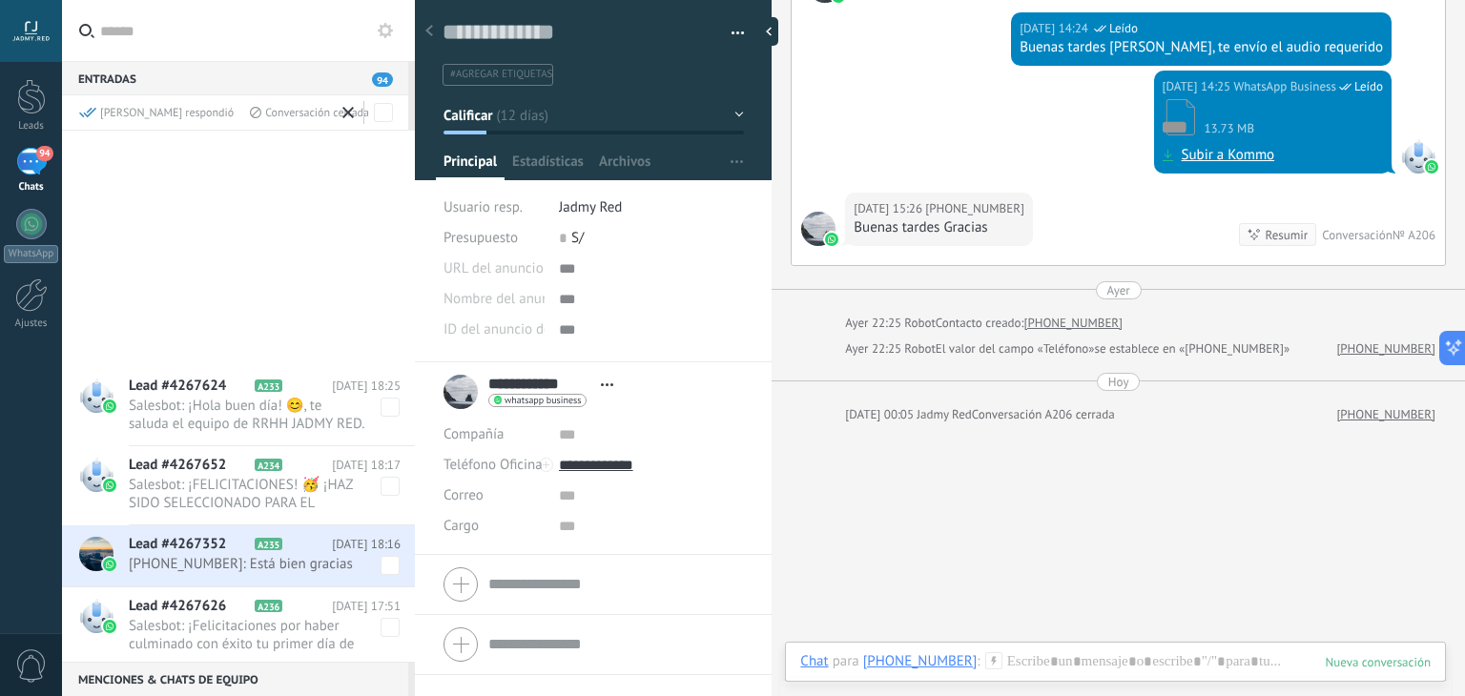
scroll to position [5209, 0]
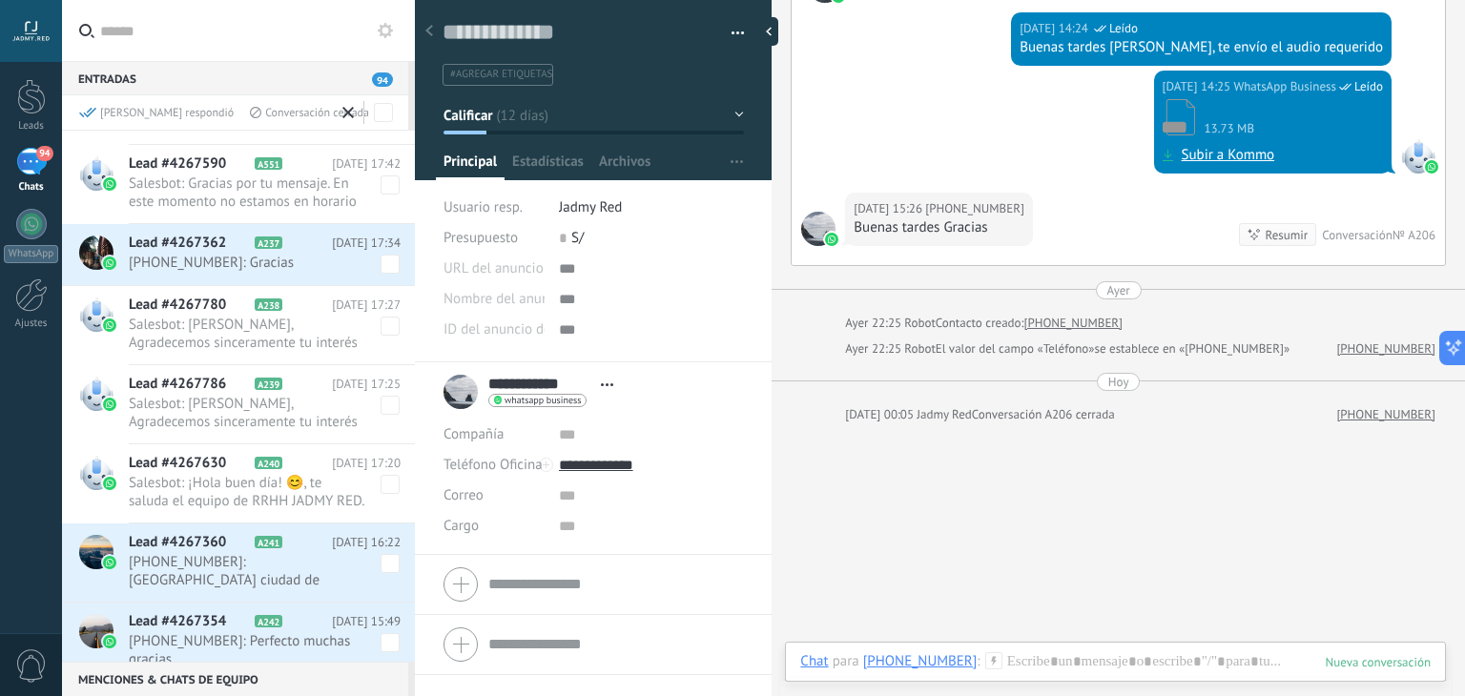
click at [382, 265] on span at bounding box center [390, 264] width 19 height 19
click at [382, 561] on span at bounding box center [390, 563] width 19 height 19
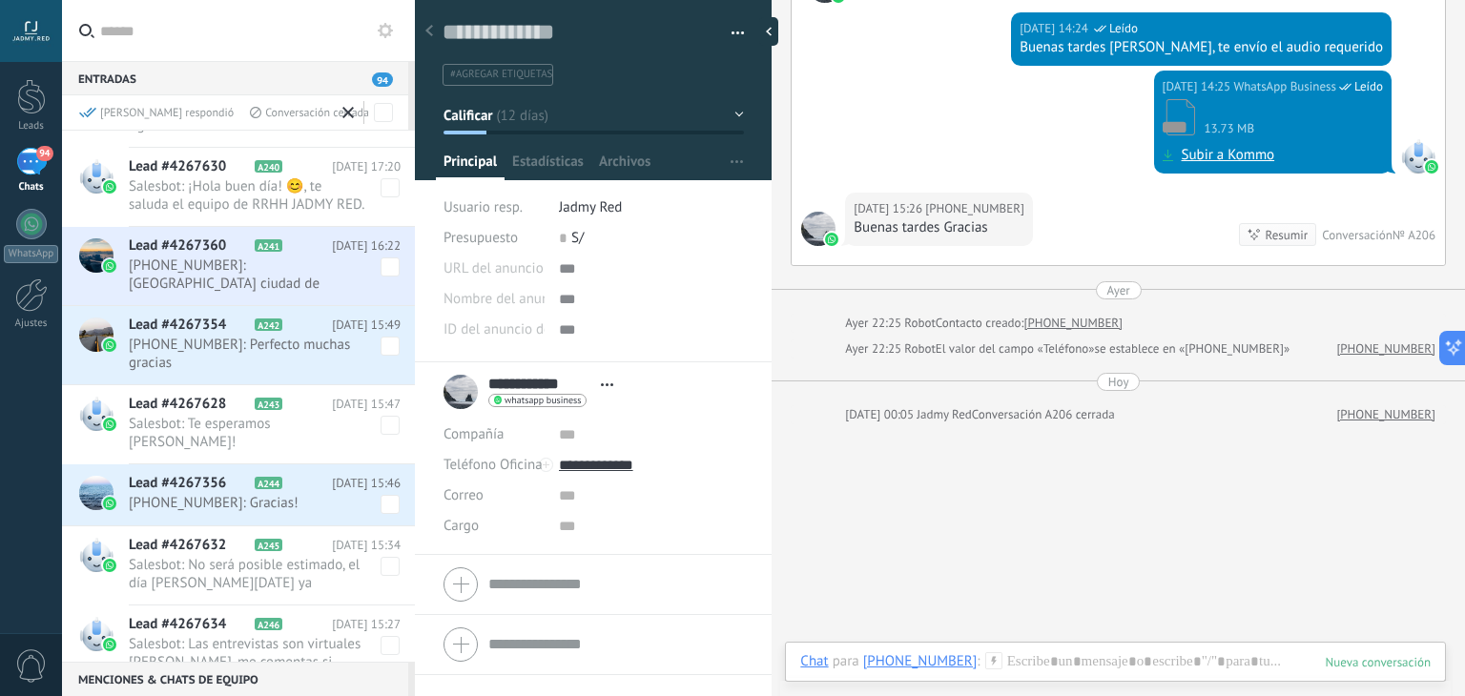
scroll to position [5526, 0]
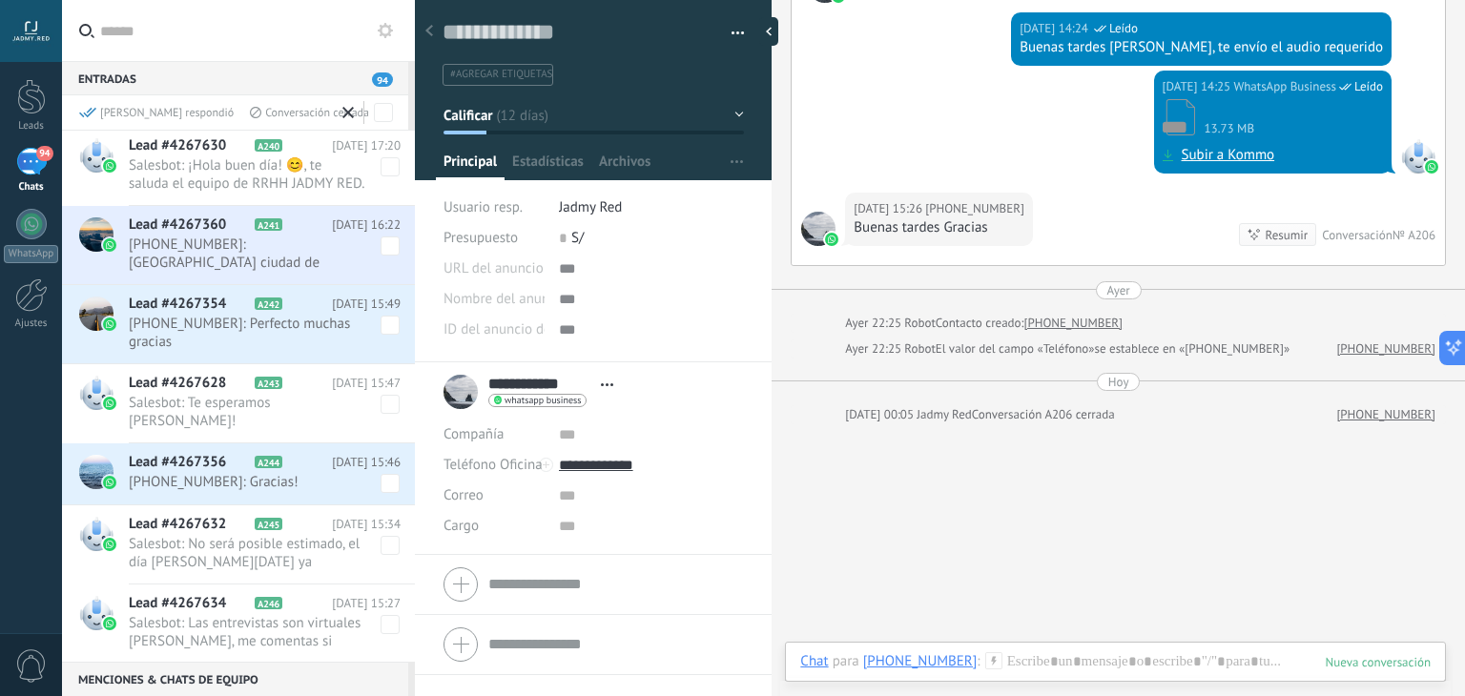
click at [380, 333] on span "[PHONE_NUMBER]: Perfecto muchas gracias" at bounding box center [265, 333] width 272 height 36
click at [381, 322] on span at bounding box center [390, 325] width 19 height 19
click at [382, 474] on span at bounding box center [390, 483] width 19 height 19
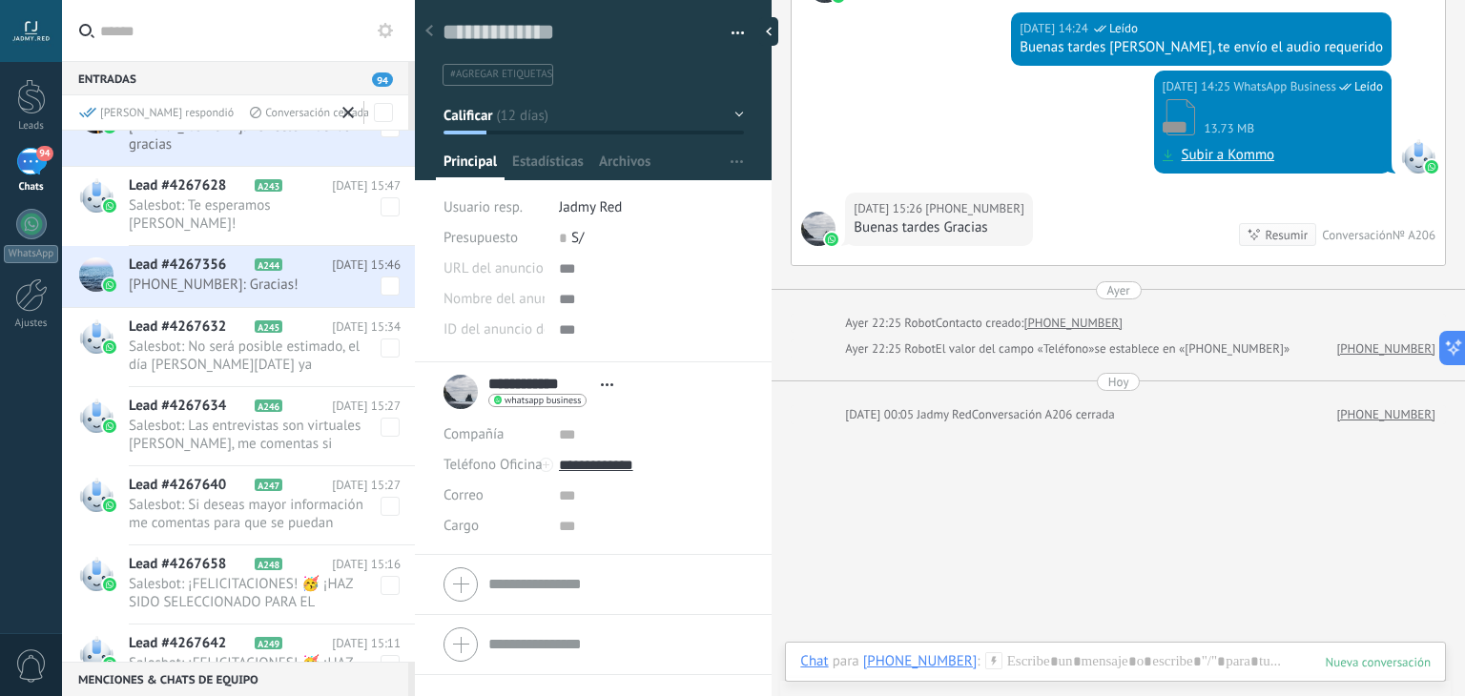
scroll to position [5582, 0]
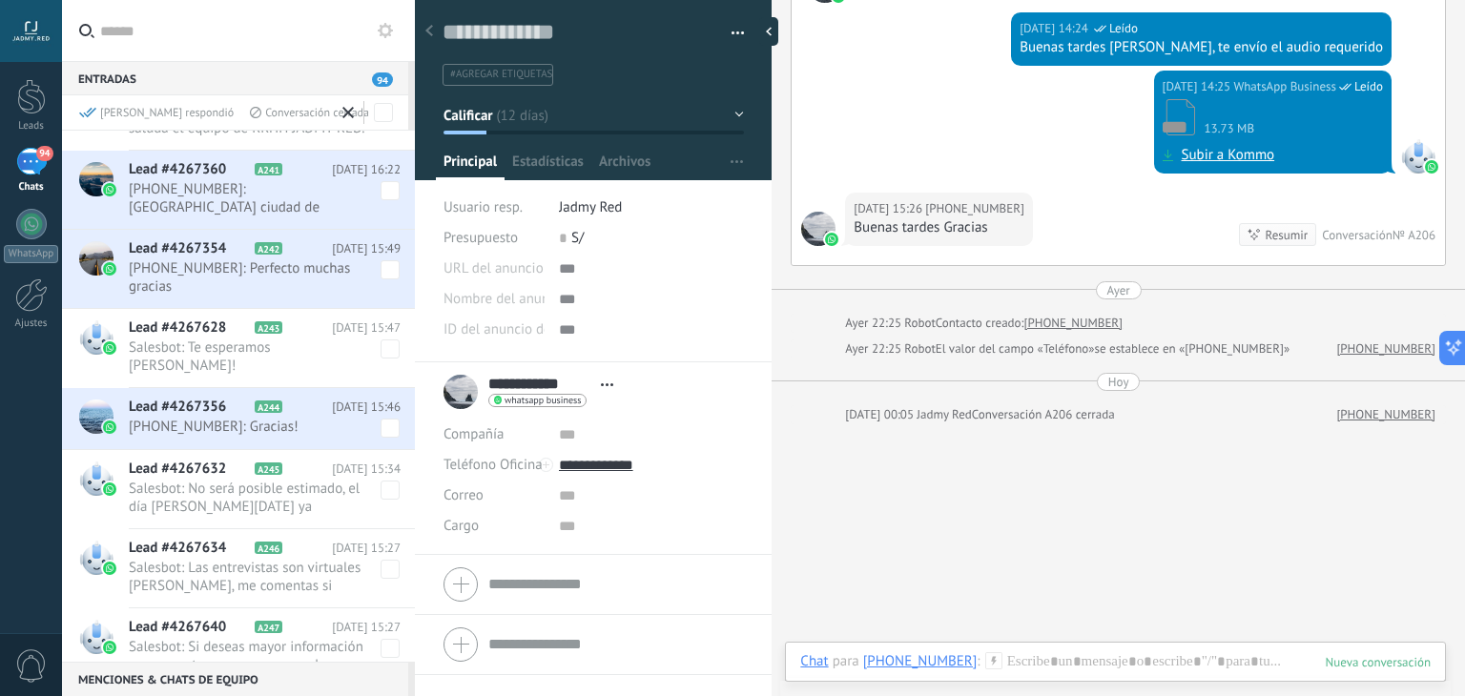
click at [385, 181] on span at bounding box center [390, 190] width 19 height 19
click at [127, 117] on div "[PERSON_NAME] respondió" at bounding box center [156, 113] width 155 height 16
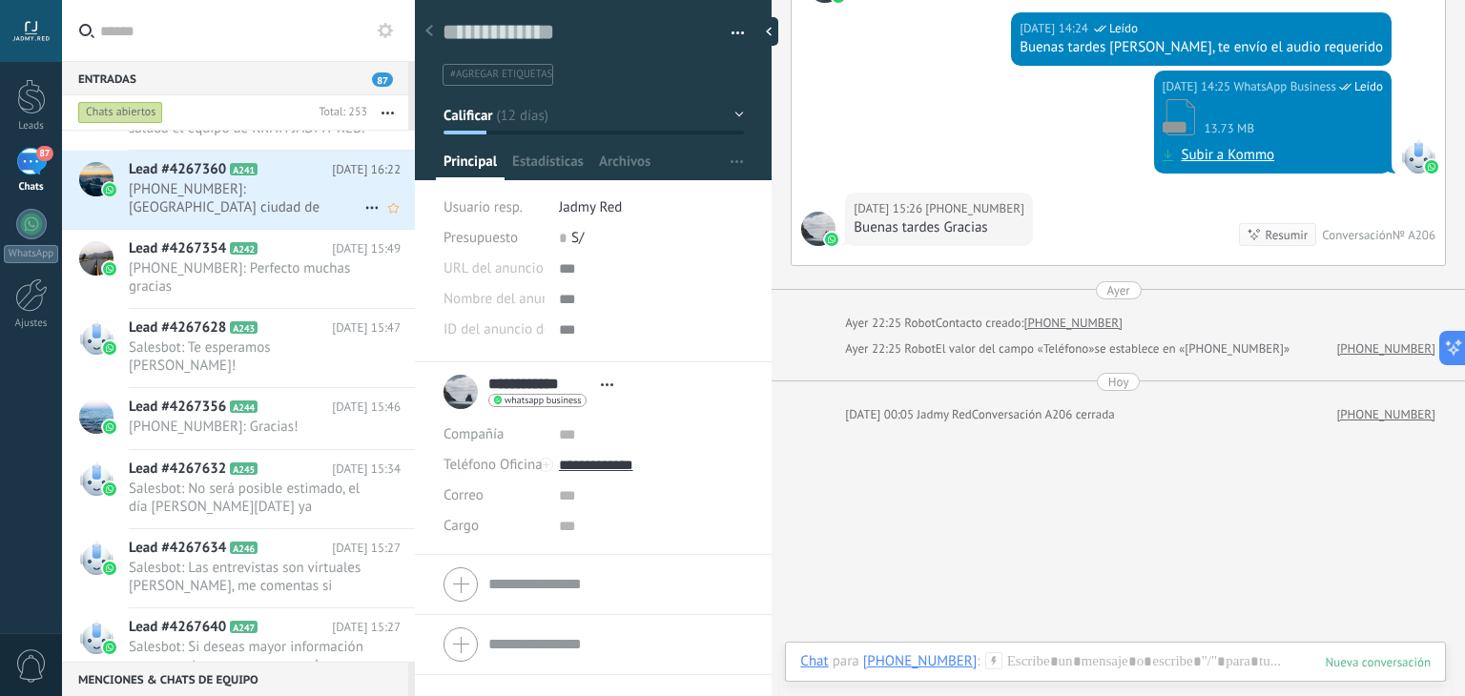
click at [274, 223] on div "Lead #4267360 A241 [DATE] 16:22 [PHONE_NUMBER]: [GEOGRAPHIC_DATA] ciudad de [GE…" at bounding box center [272, 190] width 286 height 78
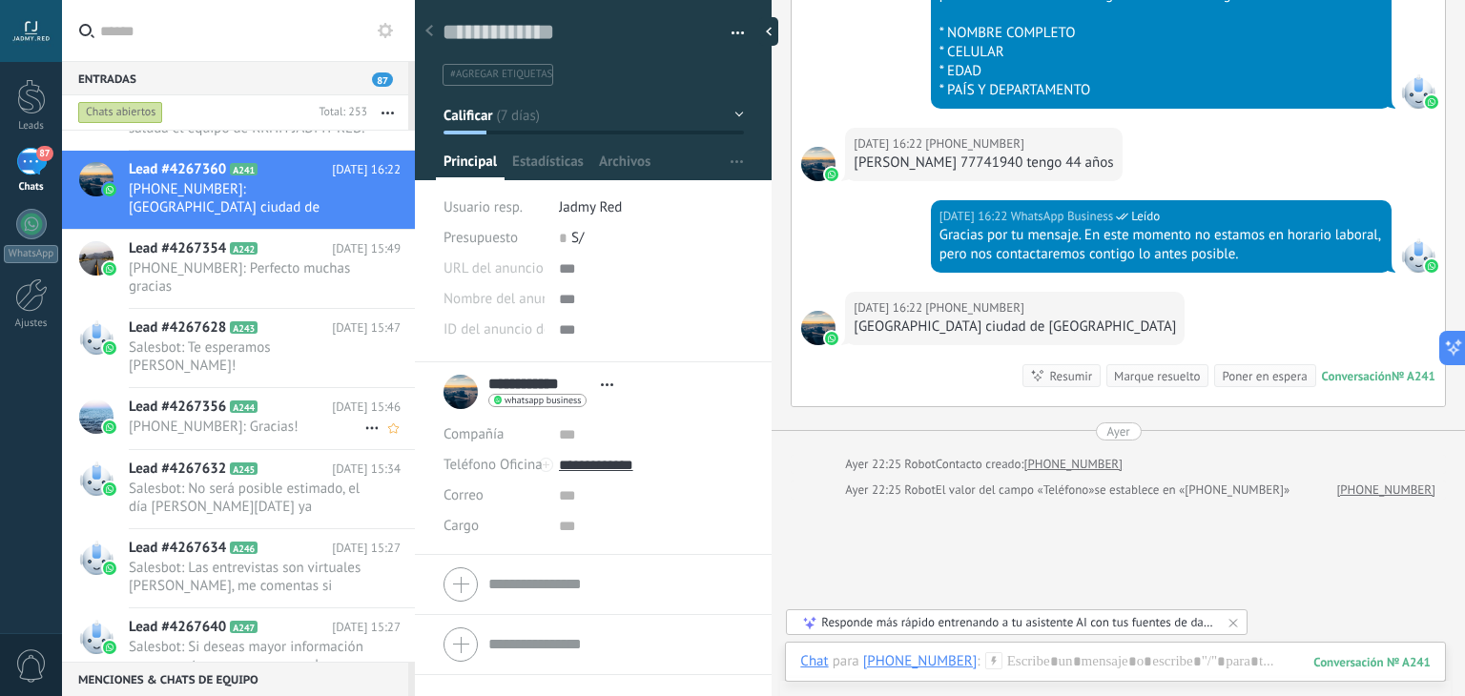
scroll to position [5589, 0]
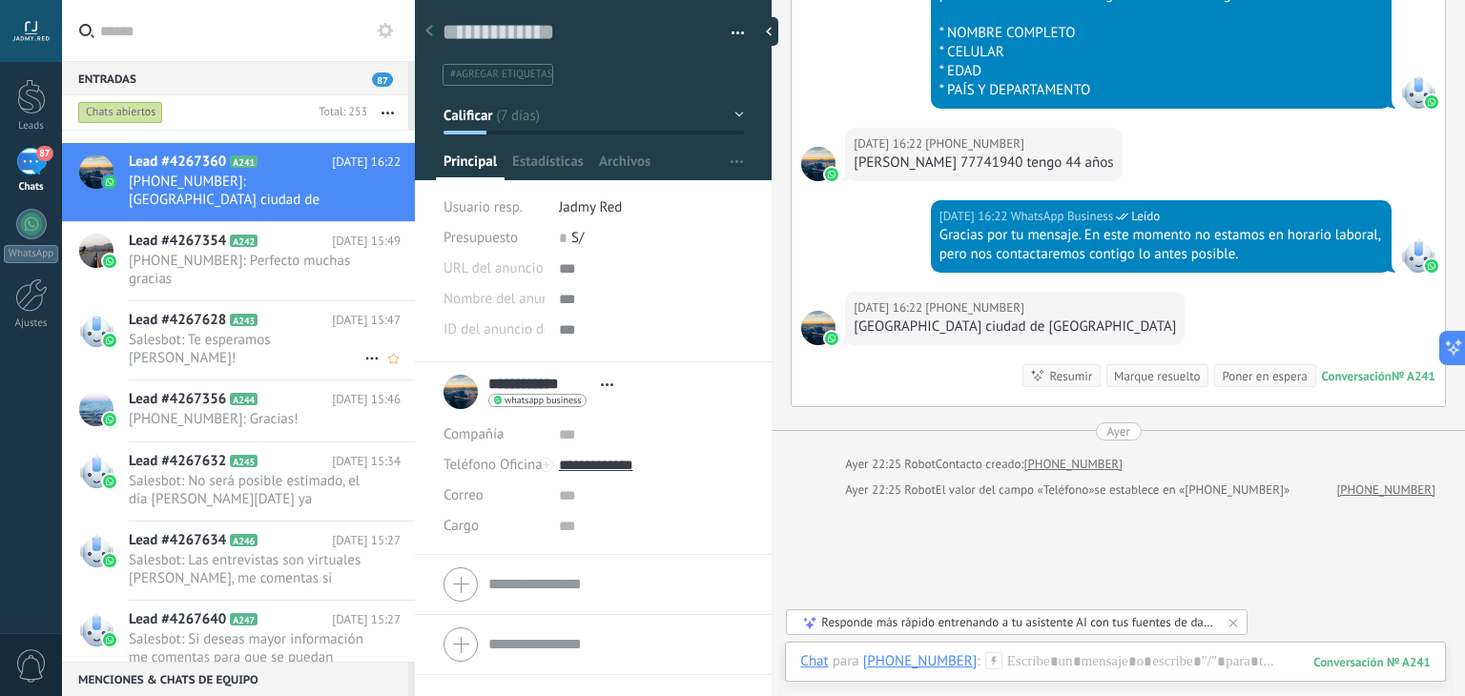
click at [295, 352] on div "Lead #4267628 A243 [DATE] 15:47 Salesbot: Te esperamos [PERSON_NAME]!" at bounding box center [272, 340] width 286 height 78
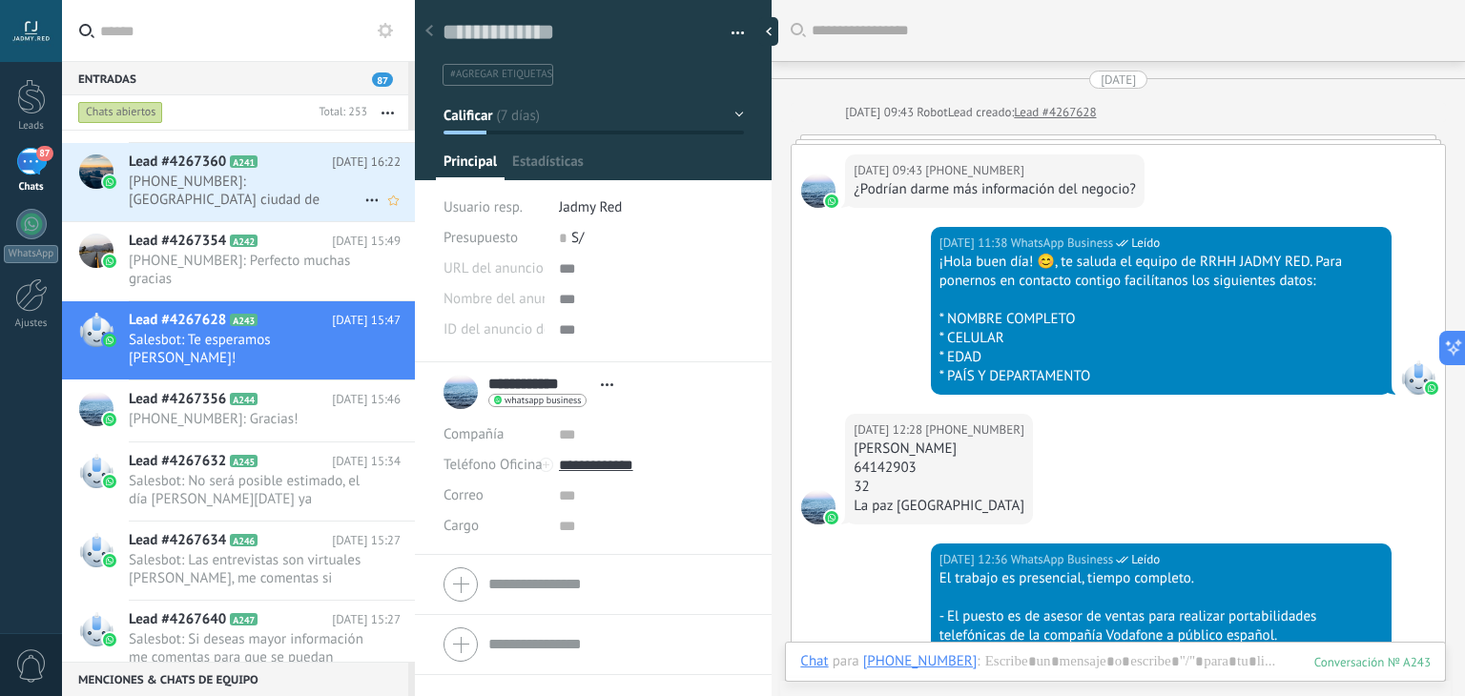
scroll to position [28, 0]
click at [345, 191] on span "[PHONE_NUMBER]: [GEOGRAPHIC_DATA] ciudad de [GEOGRAPHIC_DATA]" at bounding box center [247, 191] width 236 height 36
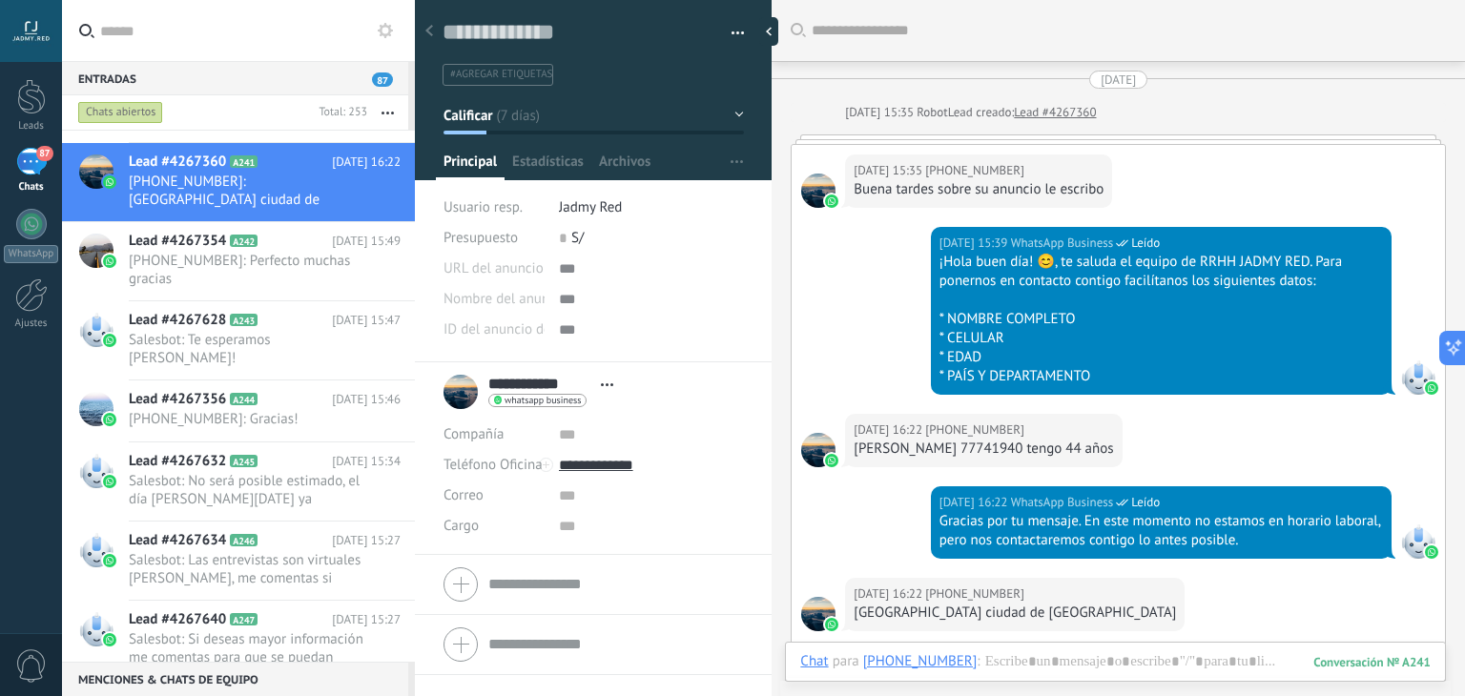
scroll to position [286, 0]
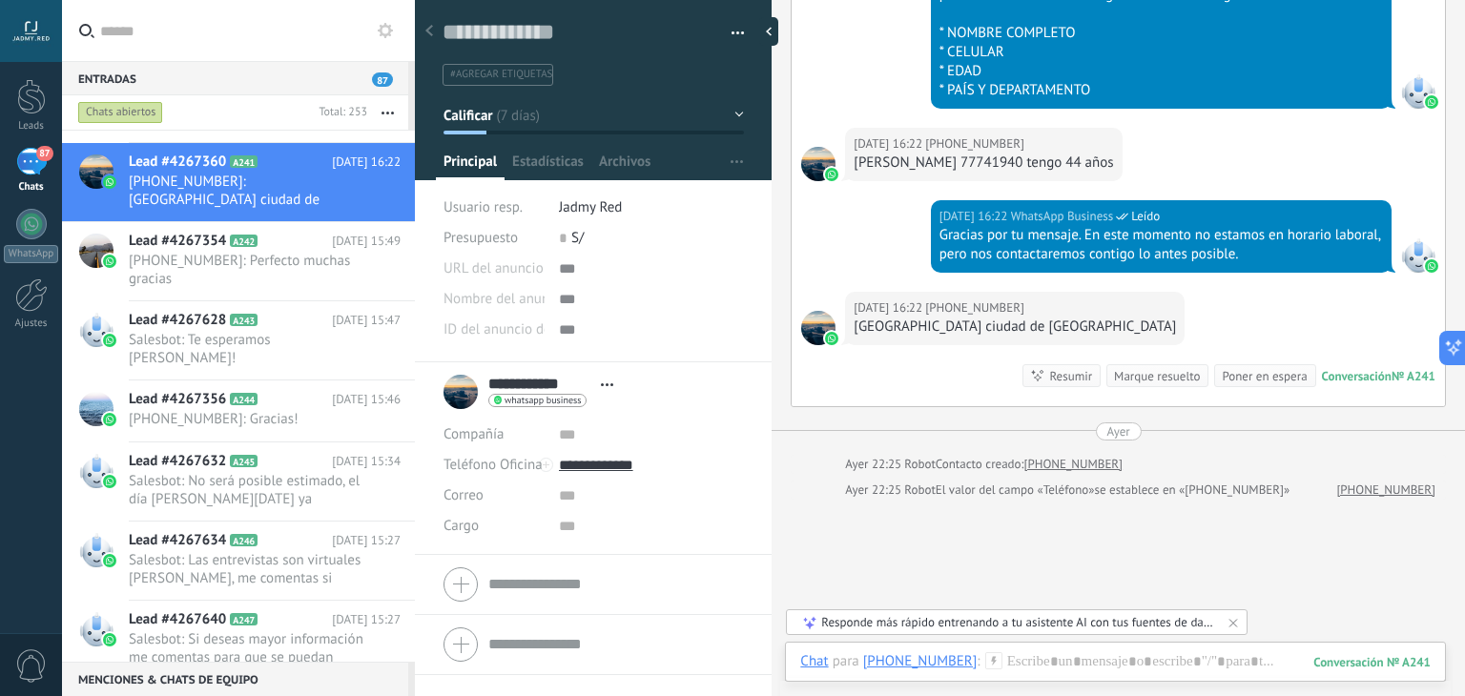
click at [1150, 367] on div "Marque resuelto" at bounding box center [1157, 376] width 86 height 18
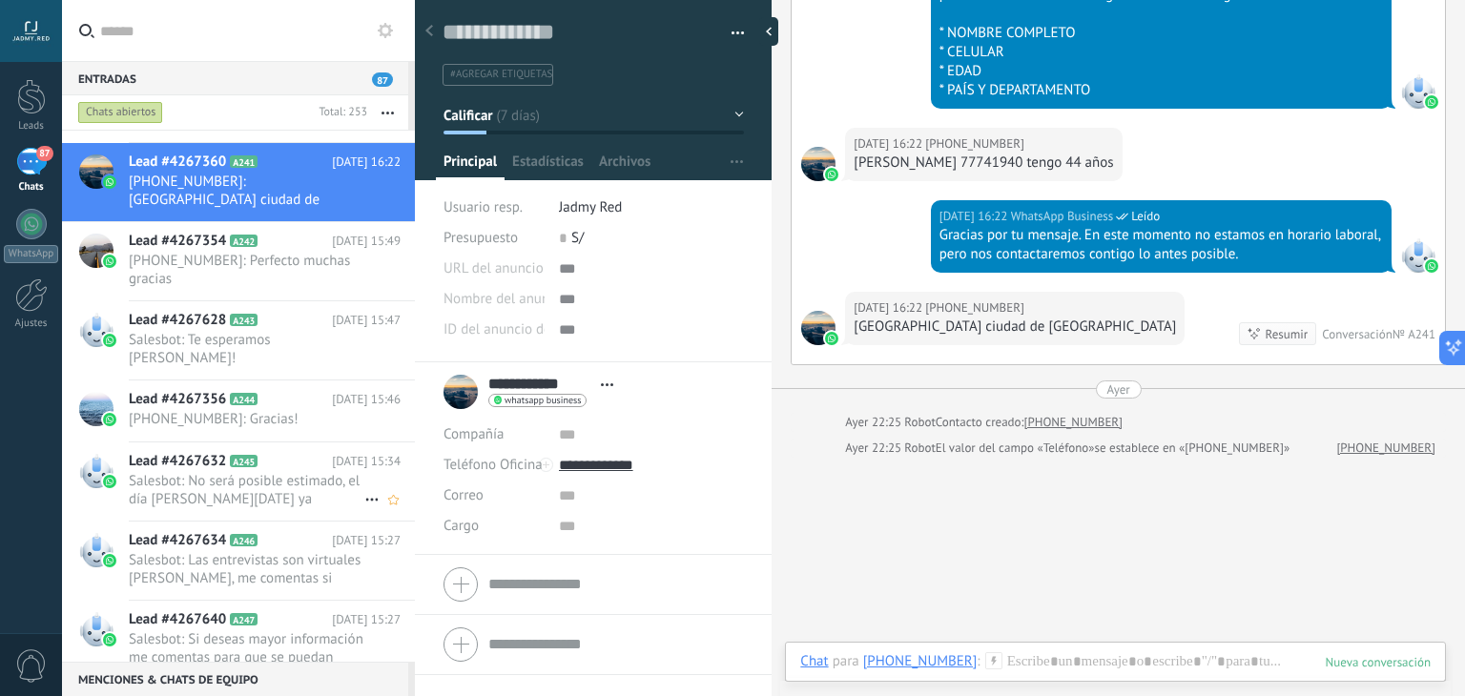
scroll to position [351, 0]
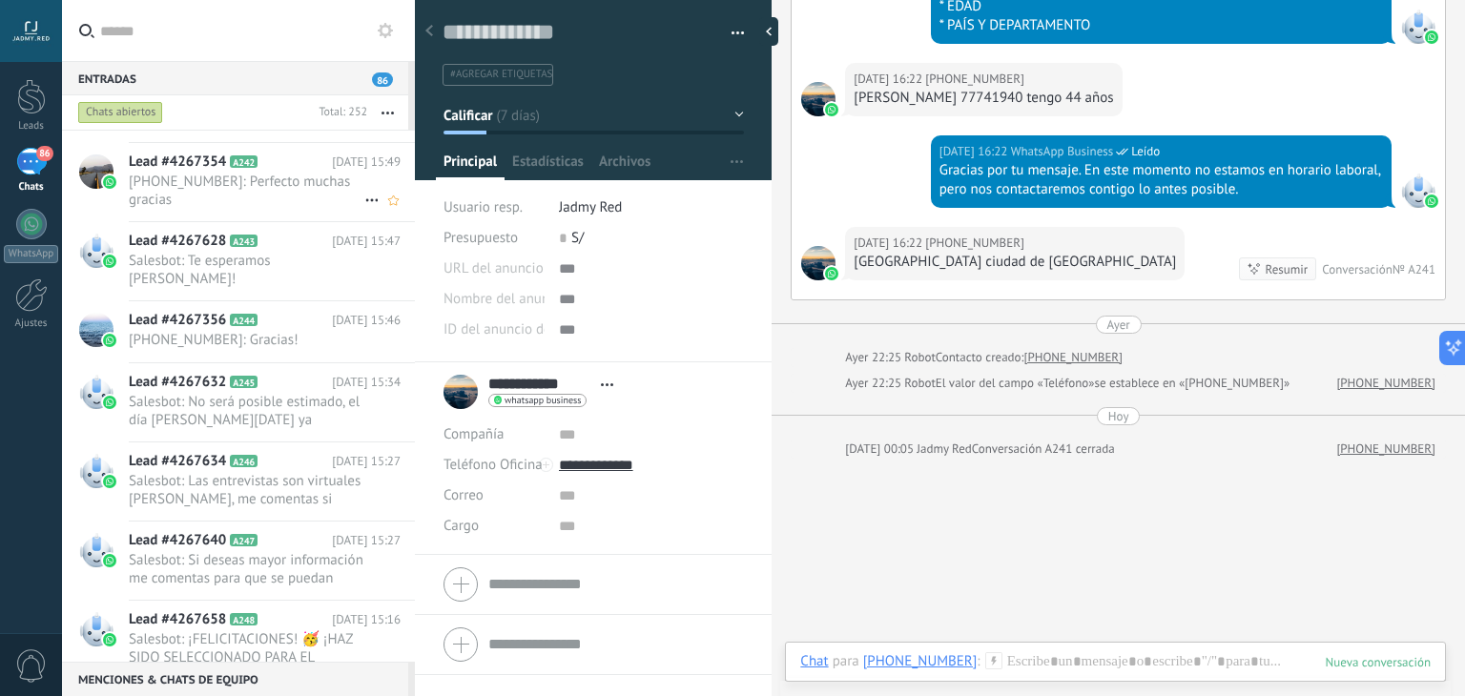
click at [256, 211] on div "Lead #4267354 A242 [DATE] 15:49 [PHONE_NUMBER]: Perfecto muchas gracias" at bounding box center [272, 182] width 286 height 78
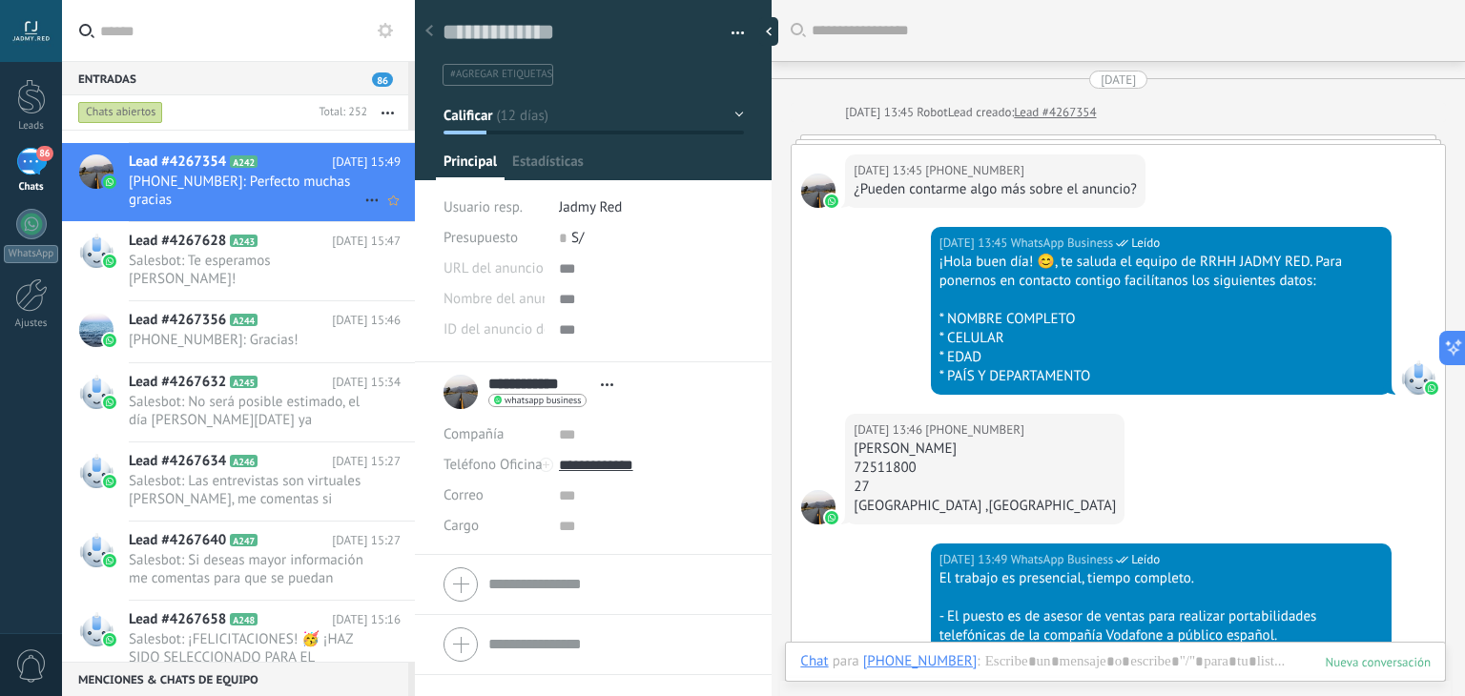
scroll to position [1980, 0]
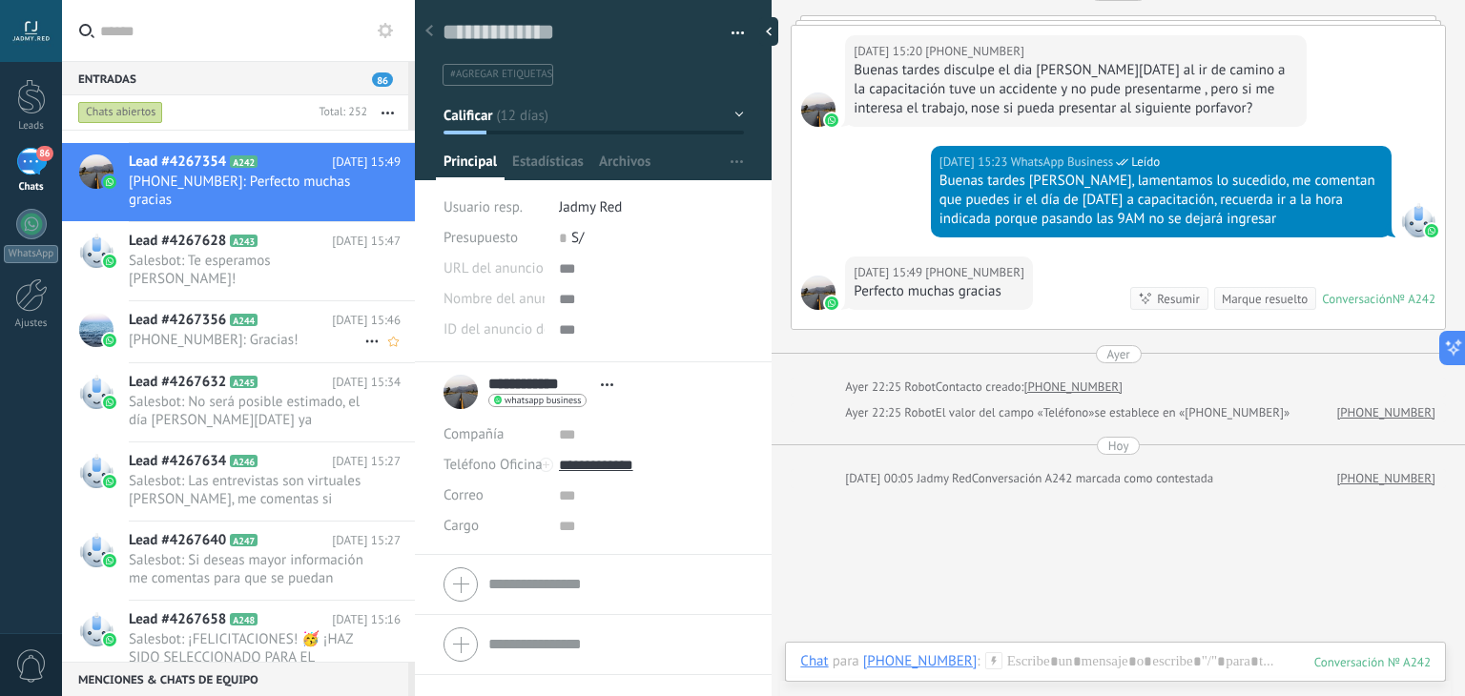
click at [279, 311] on icon at bounding box center [272, 320] width 19 height 19
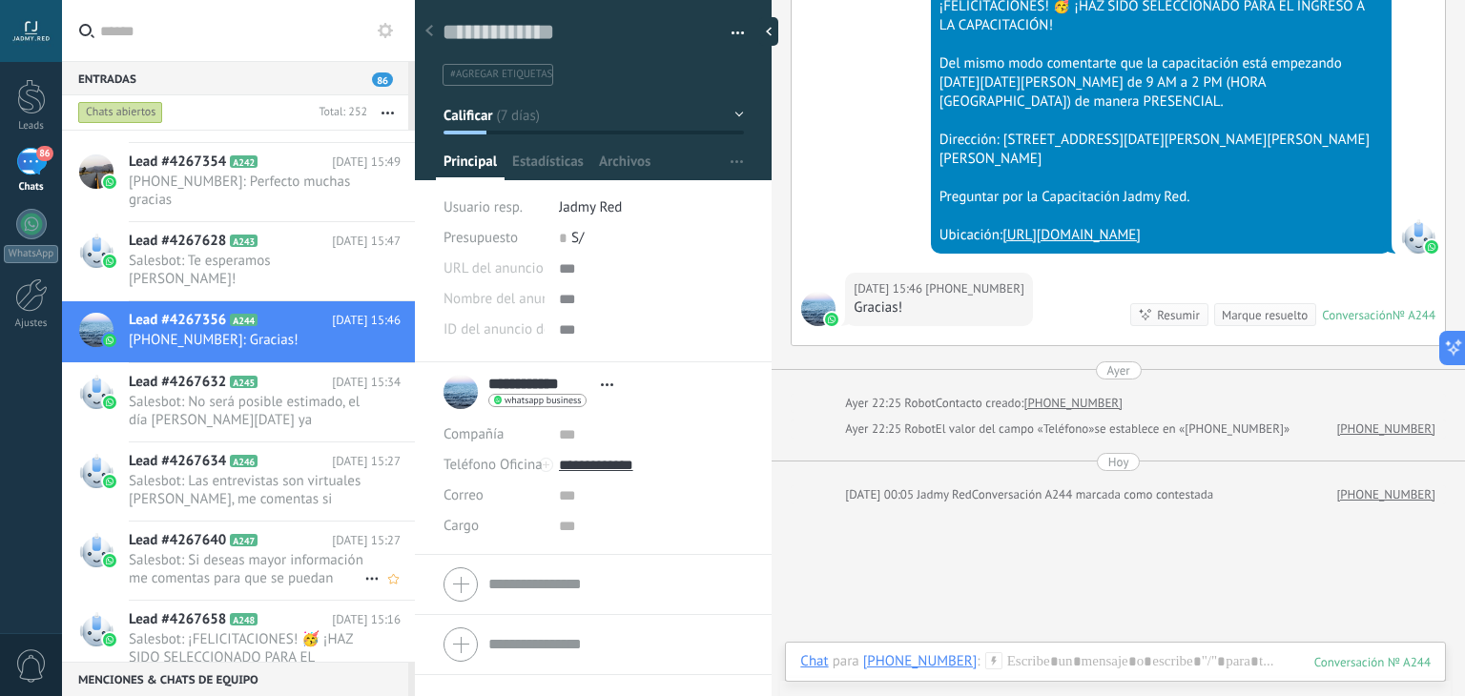
scroll to position [5656, 0]
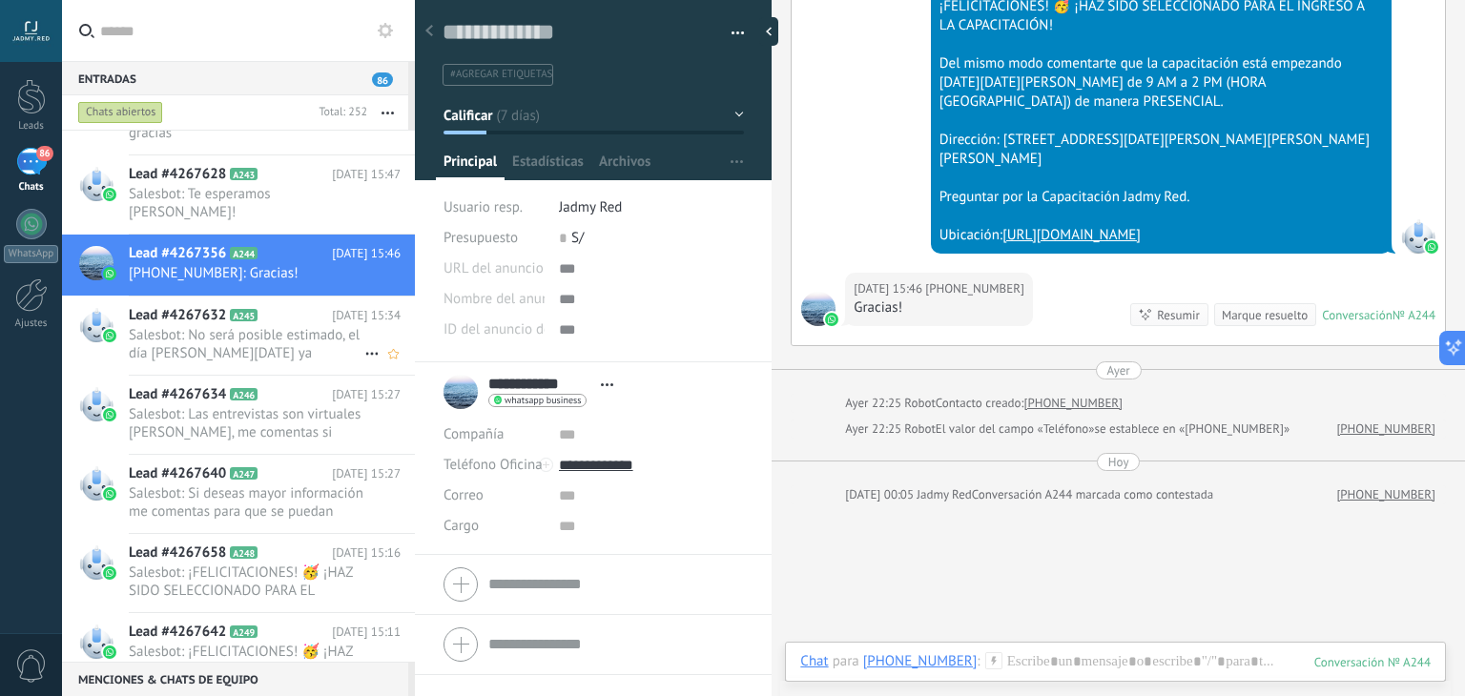
click at [253, 326] on span "Salesbot: No será posible estimado, el día [PERSON_NAME][DATE] ya empezaron las…" at bounding box center [247, 344] width 236 height 36
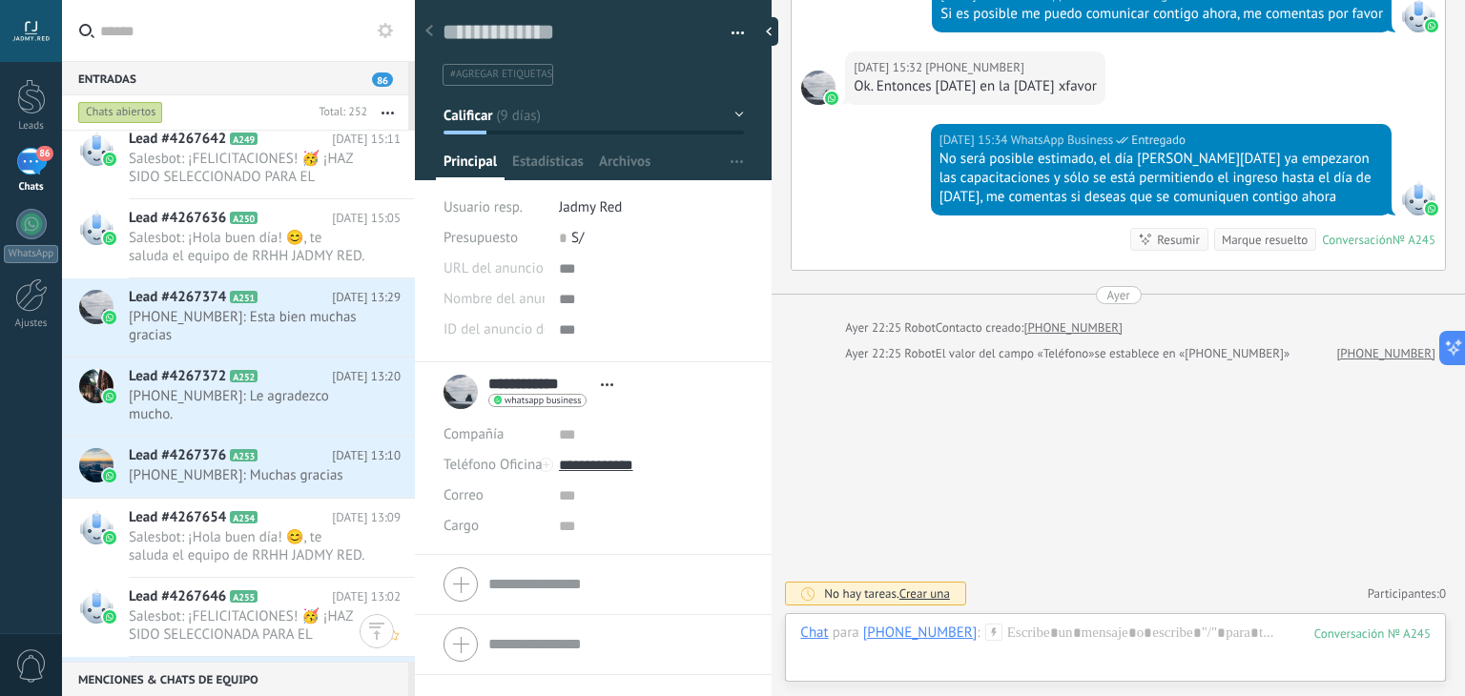
scroll to position [6240, 0]
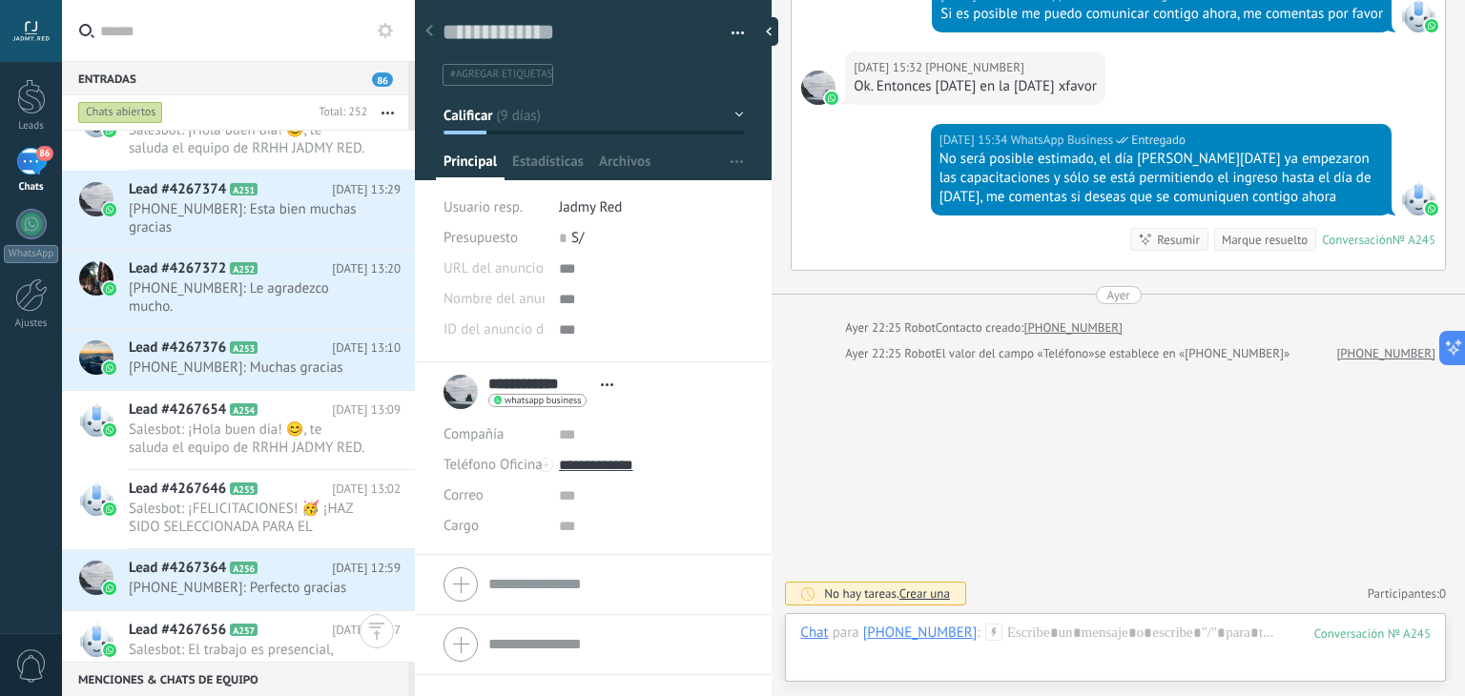
click at [385, 104] on button "button" at bounding box center [387, 112] width 41 height 34
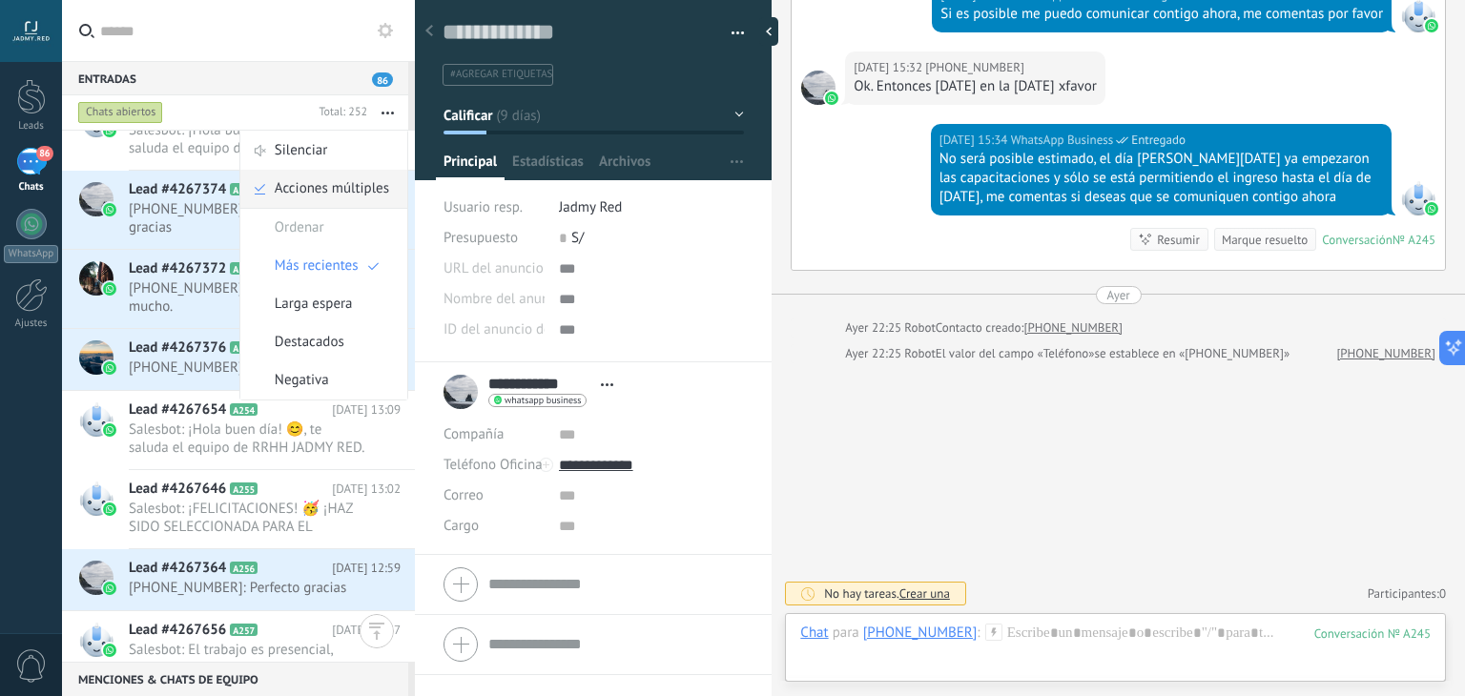
click at [356, 187] on span "Acciones múltiples" at bounding box center [332, 189] width 114 height 38
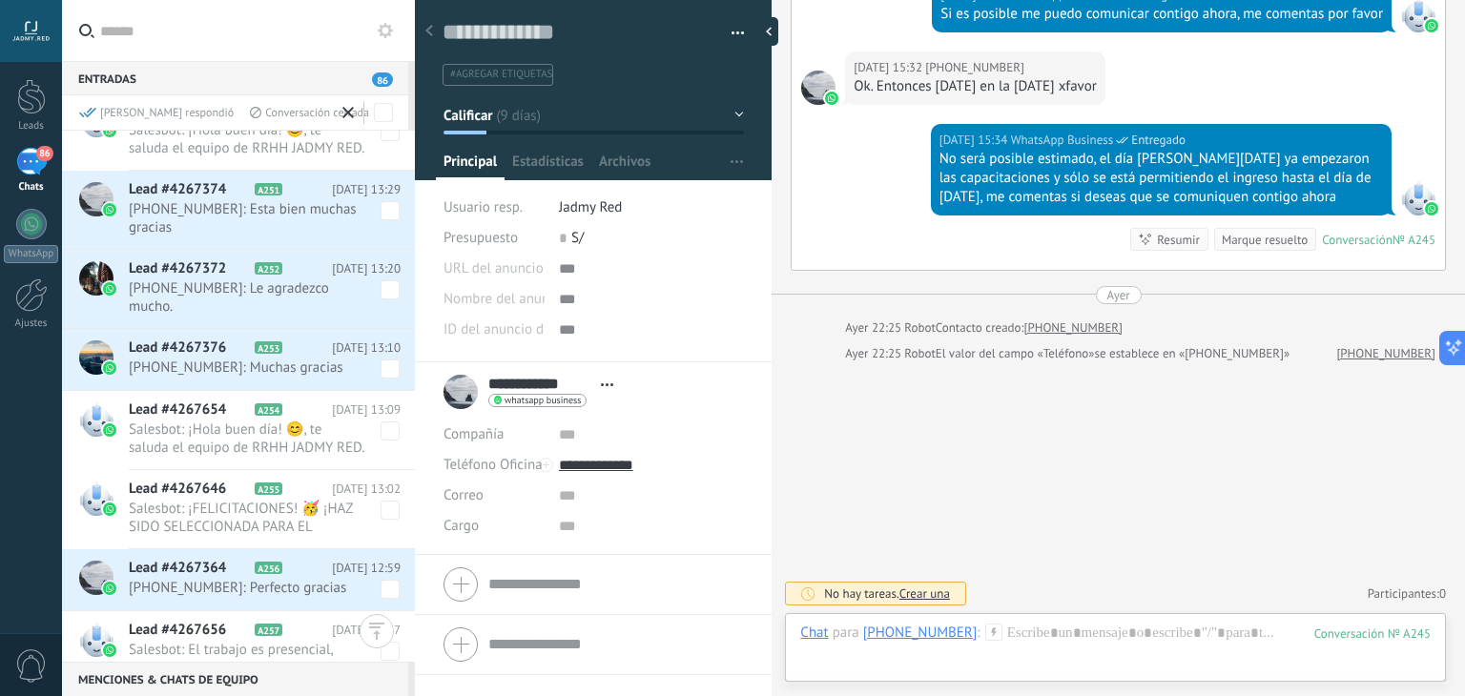
click at [375, 219] on span "[PHONE_NUMBER]: Esta bien muchas gracias" at bounding box center [265, 218] width 272 height 36
click at [382, 214] on span at bounding box center [390, 210] width 19 height 19
click at [381, 292] on span at bounding box center [390, 289] width 19 height 19
click at [384, 360] on span at bounding box center [390, 369] width 19 height 19
click at [385, 580] on span at bounding box center [390, 589] width 19 height 19
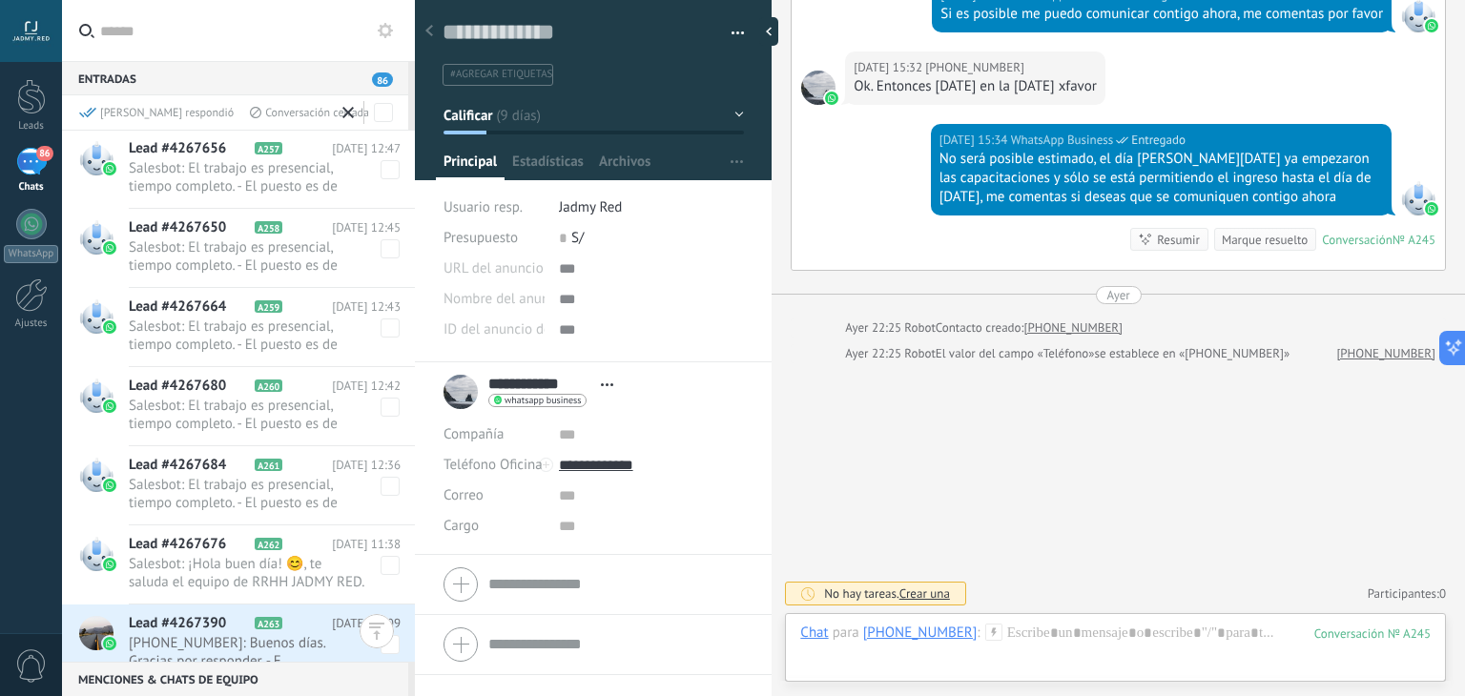
scroll to position [7022, 0]
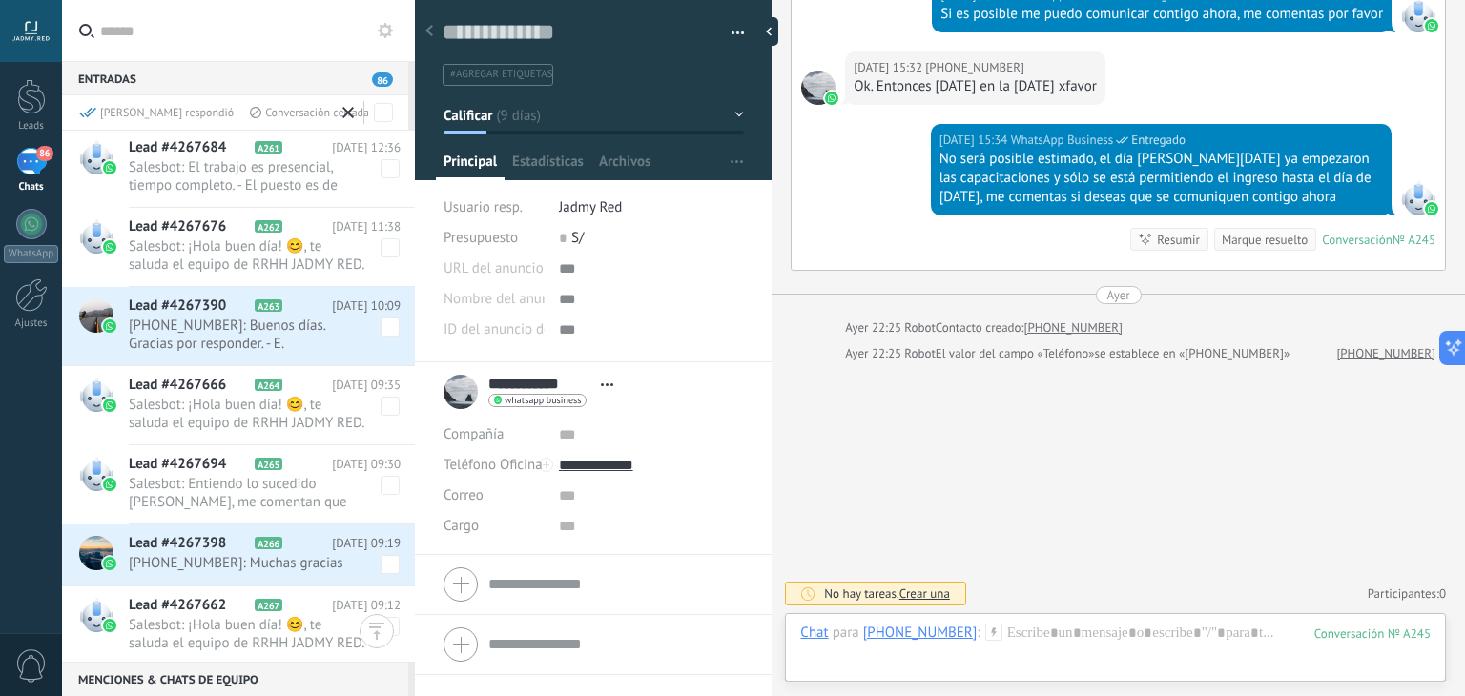
click at [381, 329] on span at bounding box center [390, 327] width 19 height 19
click at [381, 566] on span at bounding box center [390, 564] width 19 height 19
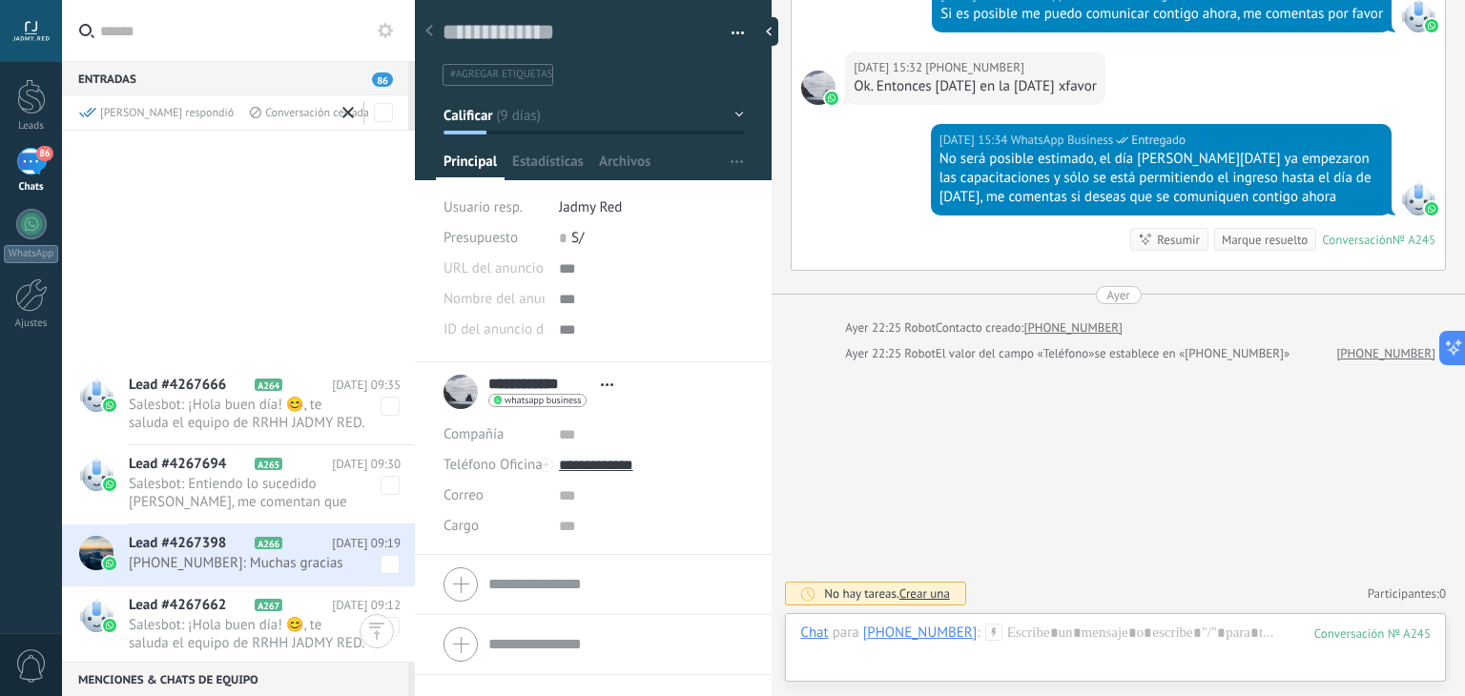
scroll to position [7488, 0]
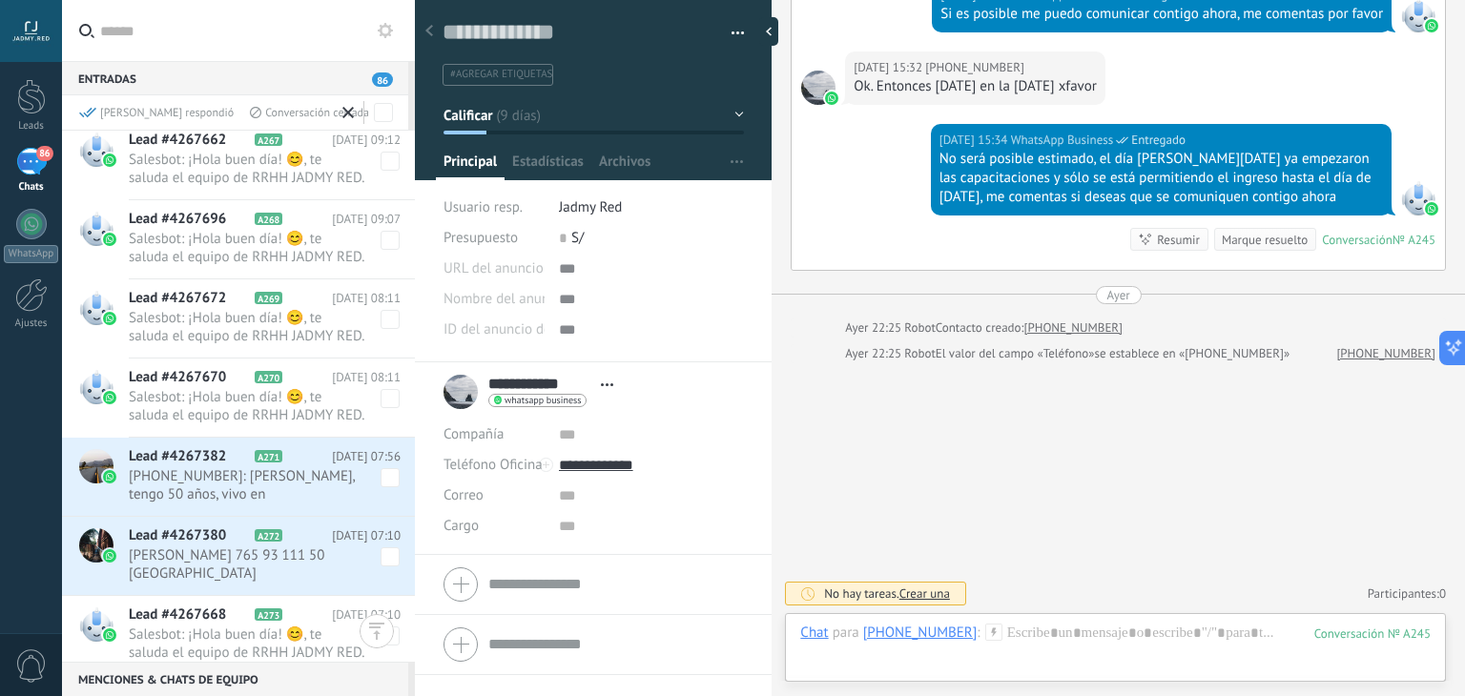
click at [382, 470] on span at bounding box center [390, 477] width 19 height 19
click at [385, 568] on span "[PERSON_NAME] 765 93 111 50 [GEOGRAPHIC_DATA] [GEOGRAPHIC_DATA]" at bounding box center [265, 565] width 272 height 36
click at [385, 558] on span at bounding box center [390, 557] width 19 height 19
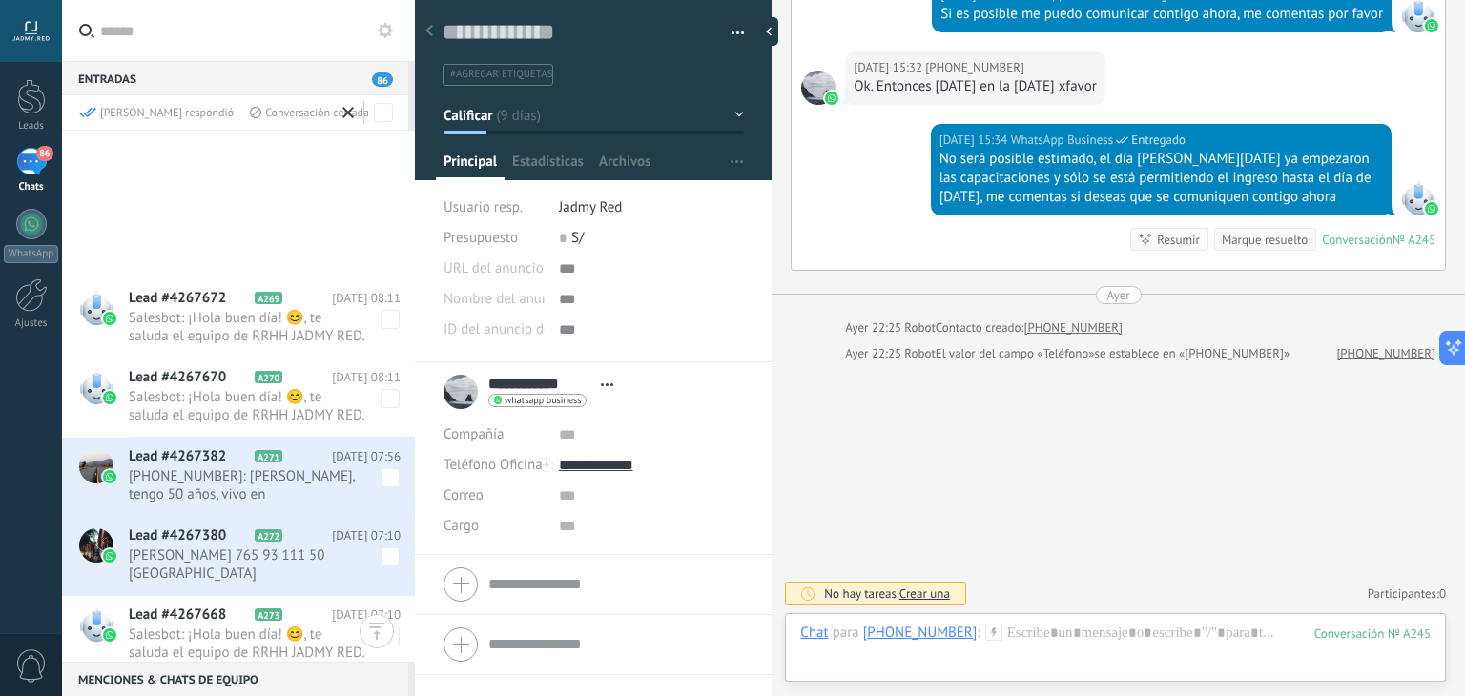
scroll to position [7945, 0]
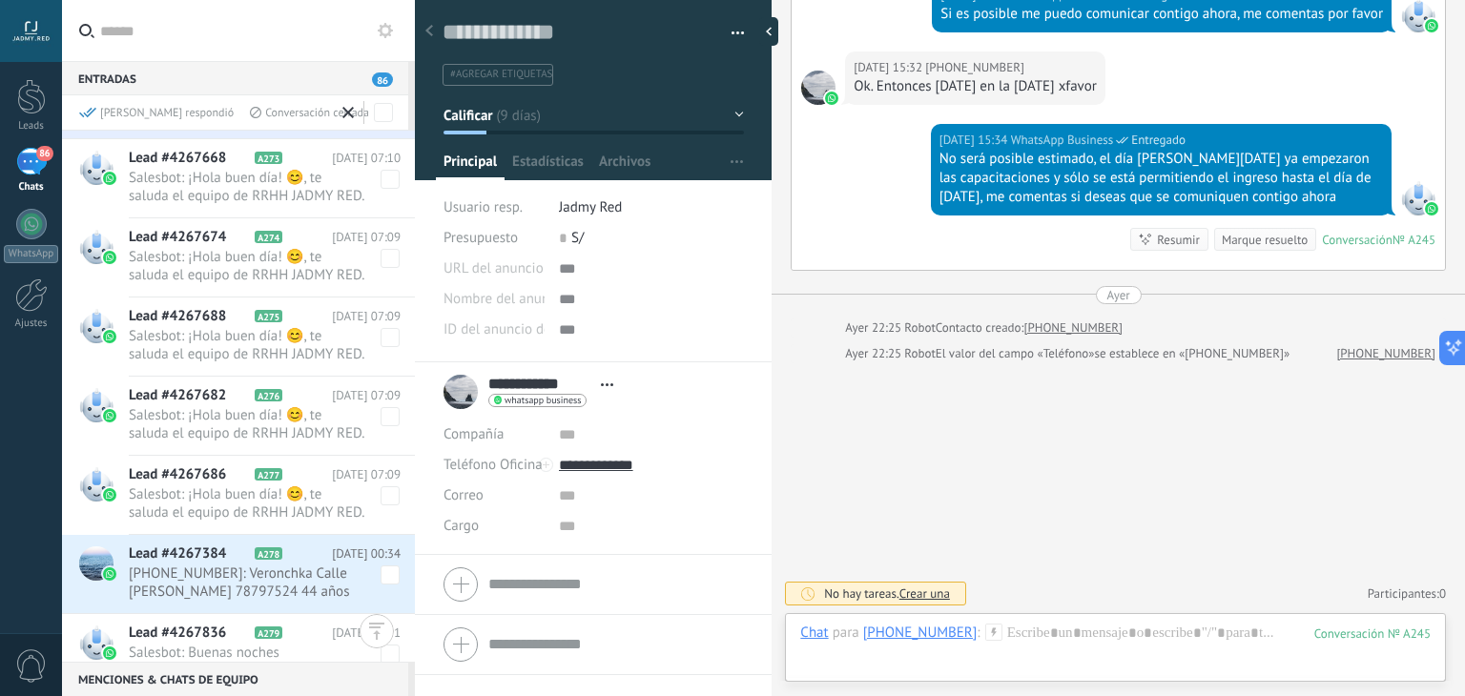
click at [384, 575] on span at bounding box center [390, 575] width 19 height 19
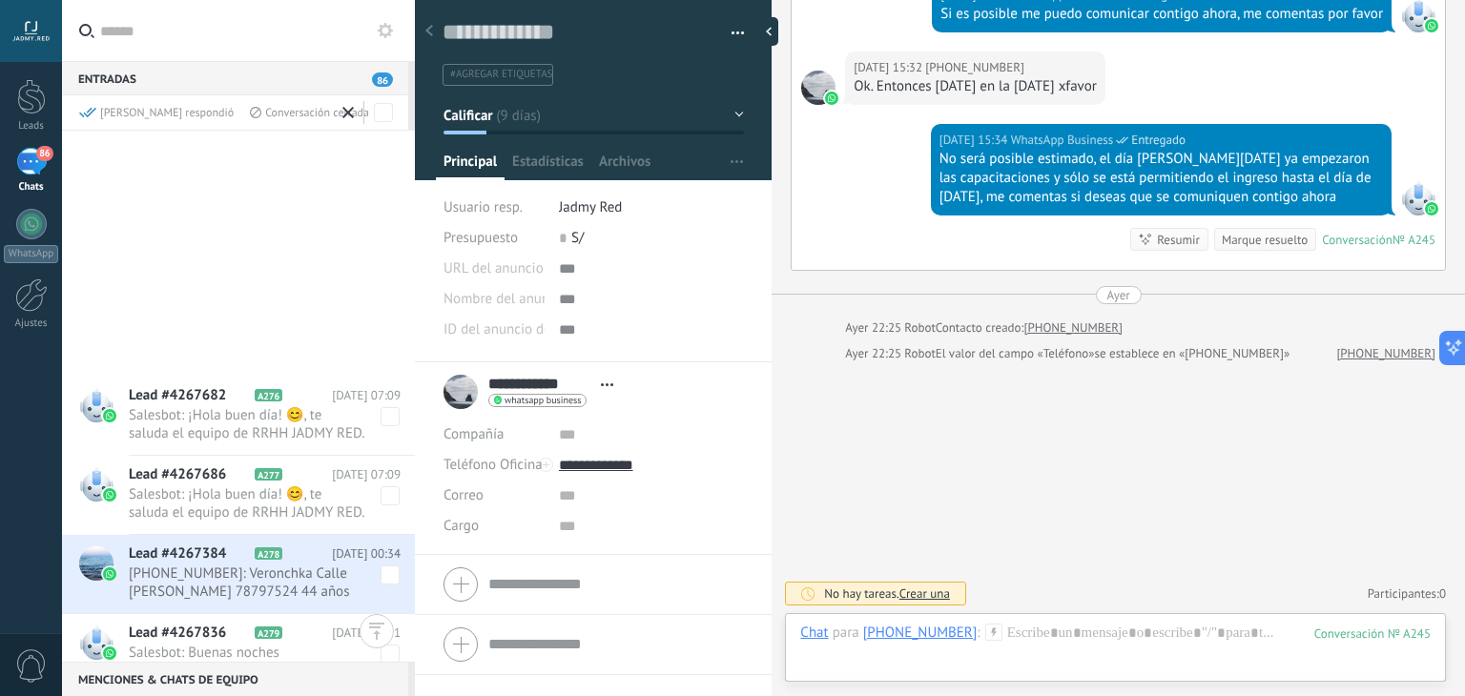
scroll to position [8429, 0]
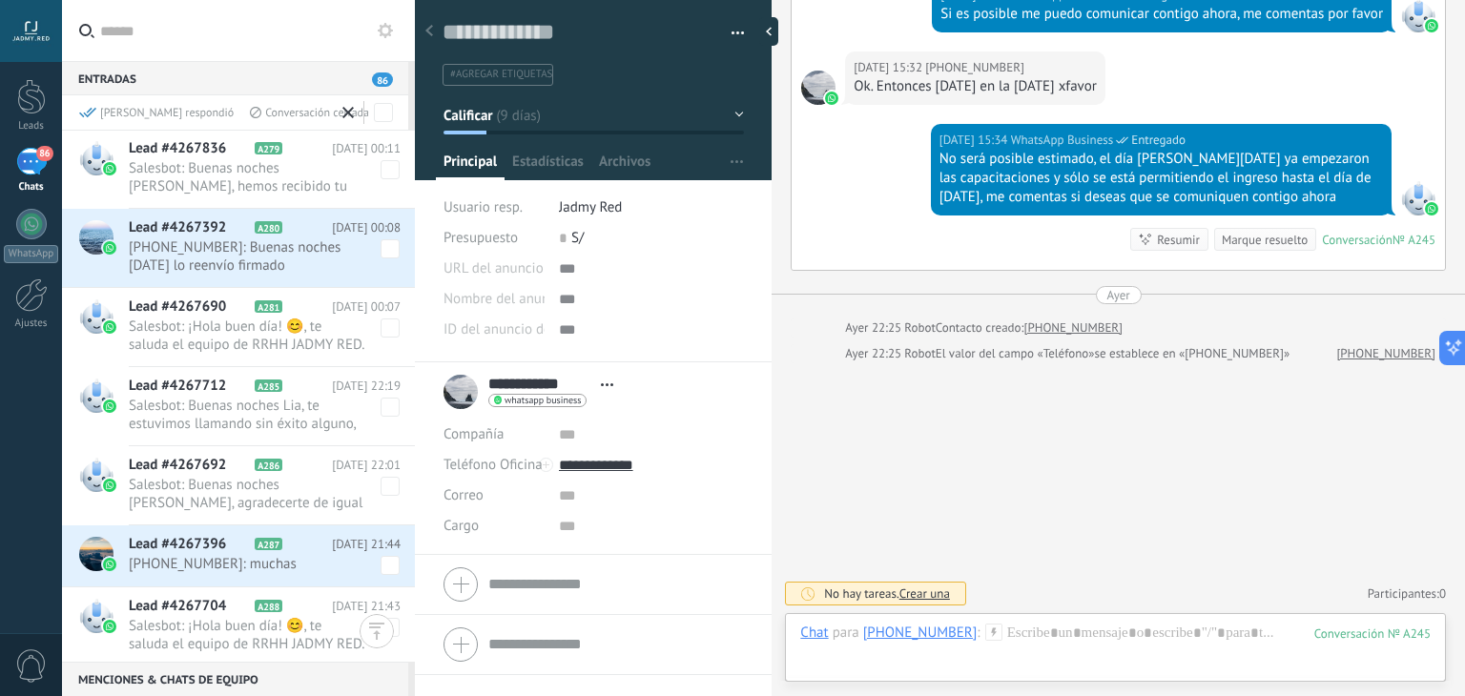
click at [389, 556] on span at bounding box center [390, 565] width 19 height 19
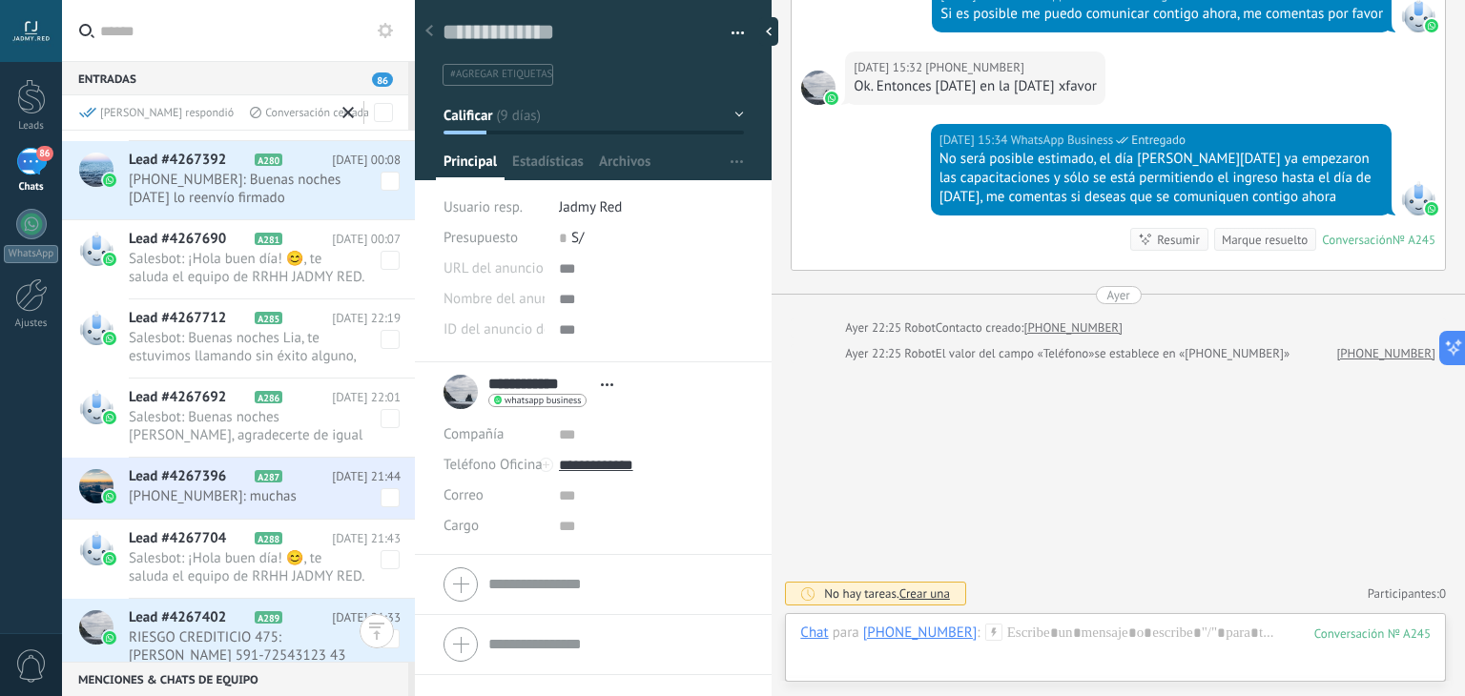
scroll to position [8321, 0]
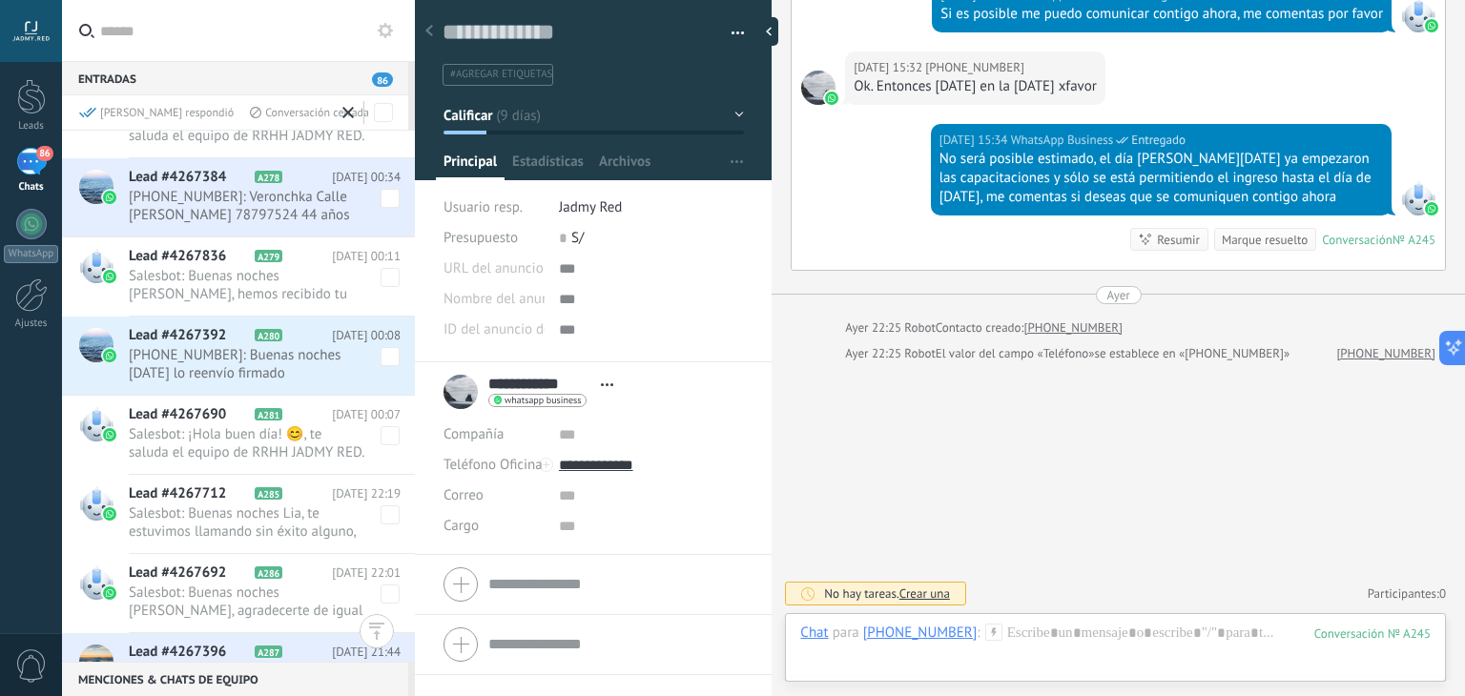
click at [381, 347] on span at bounding box center [390, 356] width 19 height 19
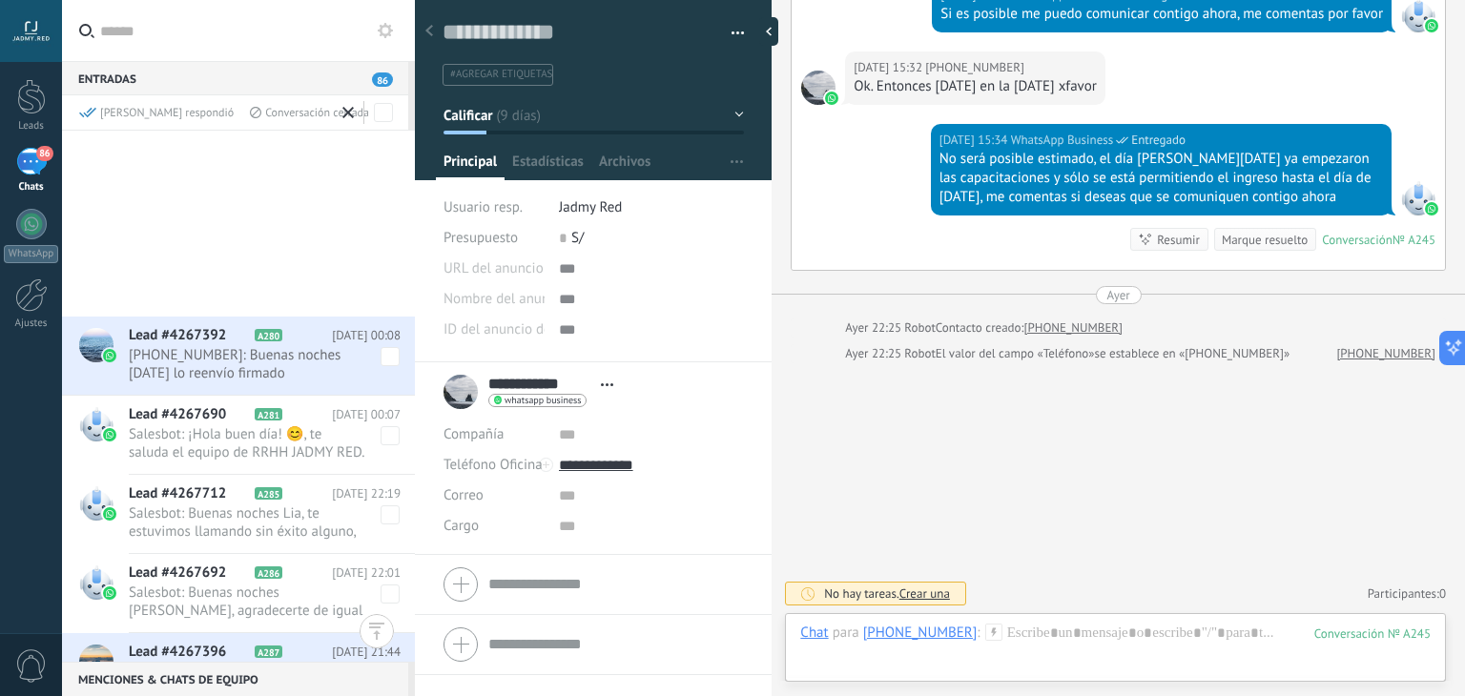
scroll to position [8821, 0]
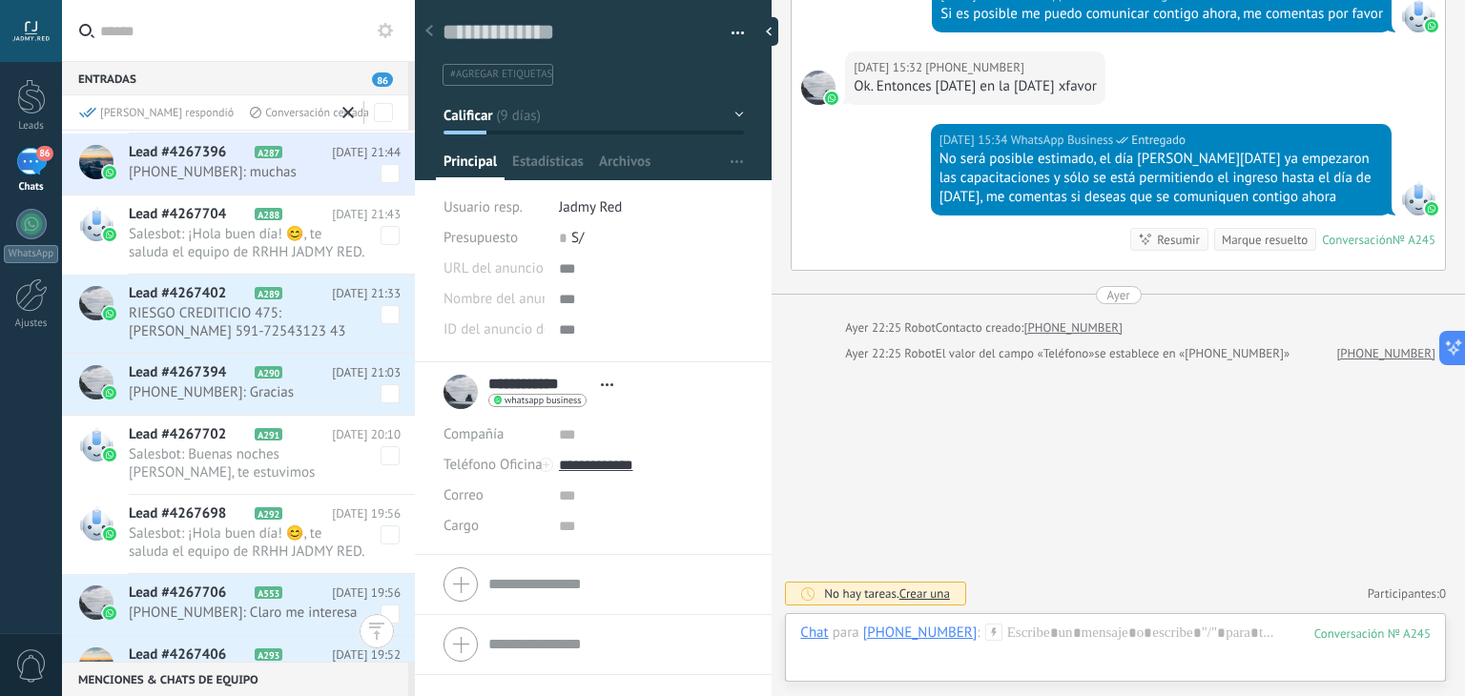
click at [382, 314] on span at bounding box center [390, 314] width 19 height 19
click at [386, 389] on span at bounding box center [390, 393] width 19 height 19
click at [382, 605] on span at bounding box center [390, 614] width 19 height 19
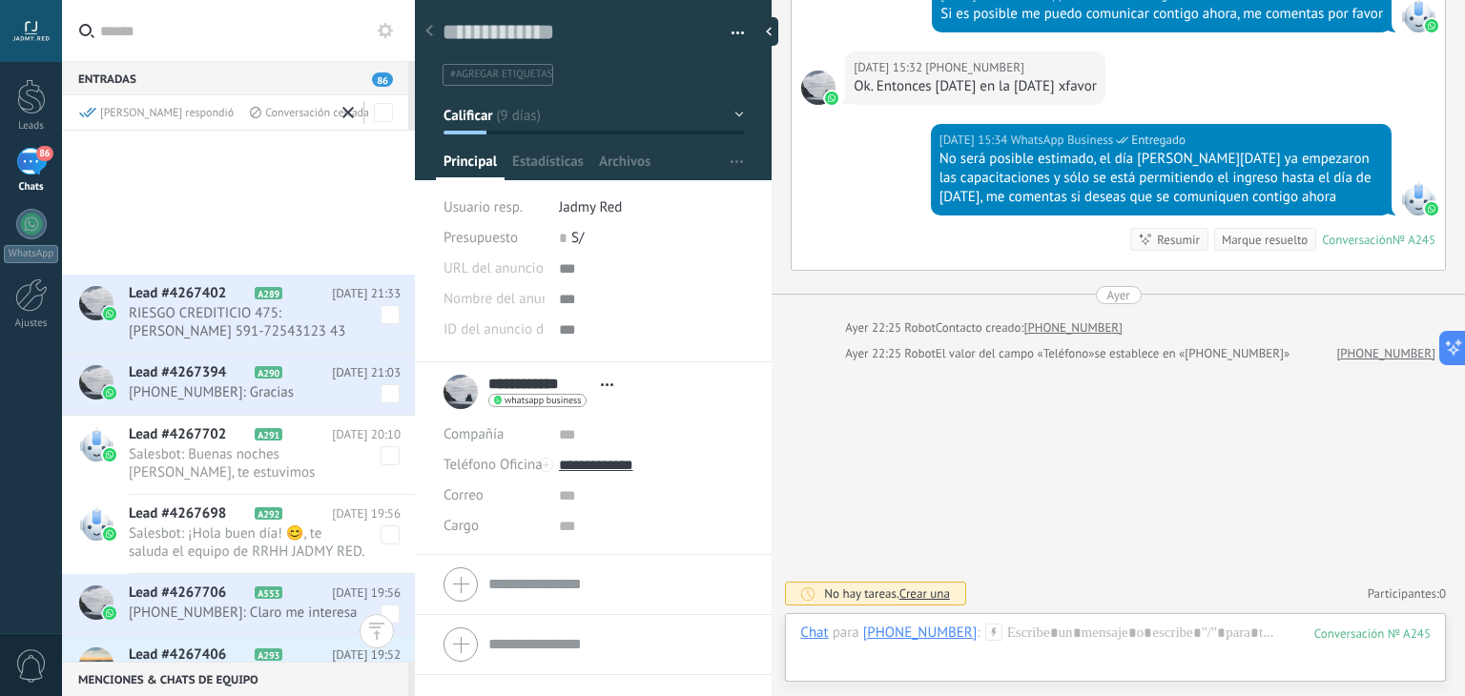
scroll to position [9233, 0]
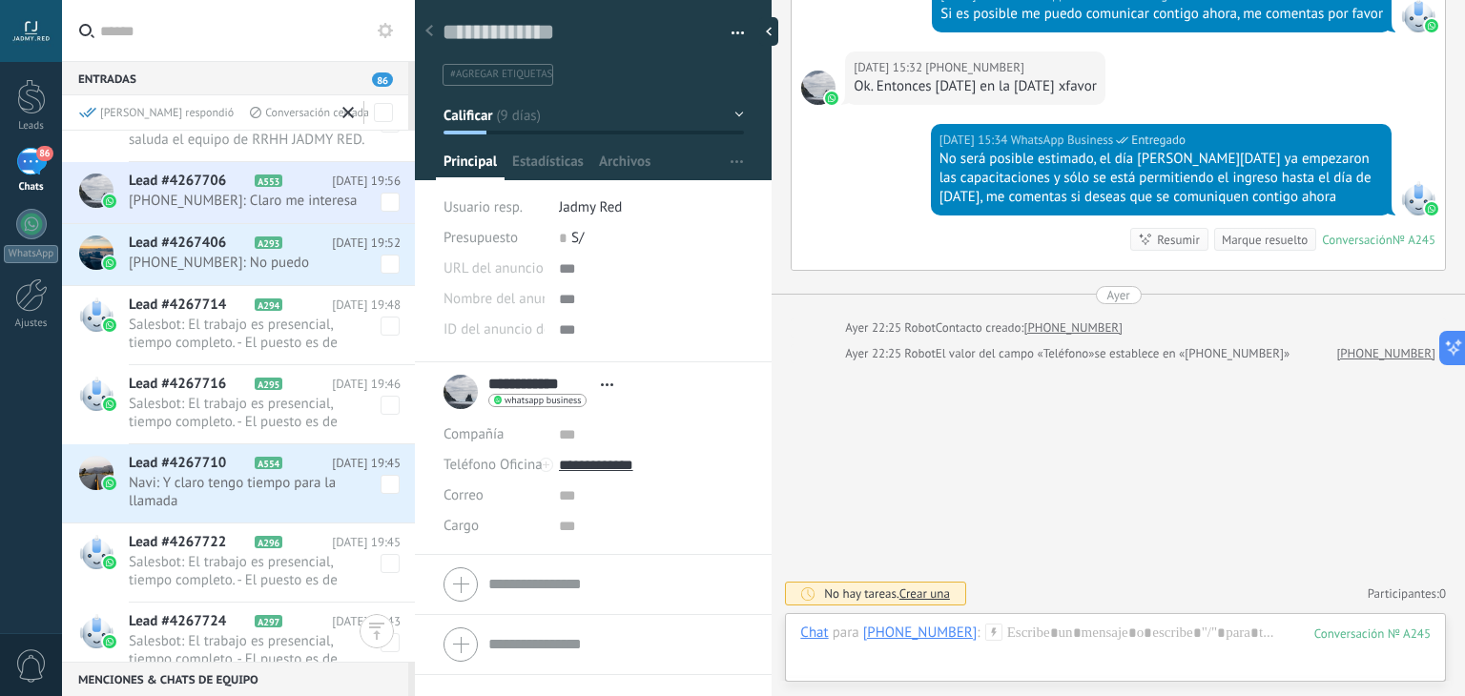
click at [385, 257] on span at bounding box center [390, 264] width 19 height 19
click at [381, 489] on span at bounding box center [390, 484] width 19 height 19
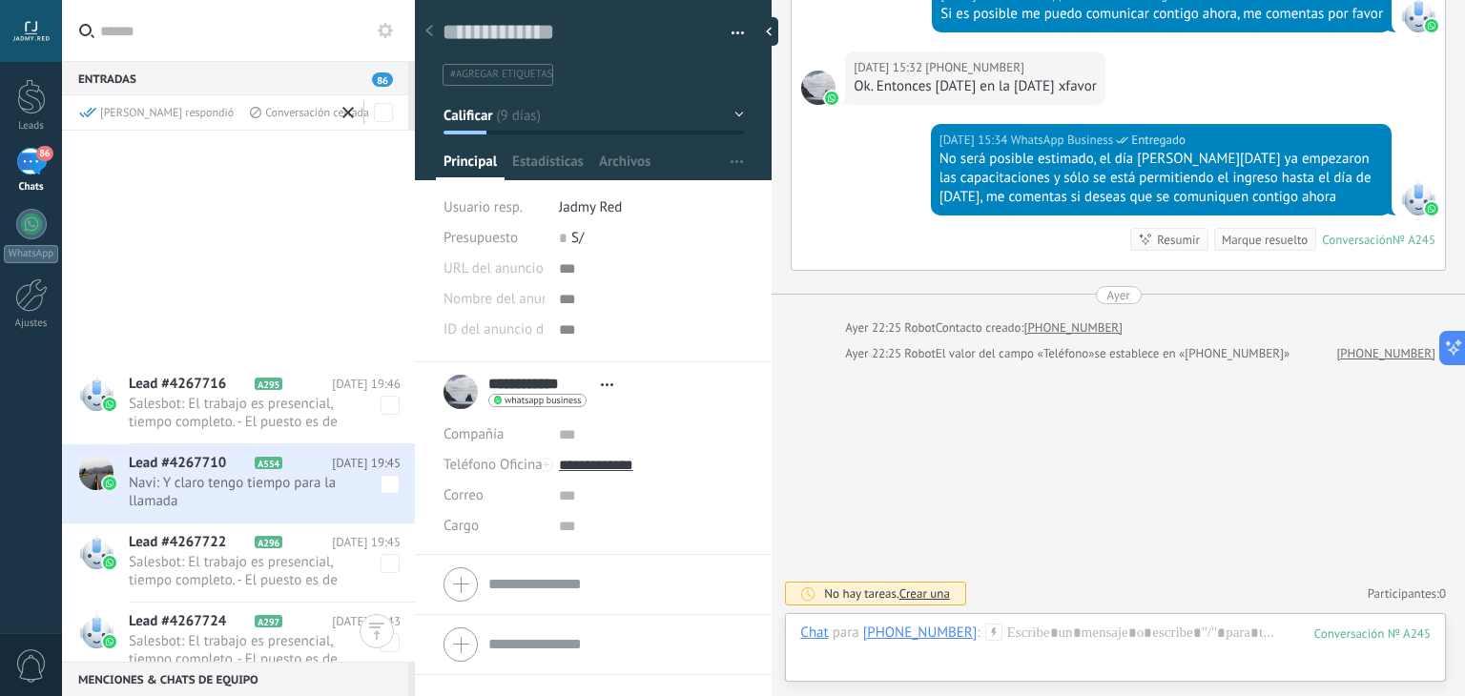
scroll to position [9719, 0]
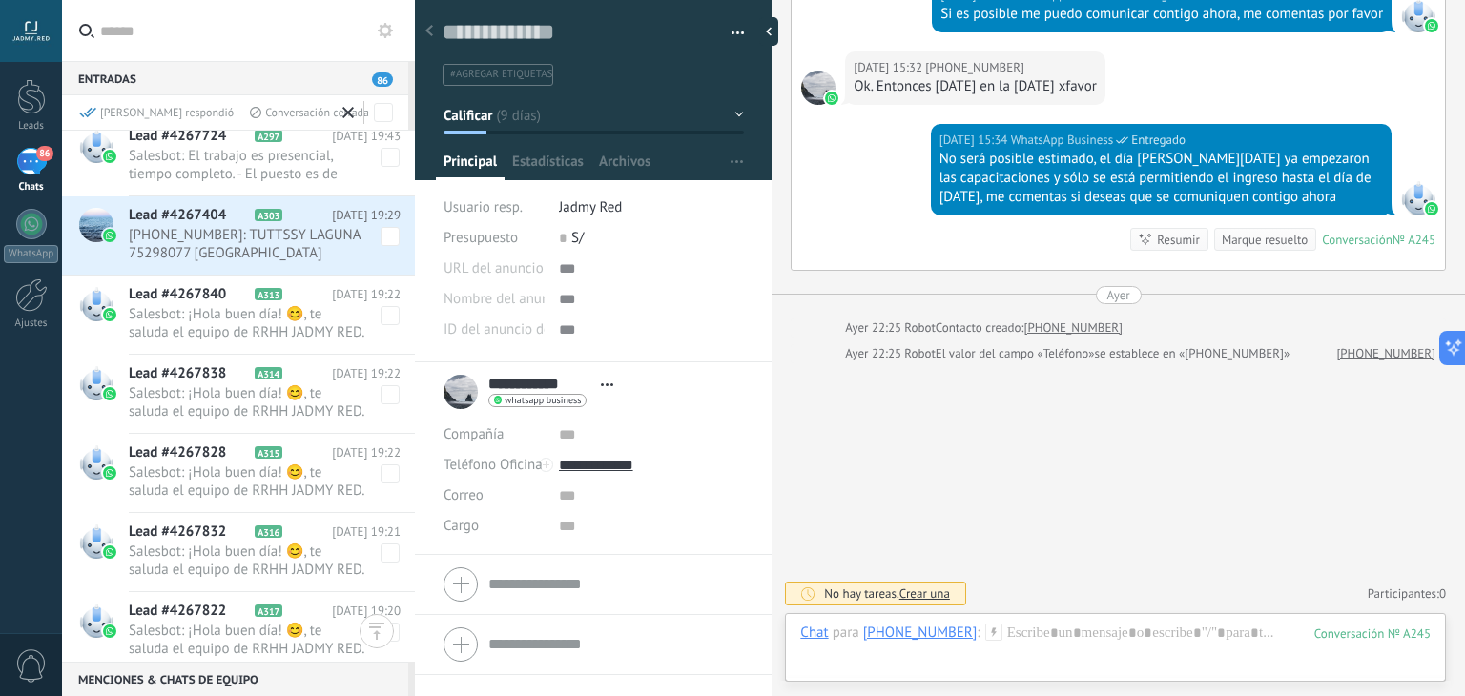
click at [383, 232] on span at bounding box center [390, 236] width 19 height 19
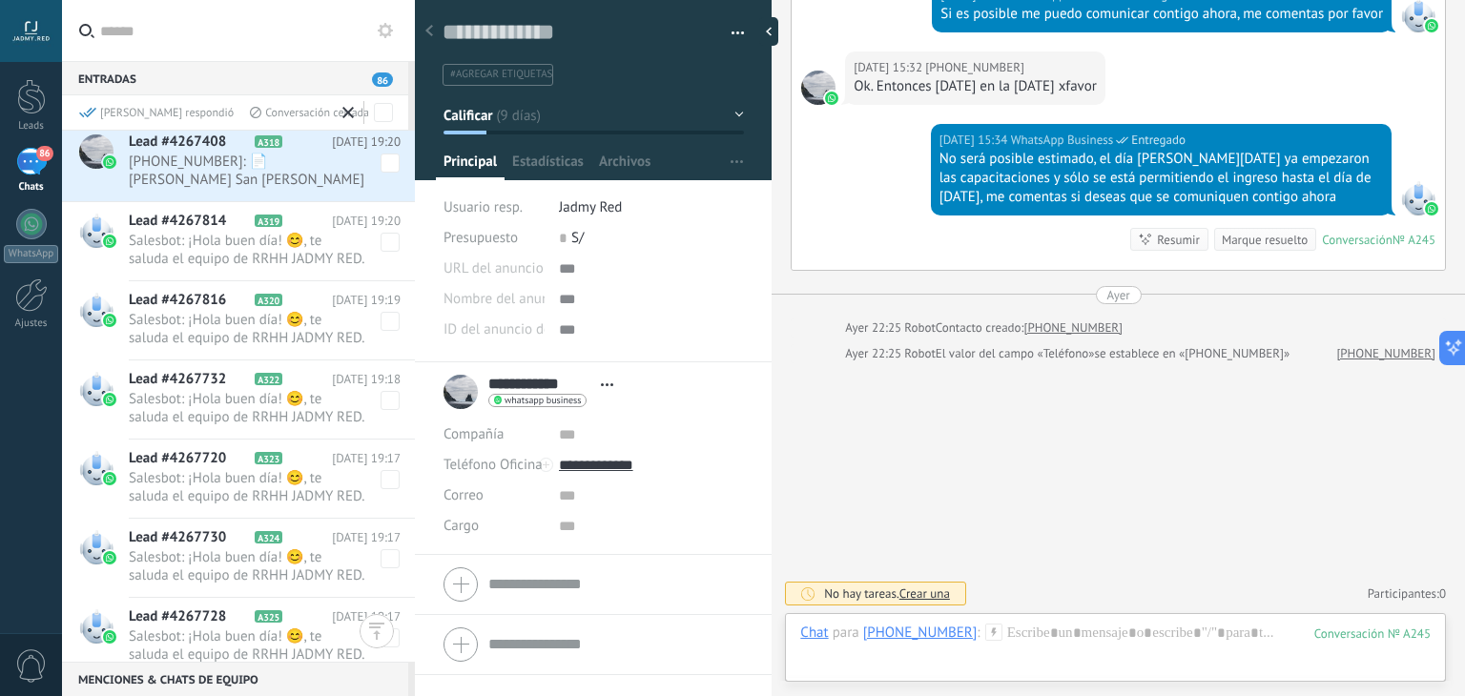
scroll to position [10281, 0]
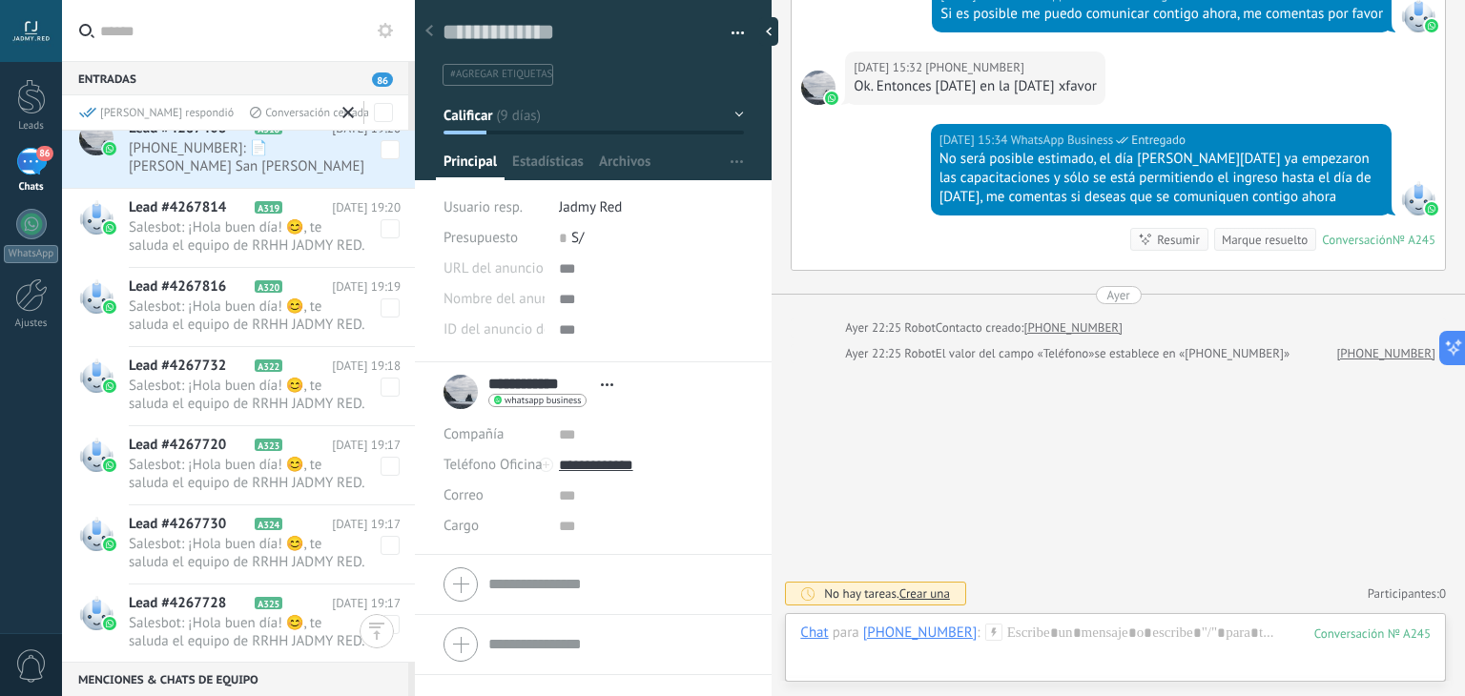
click at [385, 151] on span at bounding box center [390, 149] width 19 height 19
click at [130, 108] on div "[PERSON_NAME] respondió" at bounding box center [156, 113] width 155 height 16
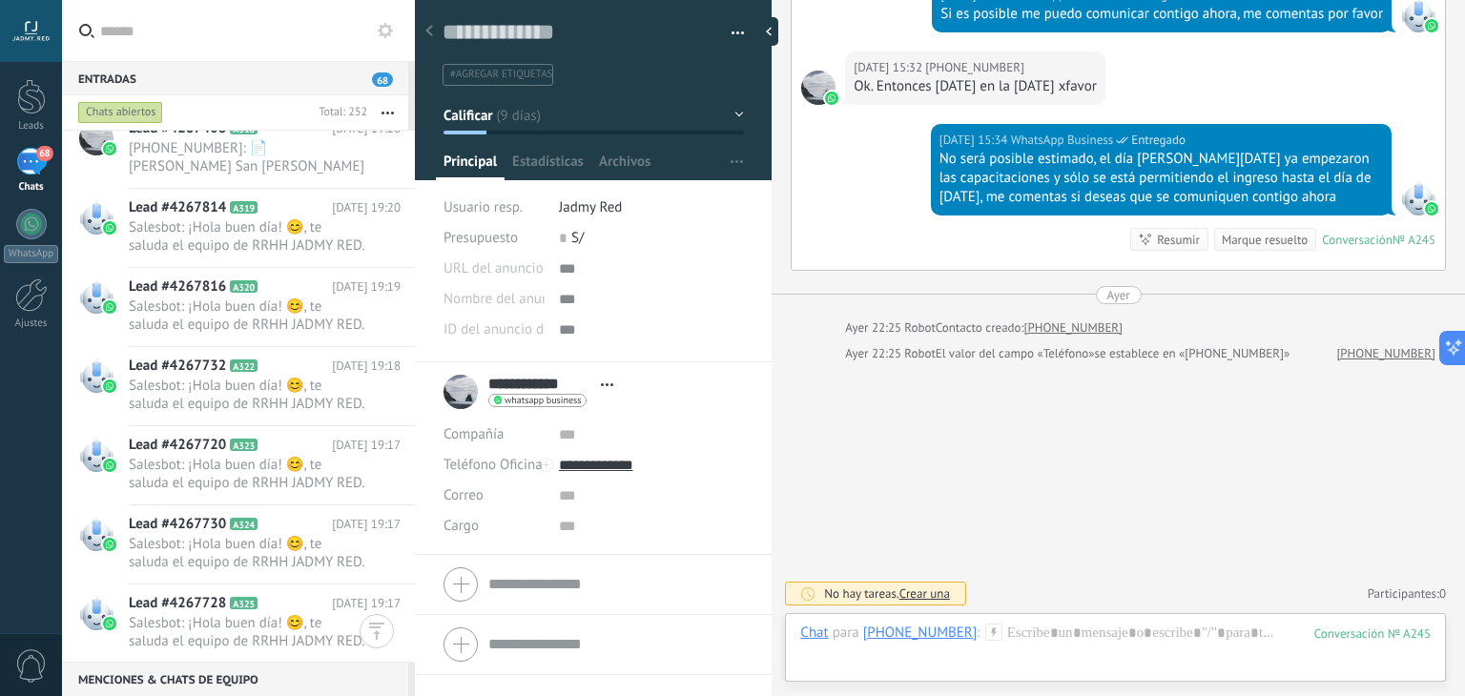
click at [390, 115] on button "button" at bounding box center [387, 112] width 41 height 34
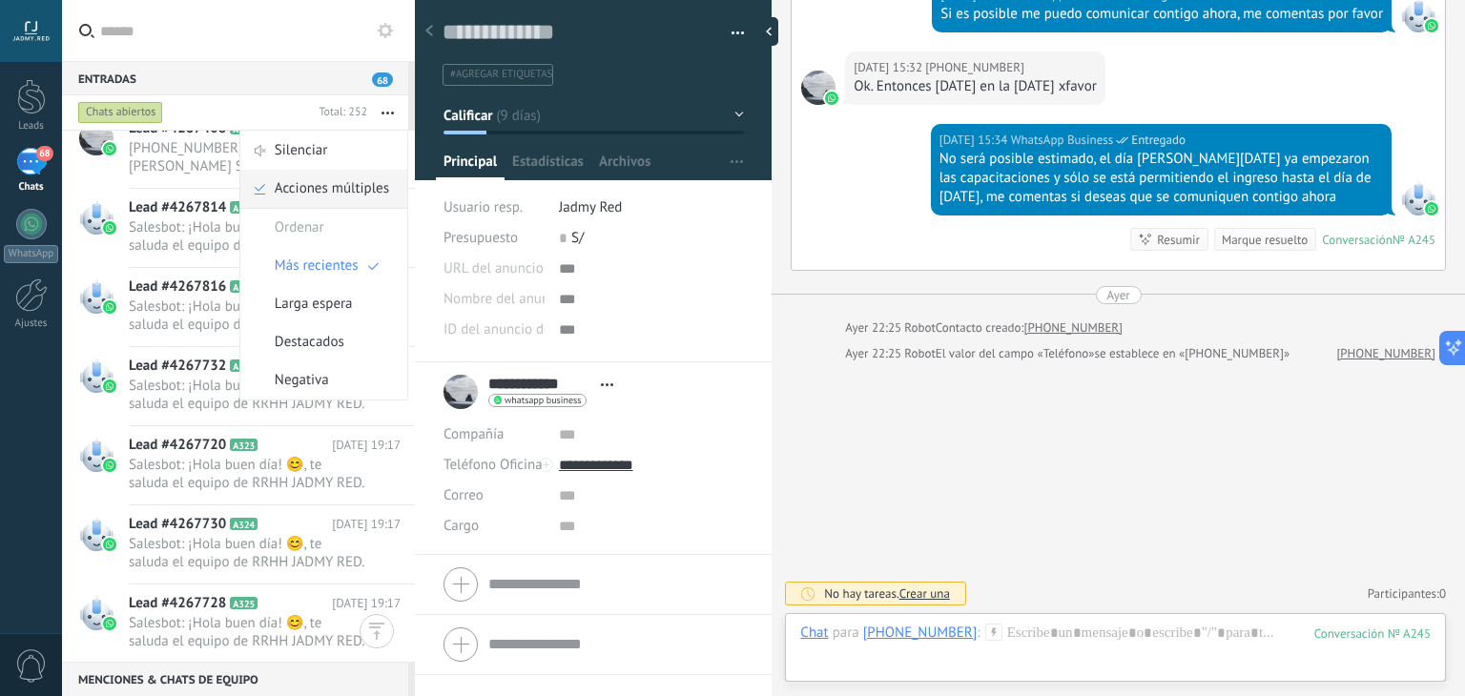
click at [336, 174] on span "Acciones múltiples" at bounding box center [332, 189] width 114 height 38
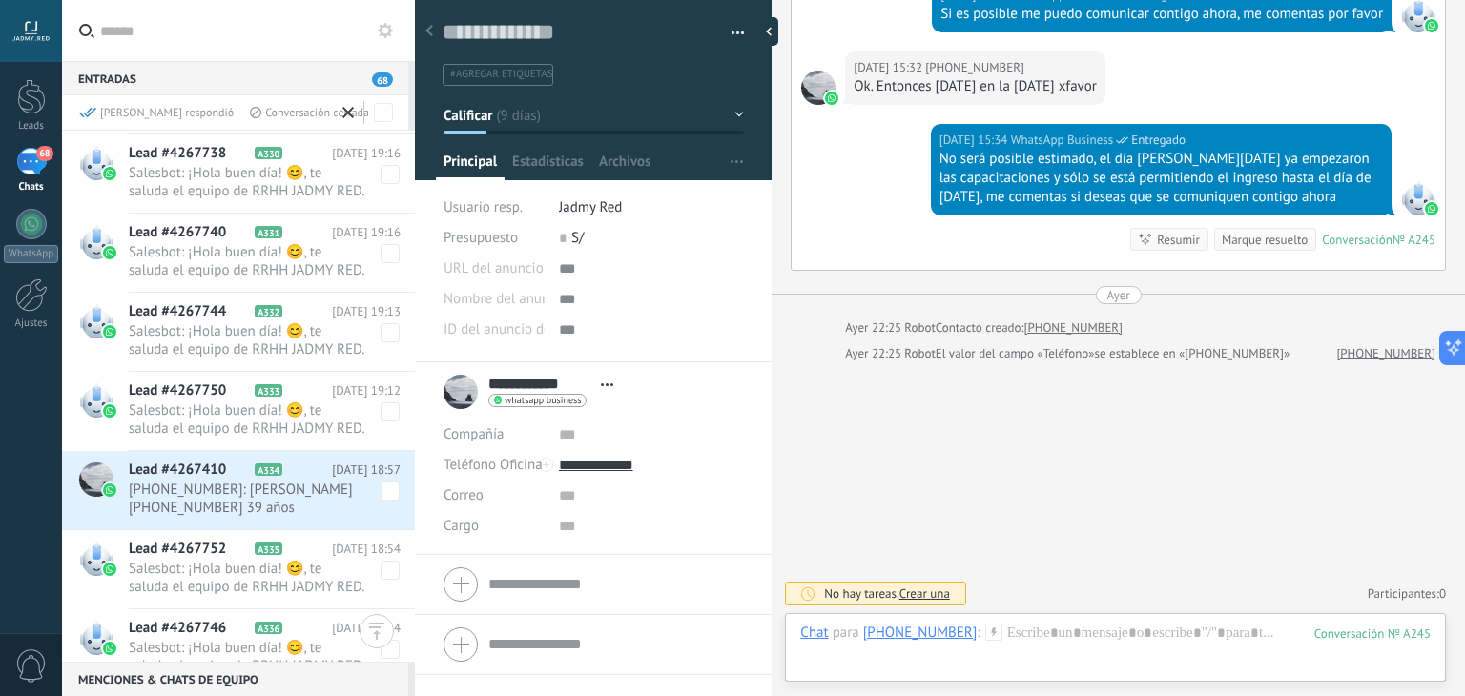
scroll to position [11280, 0]
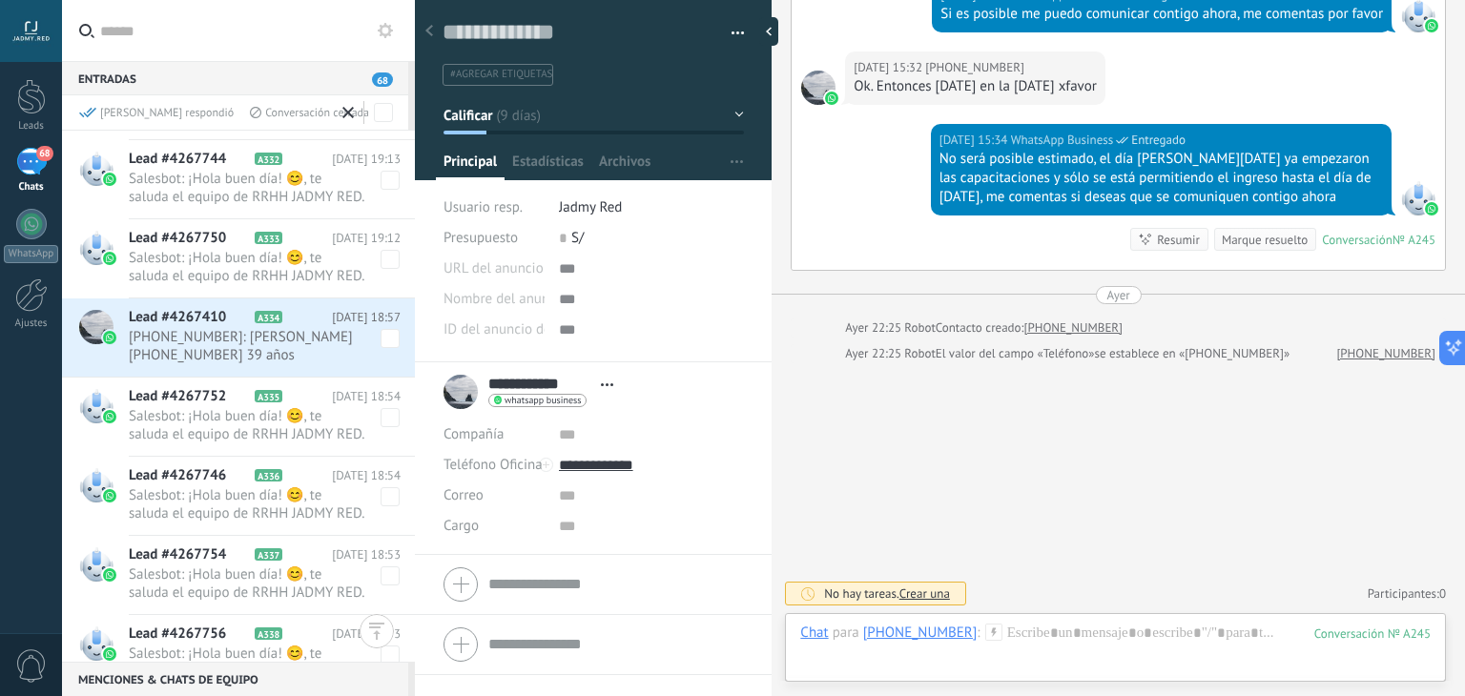
click at [388, 340] on span at bounding box center [390, 338] width 19 height 19
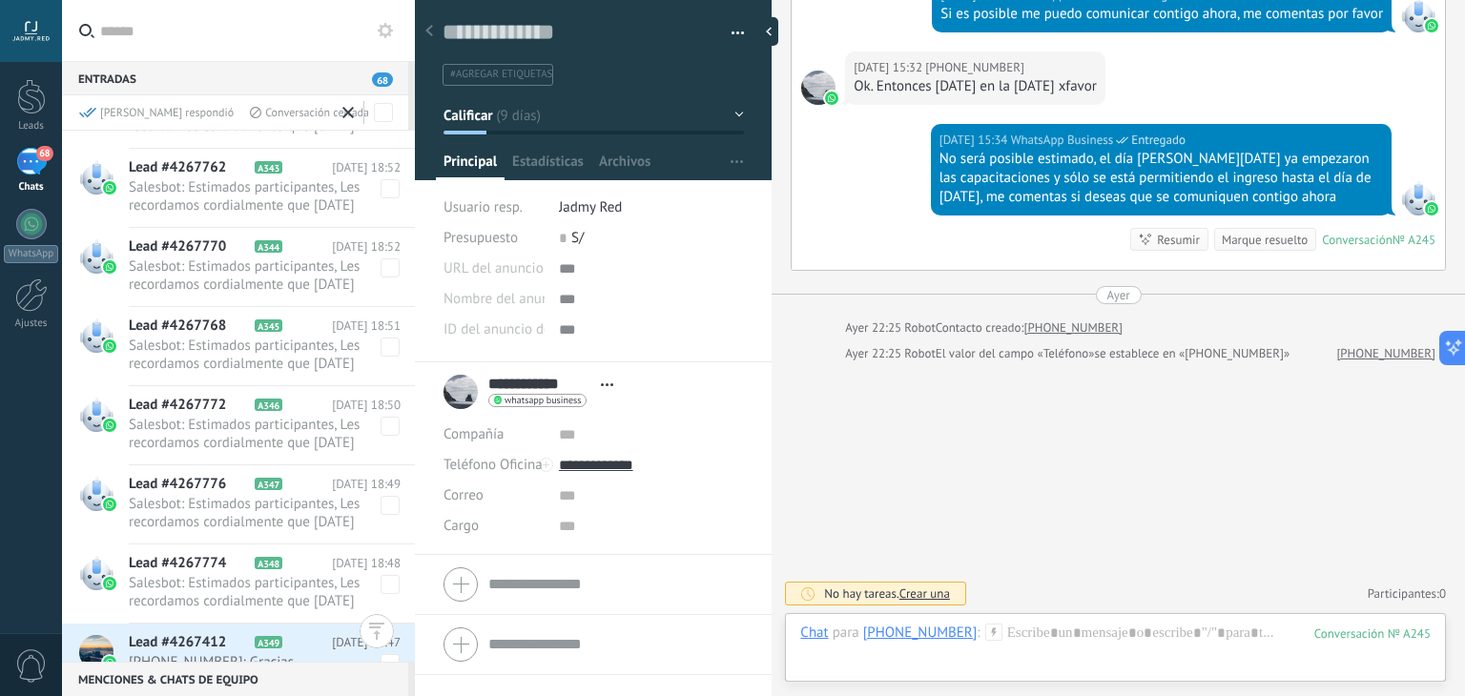
scroll to position [12397, 0]
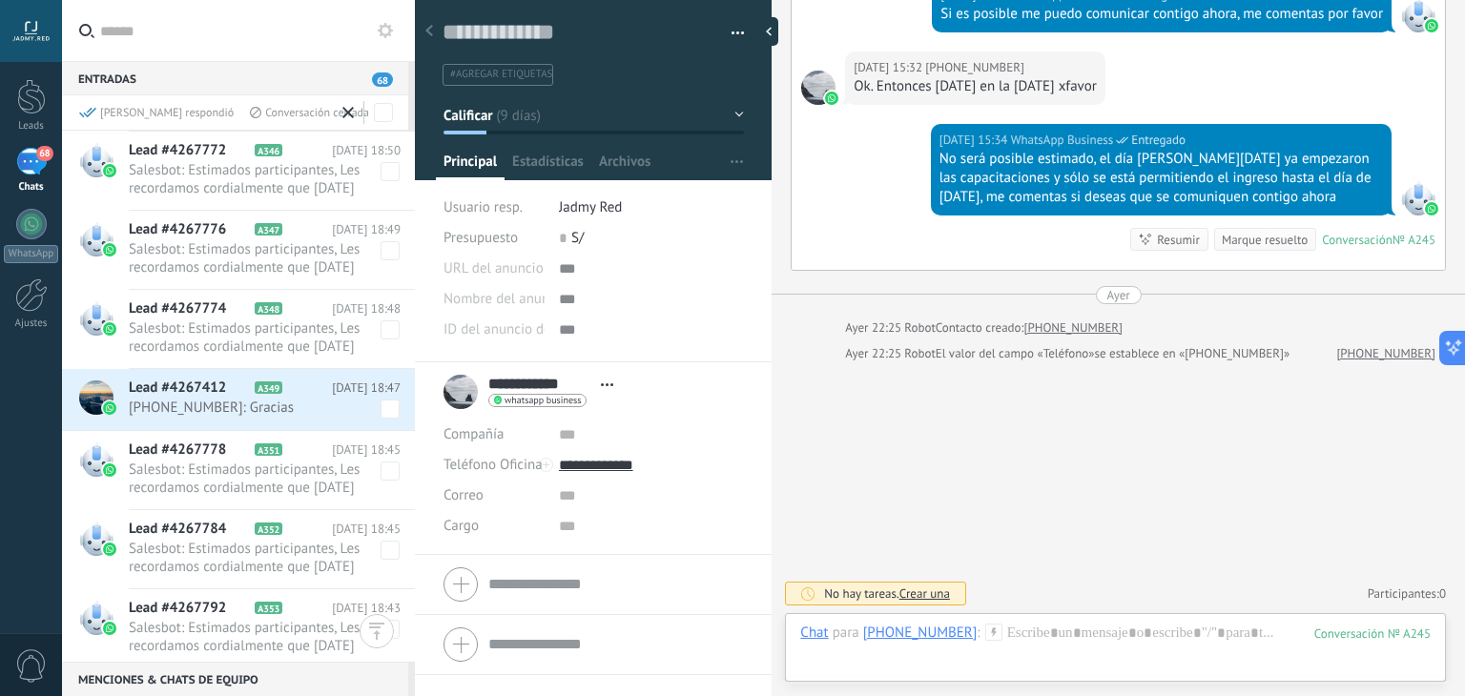
click at [385, 408] on span at bounding box center [390, 409] width 19 height 19
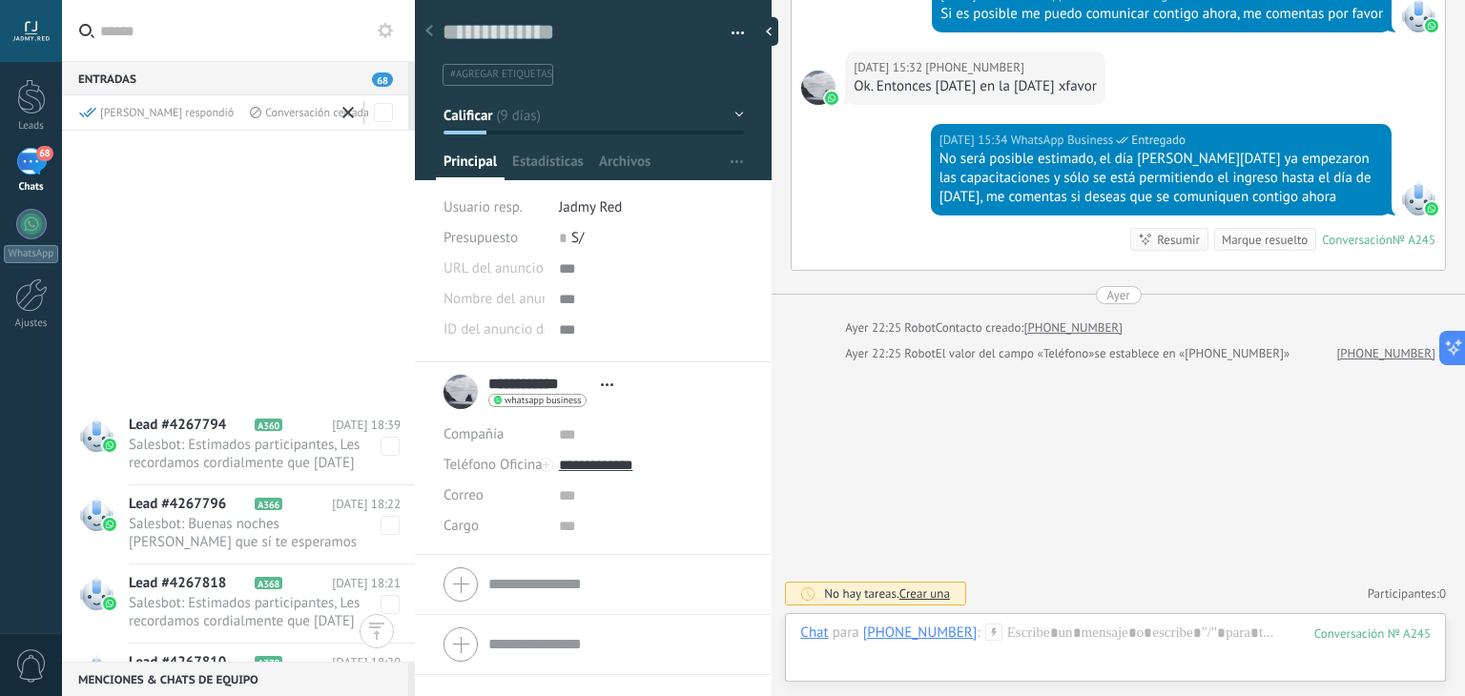
scroll to position [13466, 0]
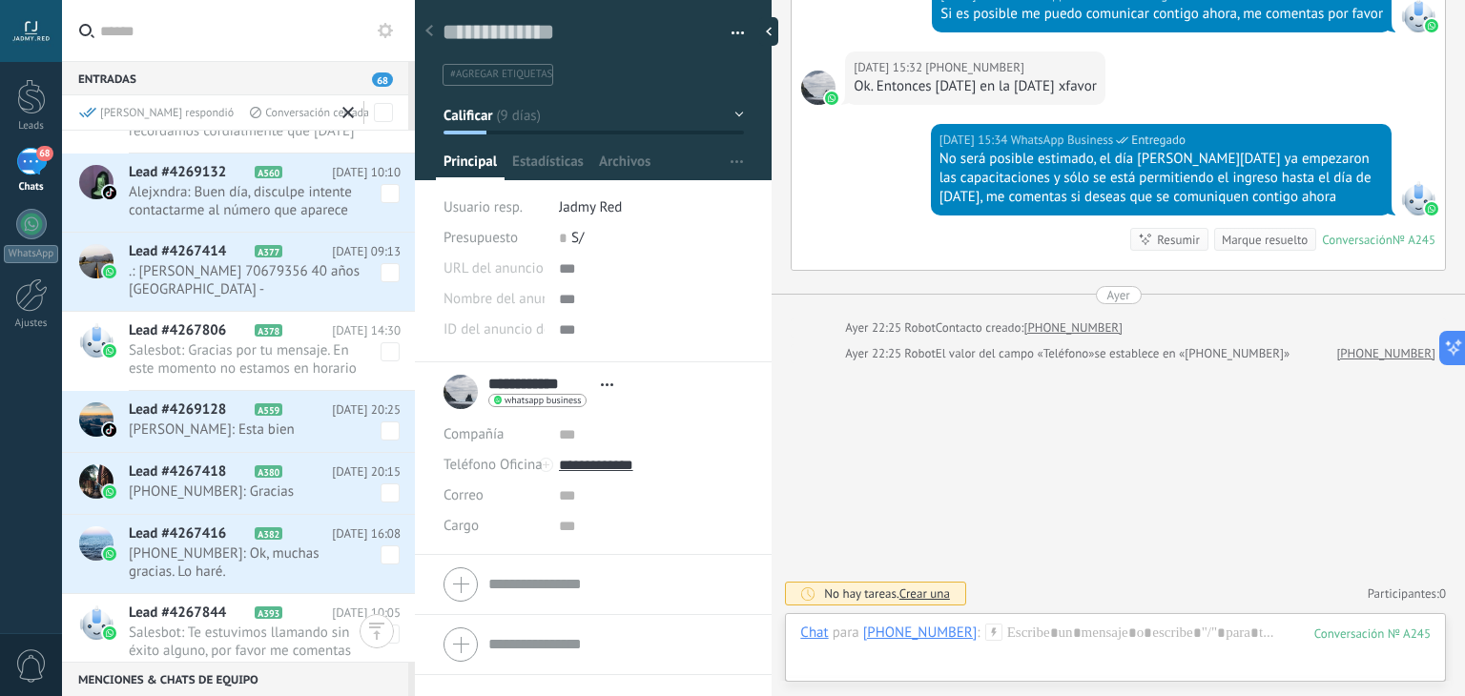
click at [389, 192] on span at bounding box center [390, 193] width 19 height 19
click at [391, 276] on span at bounding box center [390, 272] width 19 height 19
click at [384, 439] on div "Lead #4269128 A559 [DATE] 20:25 [PERSON_NAME]: Esta bien" at bounding box center [272, 421] width 286 height 60
click at [384, 496] on span at bounding box center [390, 493] width 19 height 19
click at [385, 436] on span at bounding box center [390, 431] width 19 height 19
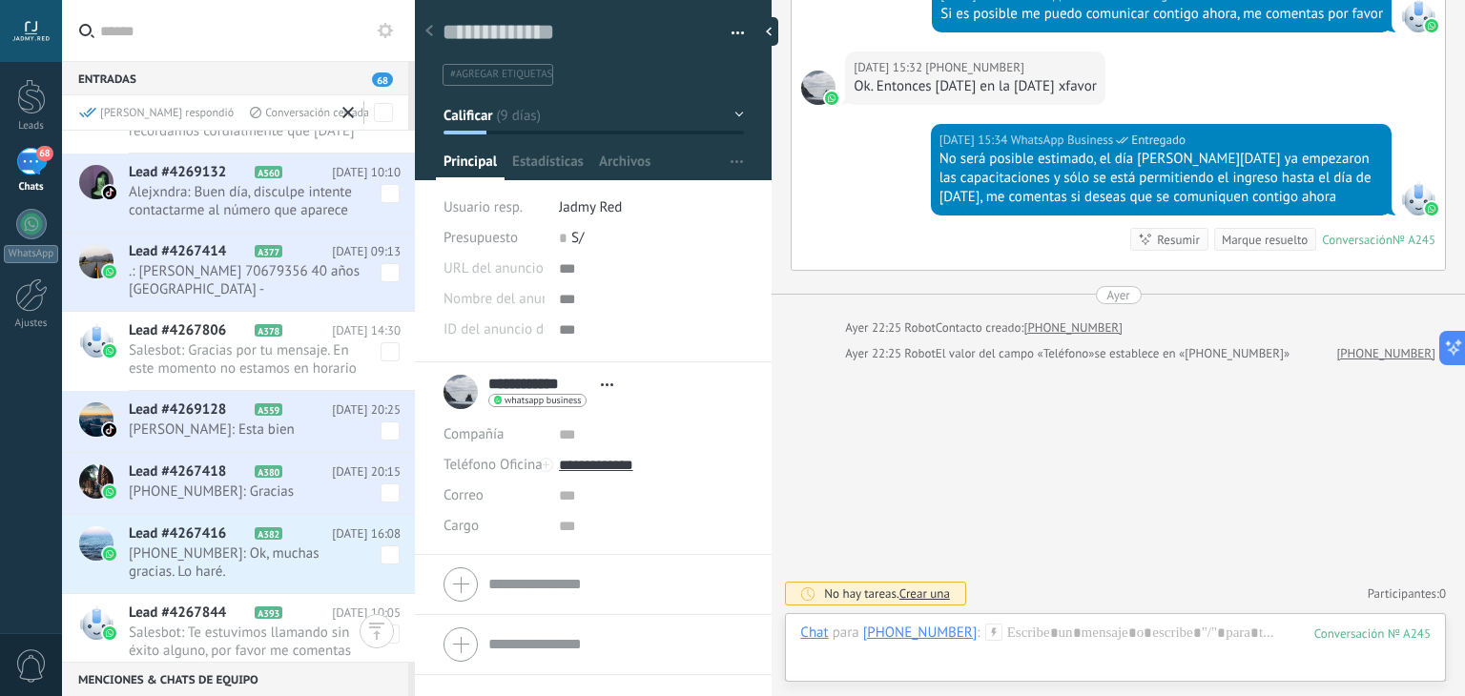
click at [388, 565] on span "[PHONE_NUMBER]: Ok, muchas gracias. Lo haré." at bounding box center [265, 563] width 272 height 36
click at [387, 552] on span at bounding box center [390, 555] width 19 height 19
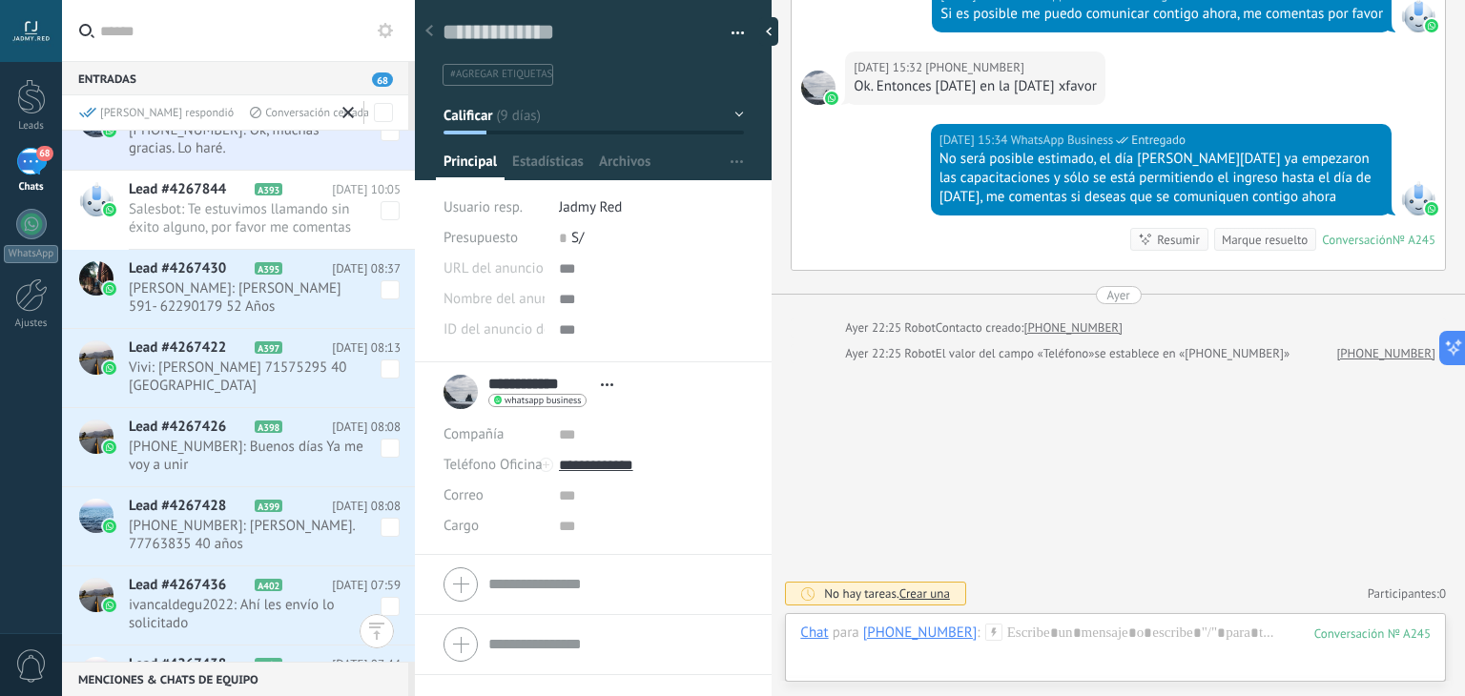
scroll to position [13905, 0]
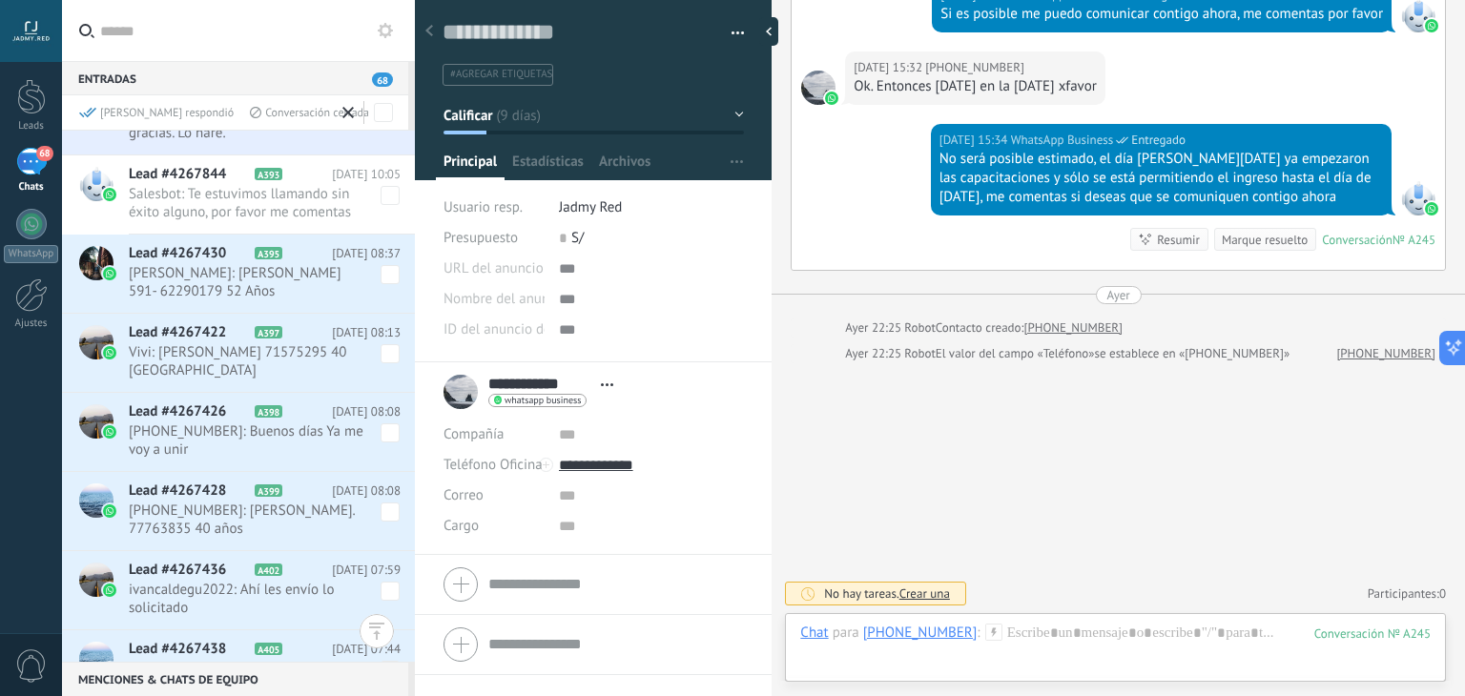
click at [388, 277] on span at bounding box center [390, 274] width 19 height 19
click at [384, 352] on span at bounding box center [390, 353] width 19 height 19
click at [384, 426] on span at bounding box center [390, 433] width 19 height 19
click at [385, 510] on span at bounding box center [390, 512] width 19 height 19
click at [383, 588] on span at bounding box center [390, 591] width 19 height 19
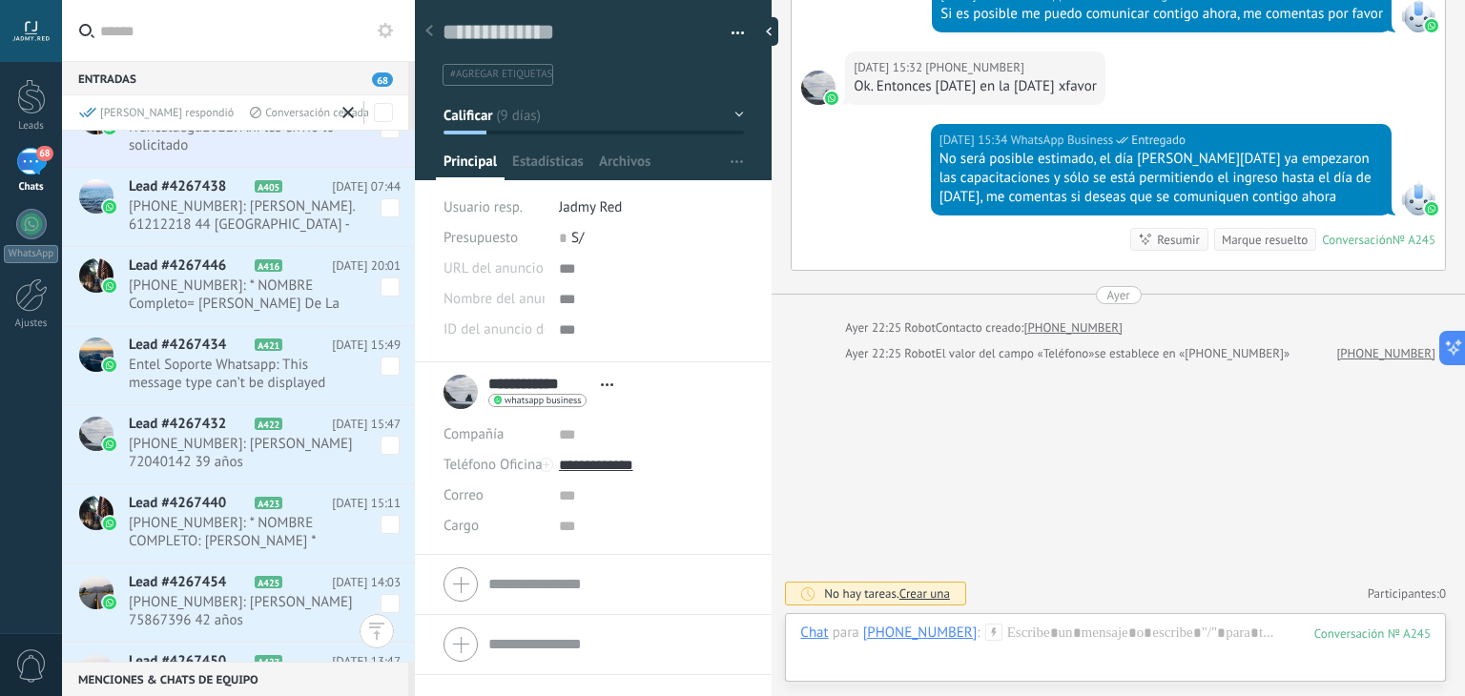
scroll to position [14370, 0]
click at [385, 206] on span at bounding box center [390, 206] width 19 height 19
click at [389, 284] on span at bounding box center [390, 285] width 19 height 19
click at [385, 366] on span at bounding box center [390, 364] width 19 height 19
click at [386, 446] on span at bounding box center [390, 443] width 19 height 19
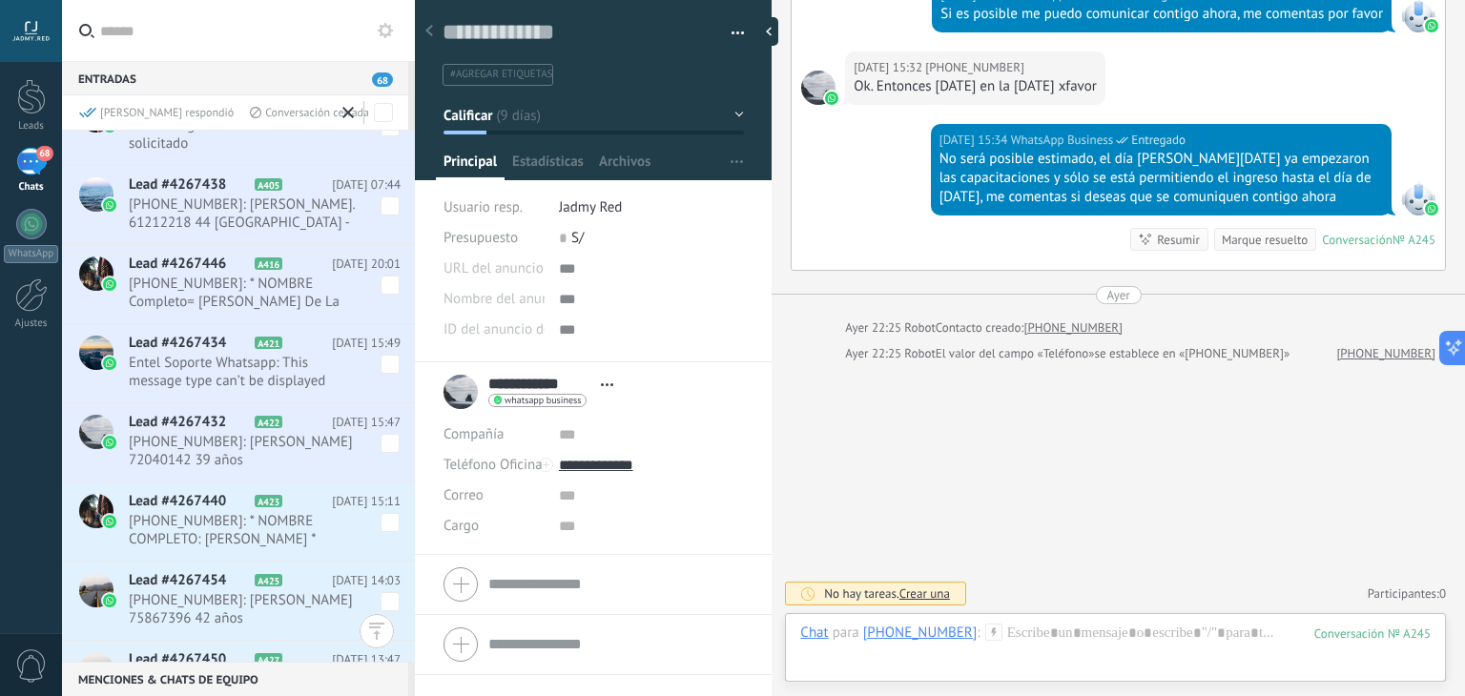
click at [384, 532] on span "[PHONE_NUMBER]: * NOMBRE COMPLETO: [PERSON_NAME] * ⁠CELULAR: [PHONE_NUMBER] * ⁠…" at bounding box center [265, 530] width 272 height 36
click at [385, 524] on span at bounding box center [390, 522] width 19 height 19
click at [385, 604] on span at bounding box center [390, 601] width 19 height 19
click at [149, 114] on div "[PERSON_NAME] respondió" at bounding box center [156, 113] width 155 height 16
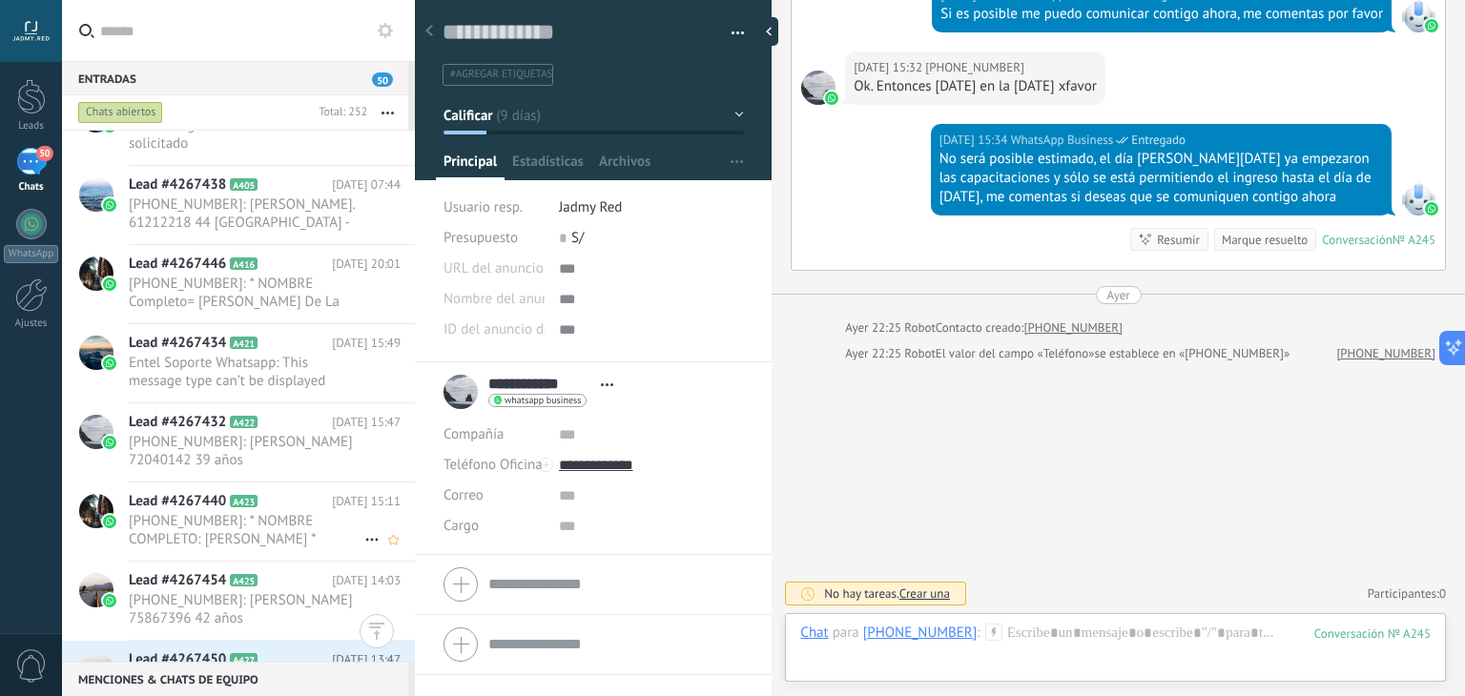
click at [286, 535] on span "[PHONE_NUMBER]: * NOMBRE COMPLETO: [PERSON_NAME] * ⁠CELULAR: [PHONE_NUMBER] * ⁠…" at bounding box center [247, 530] width 236 height 36
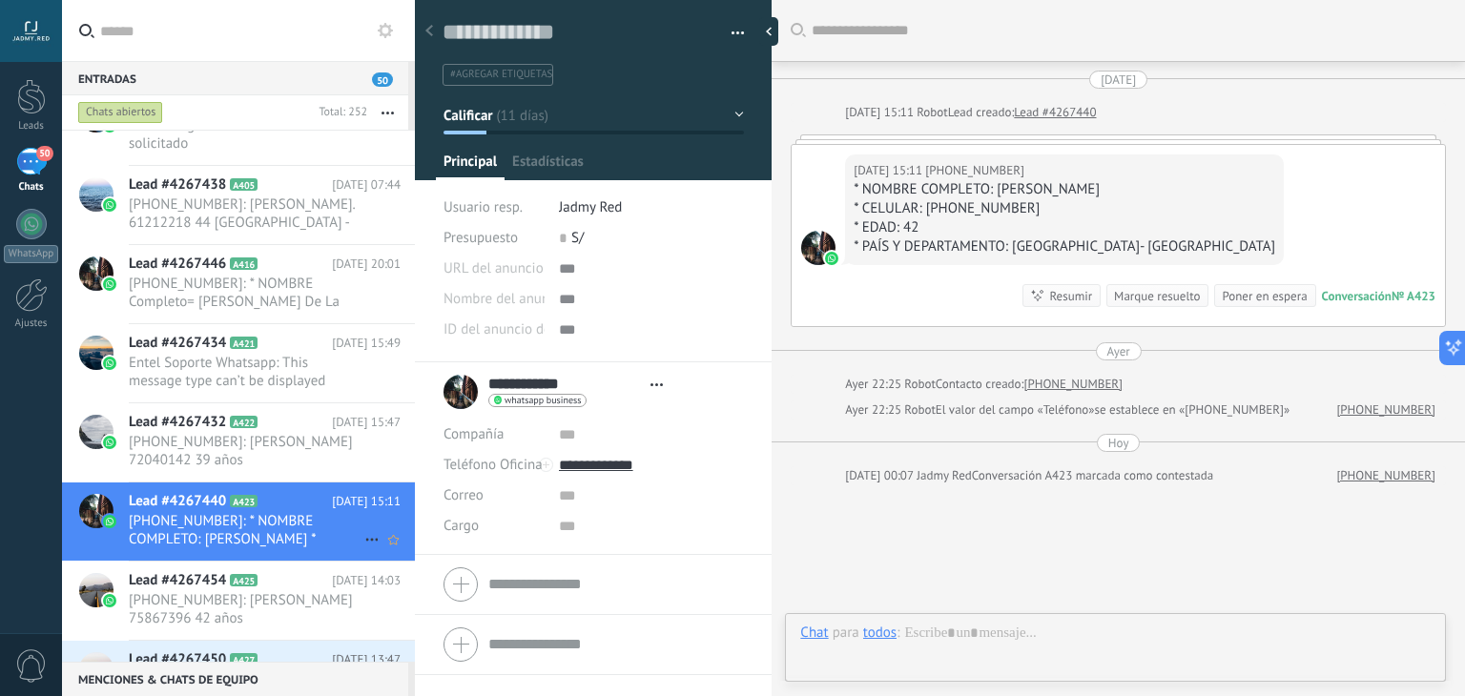
scroll to position [28, 0]
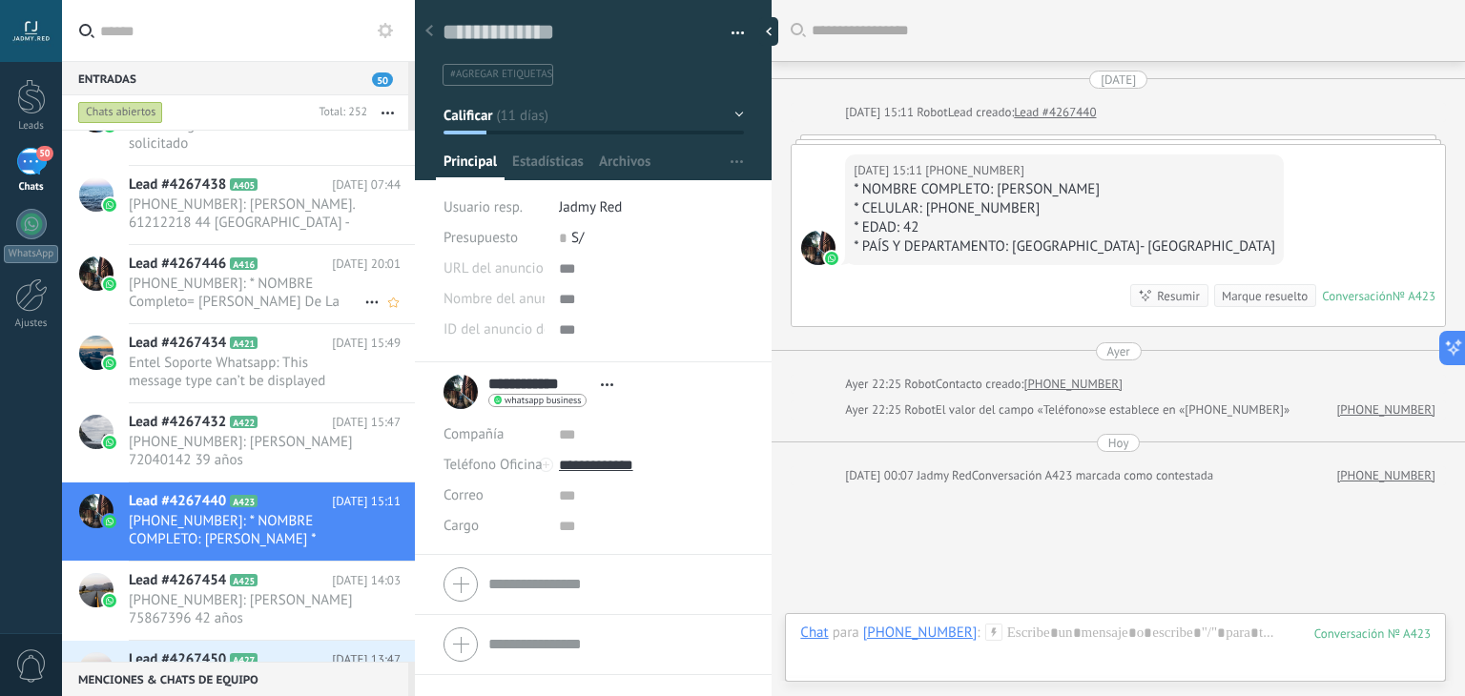
click at [298, 270] on h2 "Lead #4267446 A416" at bounding box center [230, 264] width 203 height 19
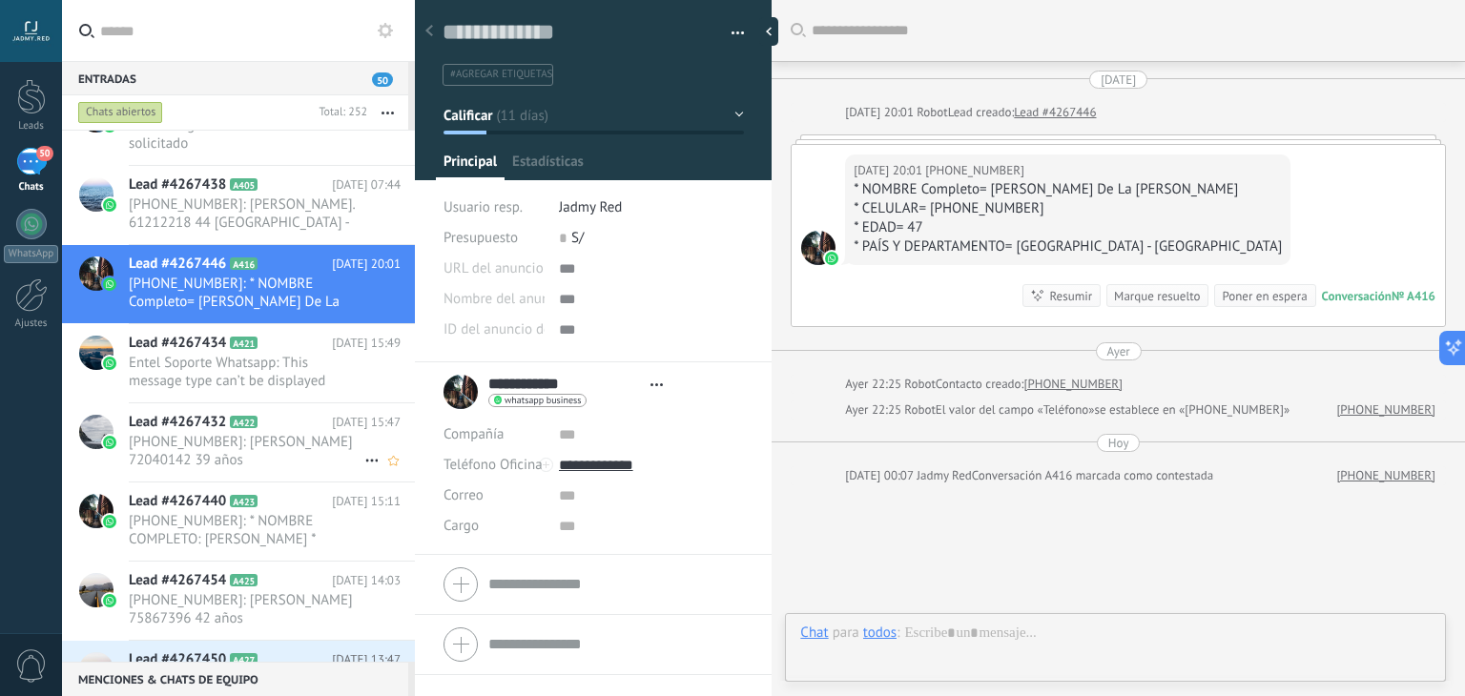
type textarea "**********"
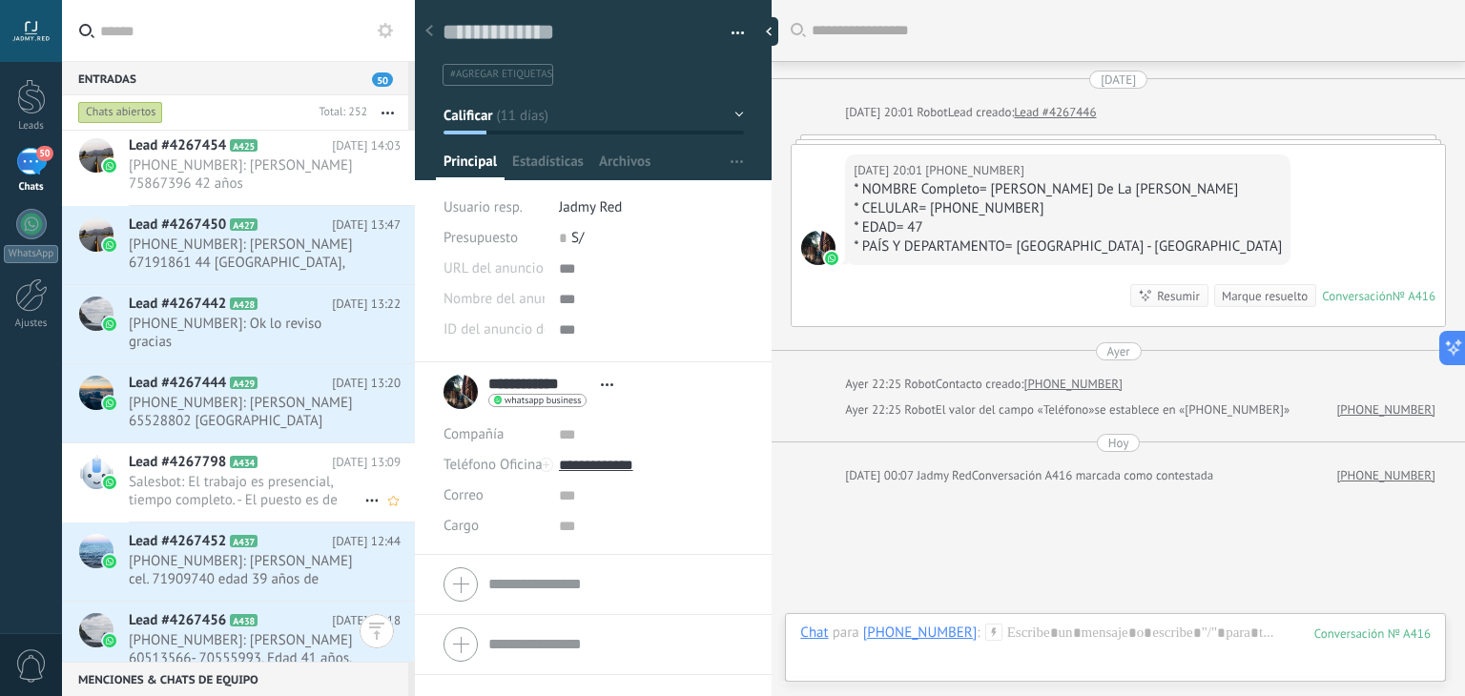
scroll to position [14813, 0]
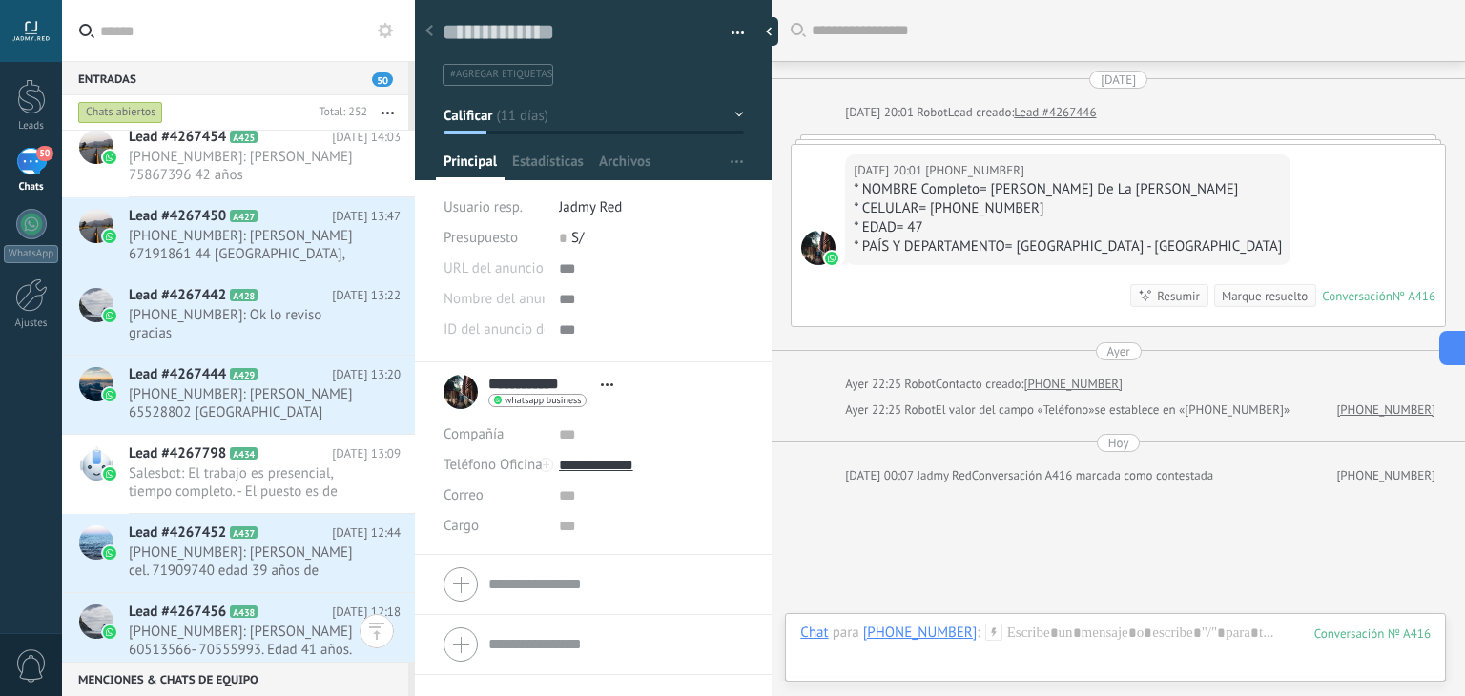
click at [387, 108] on button "button" at bounding box center [387, 112] width 41 height 34
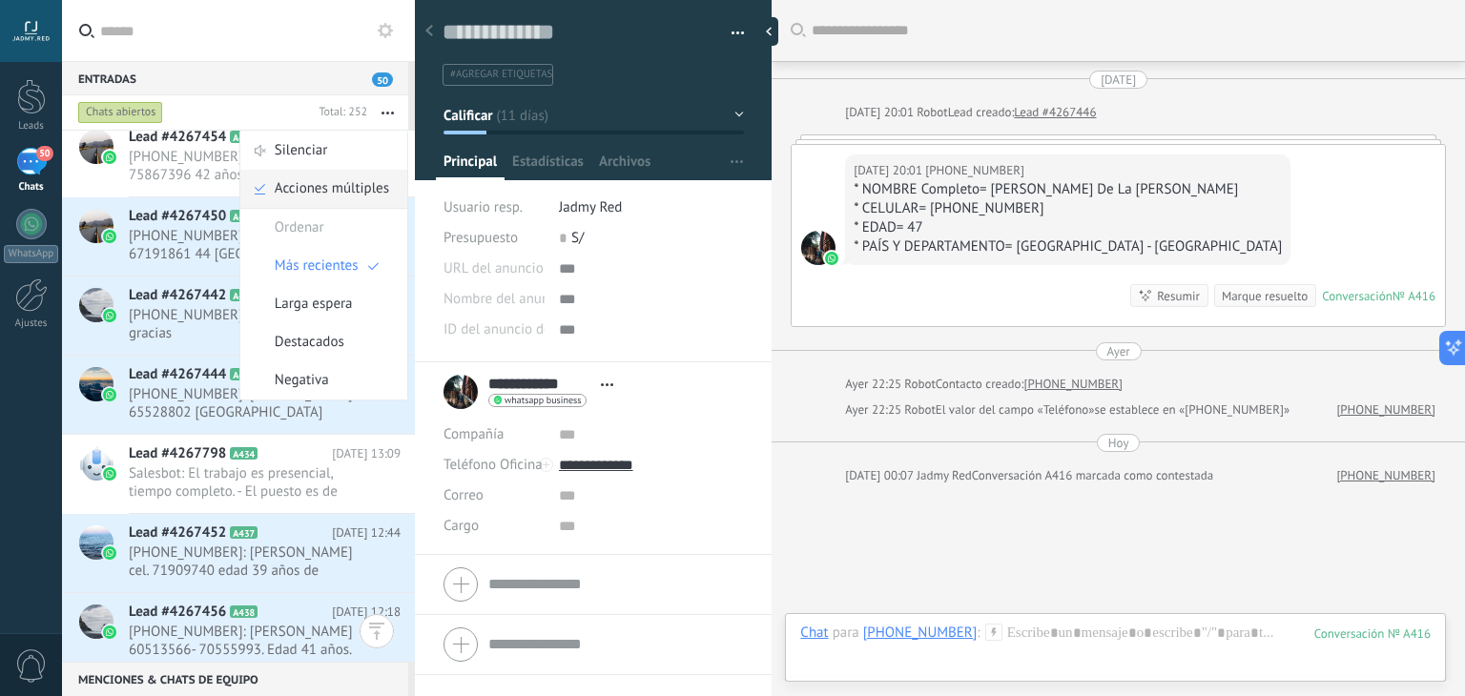
click at [317, 186] on span "Acciones múltiples" at bounding box center [332, 189] width 114 height 38
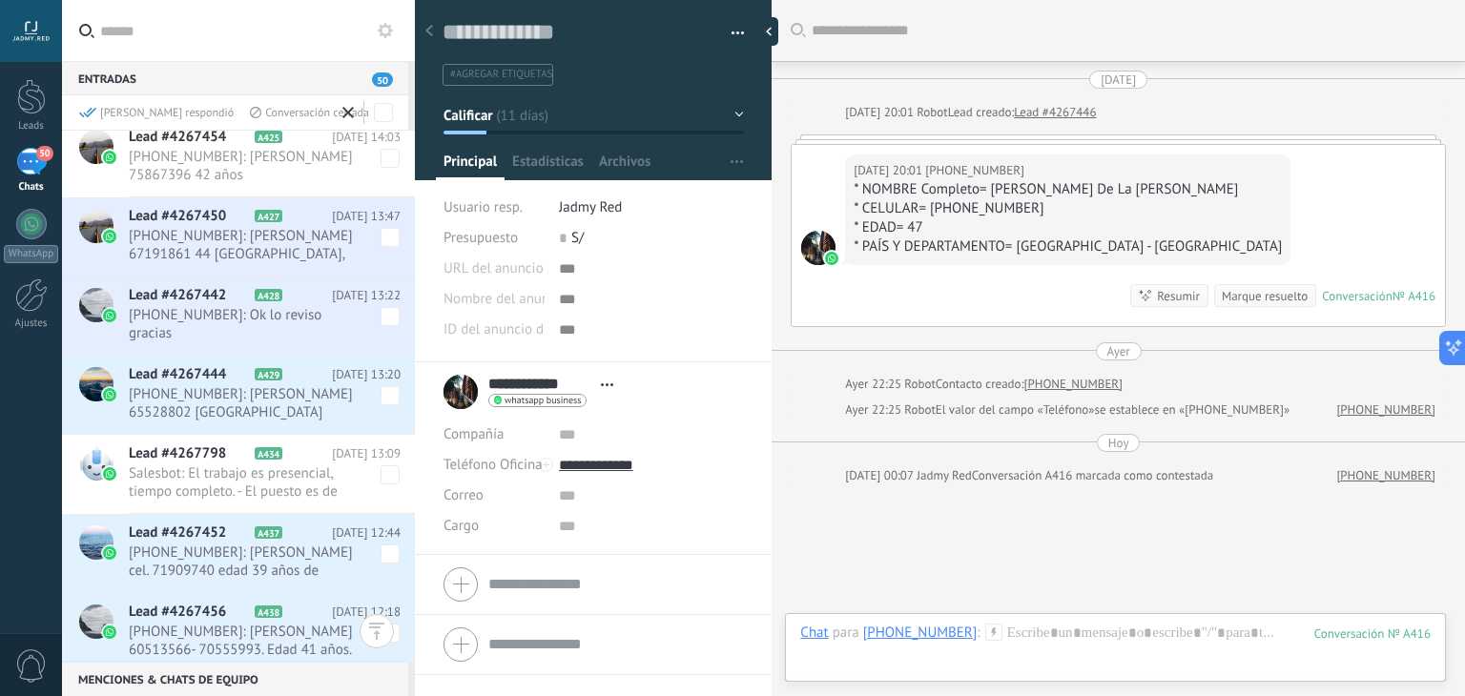
click at [386, 386] on span "[PHONE_NUMBER]: [PERSON_NAME] 65528802 [GEOGRAPHIC_DATA]" at bounding box center [265, 403] width 272 height 36
click at [383, 387] on span "[PHONE_NUMBER]: [PERSON_NAME] 65528802 [GEOGRAPHIC_DATA]" at bounding box center [265, 403] width 272 height 36
click at [385, 386] on span at bounding box center [390, 395] width 19 height 19
click at [386, 545] on span at bounding box center [390, 554] width 19 height 19
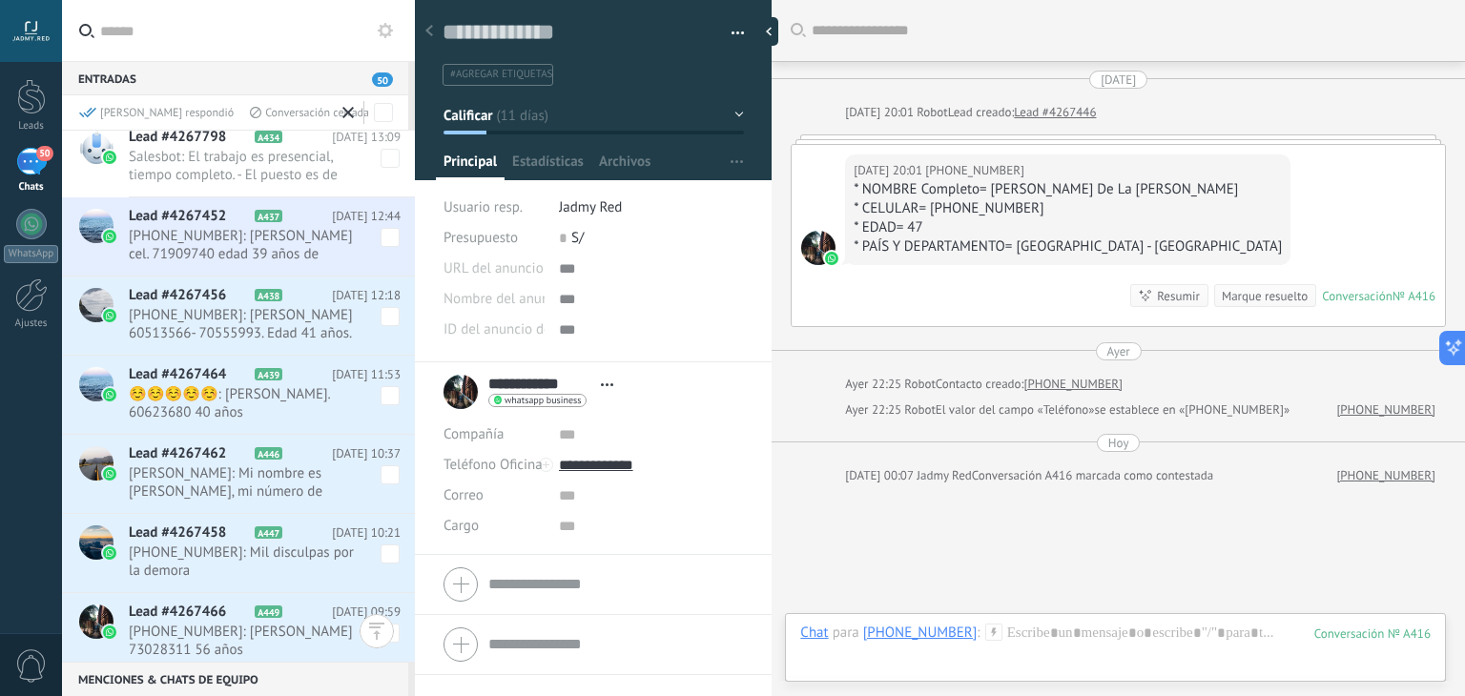
click at [383, 307] on span at bounding box center [390, 316] width 19 height 19
click at [386, 386] on span at bounding box center [390, 395] width 19 height 19
click at [385, 466] on span at bounding box center [390, 475] width 19 height 19
click at [383, 545] on span at bounding box center [390, 554] width 19 height 19
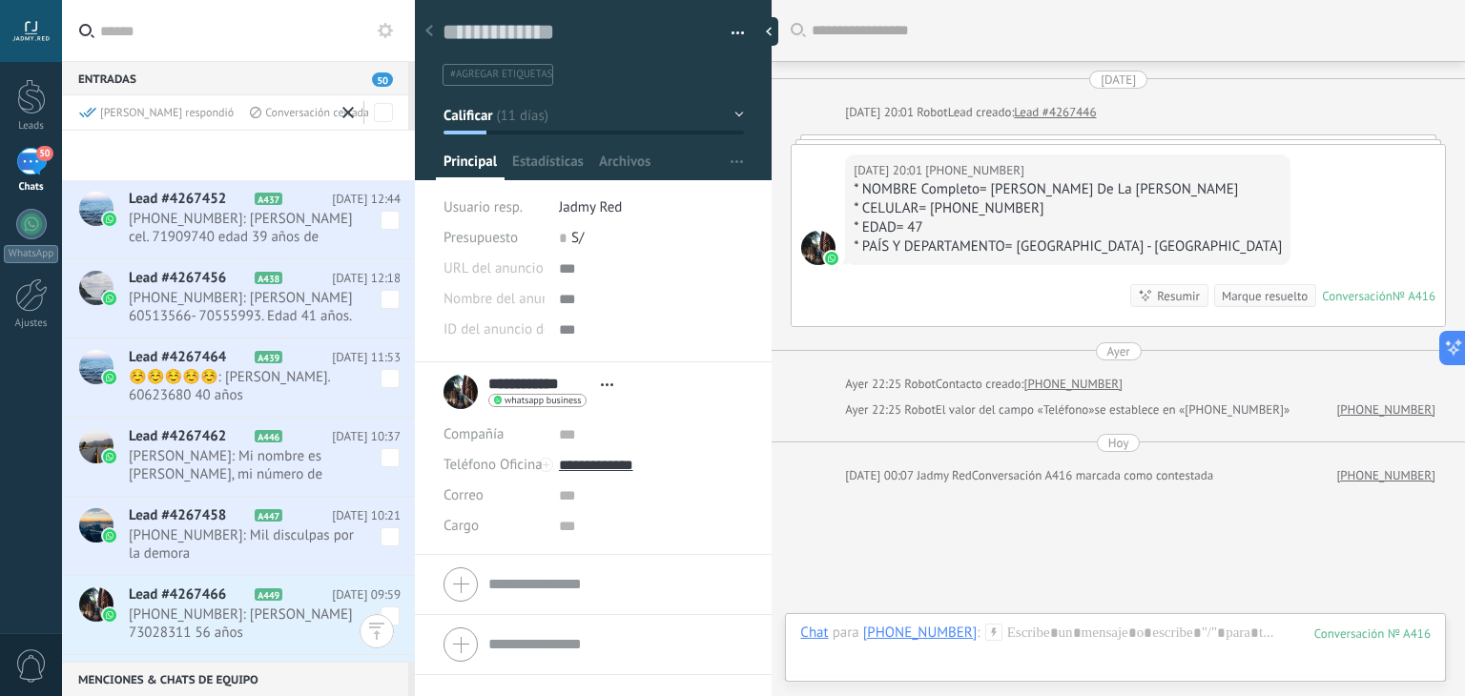
scroll to position [15429, 0]
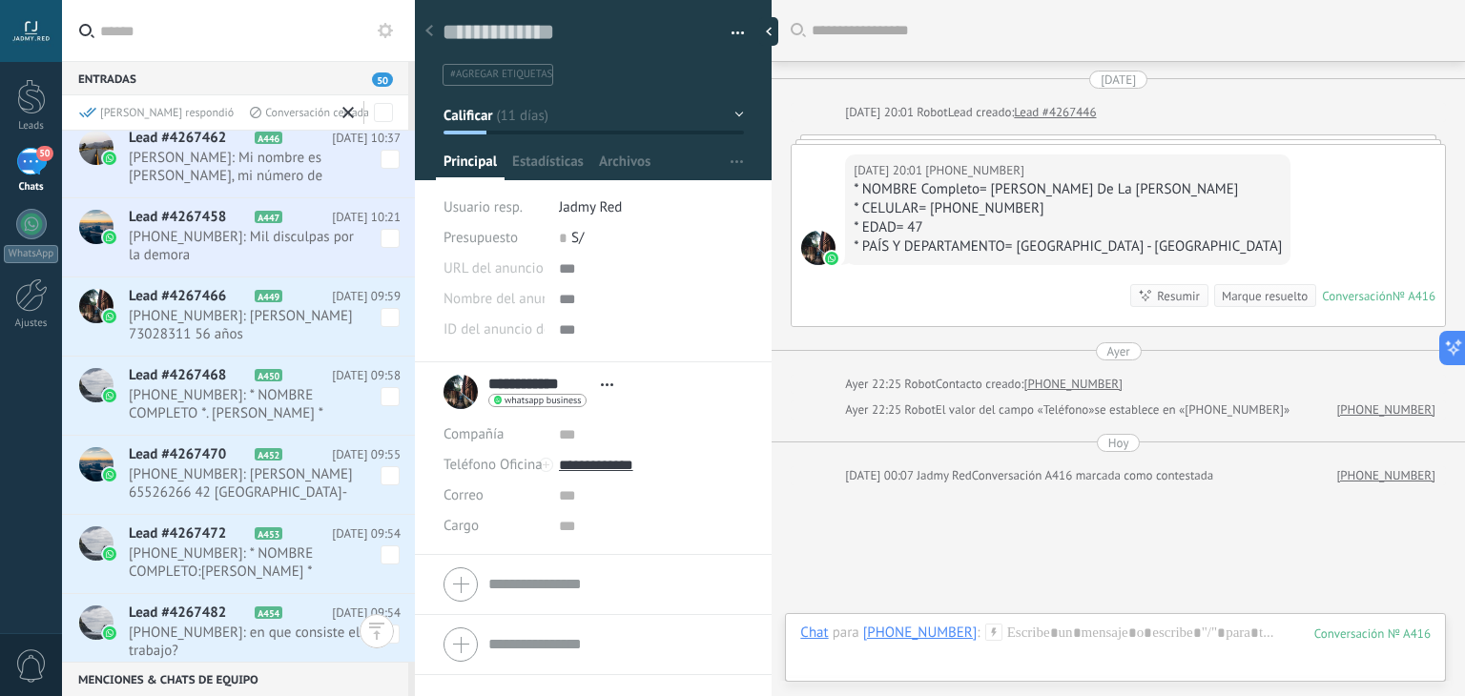
click at [381, 311] on span at bounding box center [390, 317] width 19 height 19
click at [386, 398] on span at bounding box center [390, 396] width 19 height 19
click at [384, 474] on span at bounding box center [390, 475] width 19 height 19
click at [385, 558] on span at bounding box center [390, 555] width 19 height 19
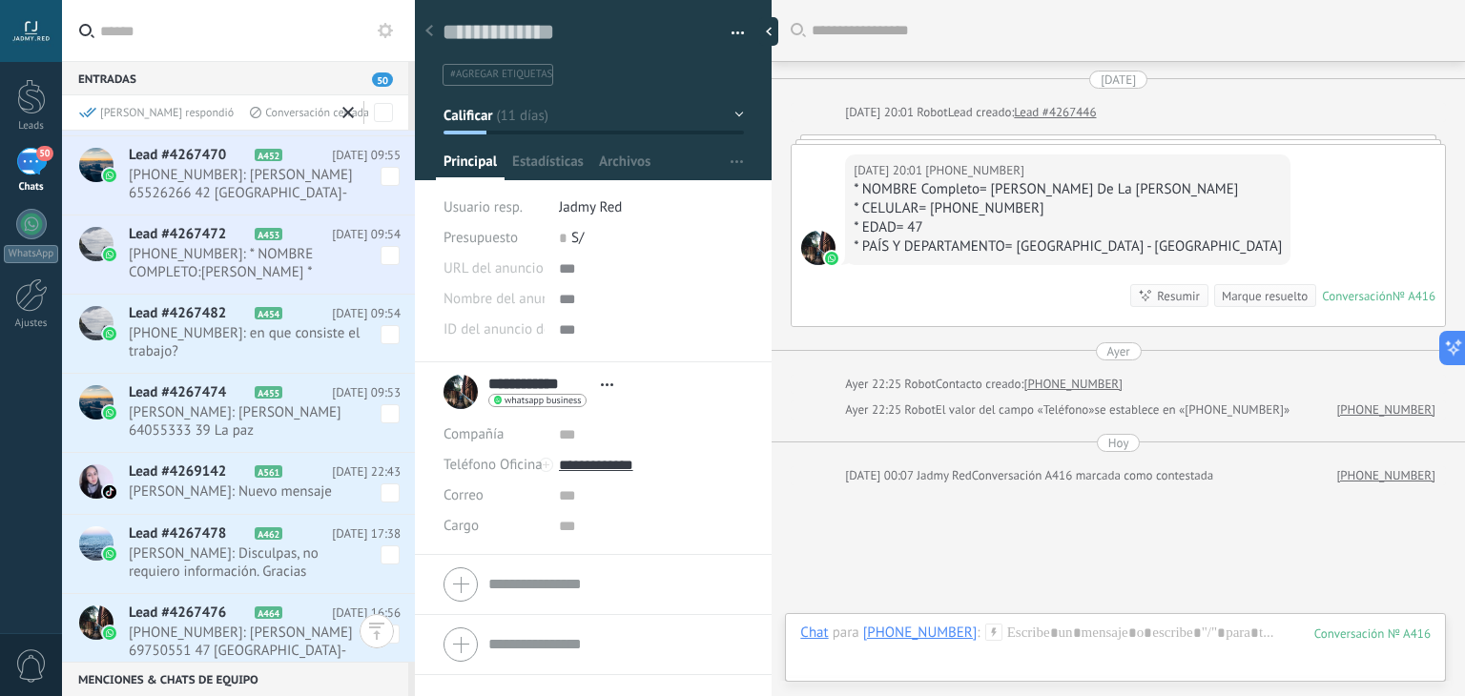
click at [388, 330] on span at bounding box center [390, 334] width 19 height 19
click at [383, 404] on span at bounding box center [390, 413] width 19 height 19
click at [383, 487] on span at bounding box center [390, 493] width 19 height 19
click at [386, 565] on span at bounding box center [390, 555] width 19 height 19
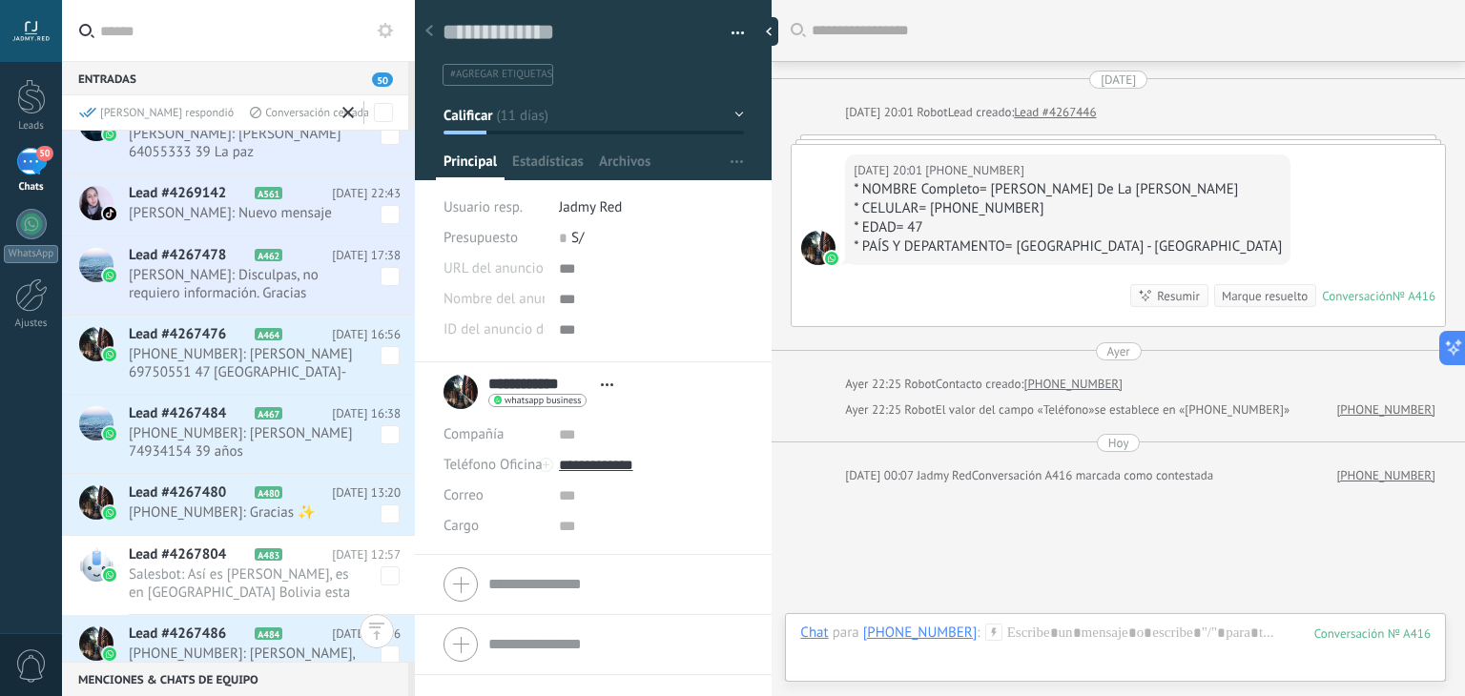
click at [382, 365] on span at bounding box center [390, 355] width 19 height 19
click at [382, 460] on span "+59174934154: Shirlen Merlo Maydana 74934154 39 años La Paz" at bounding box center [265, 443] width 272 height 36
click at [388, 445] on span at bounding box center [390, 434] width 19 height 19
click at [387, 524] on span at bounding box center [390, 514] width 19 height 19
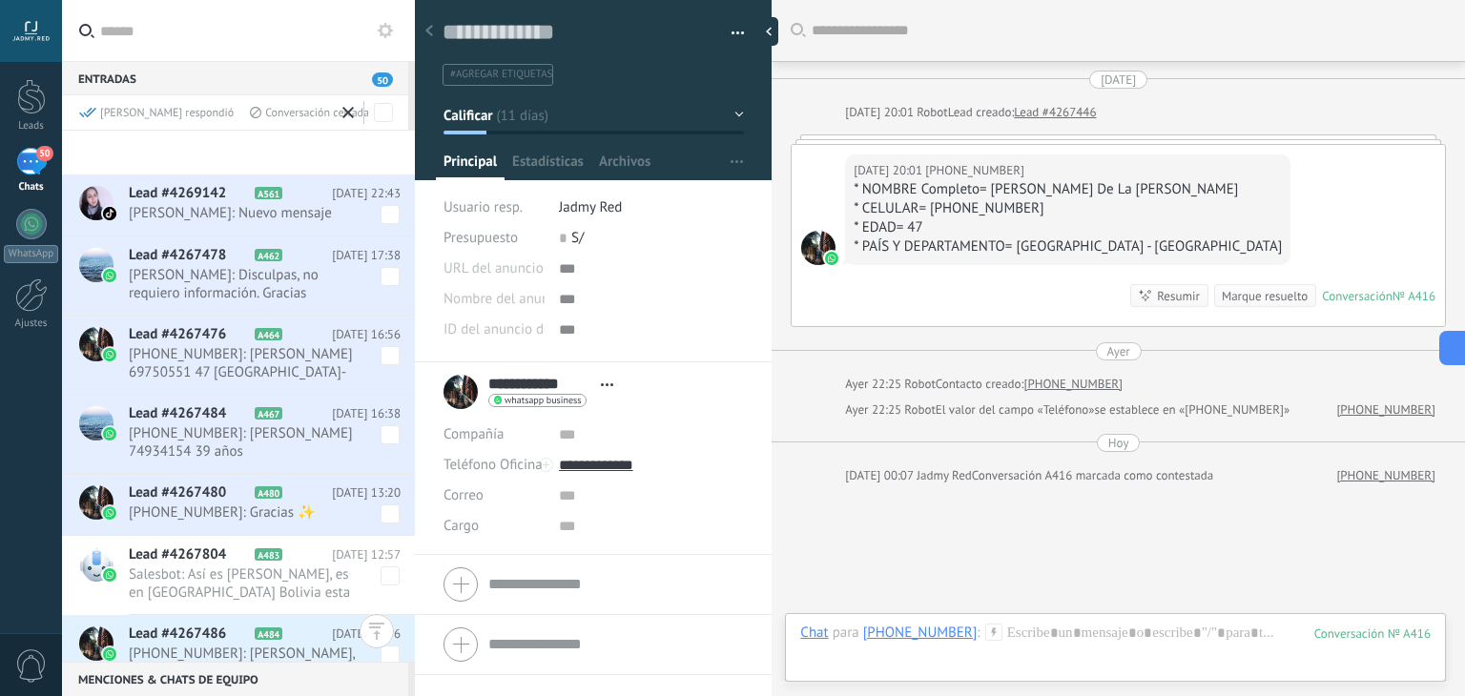
scroll to position [16301, 0]
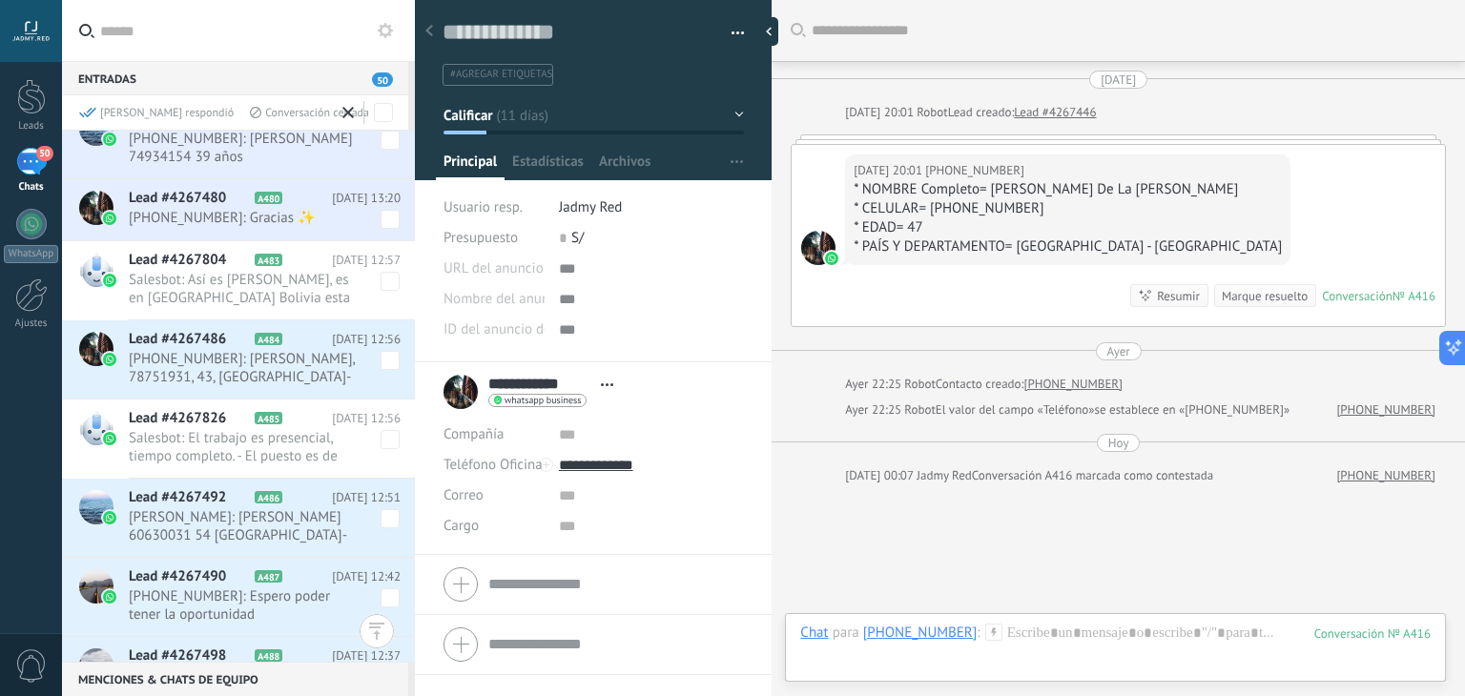
click at [382, 370] on span at bounding box center [390, 360] width 19 height 19
click at [383, 528] on span at bounding box center [390, 518] width 19 height 19
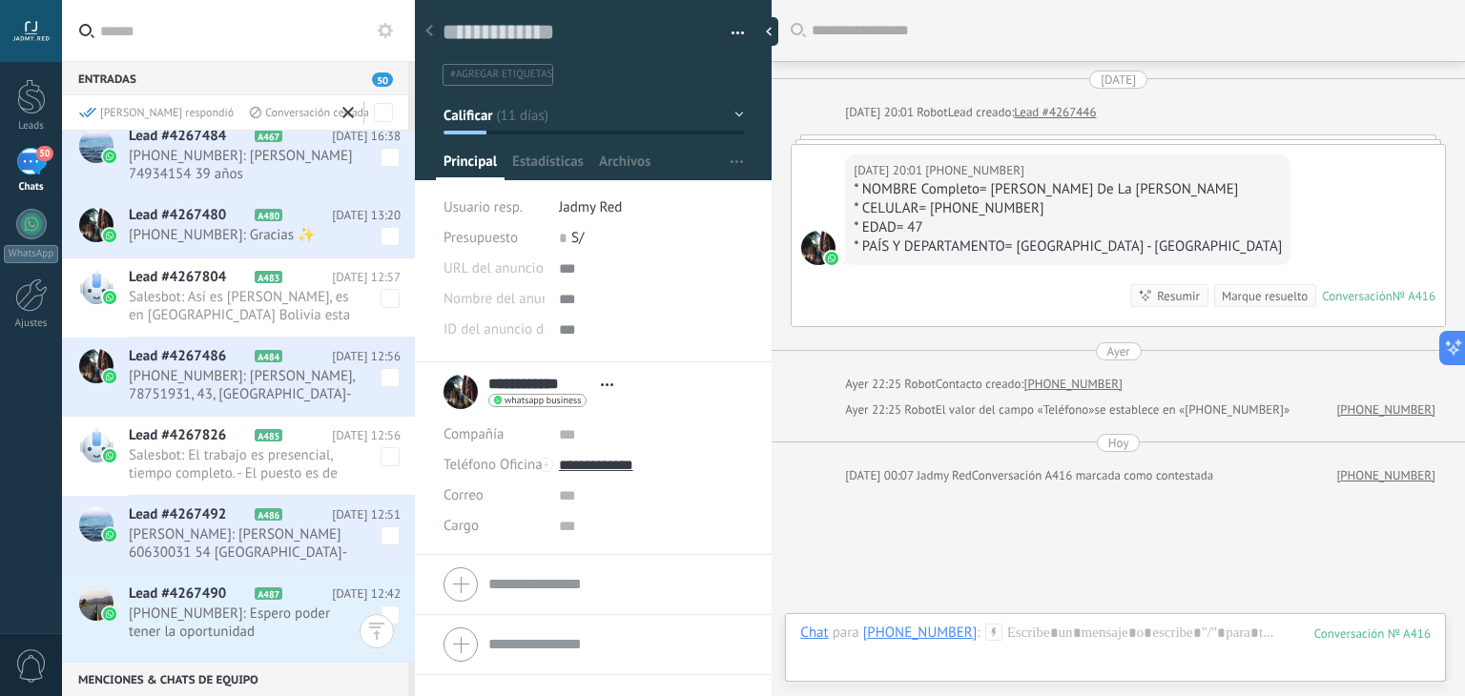
scroll to position [16549, 0]
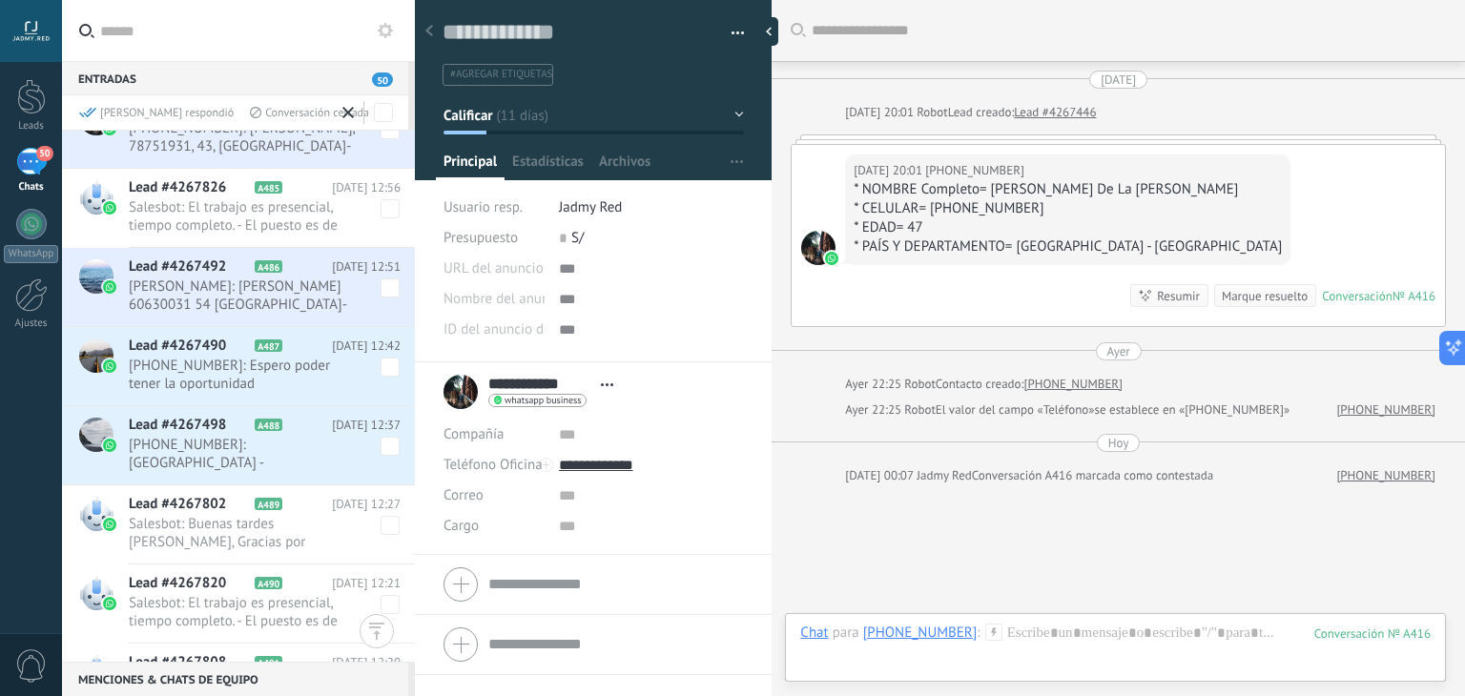
click at [382, 363] on span at bounding box center [390, 367] width 19 height 19
click at [385, 447] on span at bounding box center [390, 446] width 19 height 19
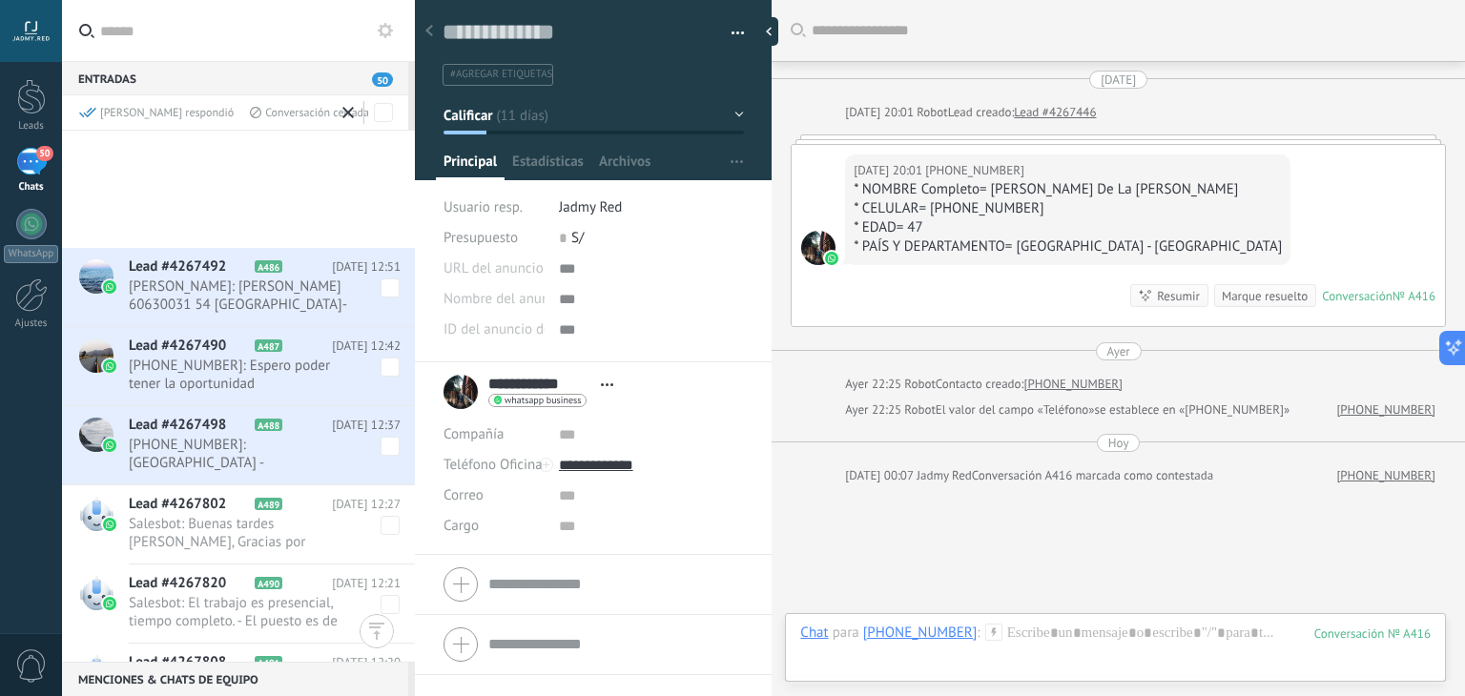
scroll to position [16908, 0]
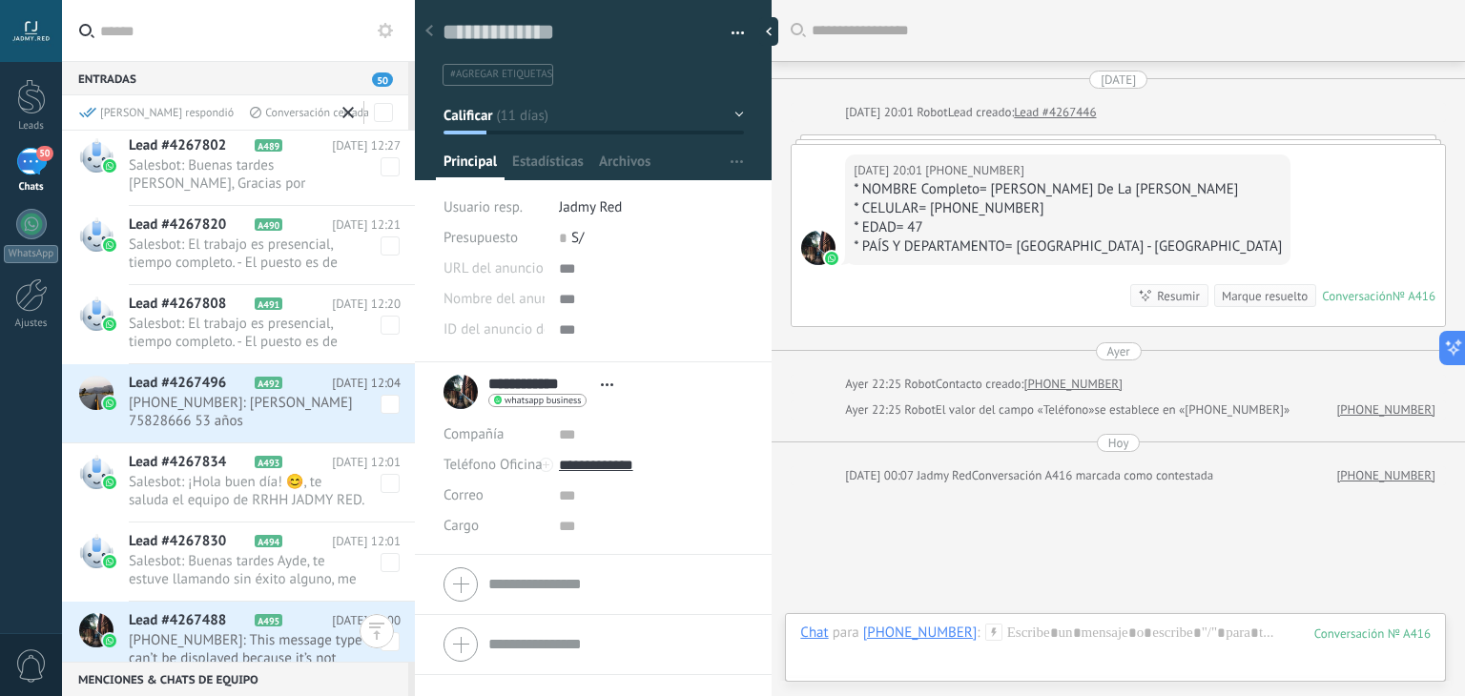
click at [385, 395] on span at bounding box center [390, 404] width 19 height 19
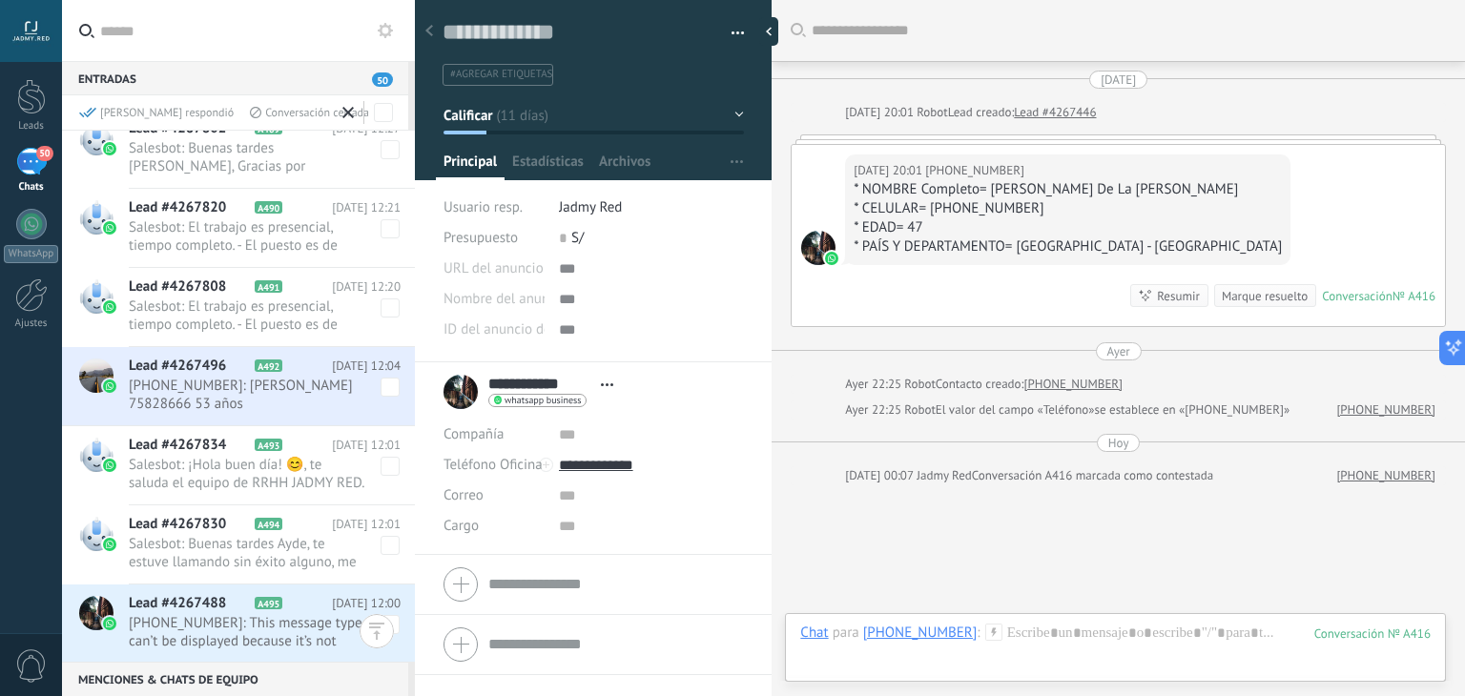
scroll to position [17199, 0]
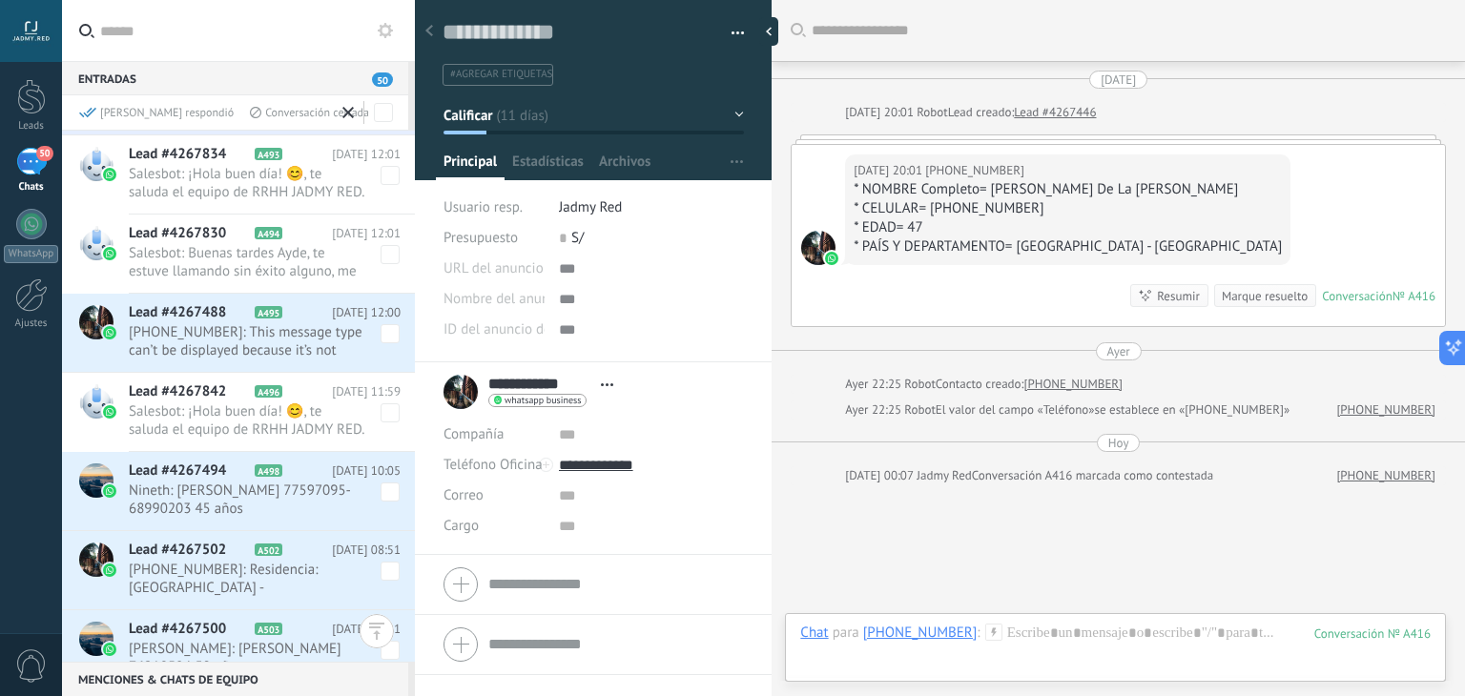
click at [383, 332] on span at bounding box center [390, 333] width 19 height 19
click at [387, 493] on span at bounding box center [390, 492] width 19 height 19
click at [382, 573] on span at bounding box center [390, 571] width 19 height 19
click at [132, 104] on div "[PERSON_NAME] respondió Conversación cerrada" at bounding box center [238, 112] width 353 height 34
click at [117, 116] on div "[PERSON_NAME] respondió" at bounding box center [156, 113] width 155 height 16
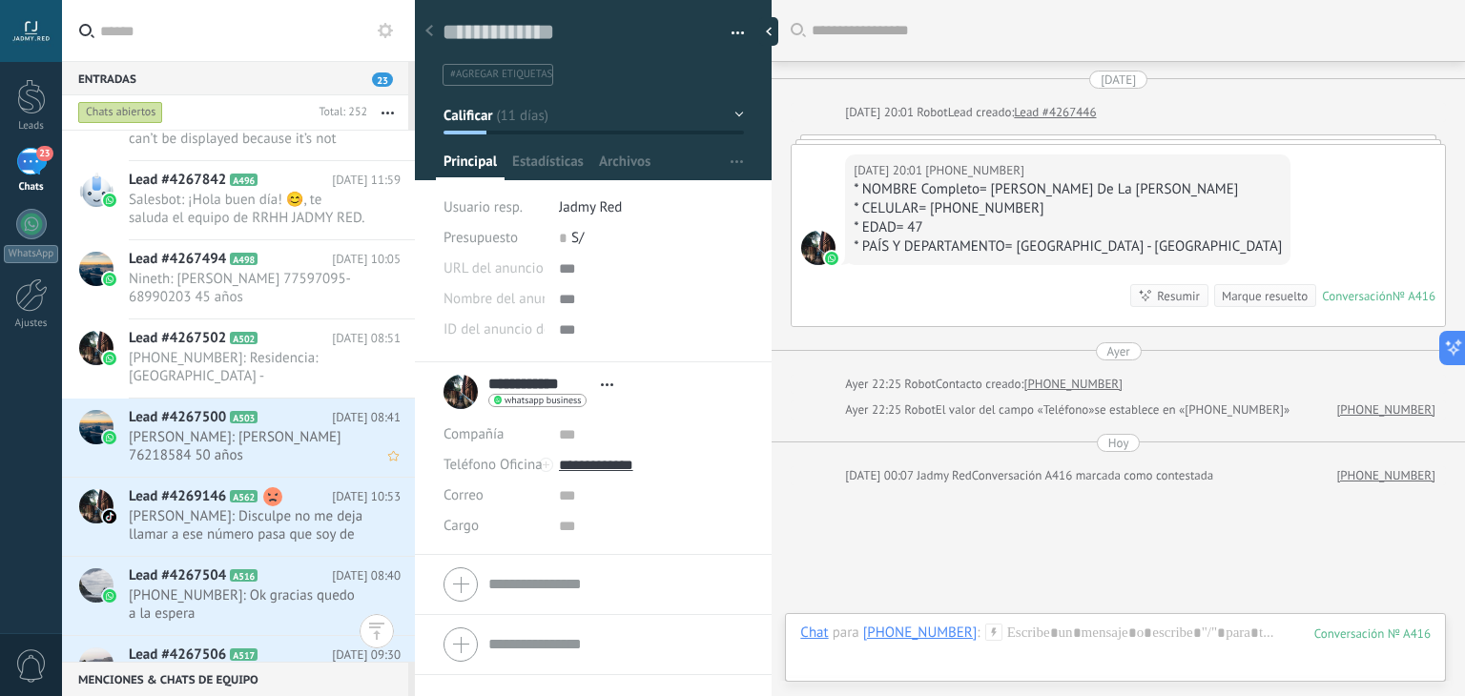
scroll to position [17409, 0]
click at [394, 120] on button "button" at bounding box center [387, 112] width 41 height 34
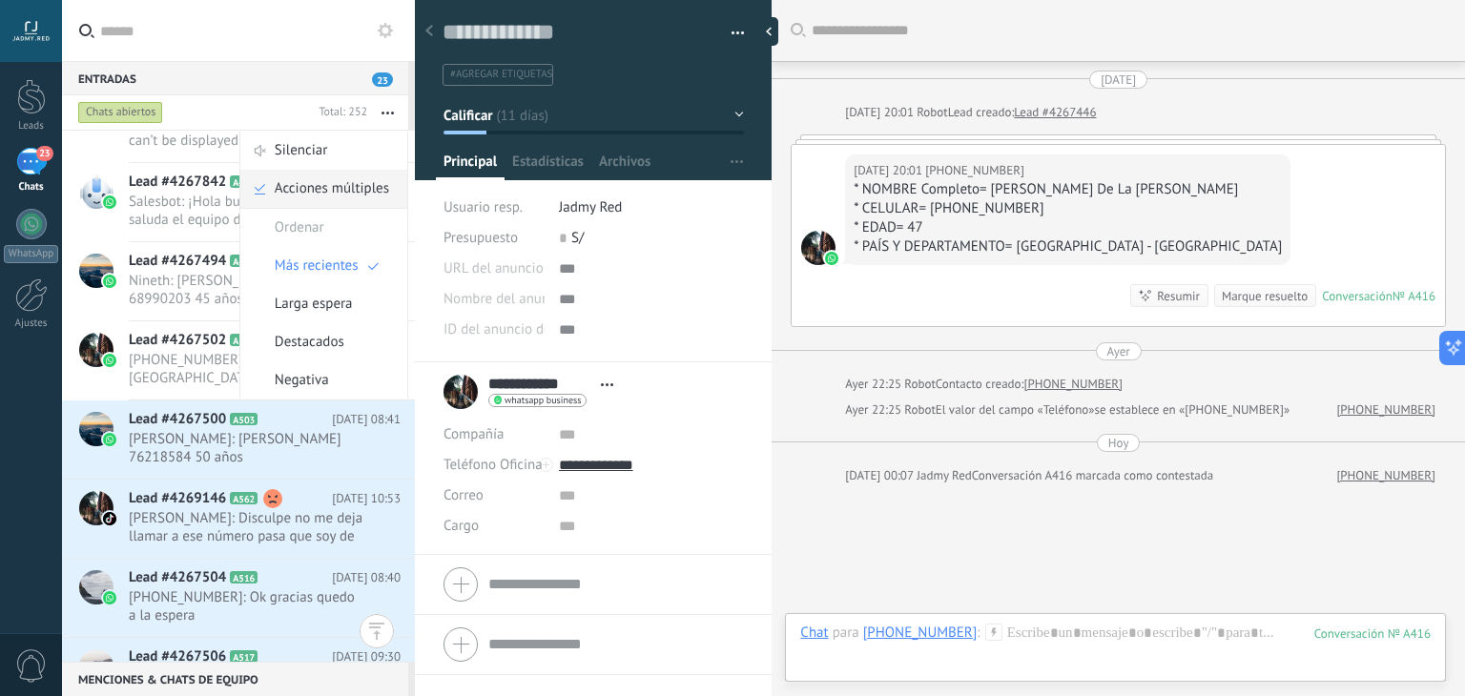
click at [321, 172] on span "Acciones múltiples" at bounding box center [332, 189] width 114 height 38
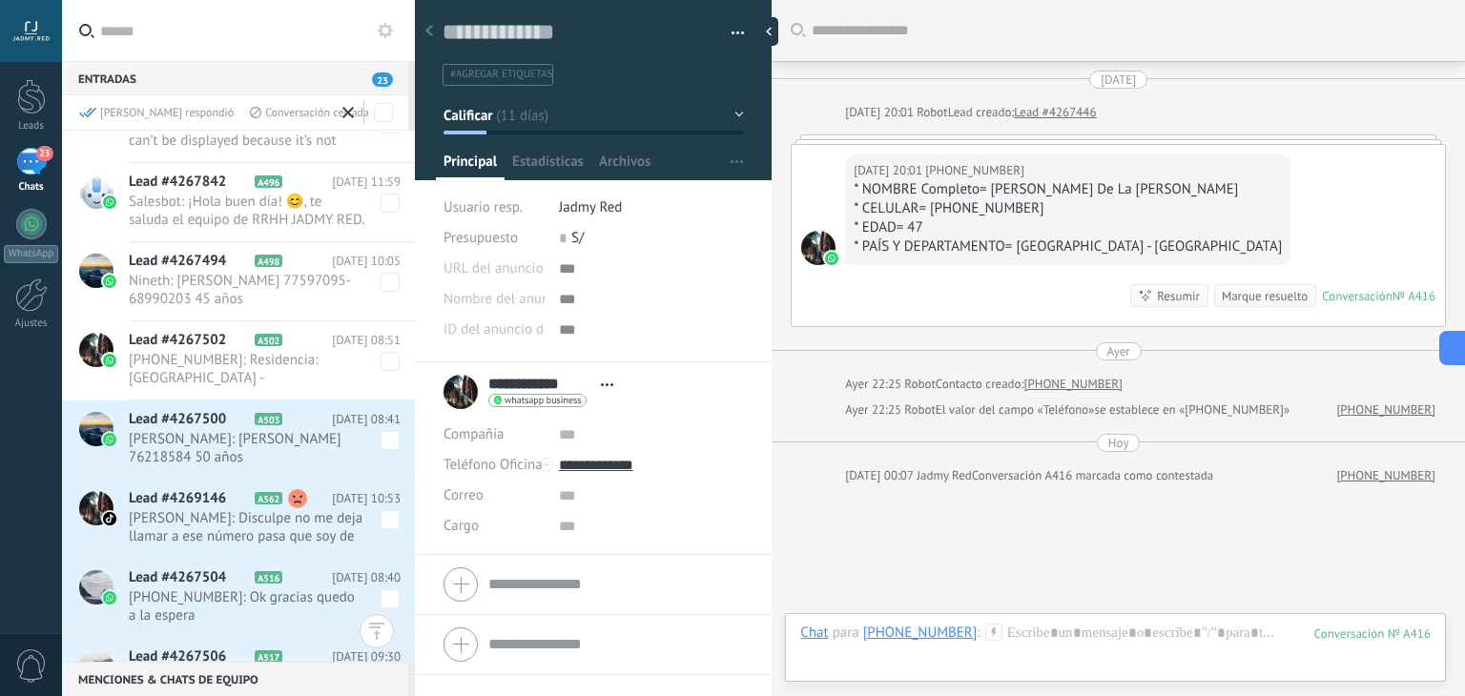
scroll to position [17619, 0]
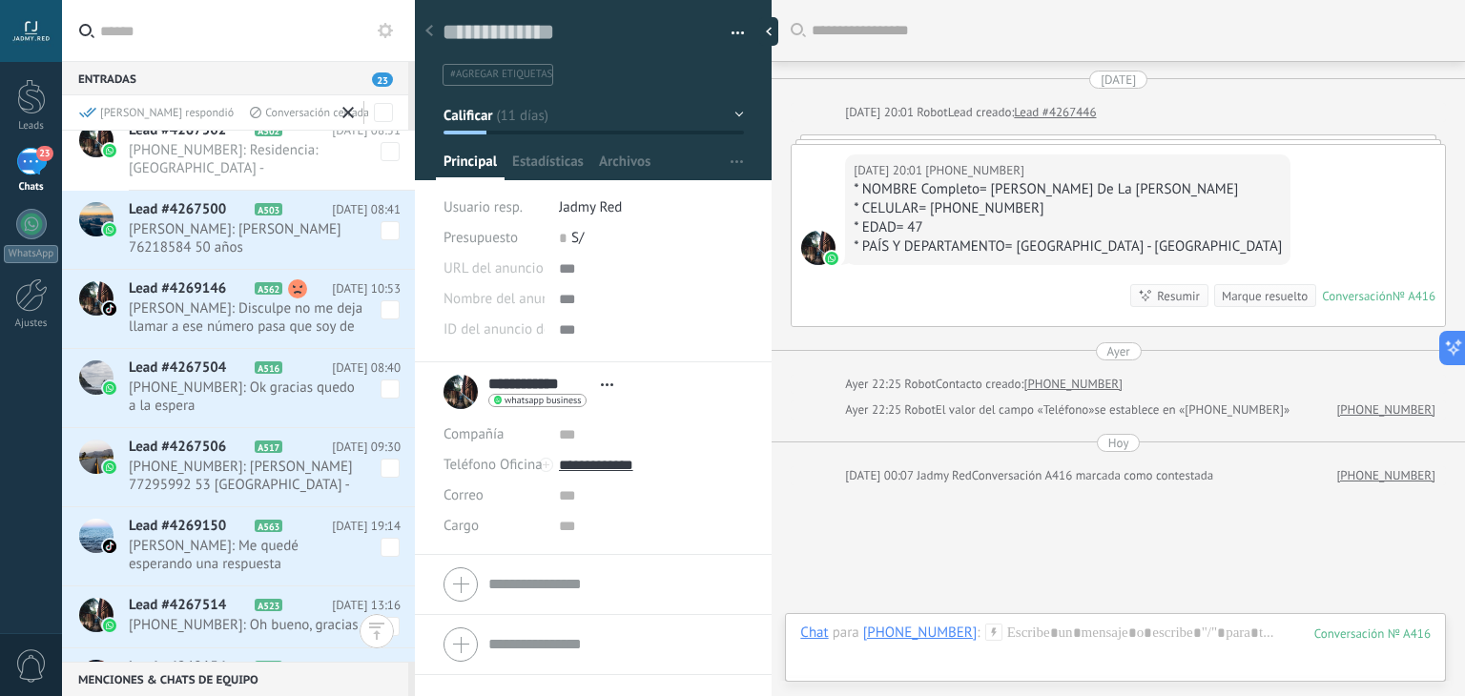
click at [382, 233] on span at bounding box center [390, 230] width 19 height 19
click at [387, 306] on span at bounding box center [390, 310] width 19 height 19
click at [385, 394] on span at bounding box center [390, 389] width 19 height 19
click at [382, 459] on span at bounding box center [390, 468] width 19 height 19
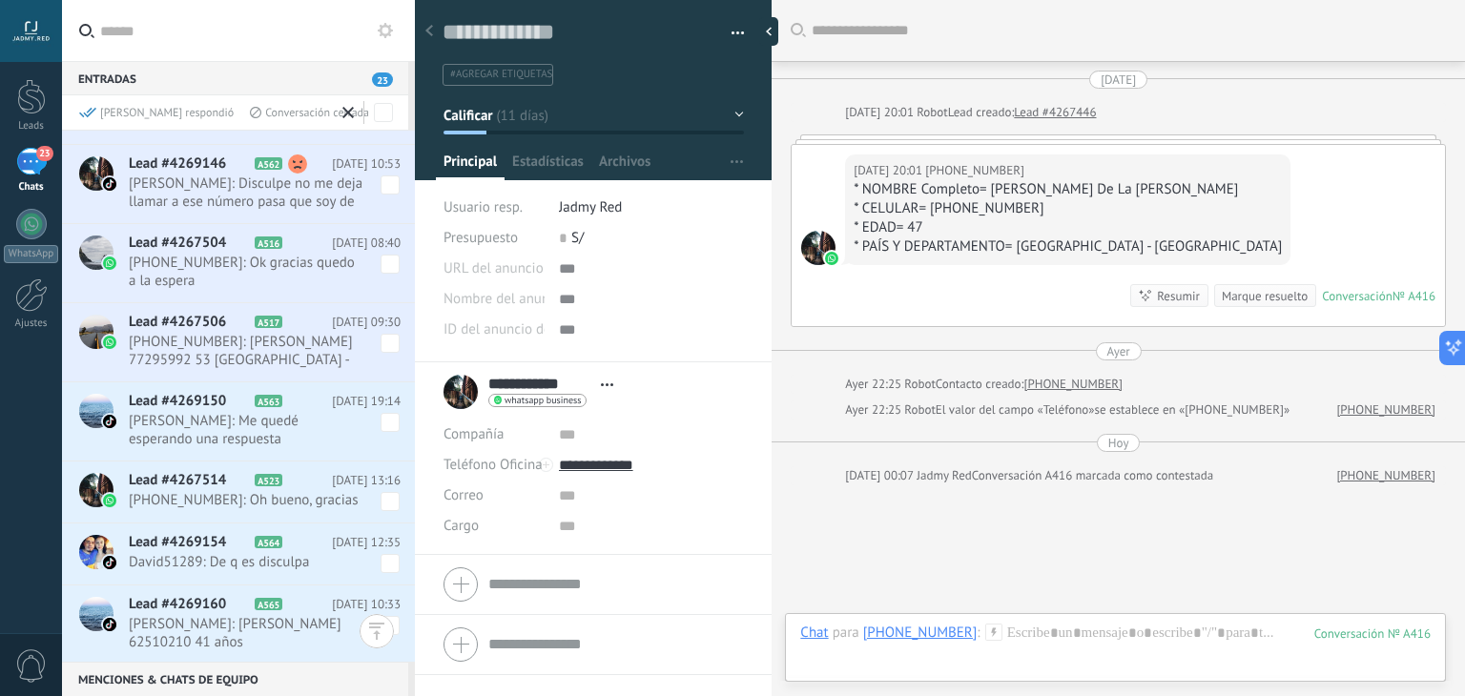
scroll to position [17745, 0]
click at [388, 417] on span at bounding box center [390, 421] width 19 height 19
click at [385, 505] on span at bounding box center [390, 500] width 19 height 19
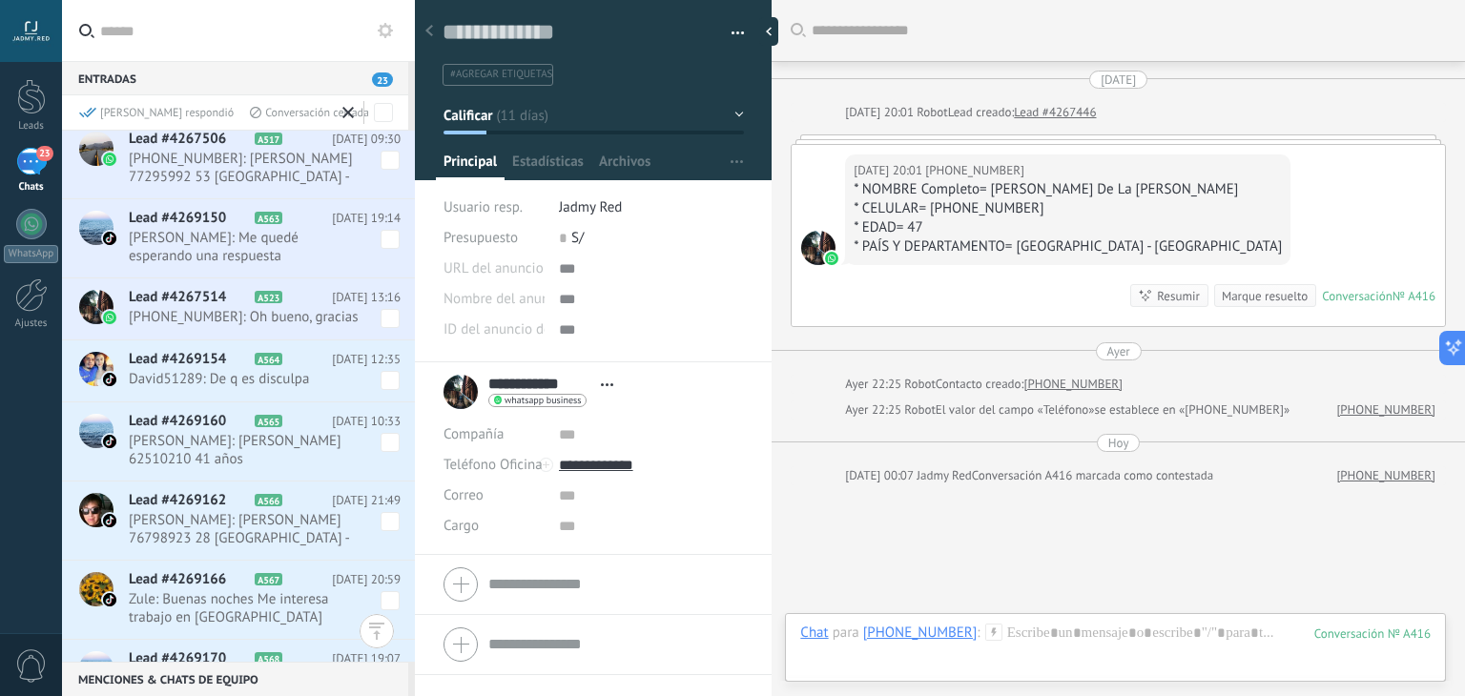
click at [388, 383] on span at bounding box center [390, 380] width 19 height 19
click at [386, 441] on span at bounding box center [390, 442] width 19 height 19
click at [383, 520] on span at bounding box center [390, 521] width 19 height 19
click at [383, 611] on span "Zule: Buenas noches Me interesa trabajo en La Paz" at bounding box center [265, 609] width 272 height 36
click at [385, 596] on span at bounding box center [390, 600] width 19 height 19
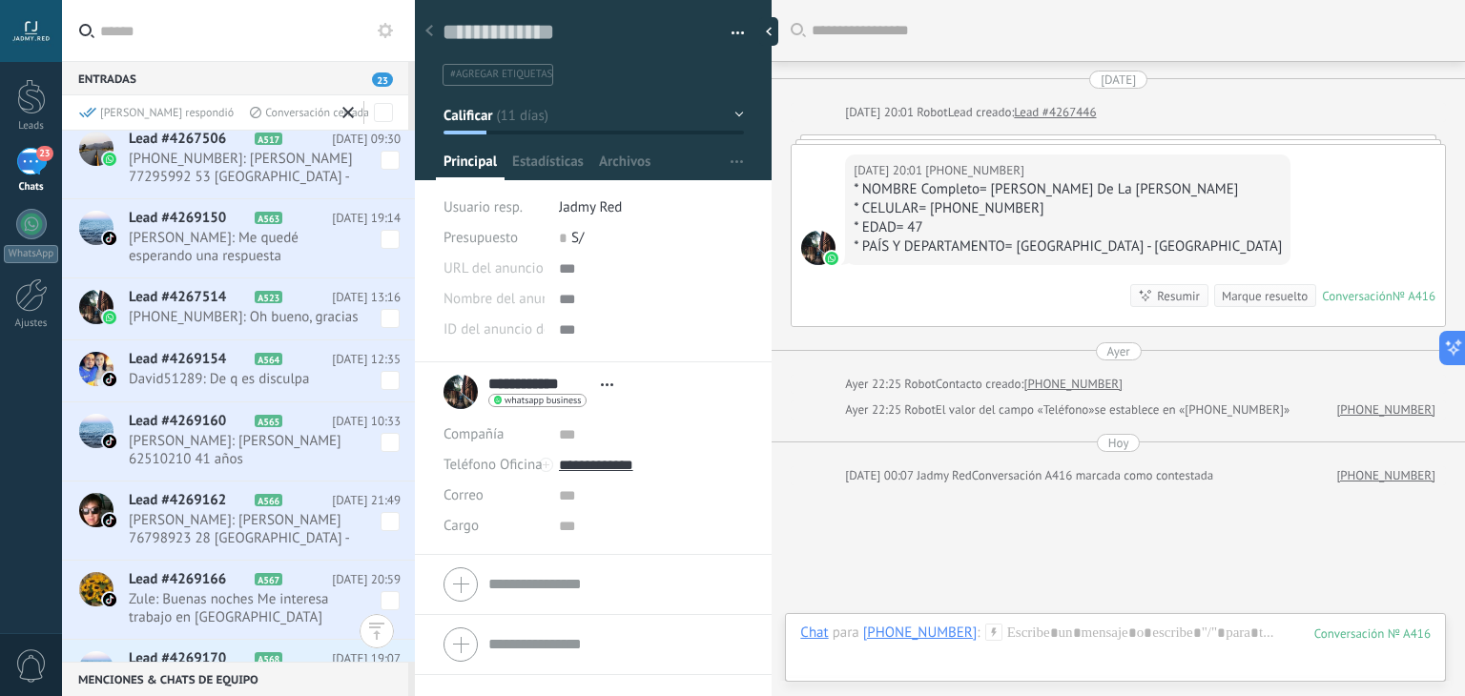
scroll to position [18232, 0]
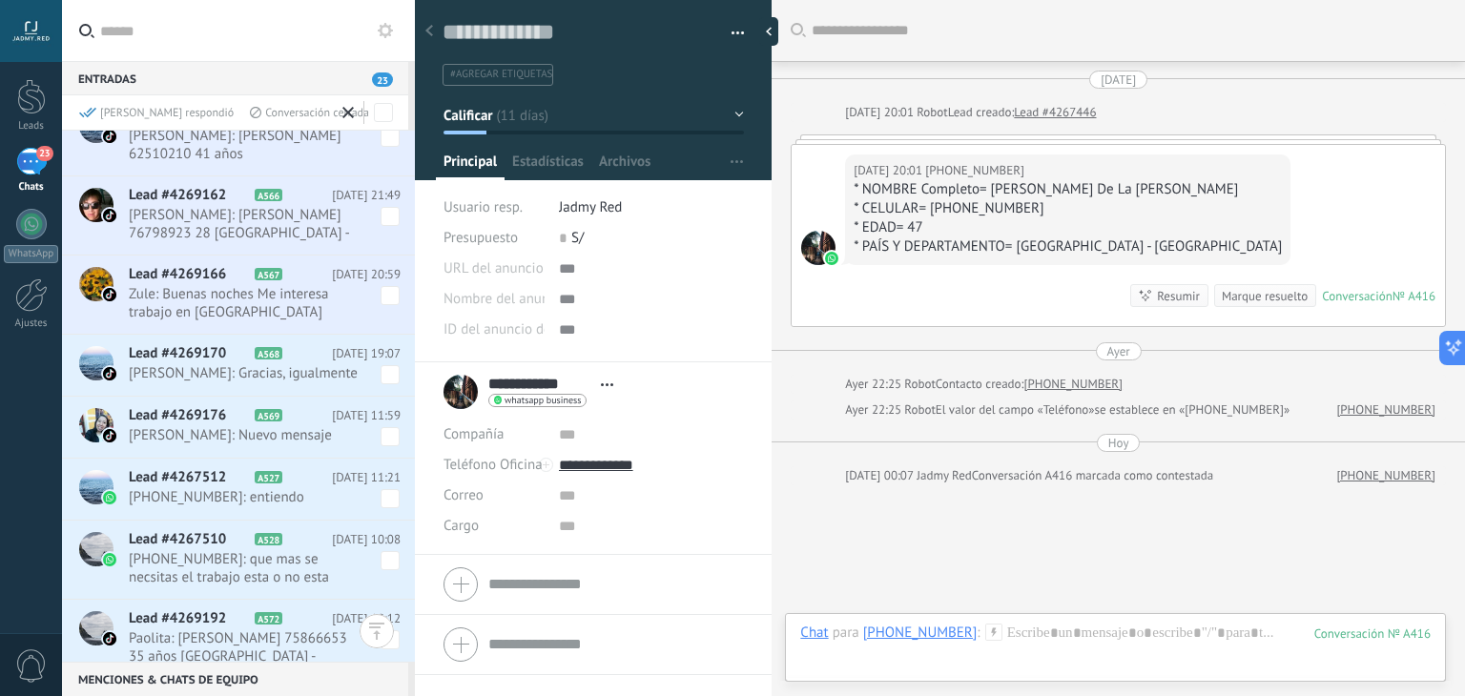
click at [383, 375] on span at bounding box center [390, 374] width 19 height 19
click at [383, 432] on span at bounding box center [390, 436] width 19 height 19
click at [387, 507] on div "Lead #4267512 A527 12.08.2025 11:21 +51963842417: entiendo" at bounding box center [272, 489] width 286 height 60
click at [382, 498] on span at bounding box center [390, 498] width 19 height 19
click at [382, 557] on span at bounding box center [390, 560] width 19 height 19
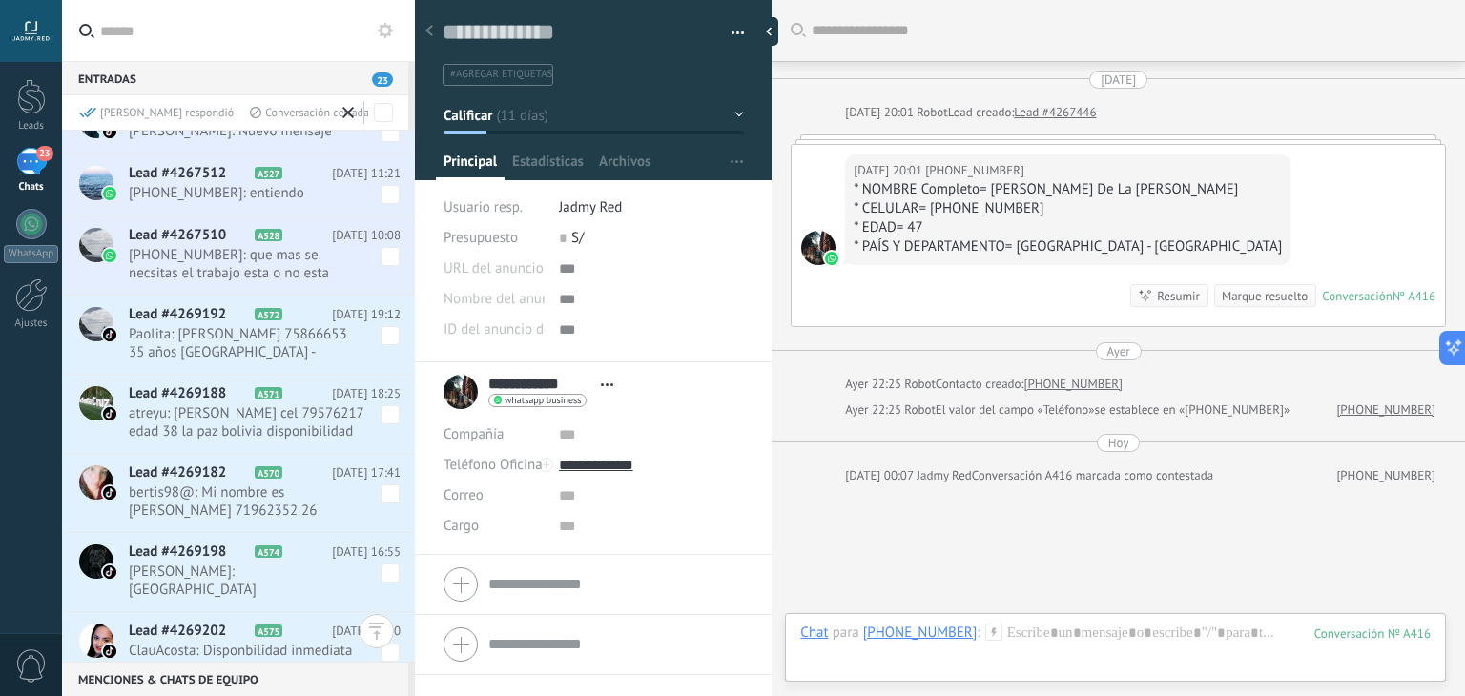
scroll to position [18538, 0]
click at [381, 339] on span at bounding box center [390, 334] width 19 height 19
click at [383, 410] on span at bounding box center [390, 413] width 19 height 19
click at [385, 489] on span at bounding box center [390, 493] width 19 height 19
click at [382, 570] on span at bounding box center [390, 572] width 19 height 19
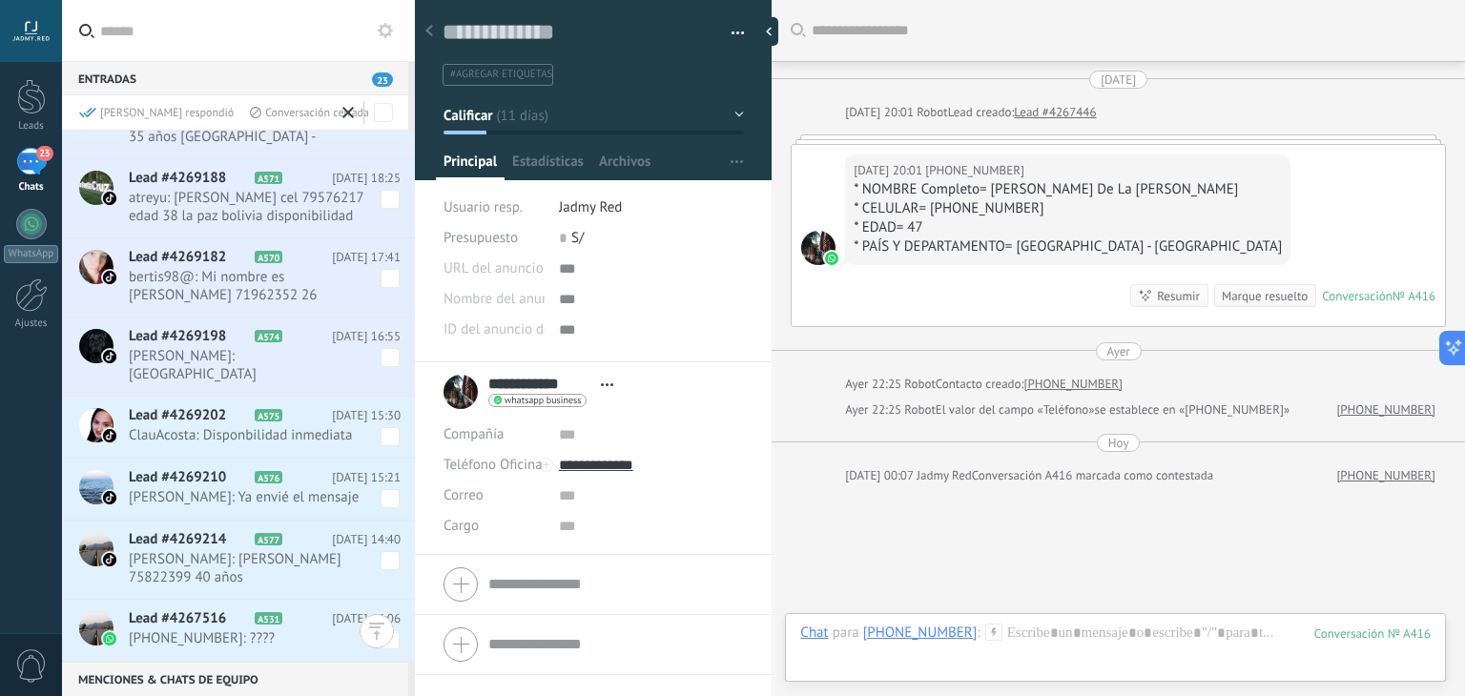
scroll to position [18751, 0]
click at [388, 428] on span at bounding box center [390, 437] width 19 height 19
click at [383, 490] on span at bounding box center [390, 499] width 19 height 19
click at [382, 568] on span at bounding box center [390, 561] width 19 height 19
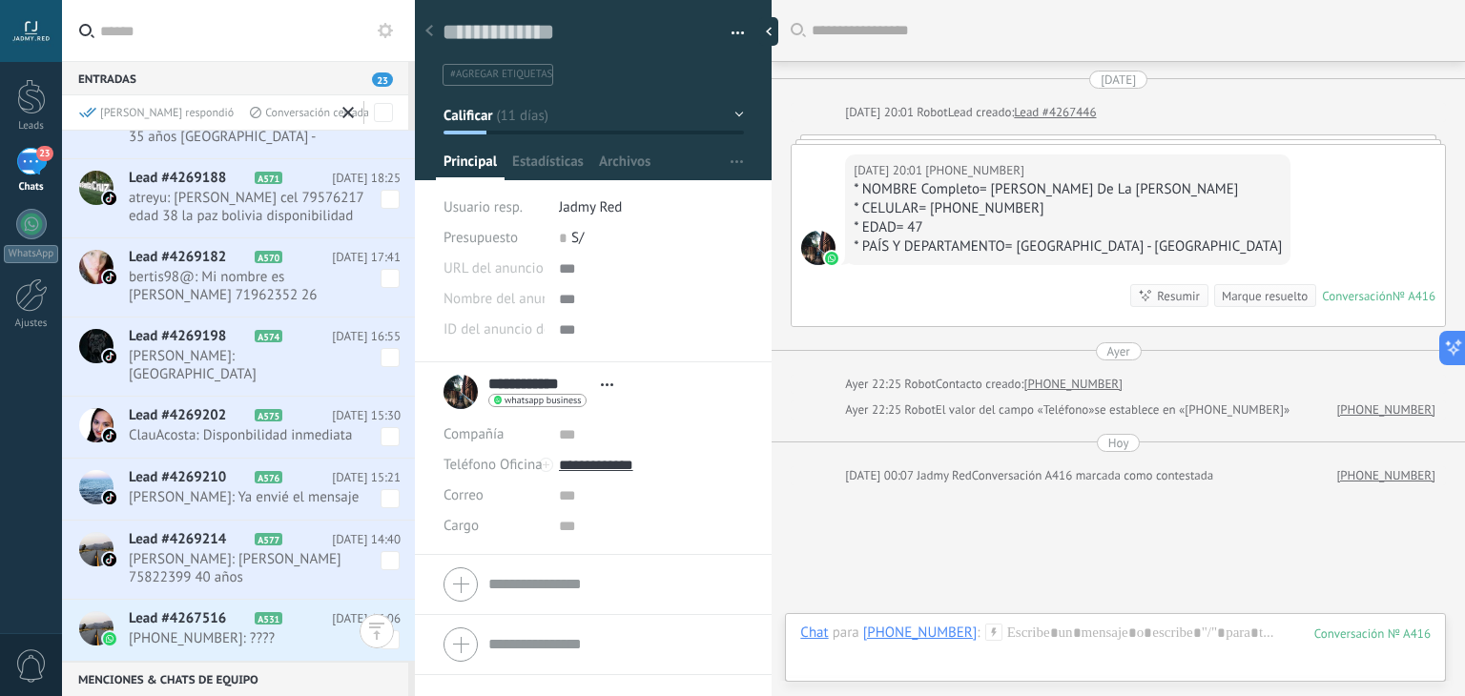
click at [142, 115] on div "[PERSON_NAME] respondió" at bounding box center [156, 113] width 155 height 16
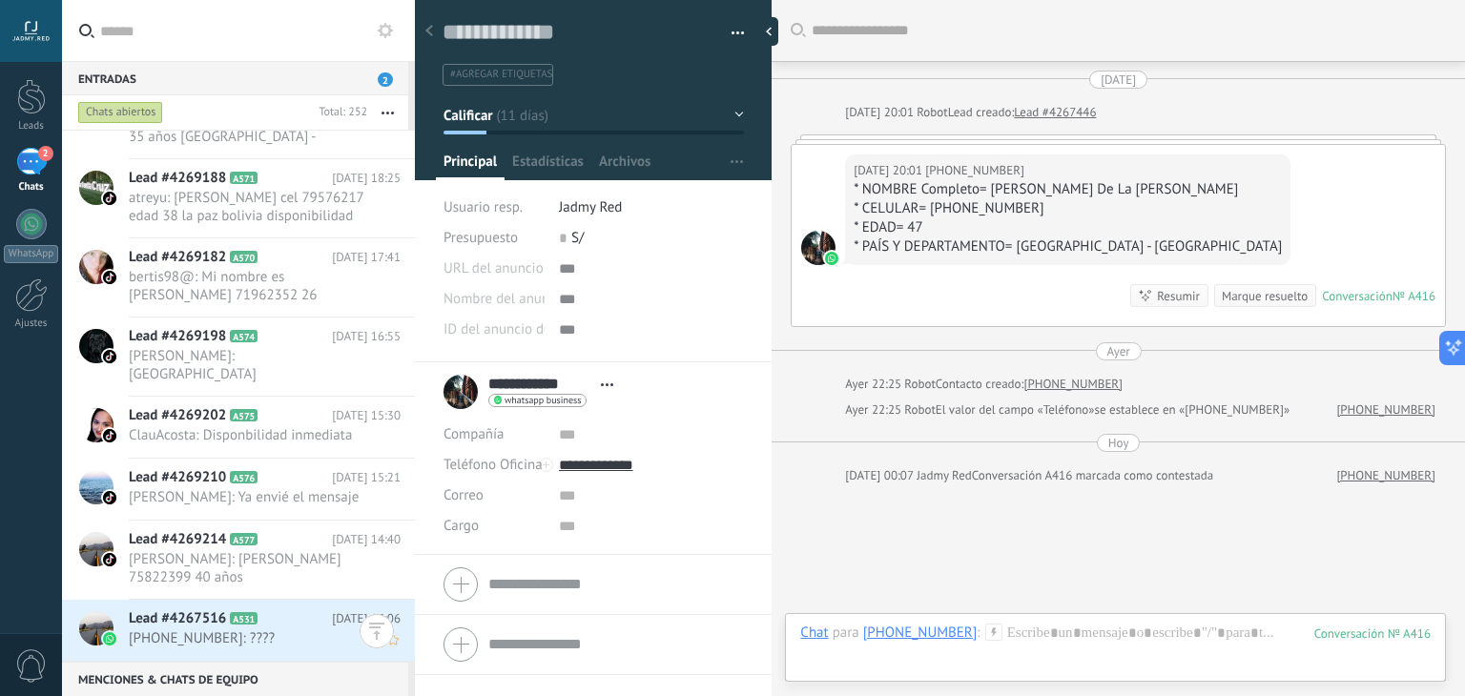
click at [256, 630] on span "+59169978996: ????" at bounding box center [247, 639] width 236 height 18
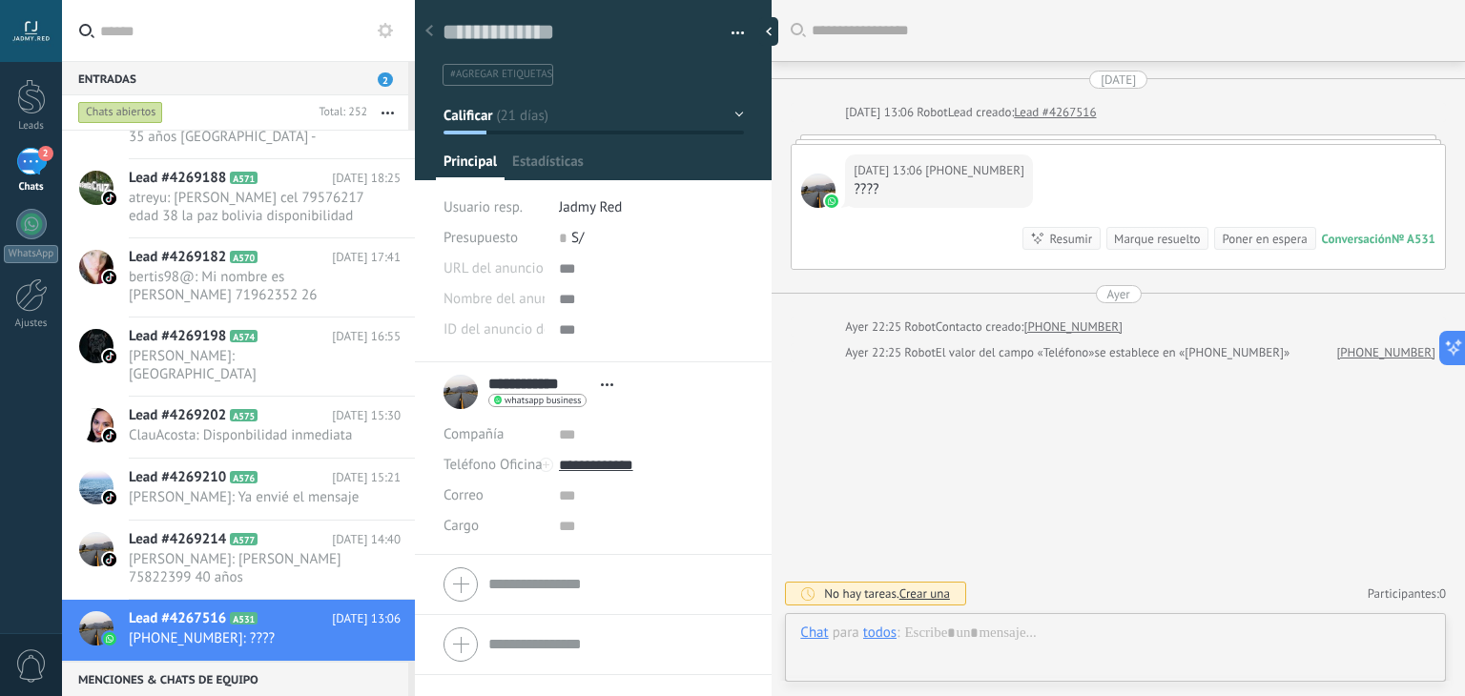
scroll to position [28, 0]
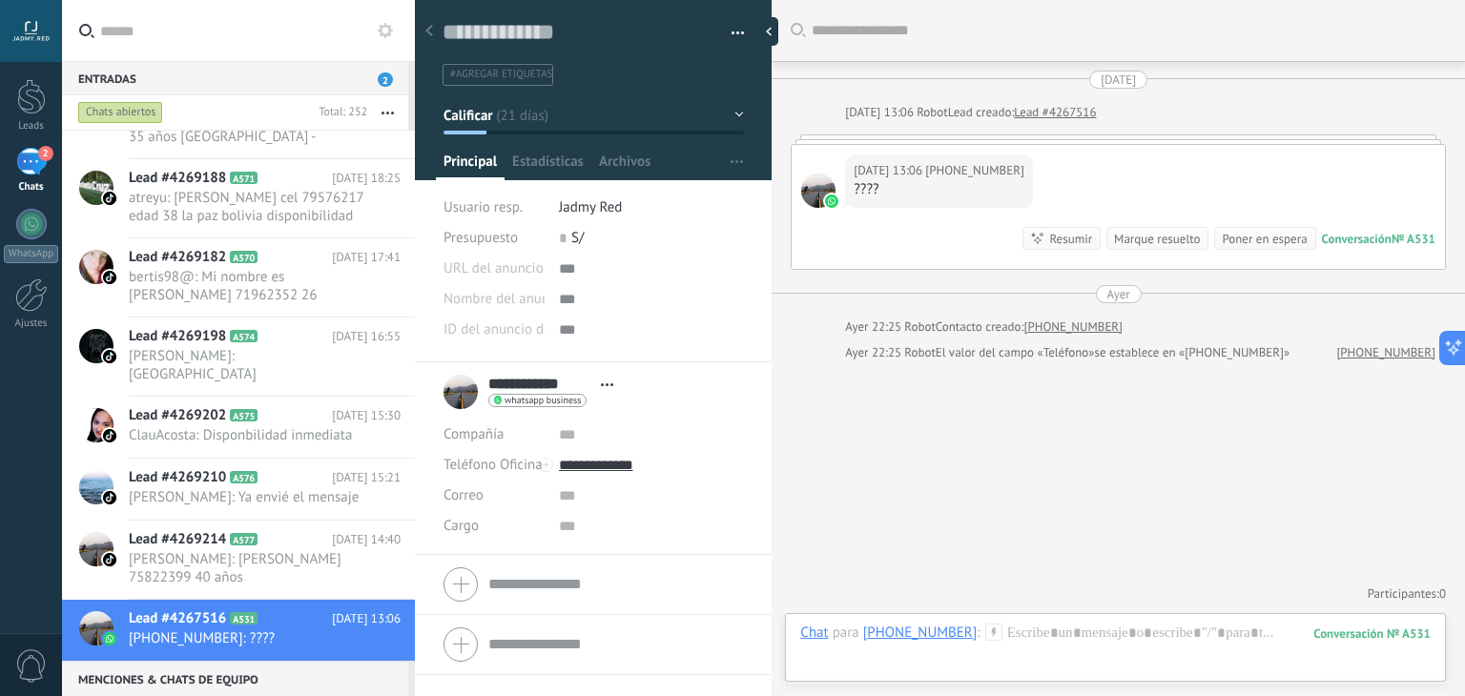
click at [1161, 241] on div "Marque resuelto" at bounding box center [1157, 239] width 86 height 18
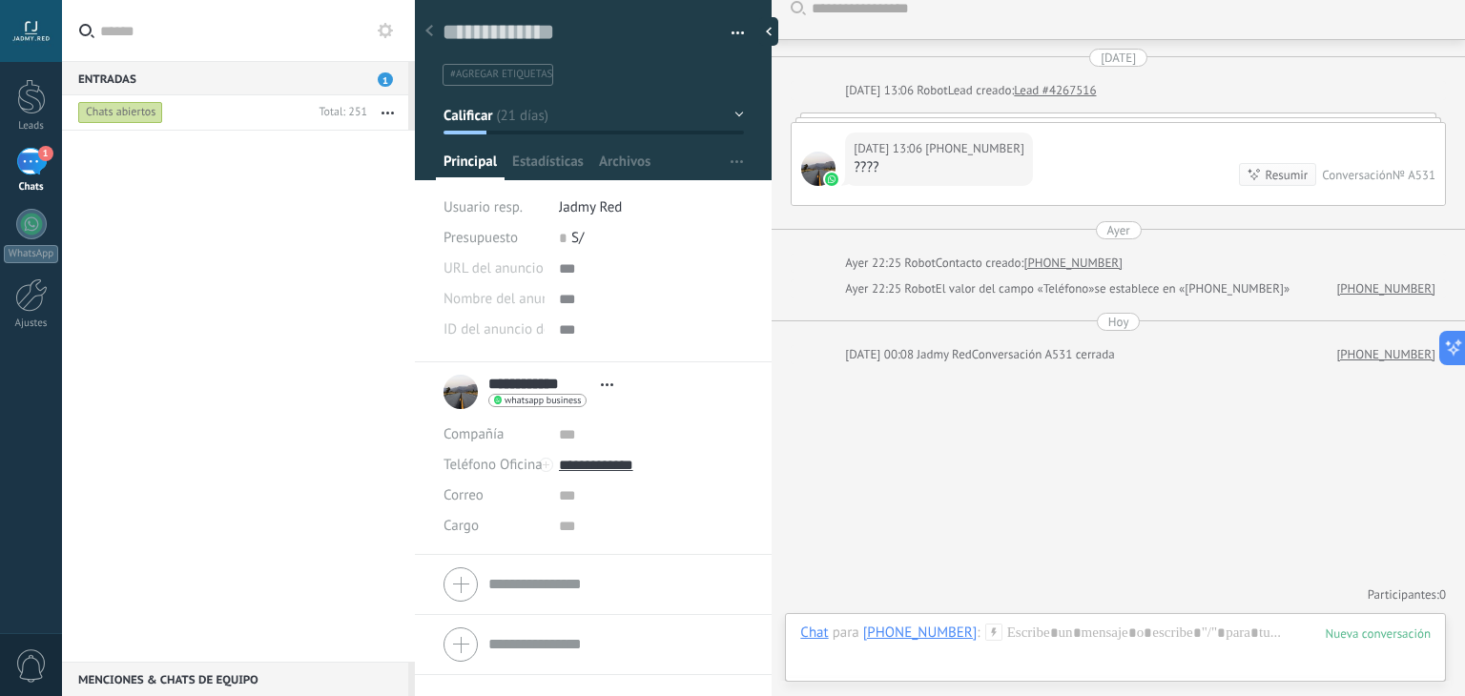
scroll to position [0, 0]
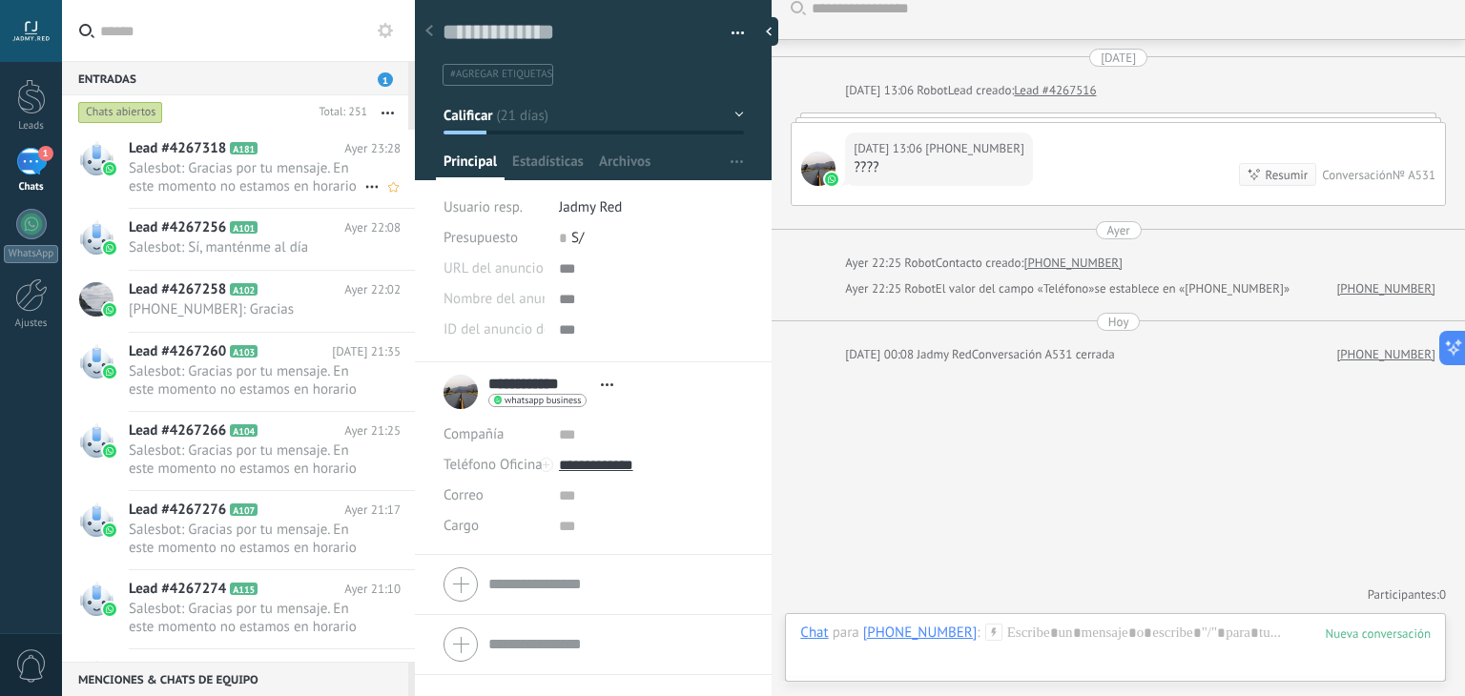
click at [172, 165] on span "Salesbot: Gracias por tu mensaje. En este momento no estamos en horario laboral…" at bounding box center [247, 177] width 236 height 36
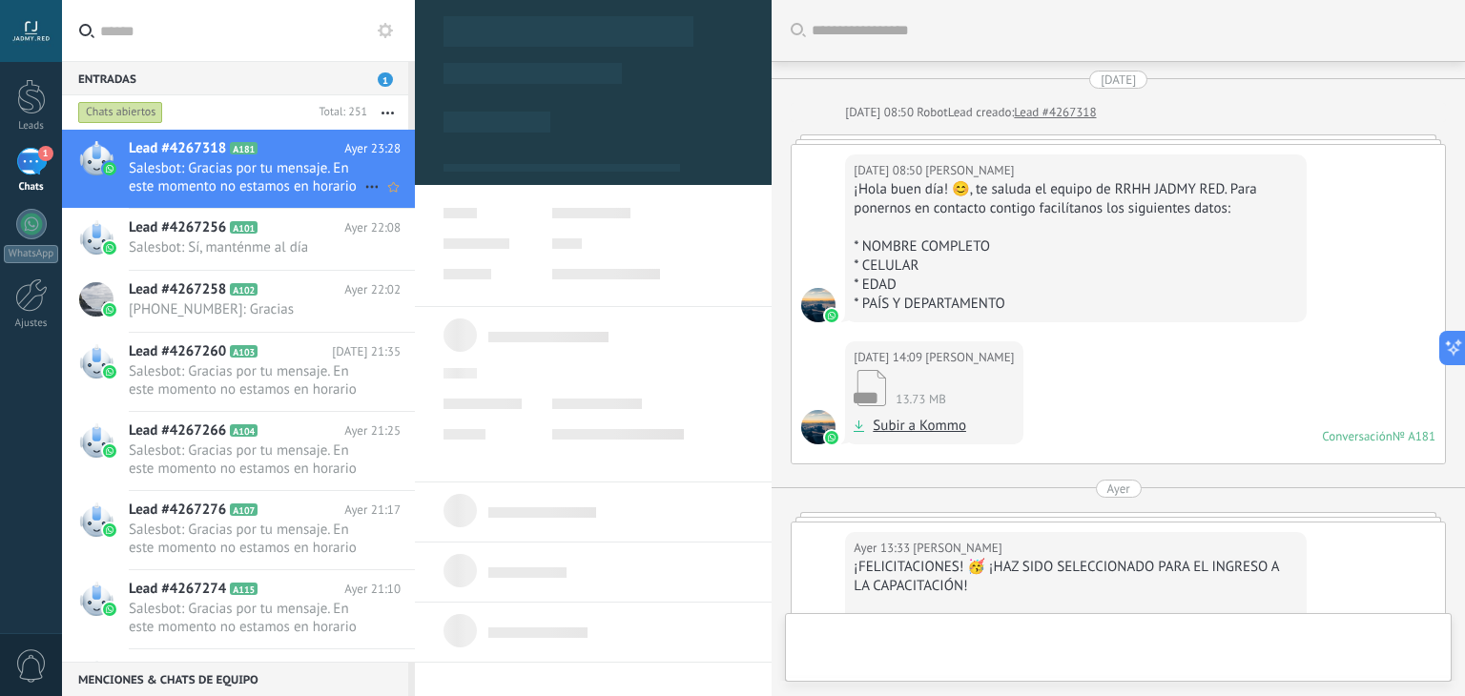
type textarea "**********"
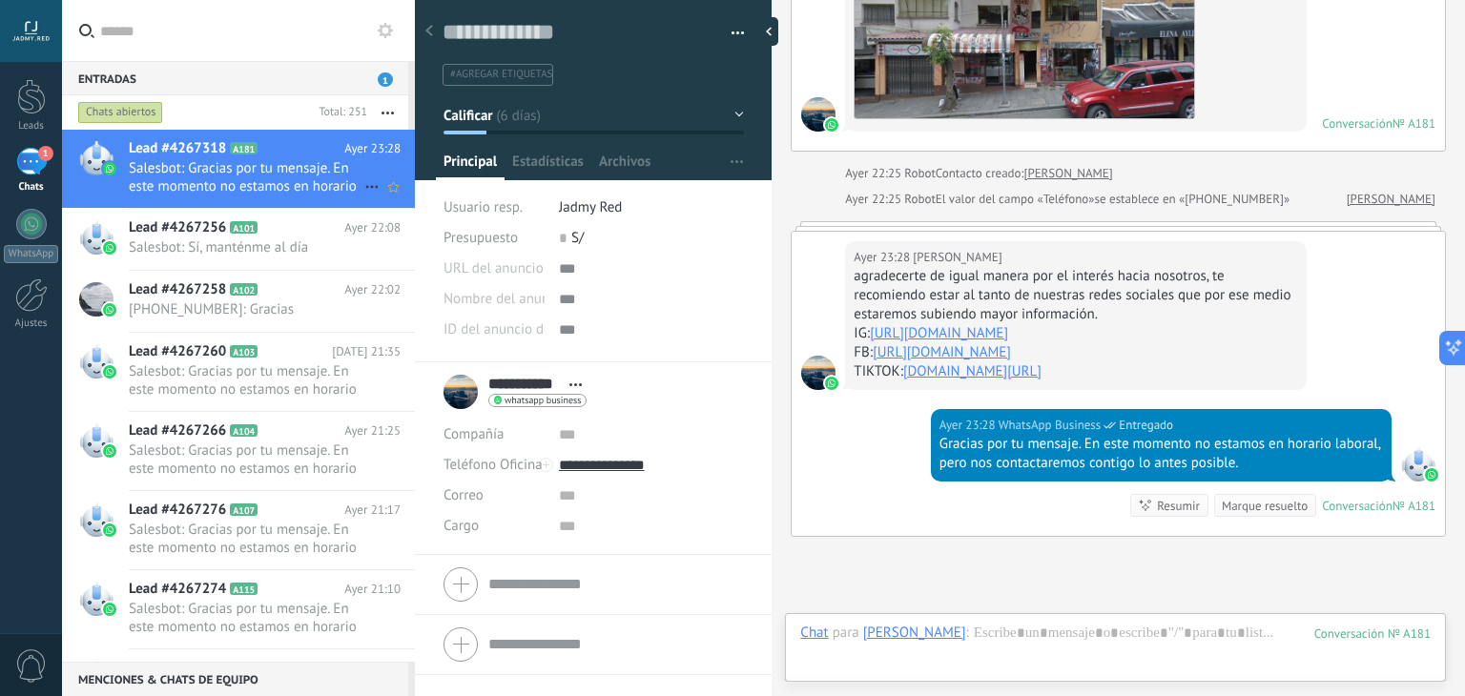
scroll to position [1120, 0]
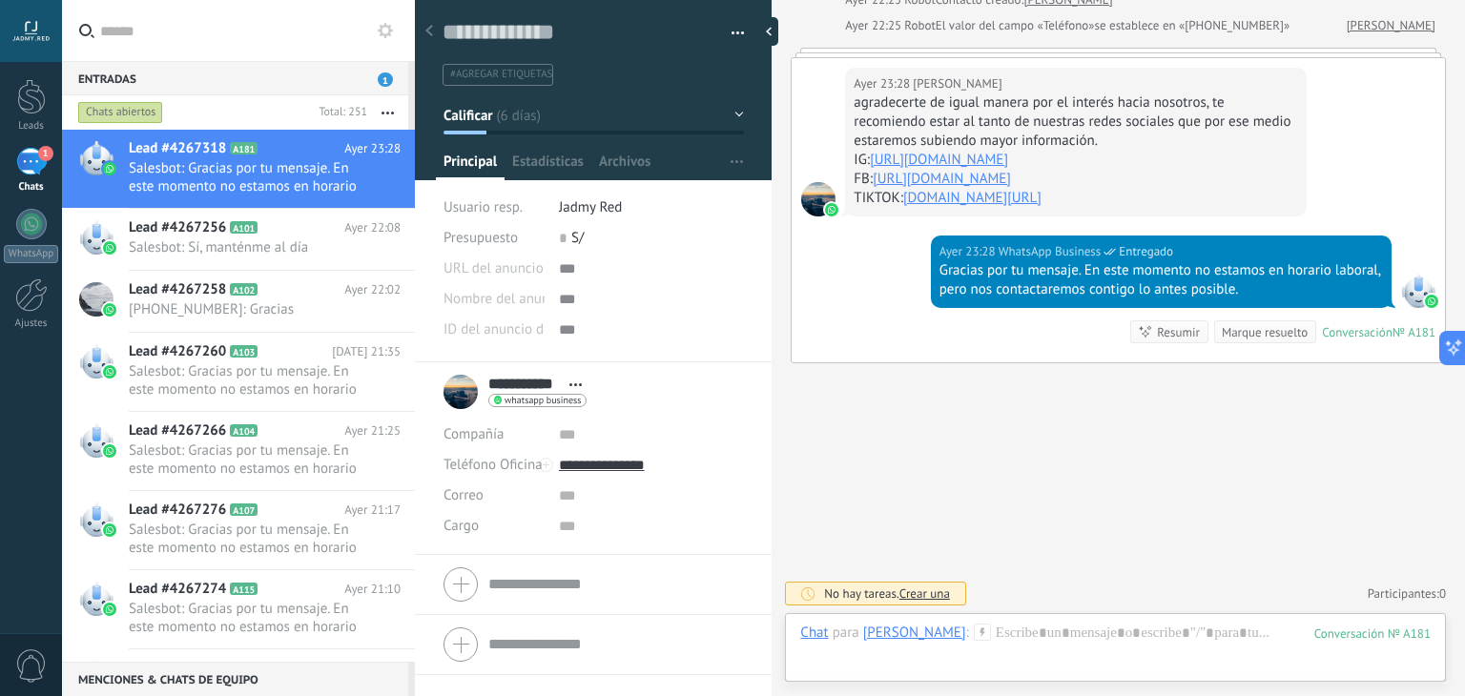
click at [397, 33] on label at bounding box center [238, 31] width 353 height 62
click at [397, 33] on input "text" at bounding box center [250, 30] width 300 height 61
click at [391, 31] on use at bounding box center [385, 30] width 15 height 15
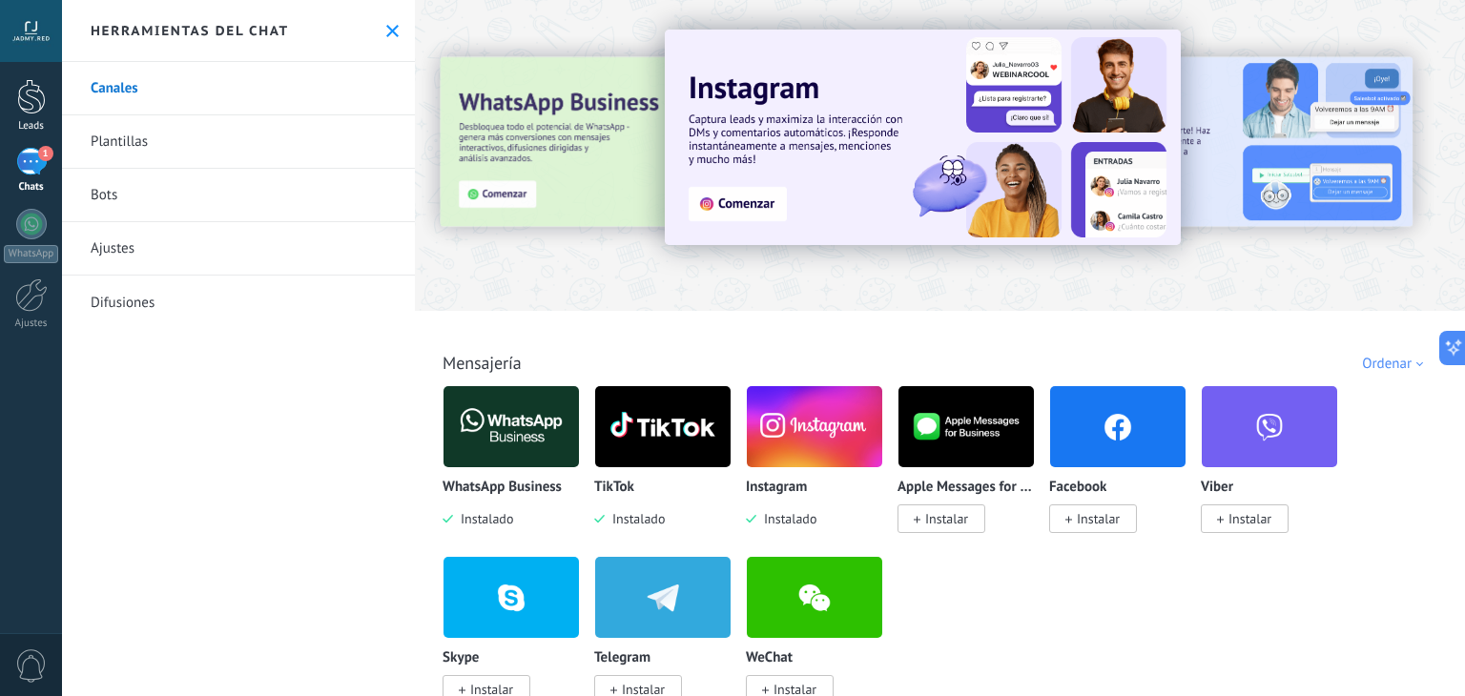
click at [29, 93] on div at bounding box center [31, 96] width 29 height 35
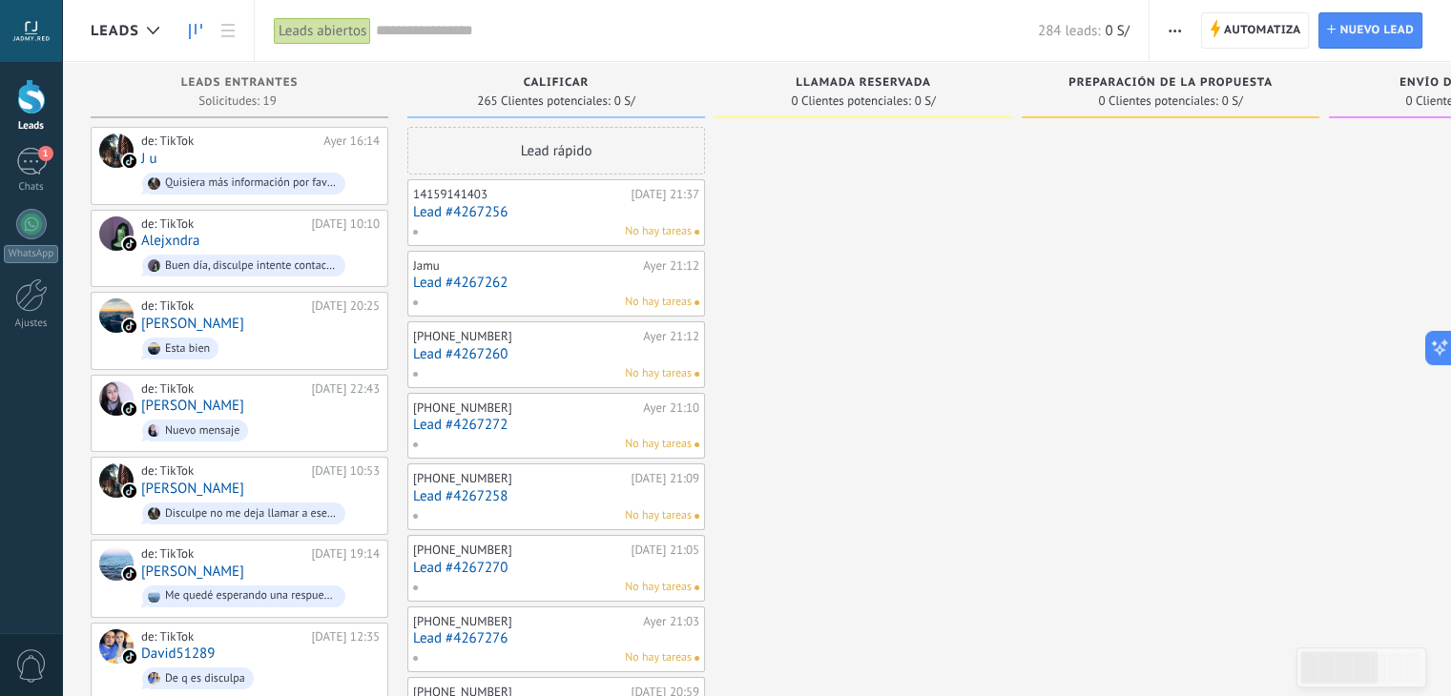
click at [885, 30] on input "text" at bounding box center [707, 31] width 662 height 20
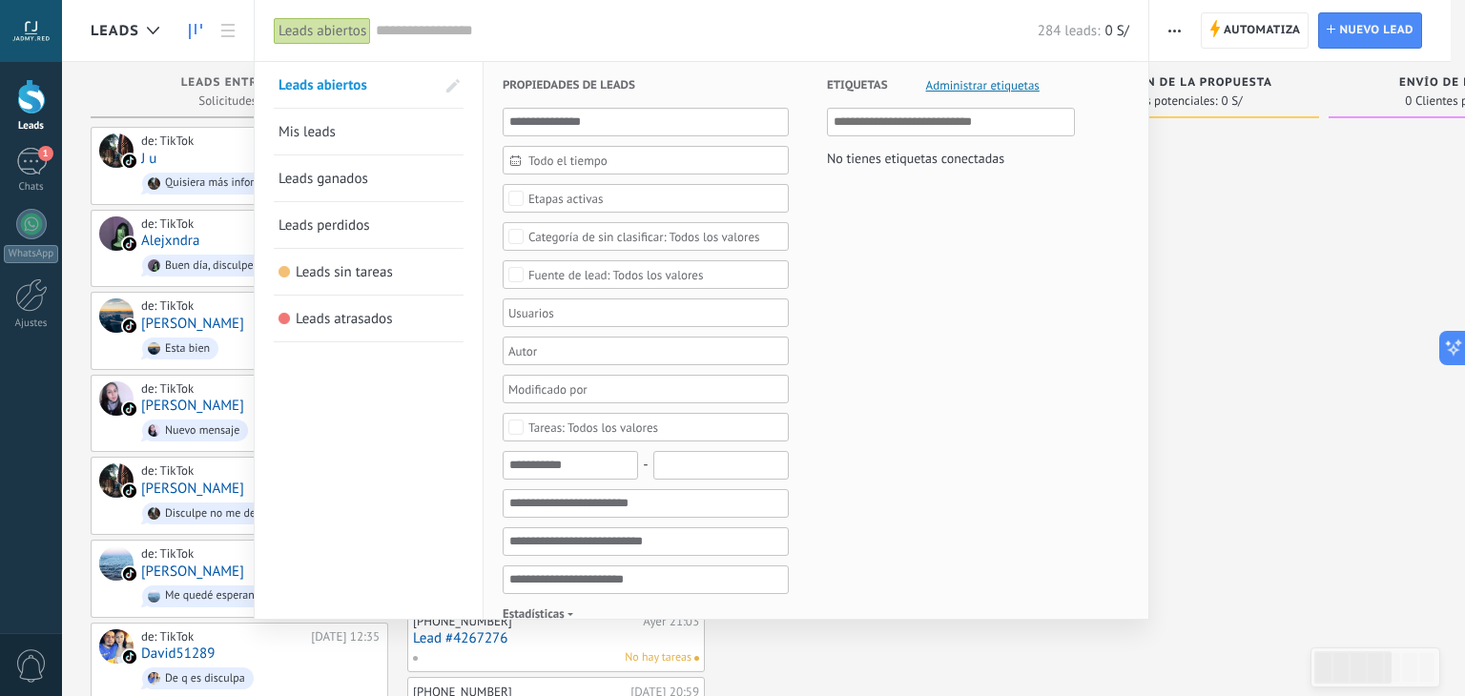
click at [937, 25] on input "text" at bounding box center [707, 31] width 662 height 20
click at [965, 24] on input "text" at bounding box center [707, 31] width 662 height 20
click at [820, 45] on div "284 leads: 0 S/" at bounding box center [753, 30] width 754 height 61
click at [1011, 18] on div "284 leads: 0 S/" at bounding box center [753, 30] width 754 height 61
click at [955, 49] on div "284 leads: 0 S/" at bounding box center [753, 30] width 754 height 61
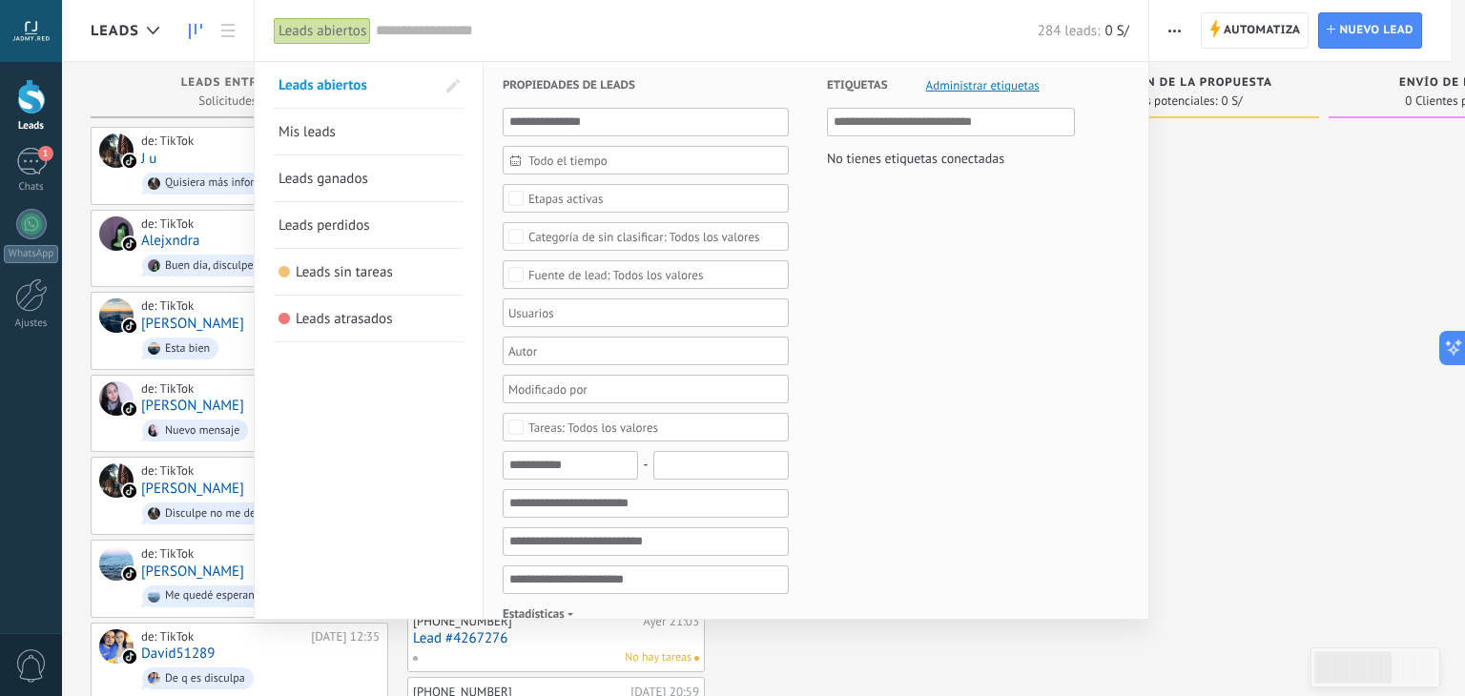
click at [987, 44] on div "284 leads: 0 S/" at bounding box center [753, 30] width 754 height 61
click at [930, 46] on div "284 leads: 0 S/" at bounding box center [753, 30] width 754 height 61
click at [947, 47] on div "284 leads: 0 S/" at bounding box center [753, 30] width 754 height 61
click at [1243, 160] on div at bounding box center [732, 348] width 1465 height 696
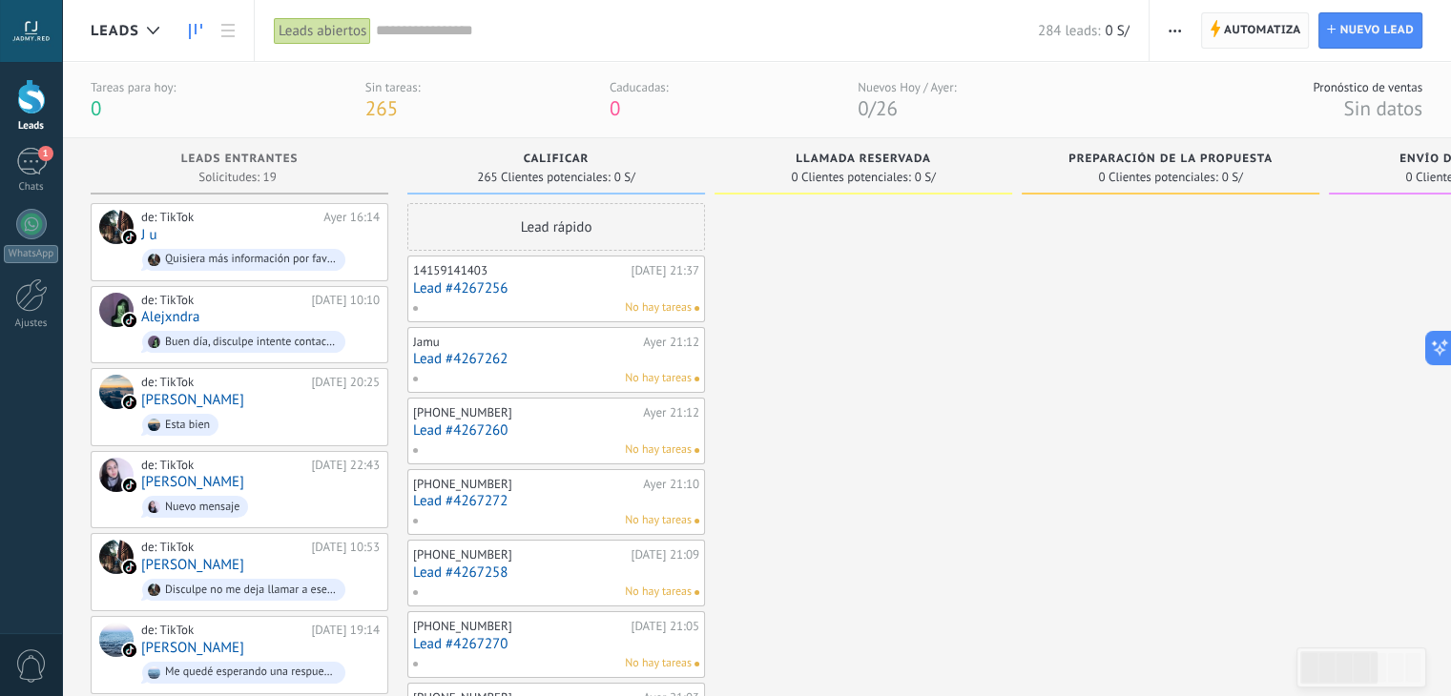
click at [1238, 23] on span "Automatiza" at bounding box center [1262, 30] width 77 height 34
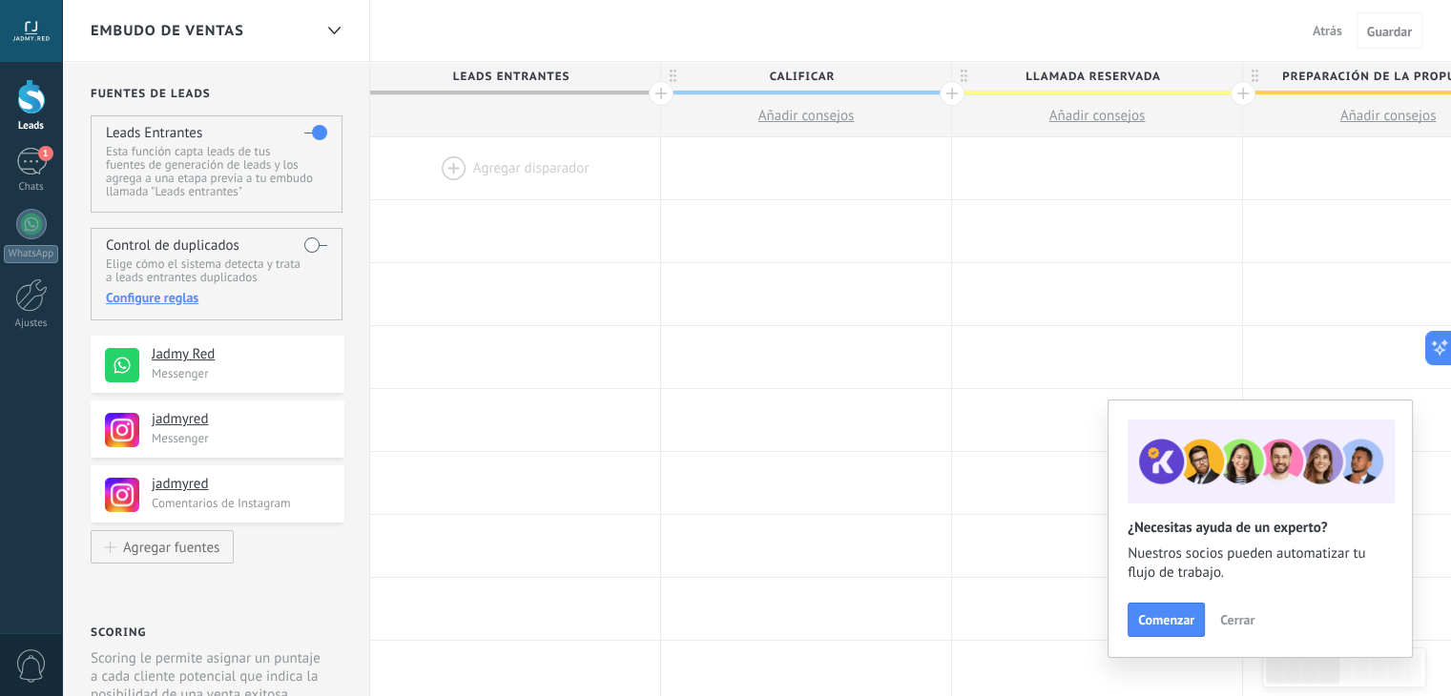
click at [1242, 620] on span "Cerrar" at bounding box center [1237, 619] width 34 height 13
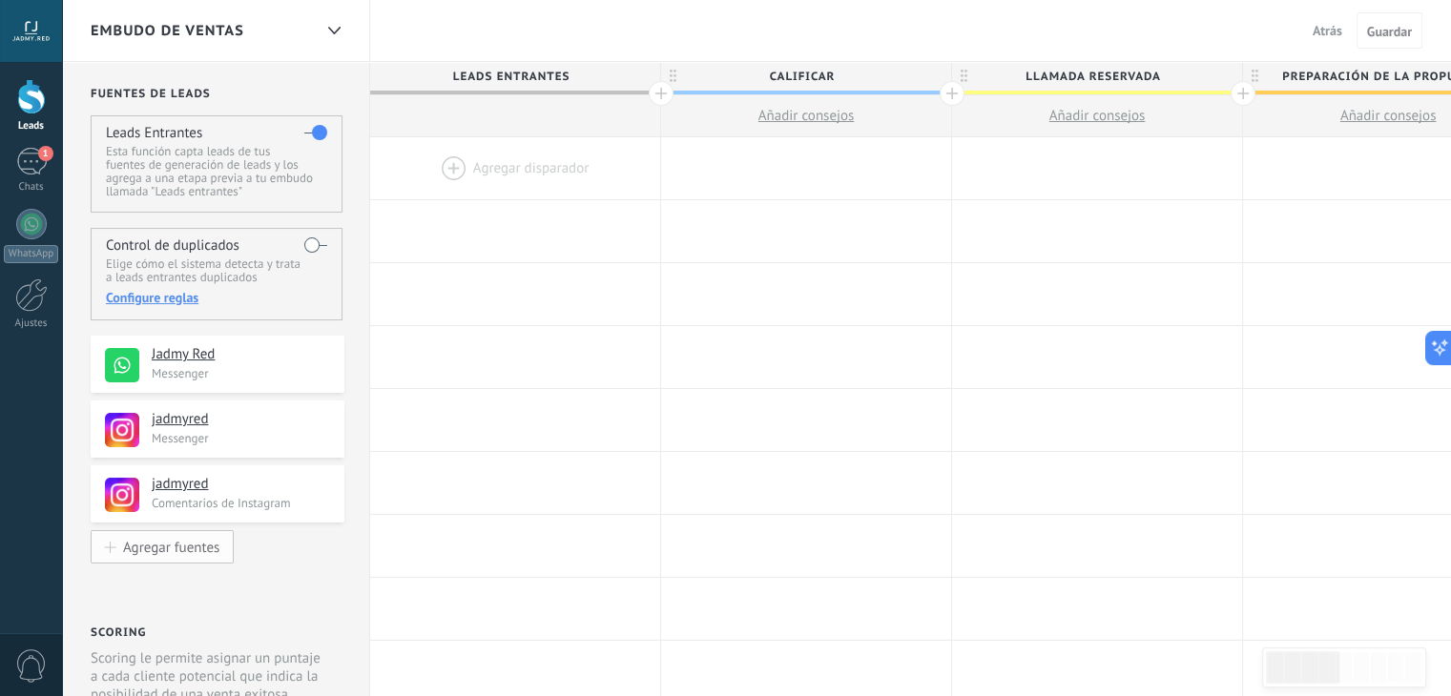
click at [206, 546] on div "Agregar fuentes" at bounding box center [171, 547] width 96 height 16
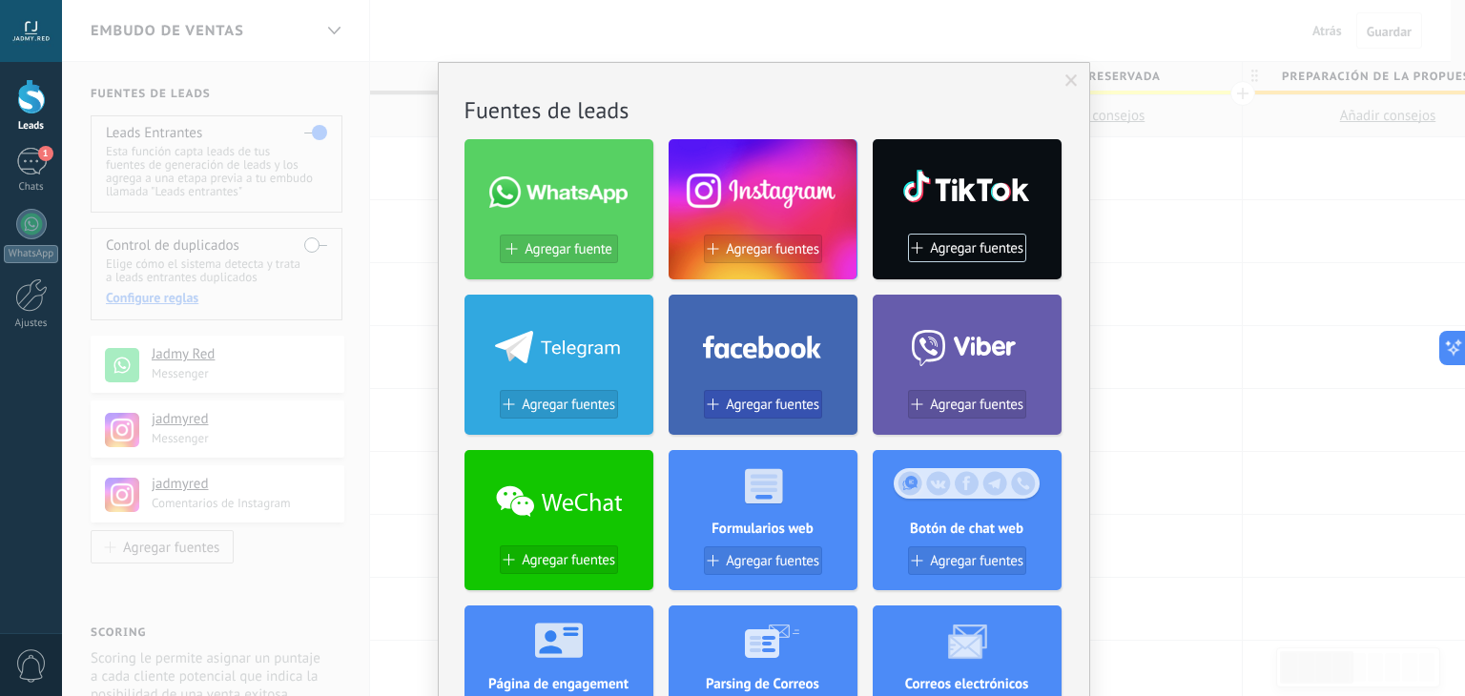
click at [763, 402] on span "Agregar fuentes" at bounding box center [772, 405] width 93 height 16
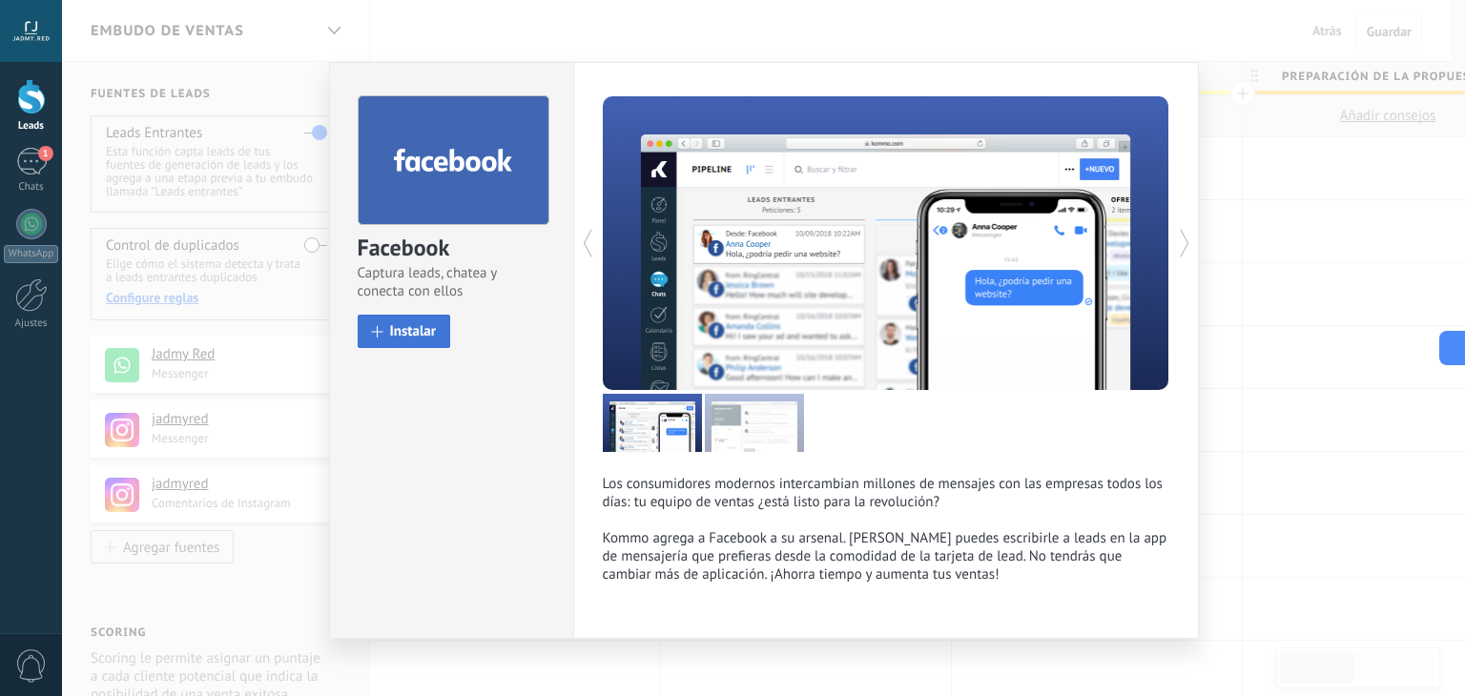
click at [431, 330] on span "Instalar" at bounding box center [413, 331] width 47 height 14
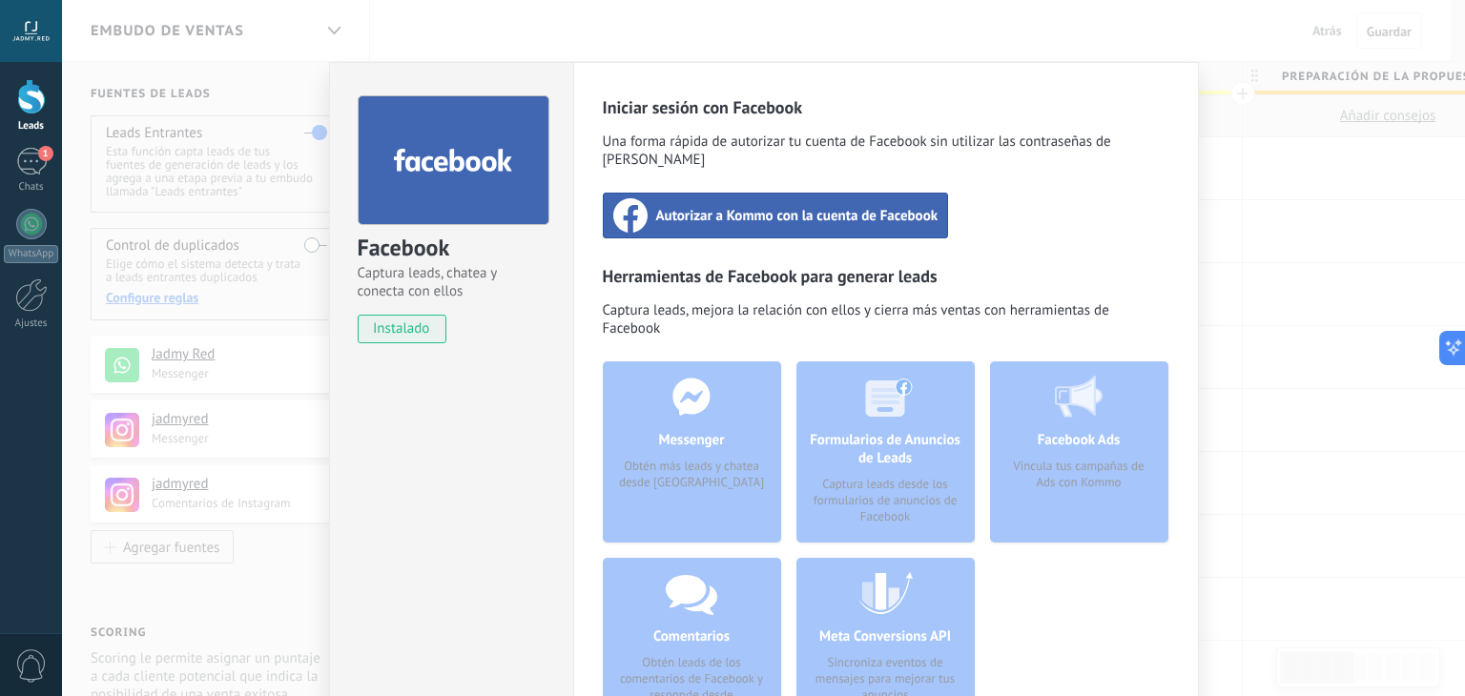
click at [858, 210] on div "Autorizar a Kommo con la cuenta de Facebook" at bounding box center [776, 216] width 346 height 46
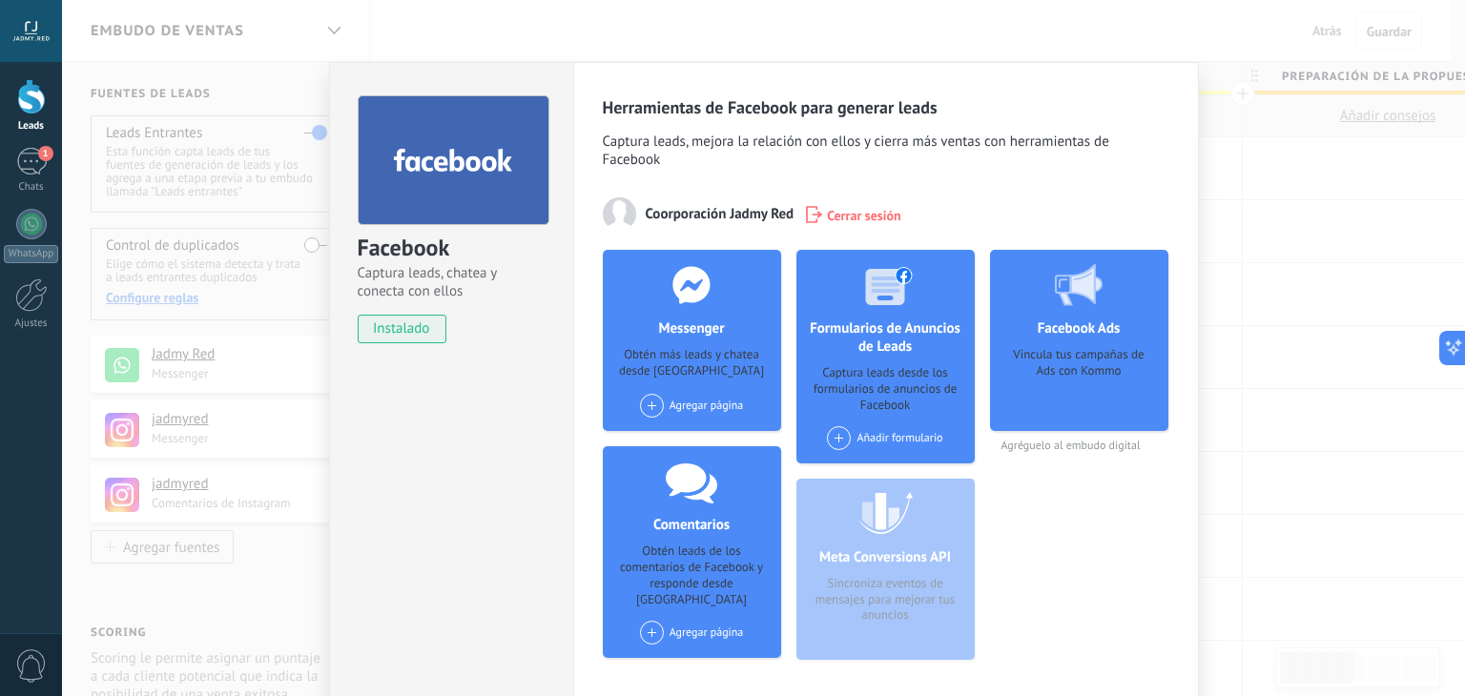
click at [1322, 253] on div "Facebook Captura leads, chatea y conecta con ellos instalado Desinstalar Herram…" at bounding box center [763, 348] width 1403 height 696
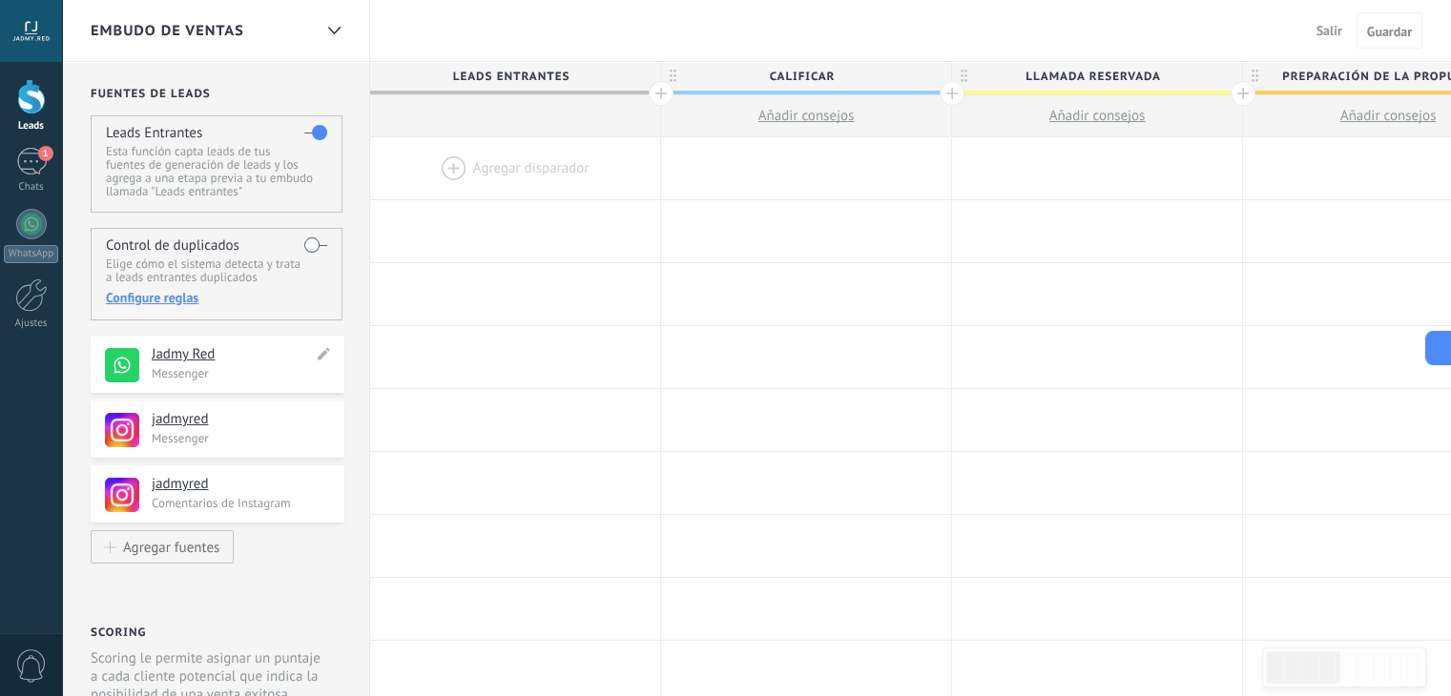
click at [202, 352] on h4 "Jadmy Red" at bounding box center [232, 354] width 161 height 19
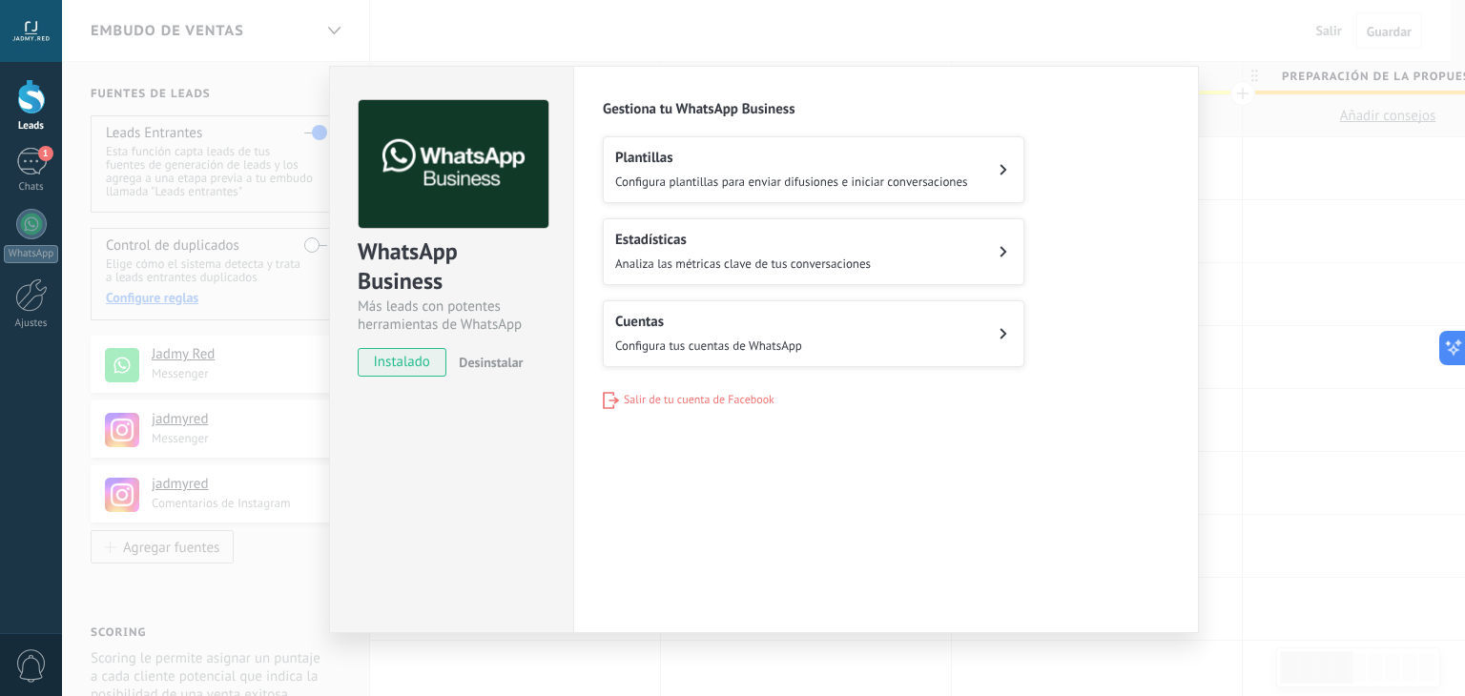
click at [998, 326] on button "Cuentas Configura tus cuentas de WhatsApp" at bounding box center [814, 334] width 422 height 67
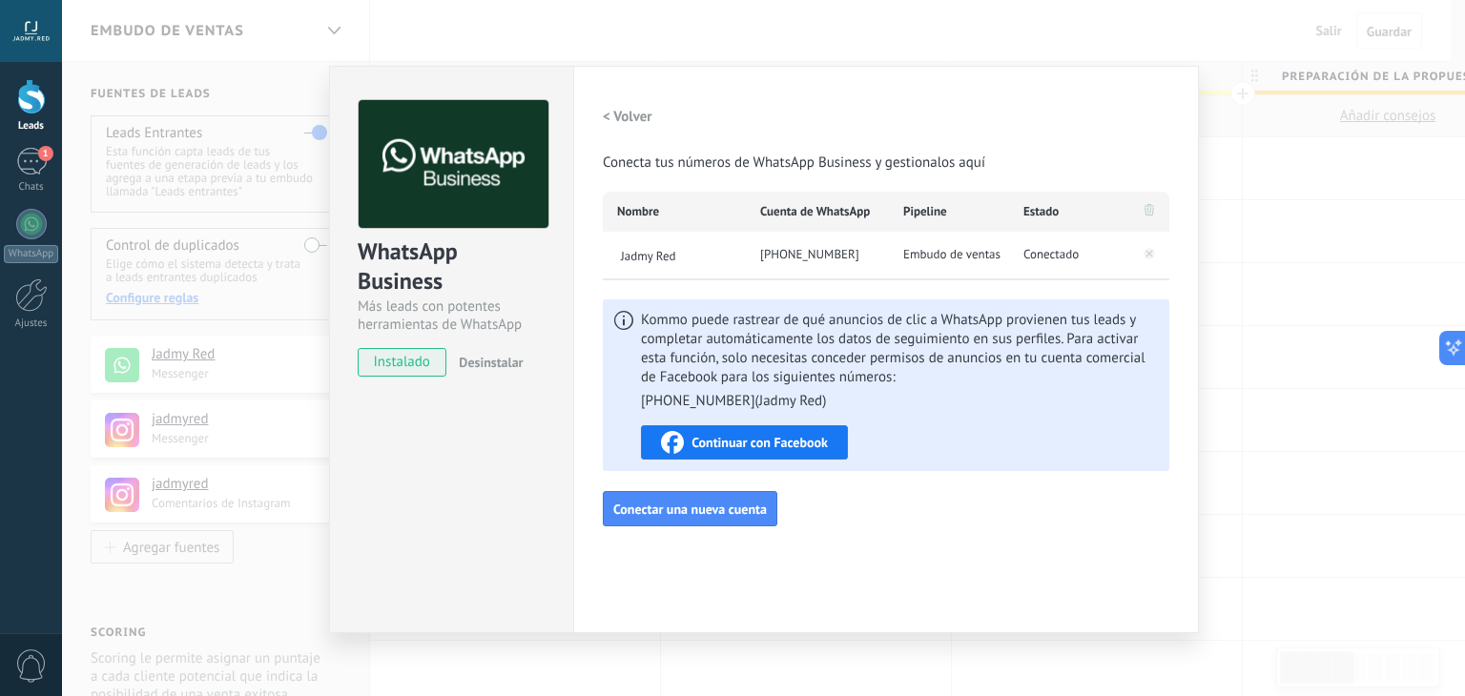
click at [748, 438] on span "Continuar con Facebook" at bounding box center [760, 442] width 136 height 13
click at [751, 445] on span "Continuar con Facebook" at bounding box center [760, 442] width 136 height 13
click at [1358, 226] on div "WhatsApp Business Más leads con potentes herramientas de WhatsApp instalado Des…" at bounding box center [763, 348] width 1403 height 696
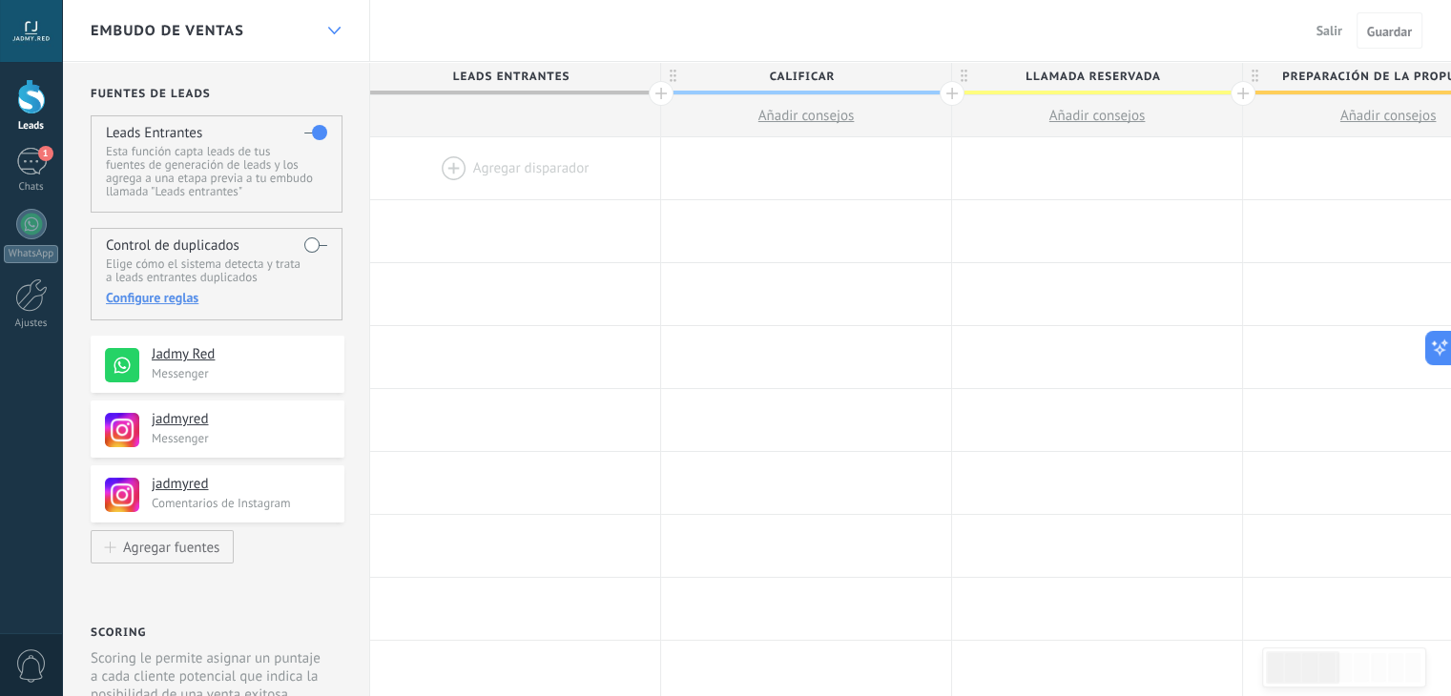
click at [338, 29] on use at bounding box center [333, 31] width 12 height 8
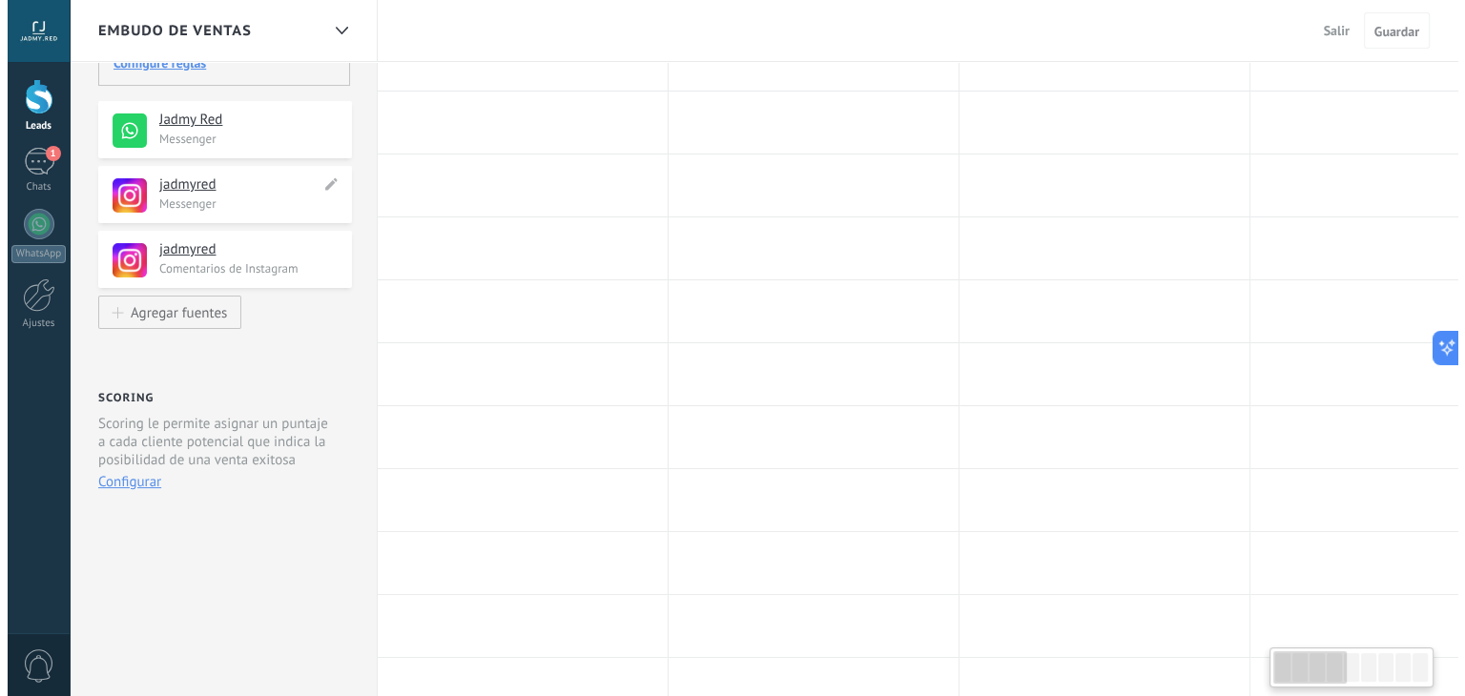
scroll to position [338, 0]
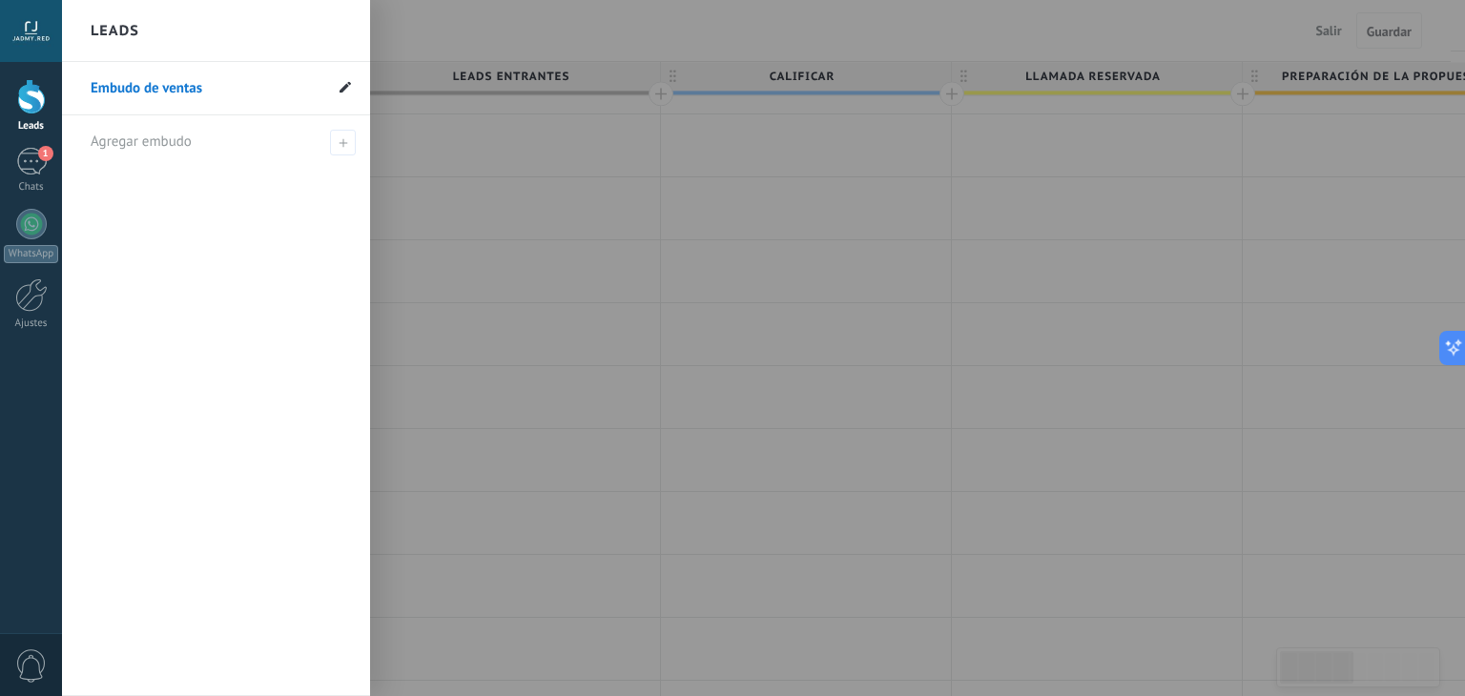
click at [347, 93] on span at bounding box center [345, 88] width 11 height 18
click at [264, 86] on input "**********" at bounding box center [207, 88] width 232 height 31
type input "*"
click at [272, 82] on input "**********" at bounding box center [207, 88] width 232 height 31
click at [254, 82] on input "**********" at bounding box center [207, 88] width 232 height 31
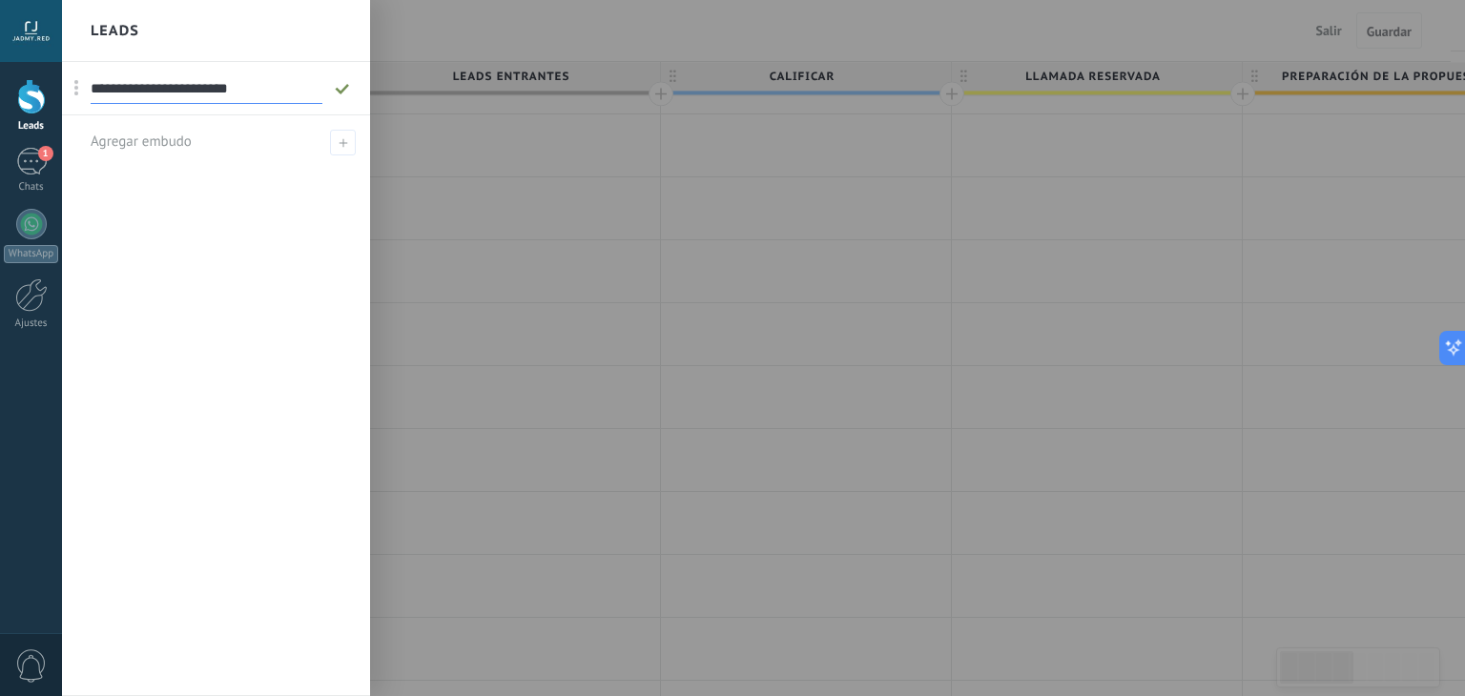
click at [254, 82] on input "**********" at bounding box center [207, 88] width 232 height 31
click at [202, 84] on input "**********" at bounding box center [207, 88] width 232 height 31
click at [301, 92] on input "**********" at bounding box center [207, 88] width 232 height 31
type input "**********"
